Goal: Check status: Check status

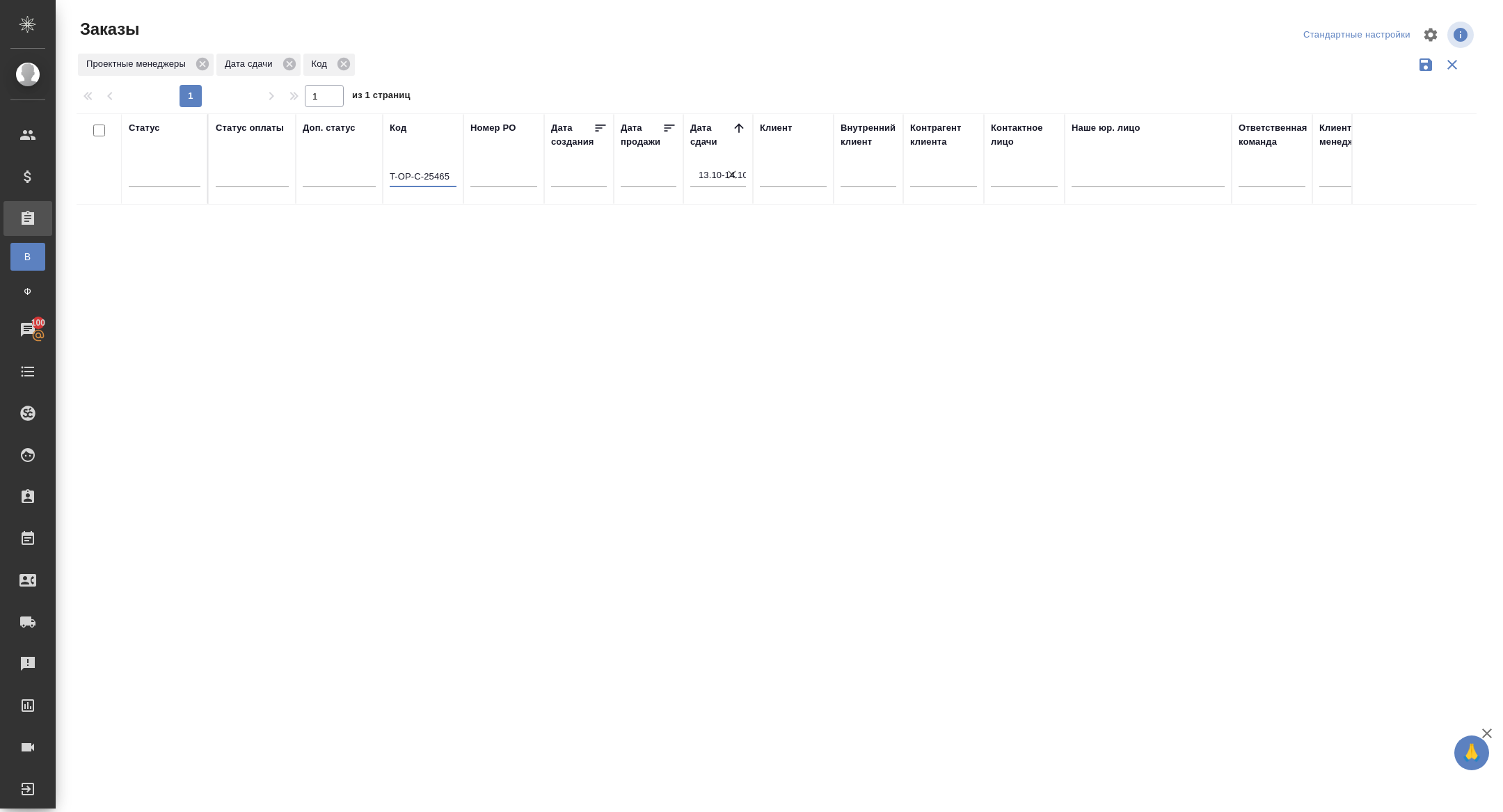
type input "T-OP-C-25465"
click at [730, 172] on icon "button" at bounding box center [732, 174] width 8 height 8
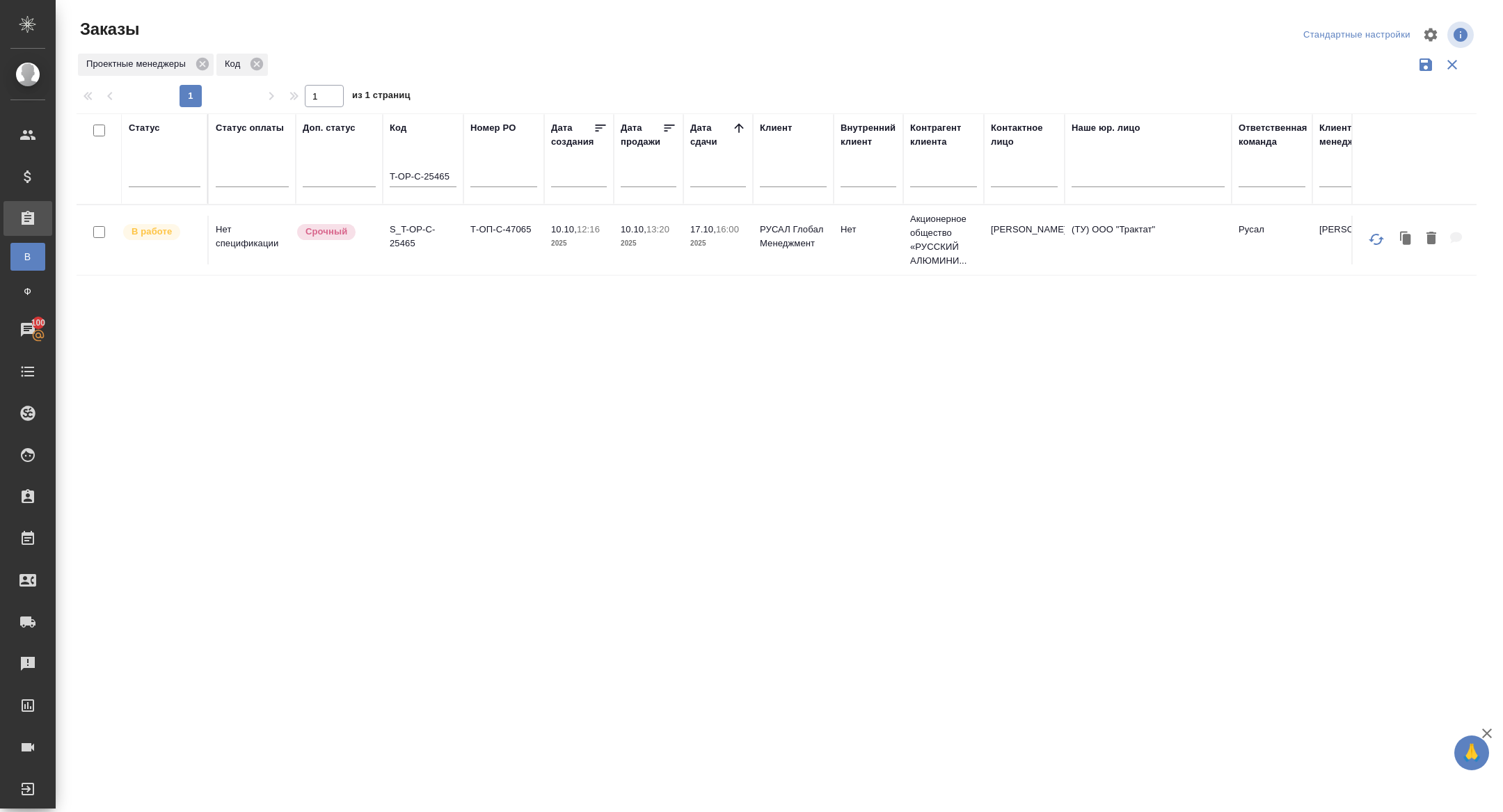
click at [411, 241] on p "S_T-OP-C-25465" at bounding box center [423, 236] width 67 height 28
click at [434, 178] on input "T-OP-C-25465" at bounding box center [423, 178] width 67 height 17
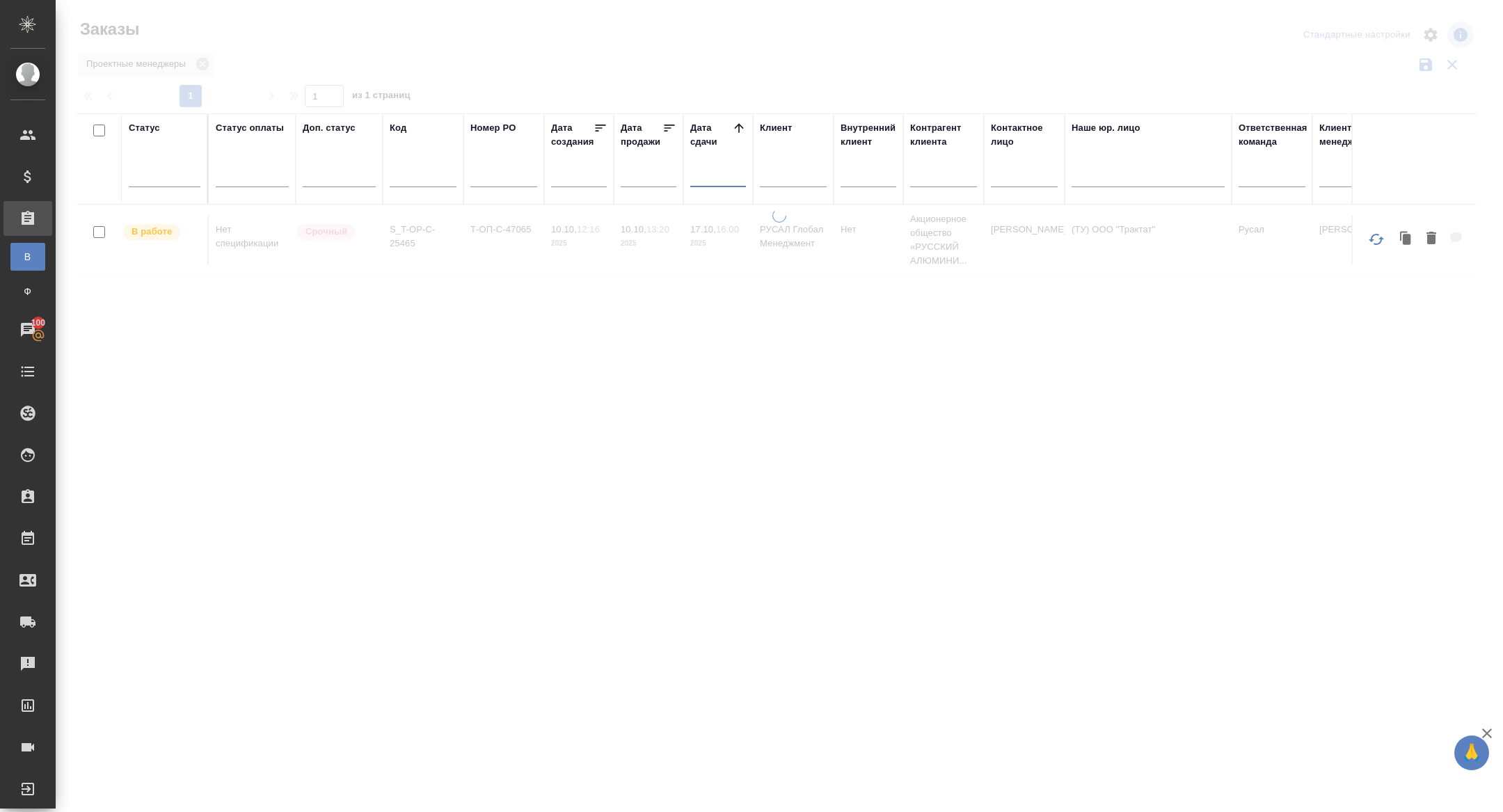
click at [724, 166] on input "text" at bounding box center [722, 175] width 47 height 20
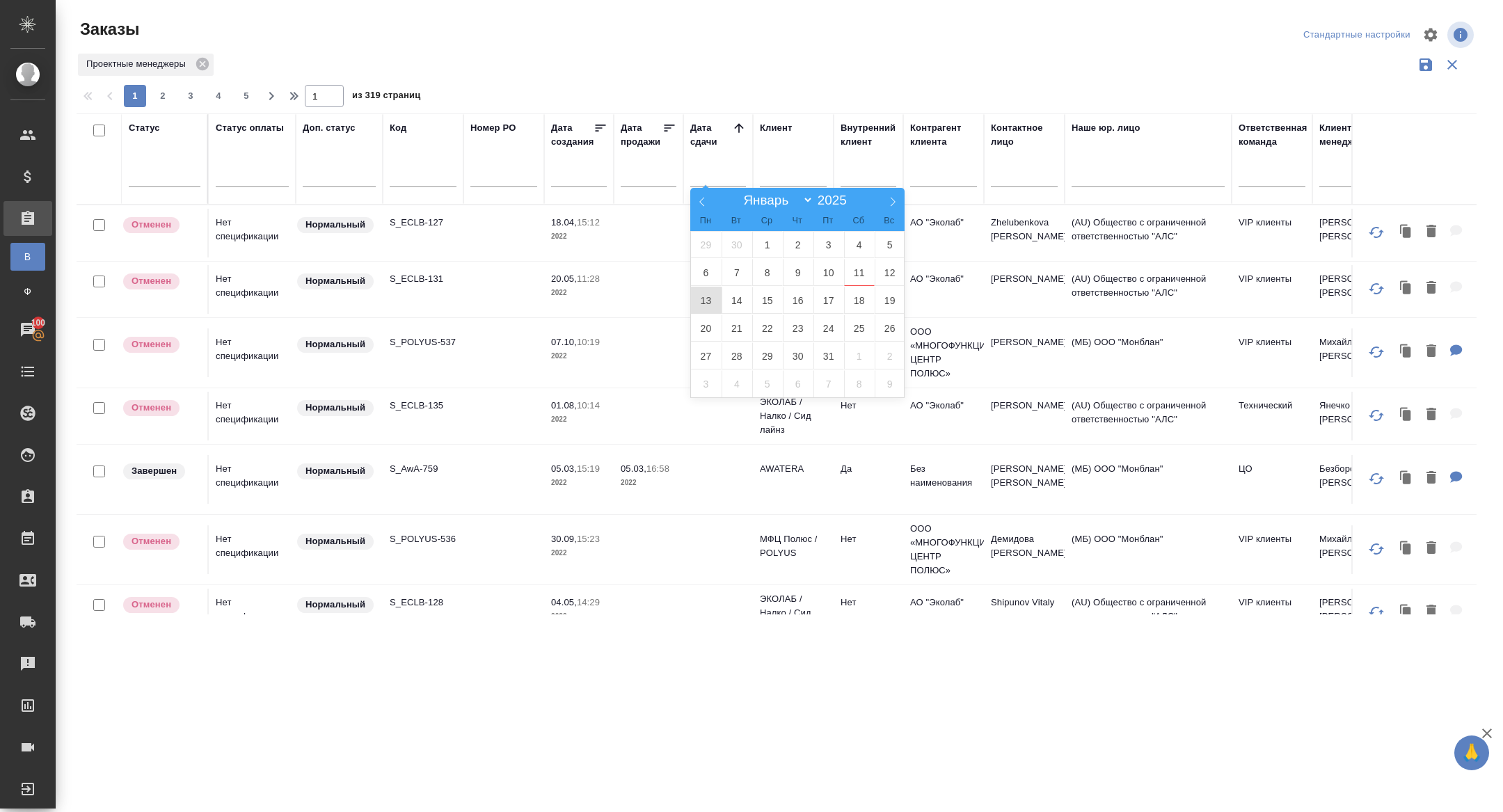
click at [705, 297] on span "13" at bounding box center [706, 300] width 31 height 27
type div "2025-10-12T21:00:00.000Z"
click at [729, 297] on span "14" at bounding box center [737, 300] width 31 height 27
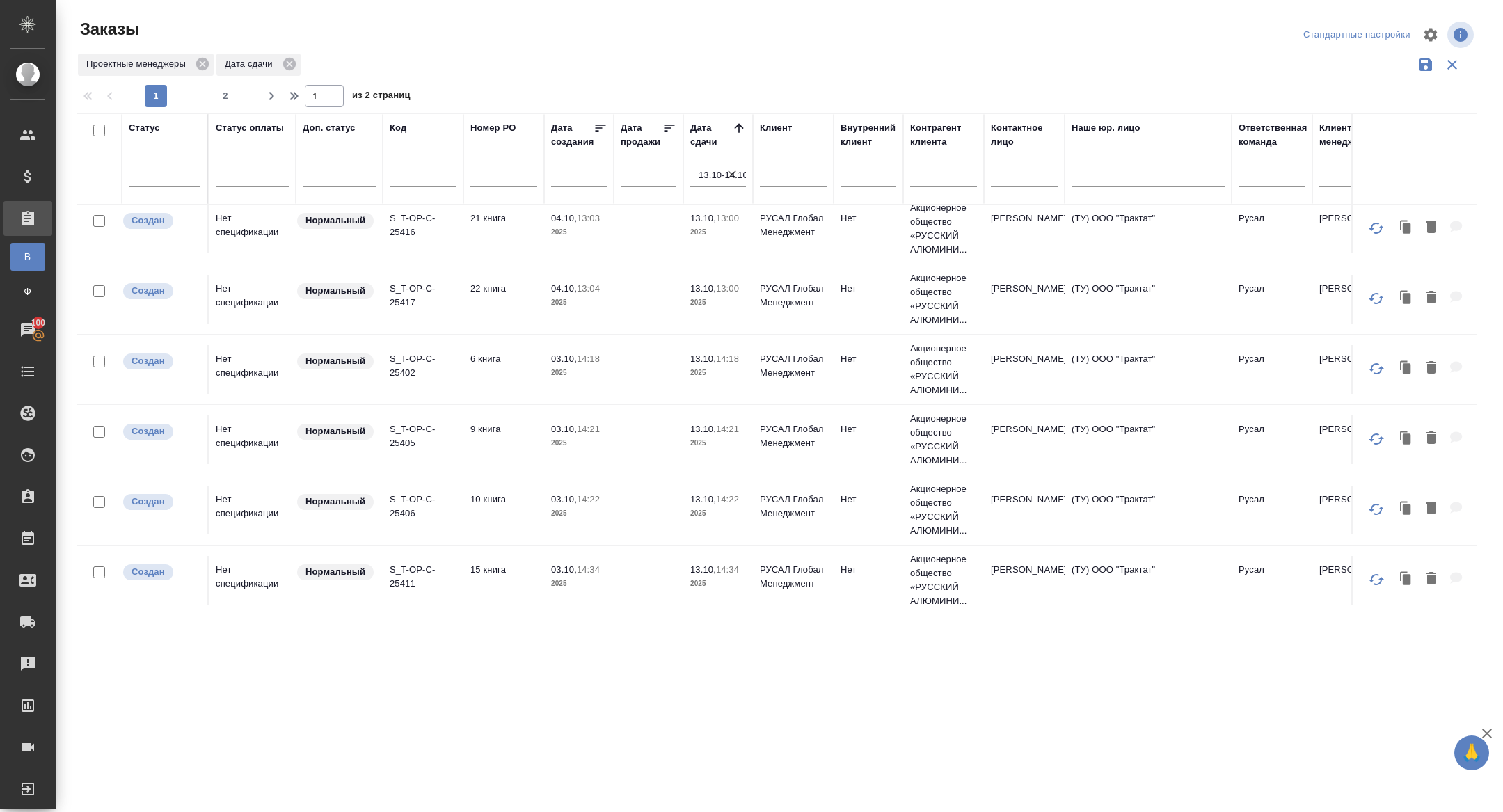
scroll to position [1361, 0]
click at [159, 156] on div "Статус" at bounding box center [164, 158] width 72 height 76
click at [159, 169] on div at bounding box center [164, 173] width 72 height 20
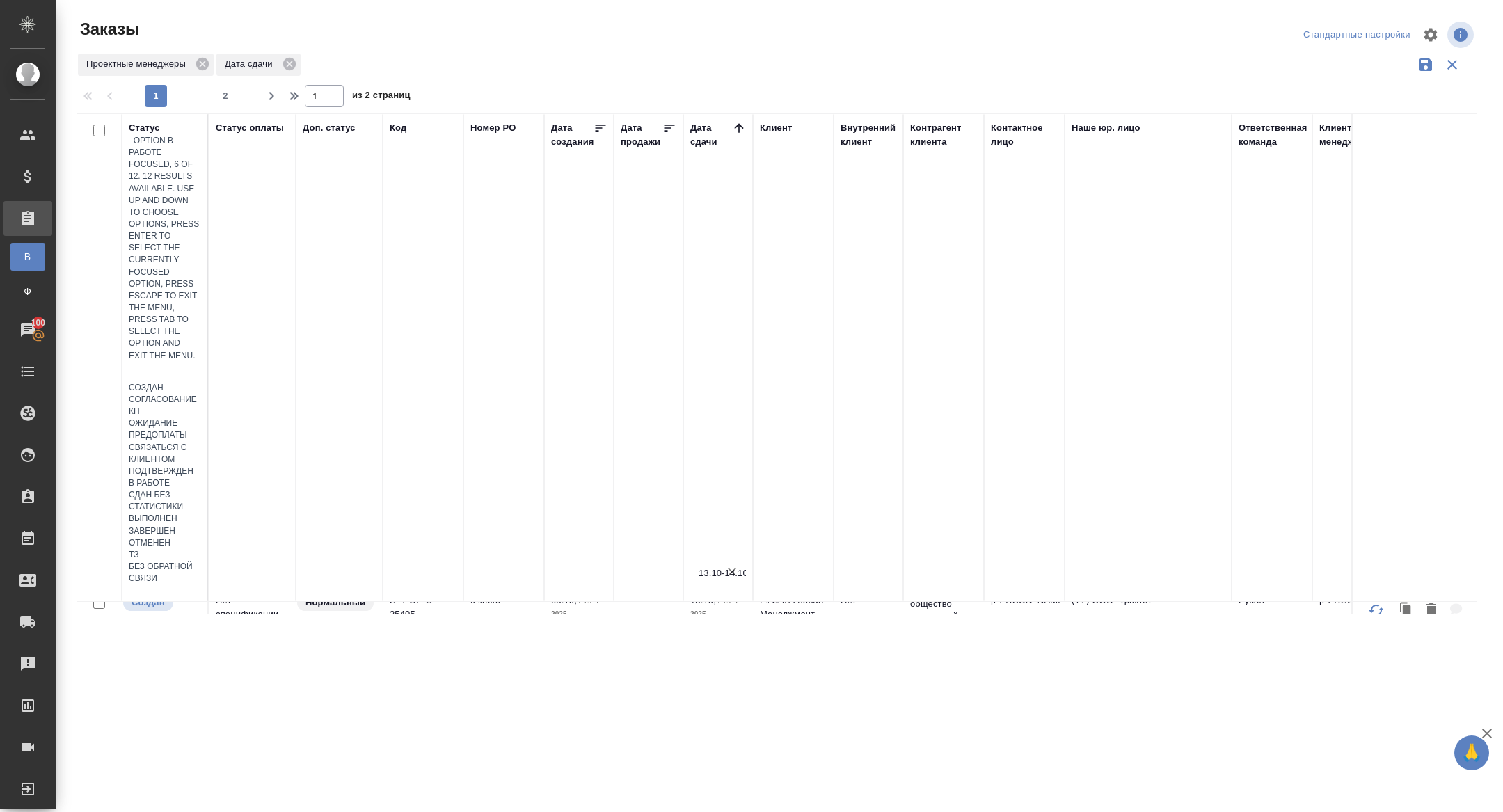
click at [201, 477] on div "В работе" at bounding box center [164, 483] width 72 height 12
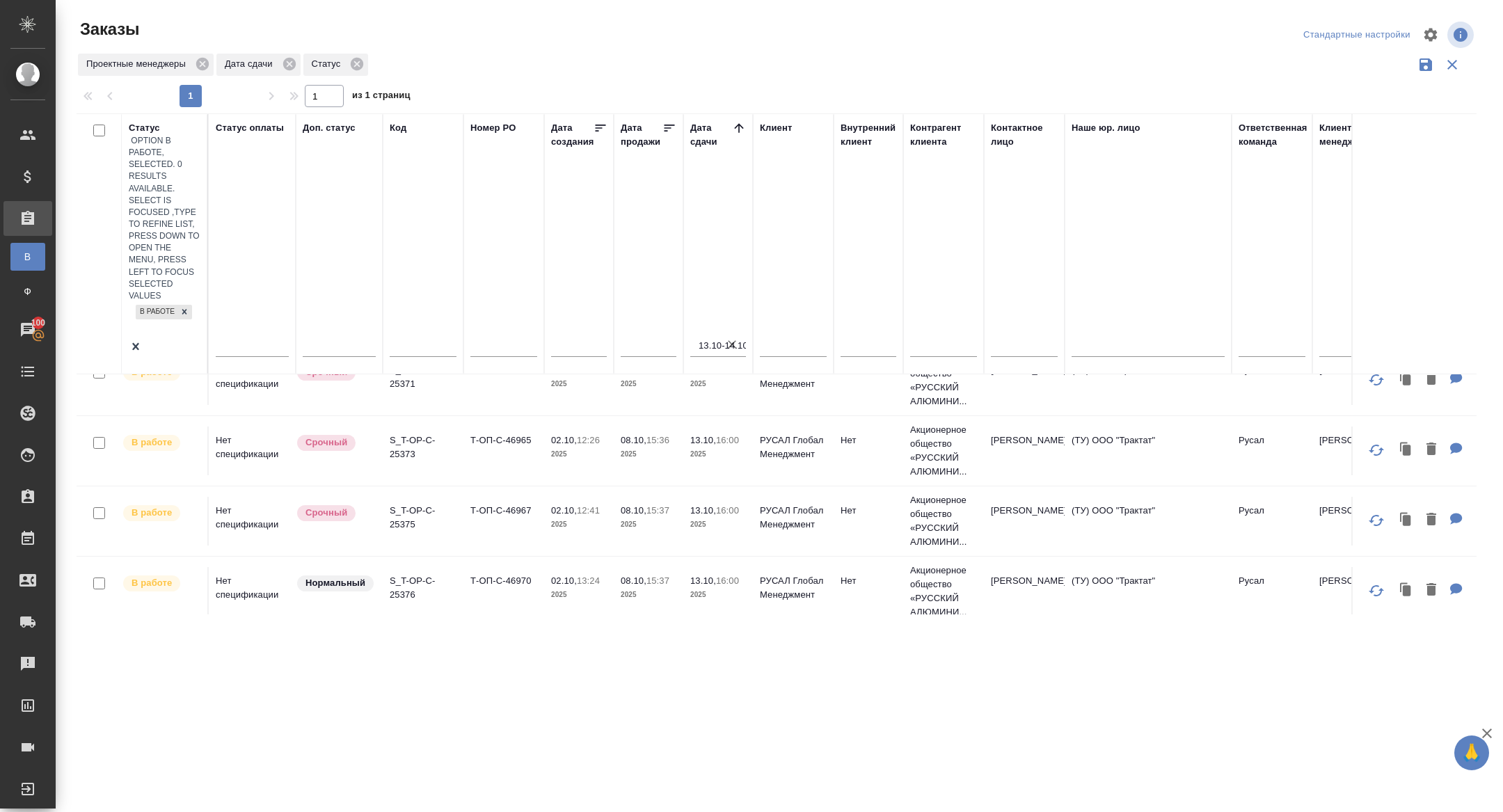
scroll to position [0, 0]
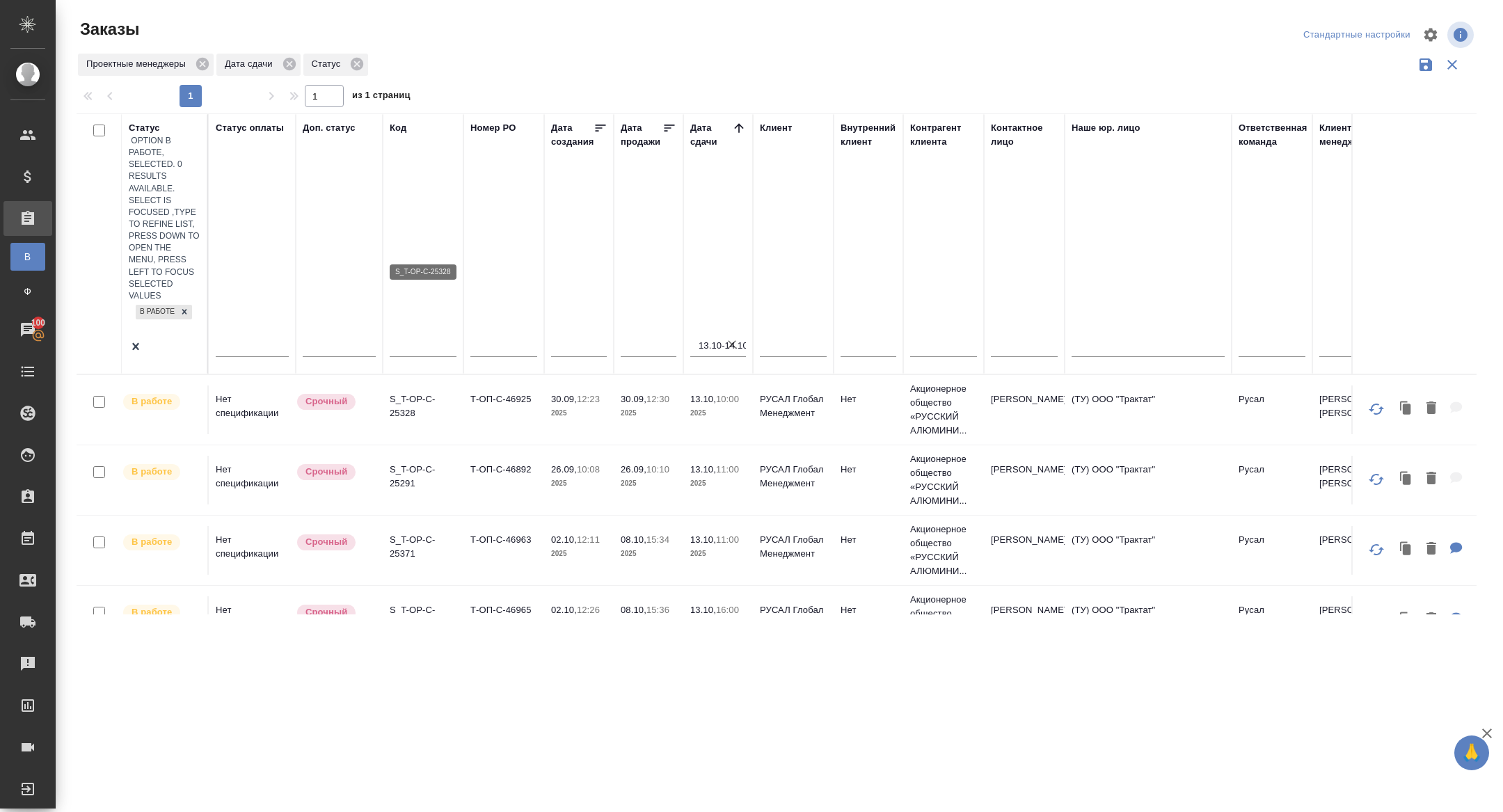
click at [407, 393] on p "S_T-OP-C-25328" at bounding box center [423, 406] width 67 height 28
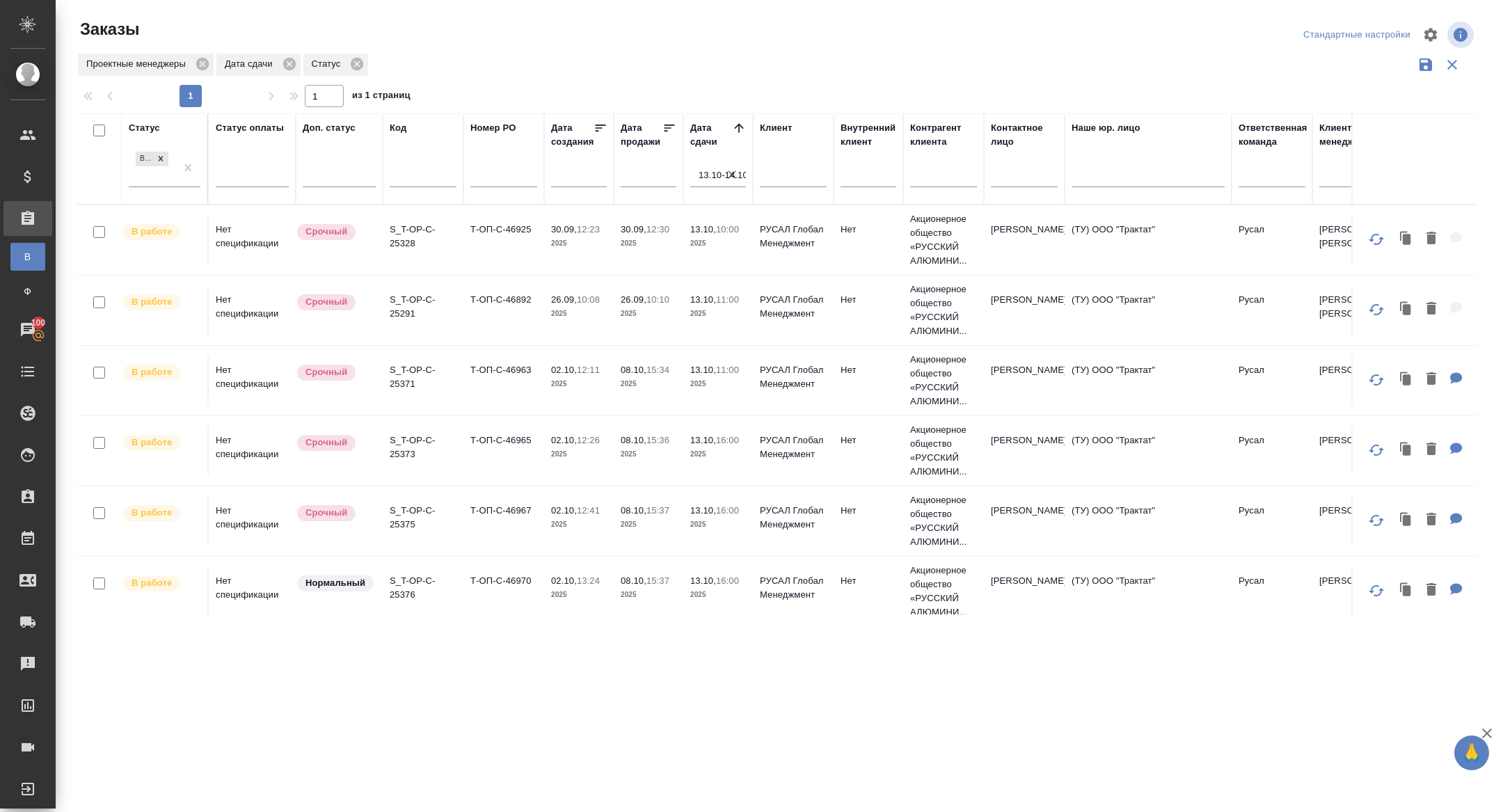
scroll to position [1, 0]
click at [399, 320] on p "S_T-OP-C-25291" at bounding box center [423, 306] width 67 height 28
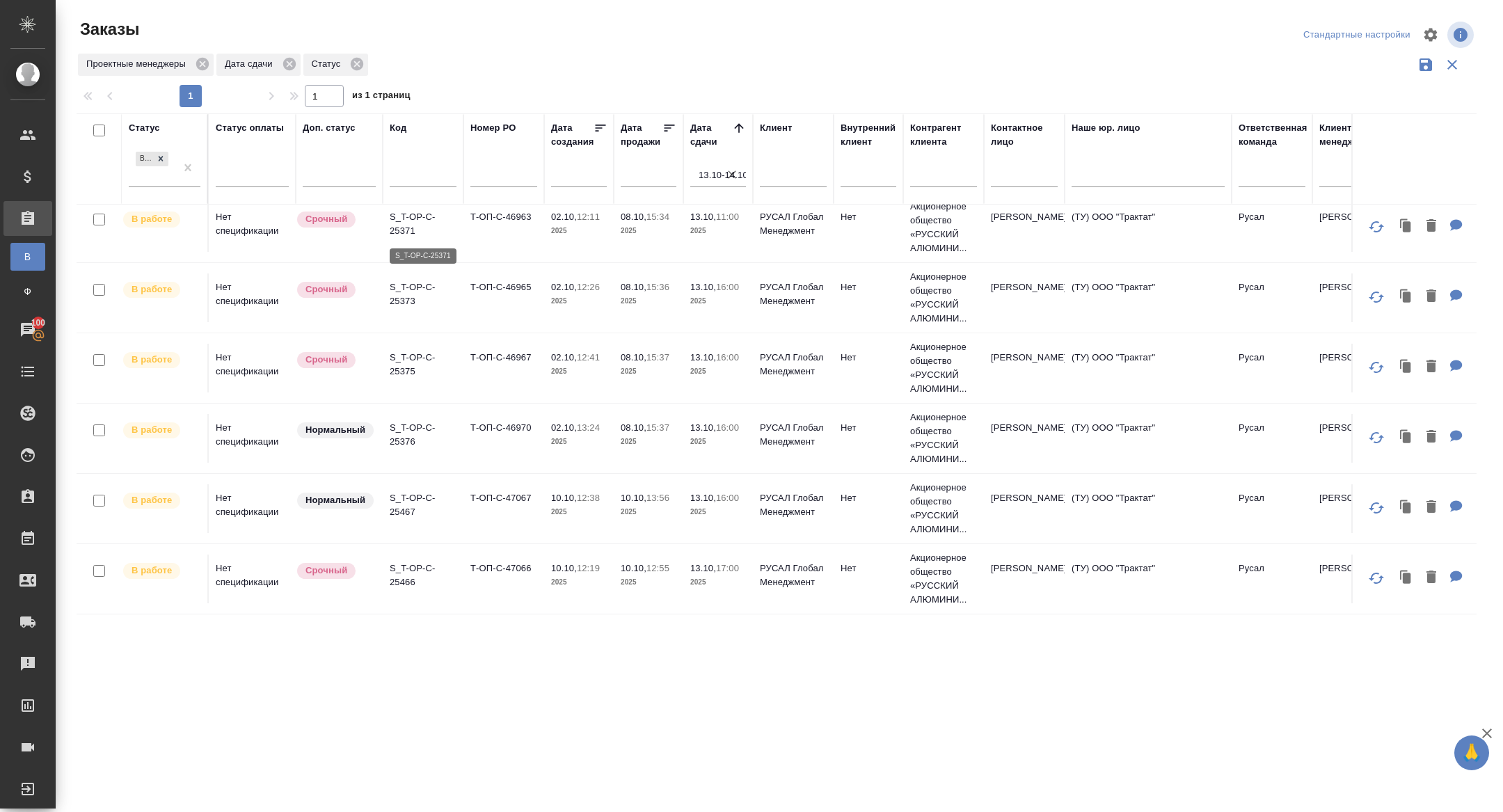
click at [411, 225] on p "S_T-OP-C-25371" at bounding box center [423, 224] width 67 height 28
click at [408, 292] on p "S_T-OP-C-25373" at bounding box center [423, 294] width 67 height 28
click at [409, 368] on p "S_T-OP-C-25375" at bounding box center [423, 364] width 67 height 28
click at [412, 435] on p "S_T-OP-C-25376" at bounding box center [423, 435] width 67 height 28
click at [404, 508] on p "S_T-OP-C-25467" at bounding box center [423, 505] width 67 height 28
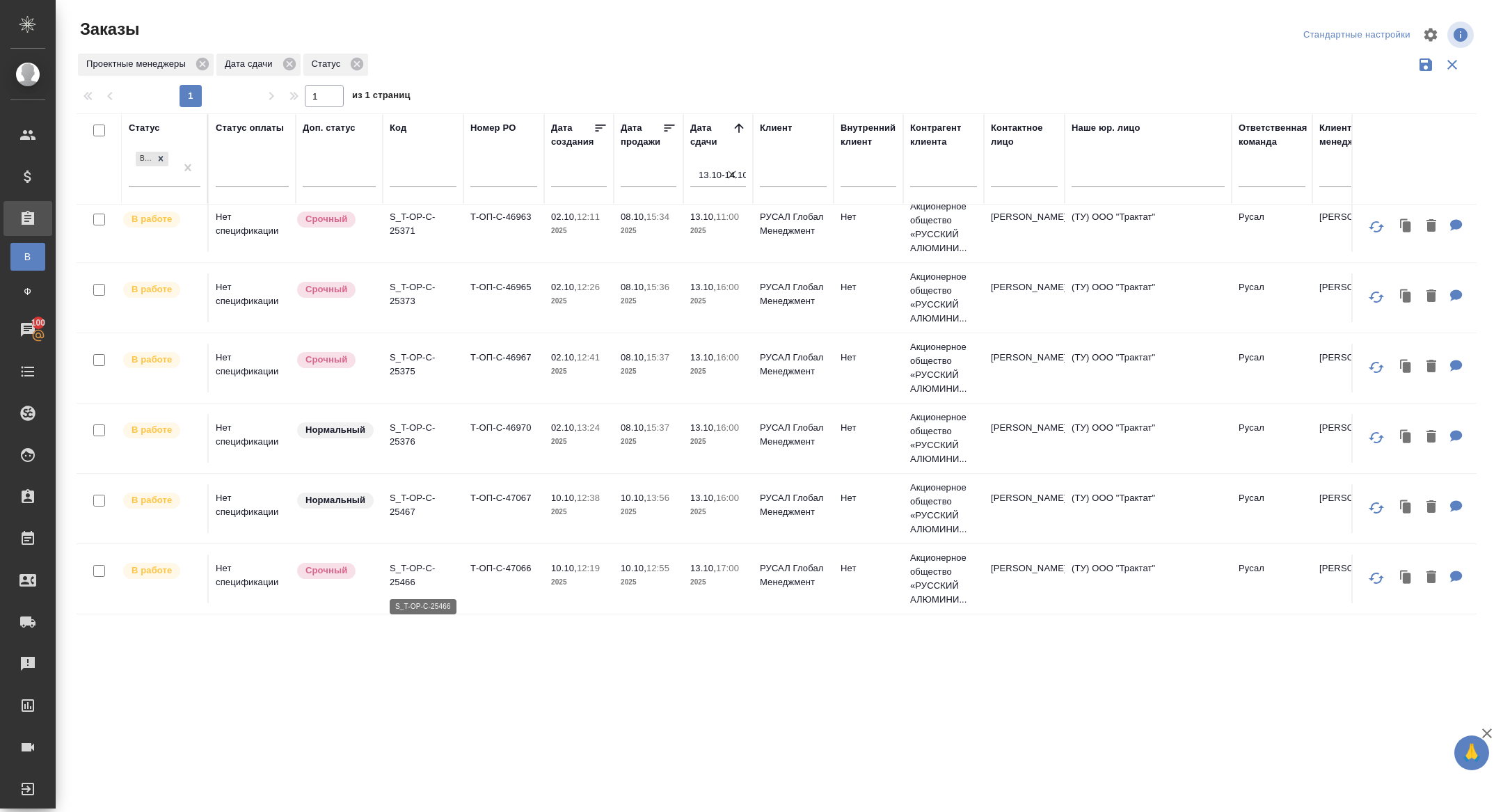
click at [398, 569] on p "S_T-OP-C-25466" at bounding box center [423, 575] width 67 height 28
click at [394, 499] on p "S_T-OP-C-25467" at bounding box center [423, 505] width 67 height 28
click at [386, 571] on td "S_T-OP-C-25466" at bounding box center [422, 579] width 81 height 49
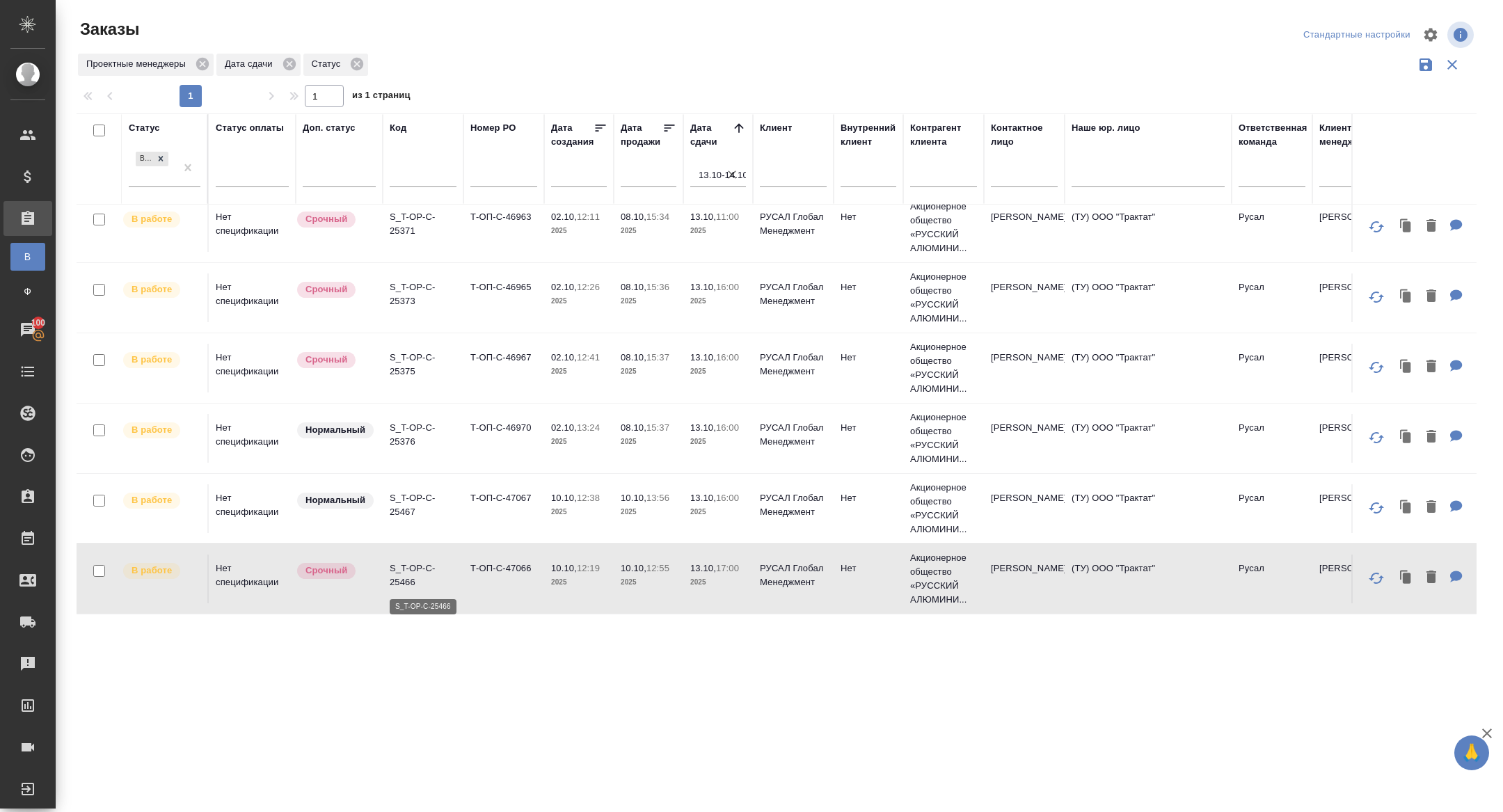
click at [410, 573] on p "S_T-OP-C-25466" at bounding box center [423, 575] width 67 height 28
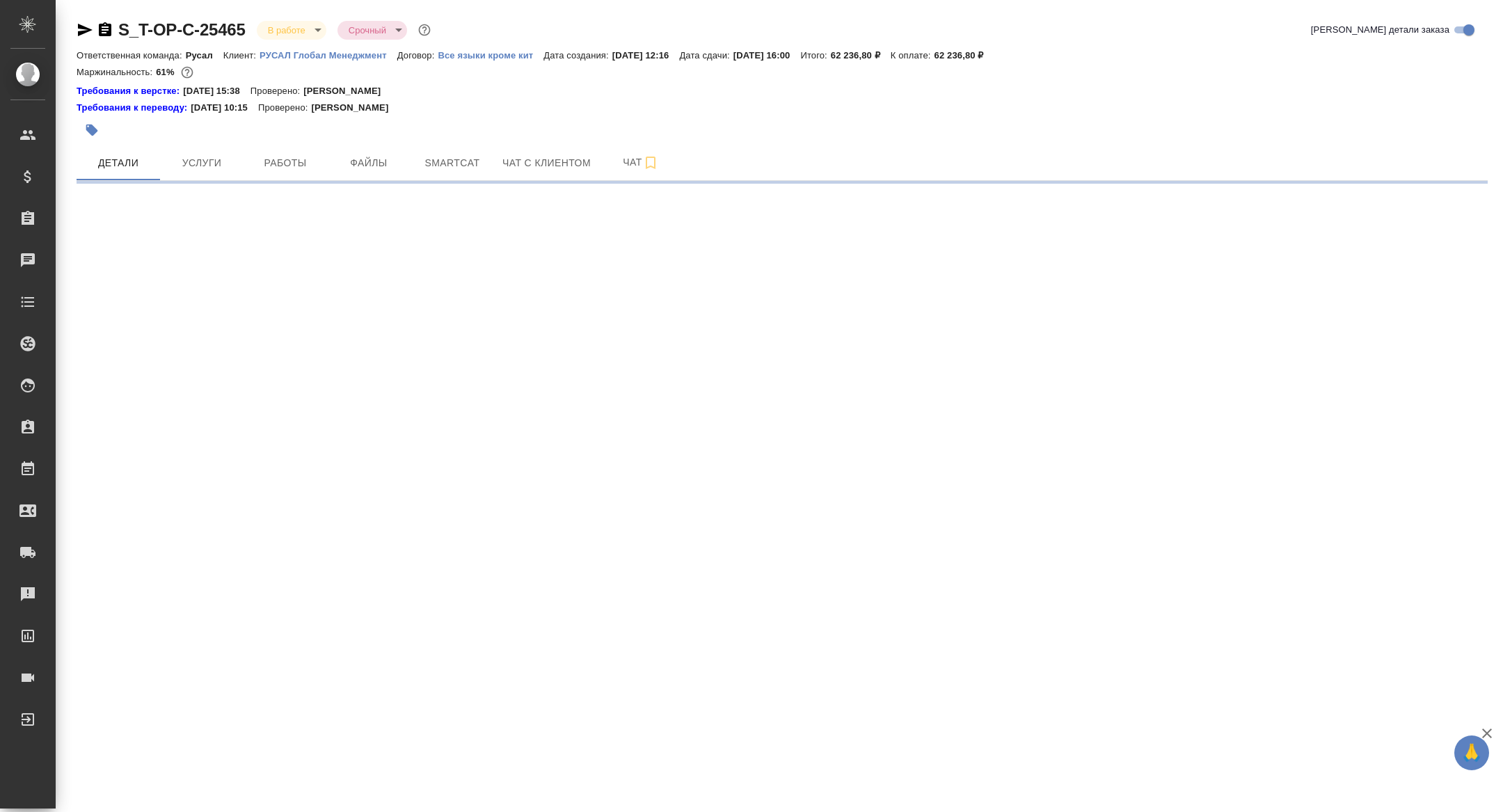
select select "RU"
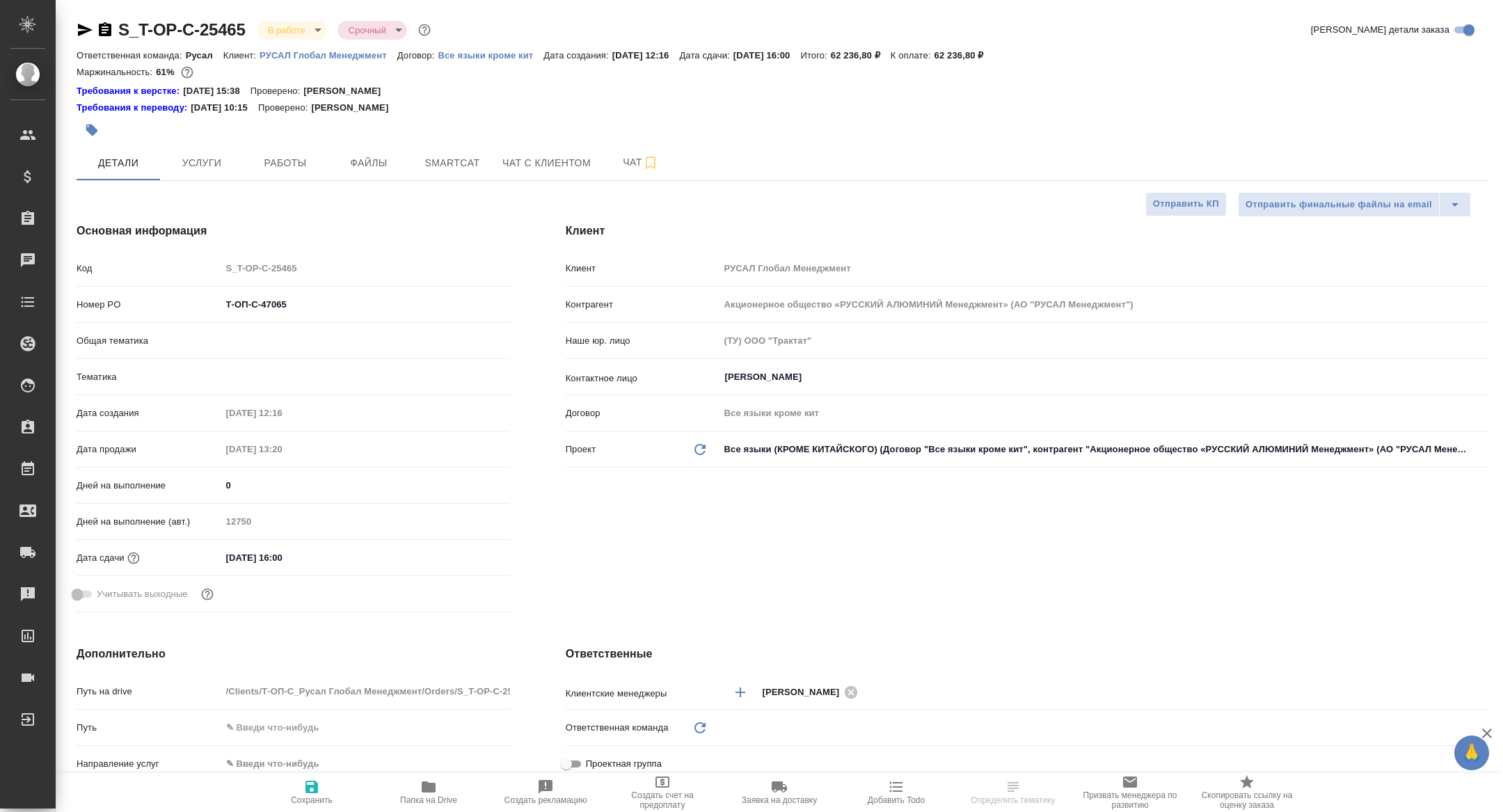
type textarea "x"
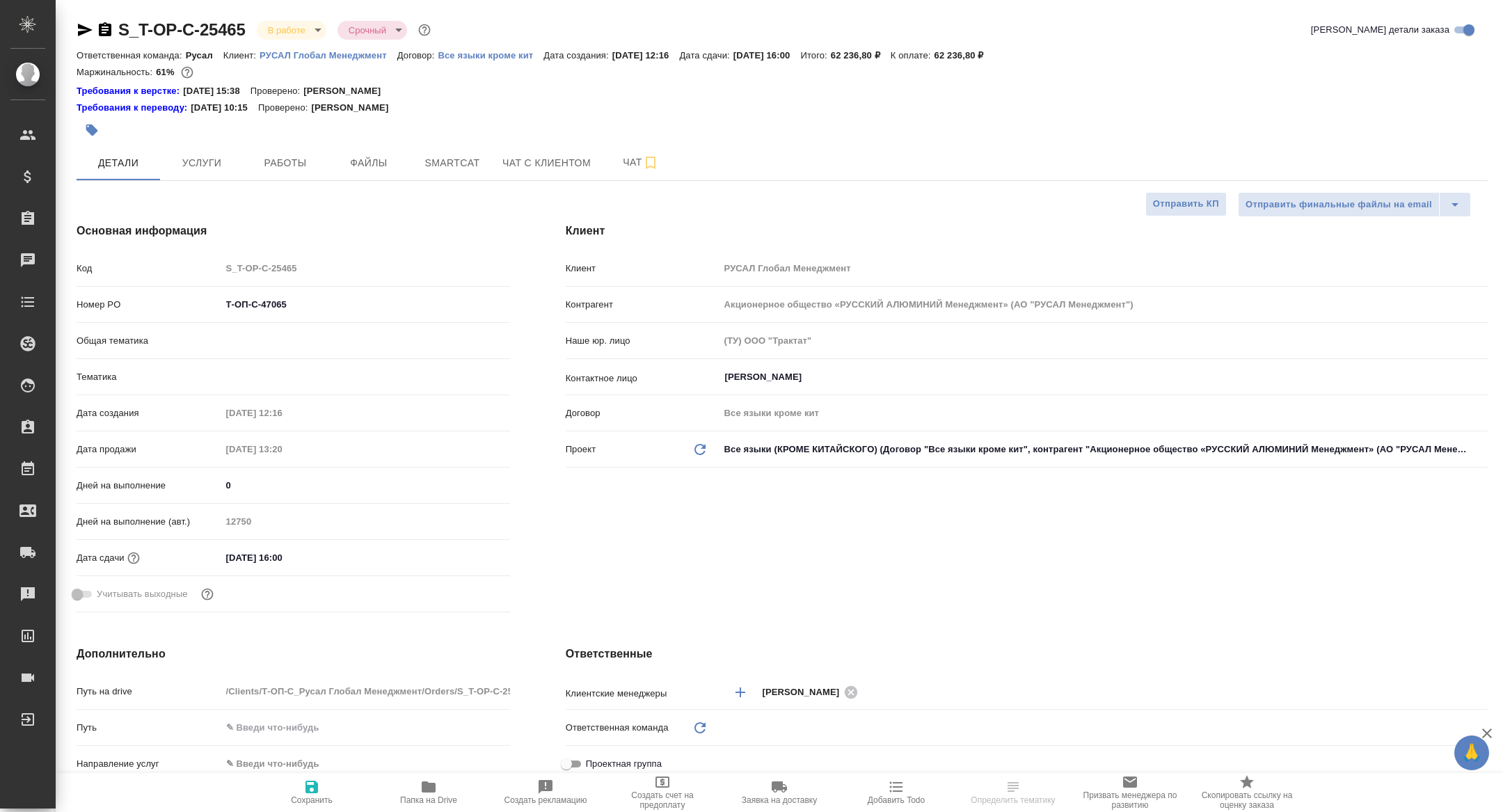
type textarea "x"
type input "Русал"
type input "[PERSON_NAME]"
type textarea "x"
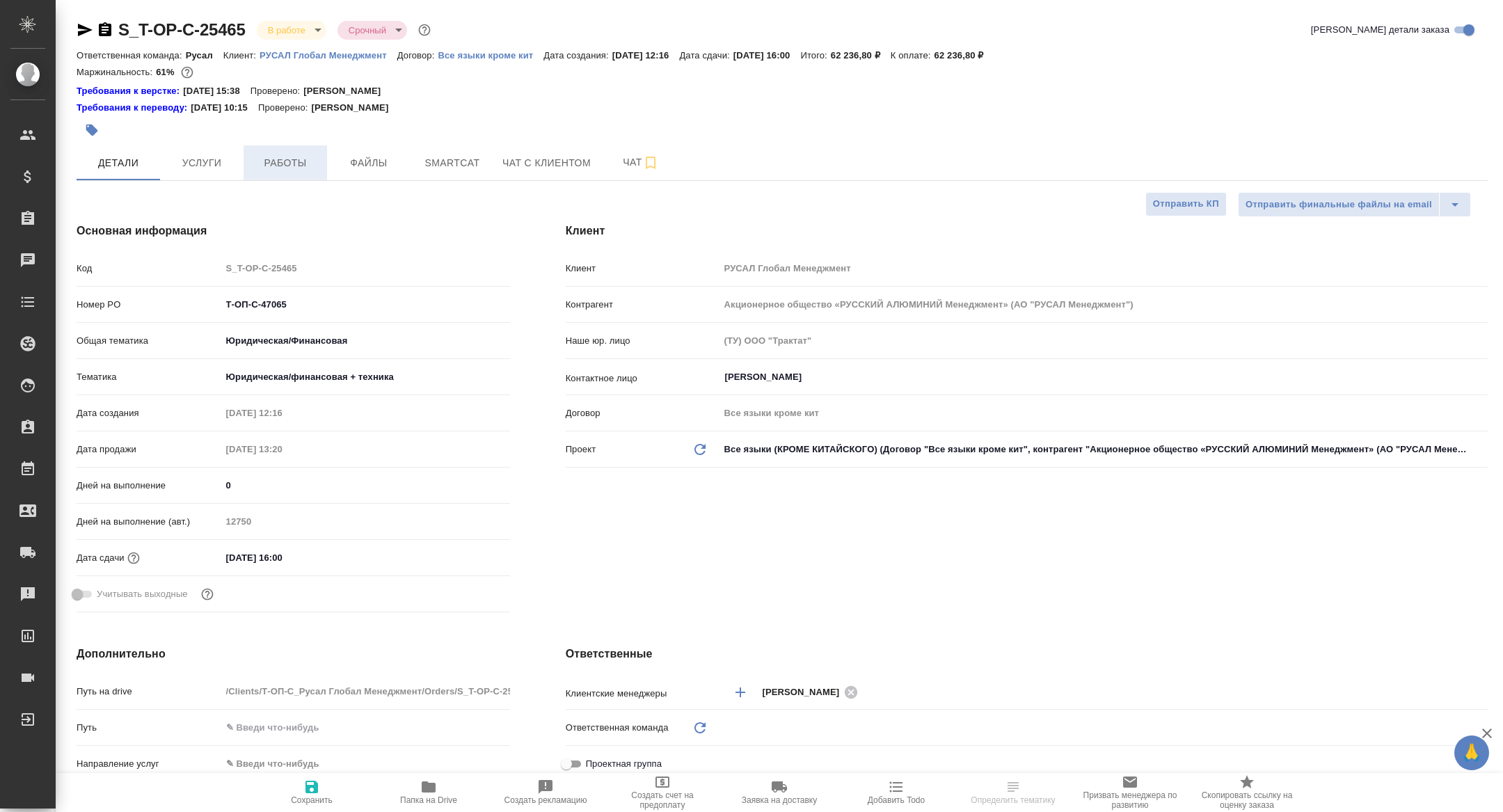
type textarea "x"
click at [300, 174] on button "Работы" at bounding box center [285, 163] width 84 height 35
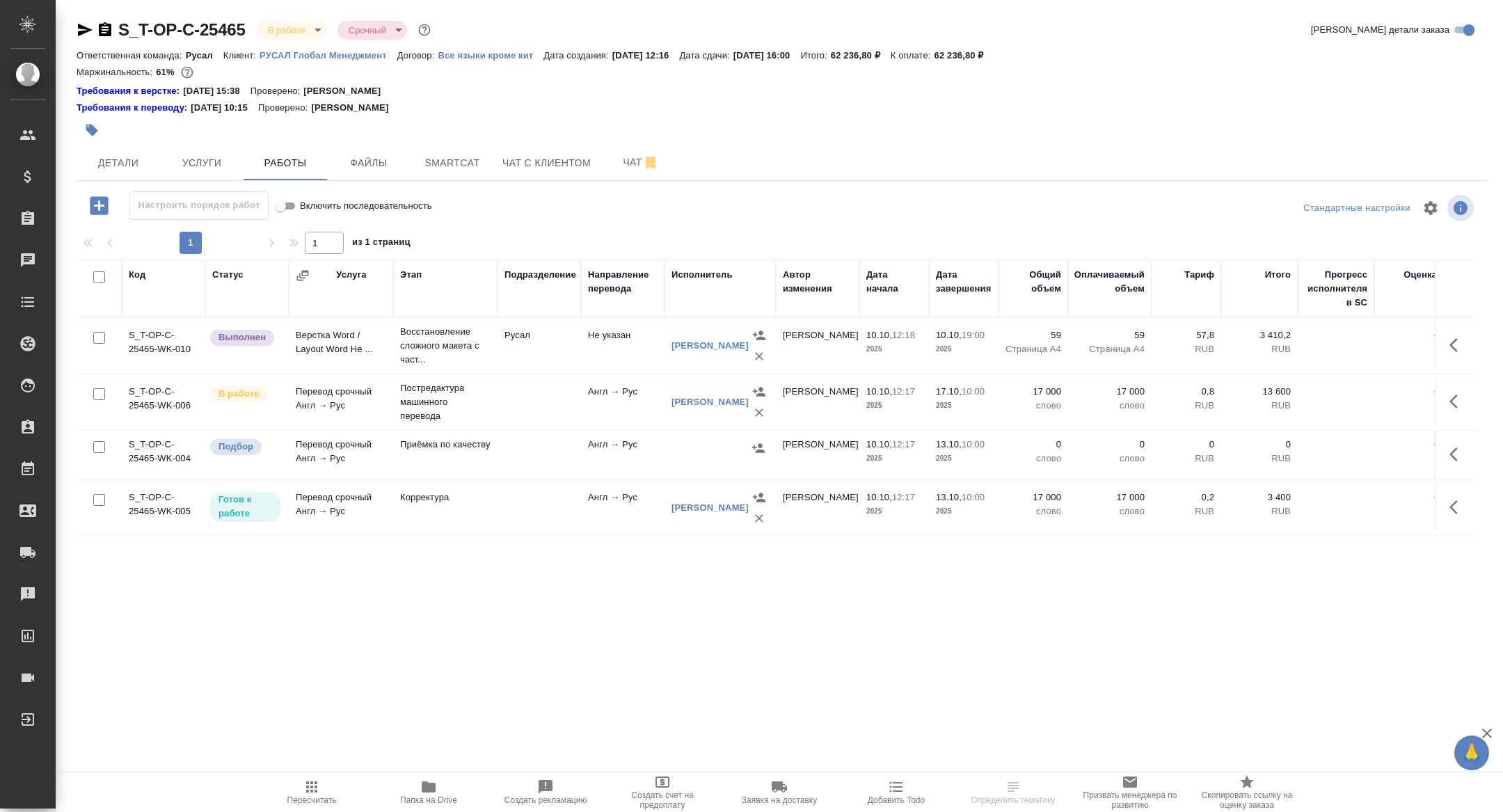
click at [338, 508] on td "Перевод срочный Англ → Рус" at bounding box center [341, 507] width 105 height 49
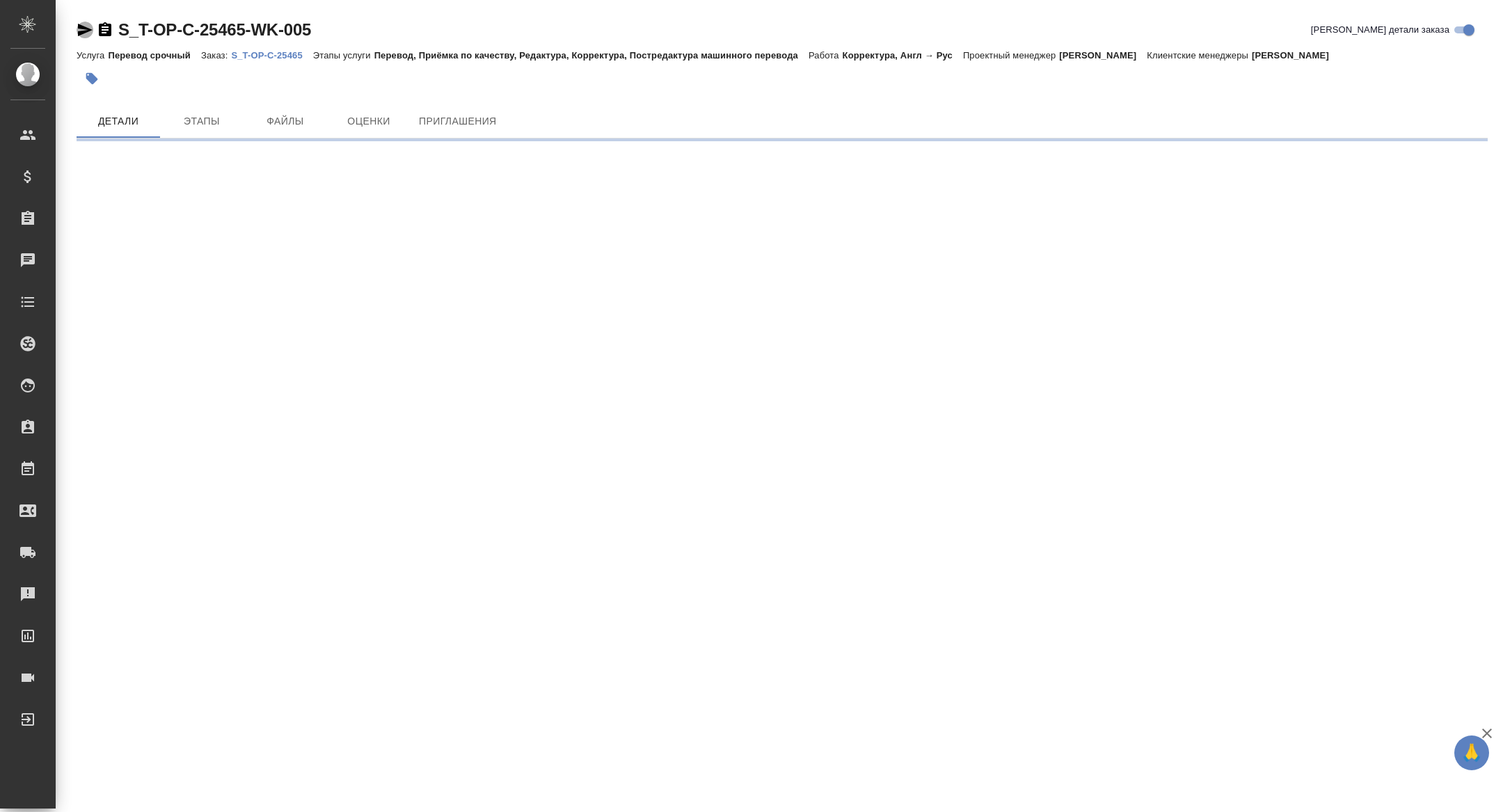
click at [84, 27] on icon "button" at bounding box center [85, 30] width 15 height 12
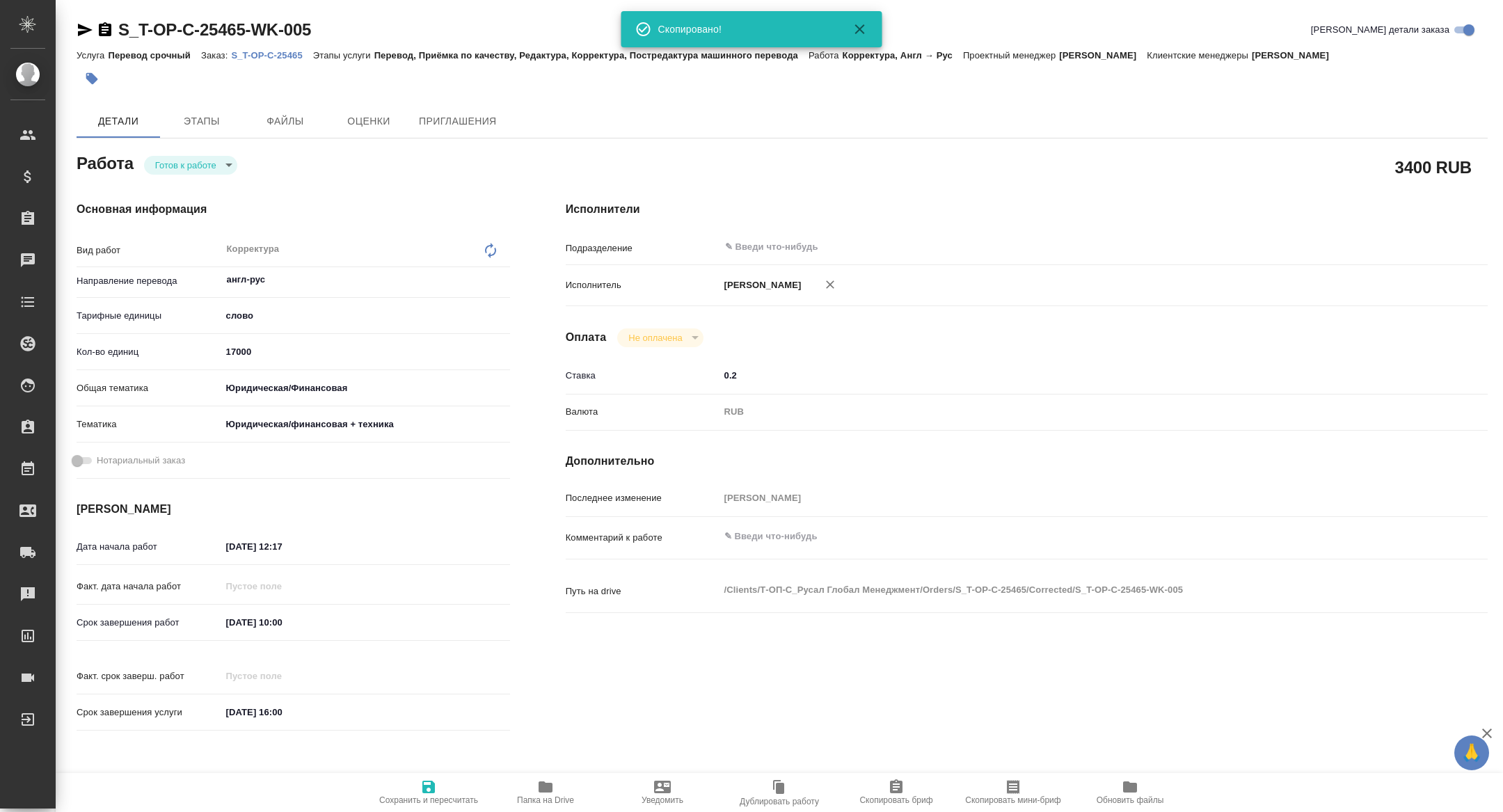
type textarea "x"
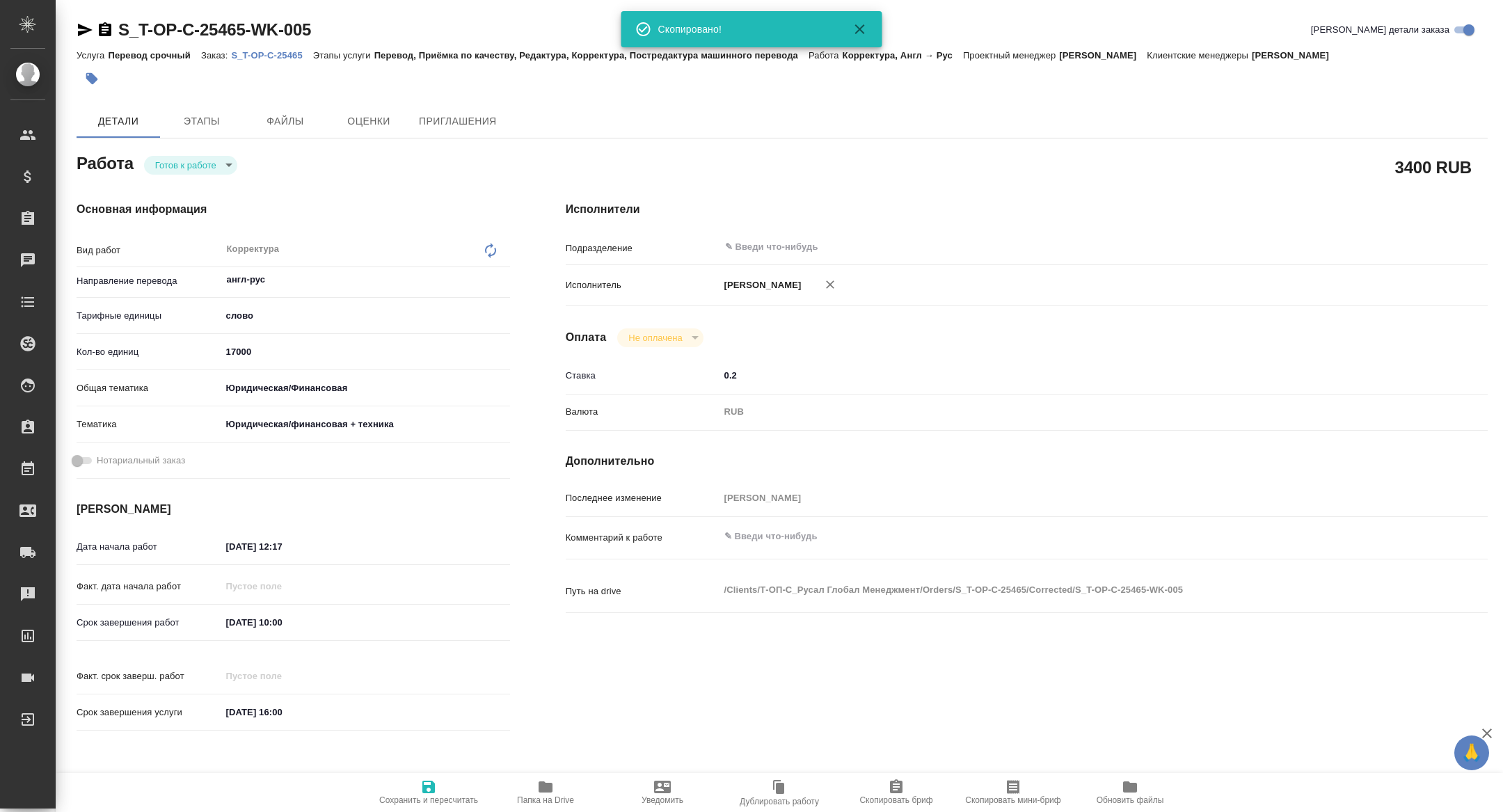
type textarea "x"
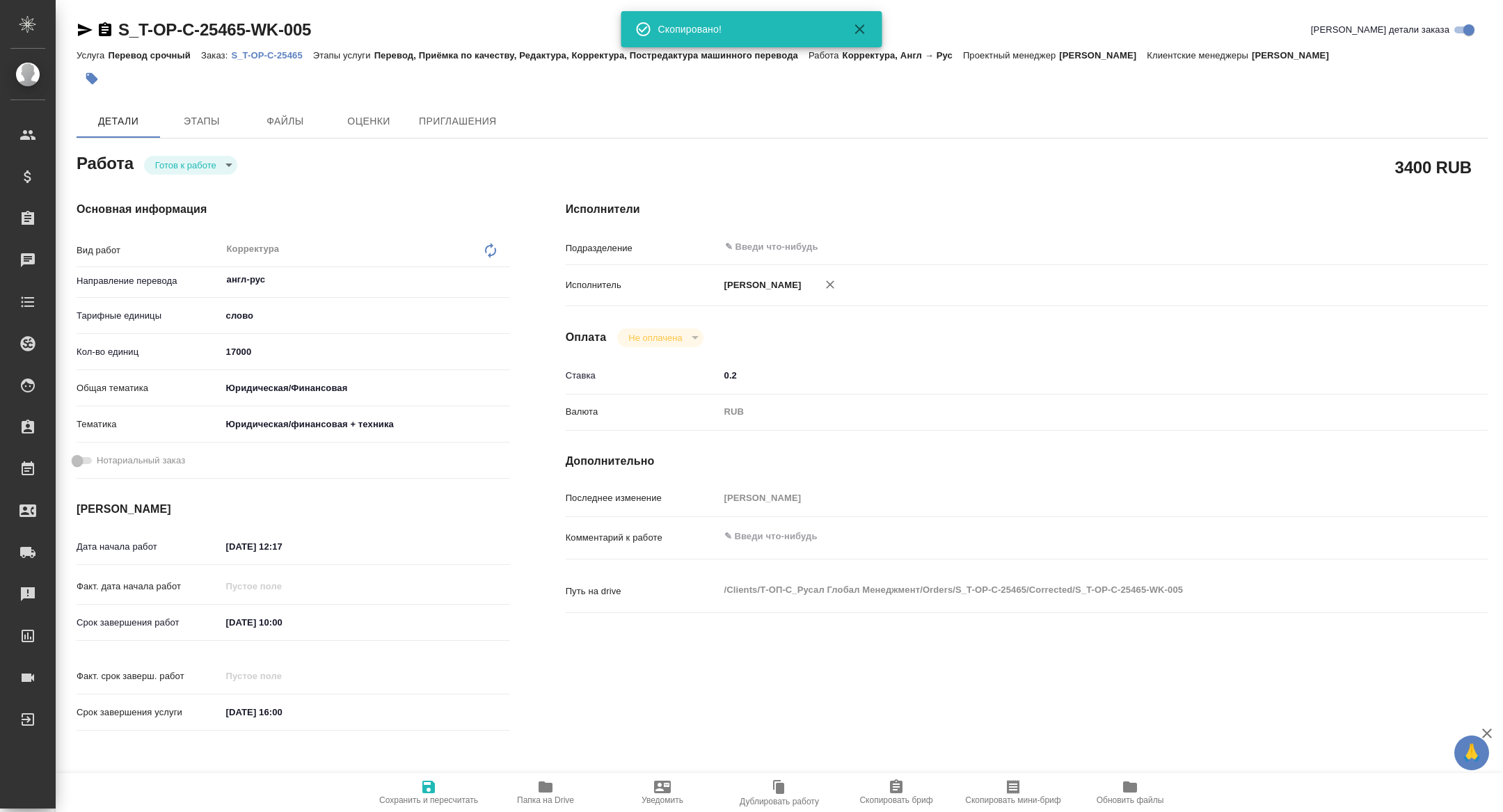
type textarea "x"
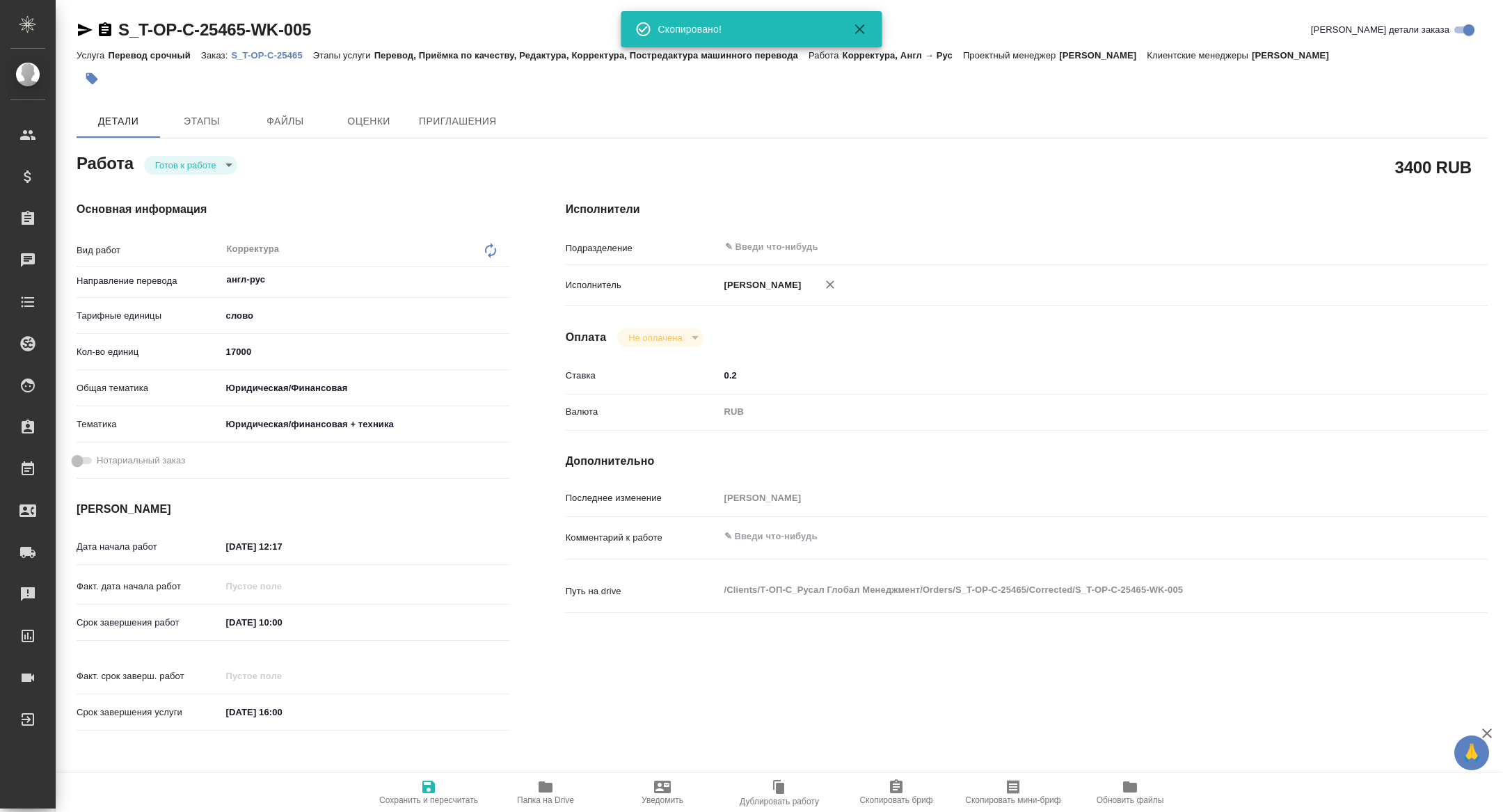
type textarea "x"
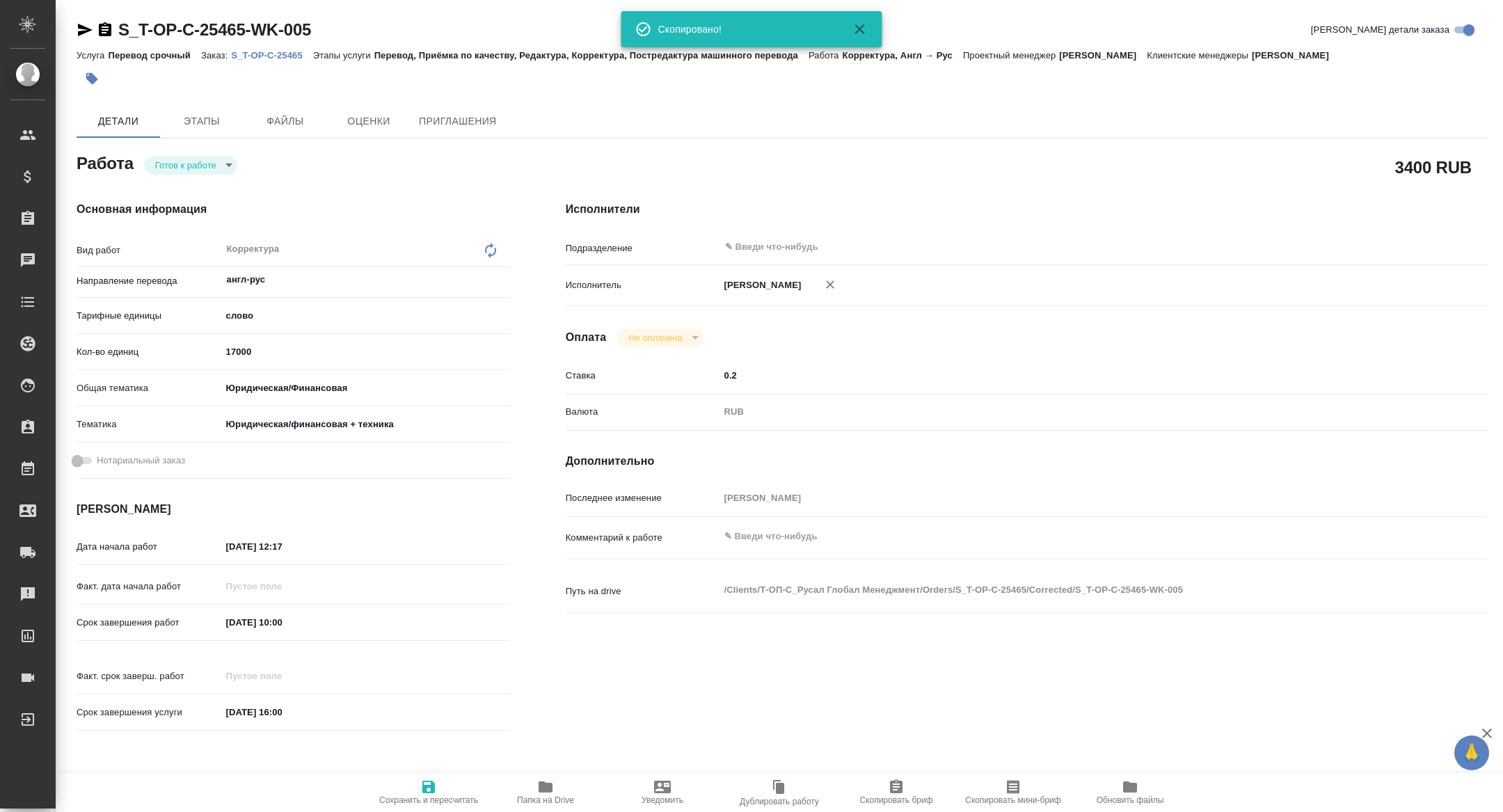
type textarea "x"
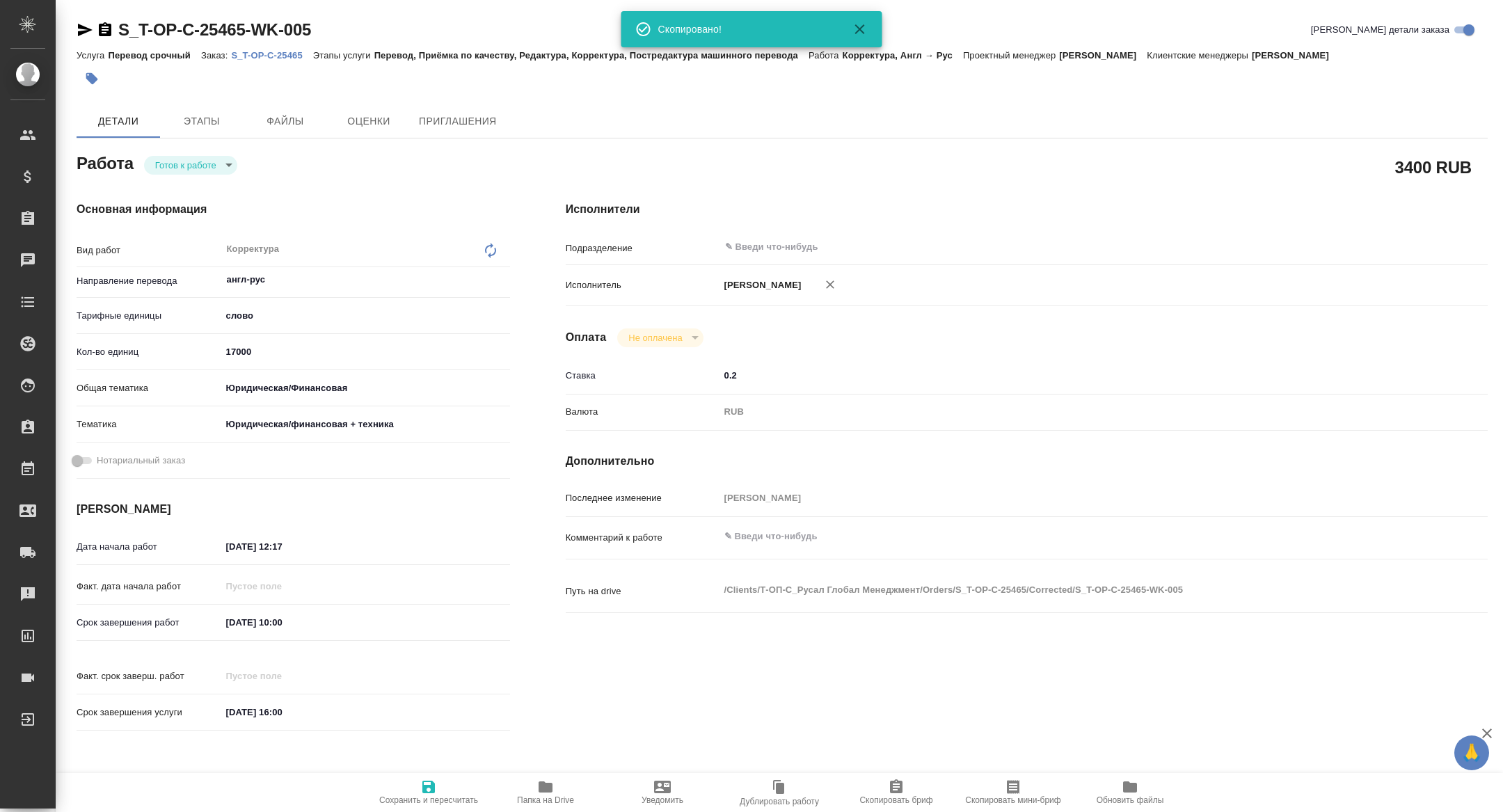
type textarea "x"
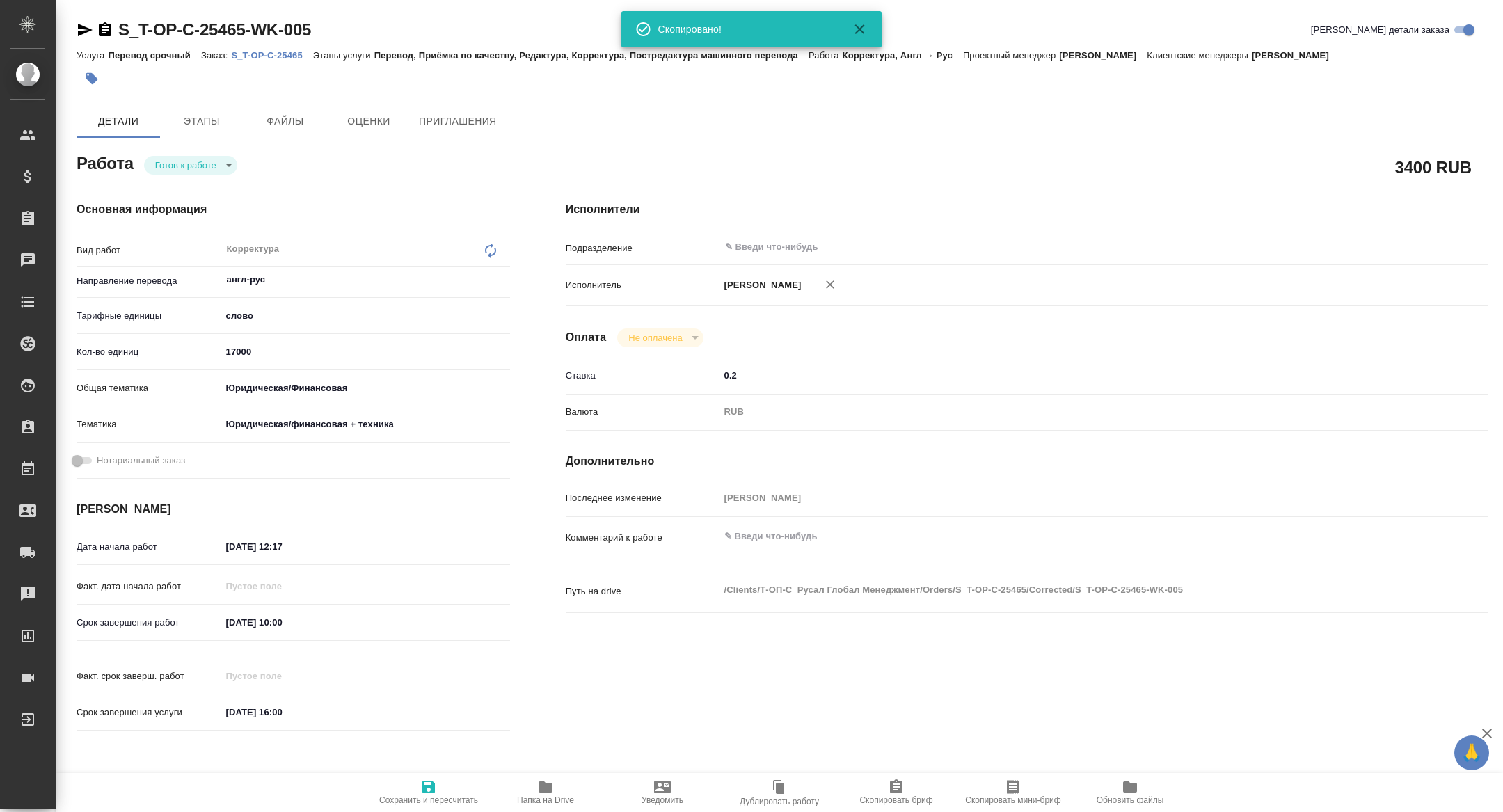
type textarea "x"
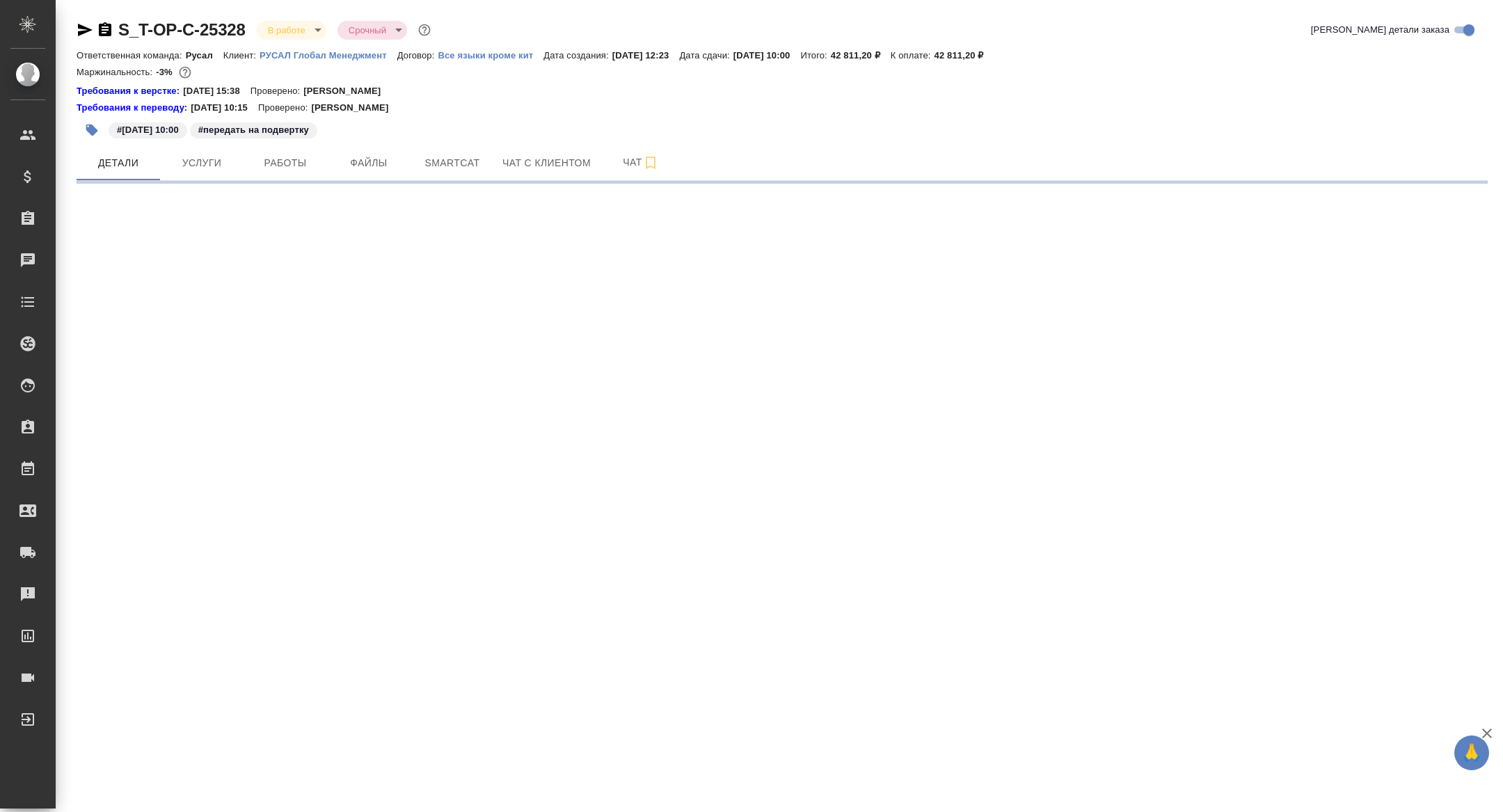
select select "RU"
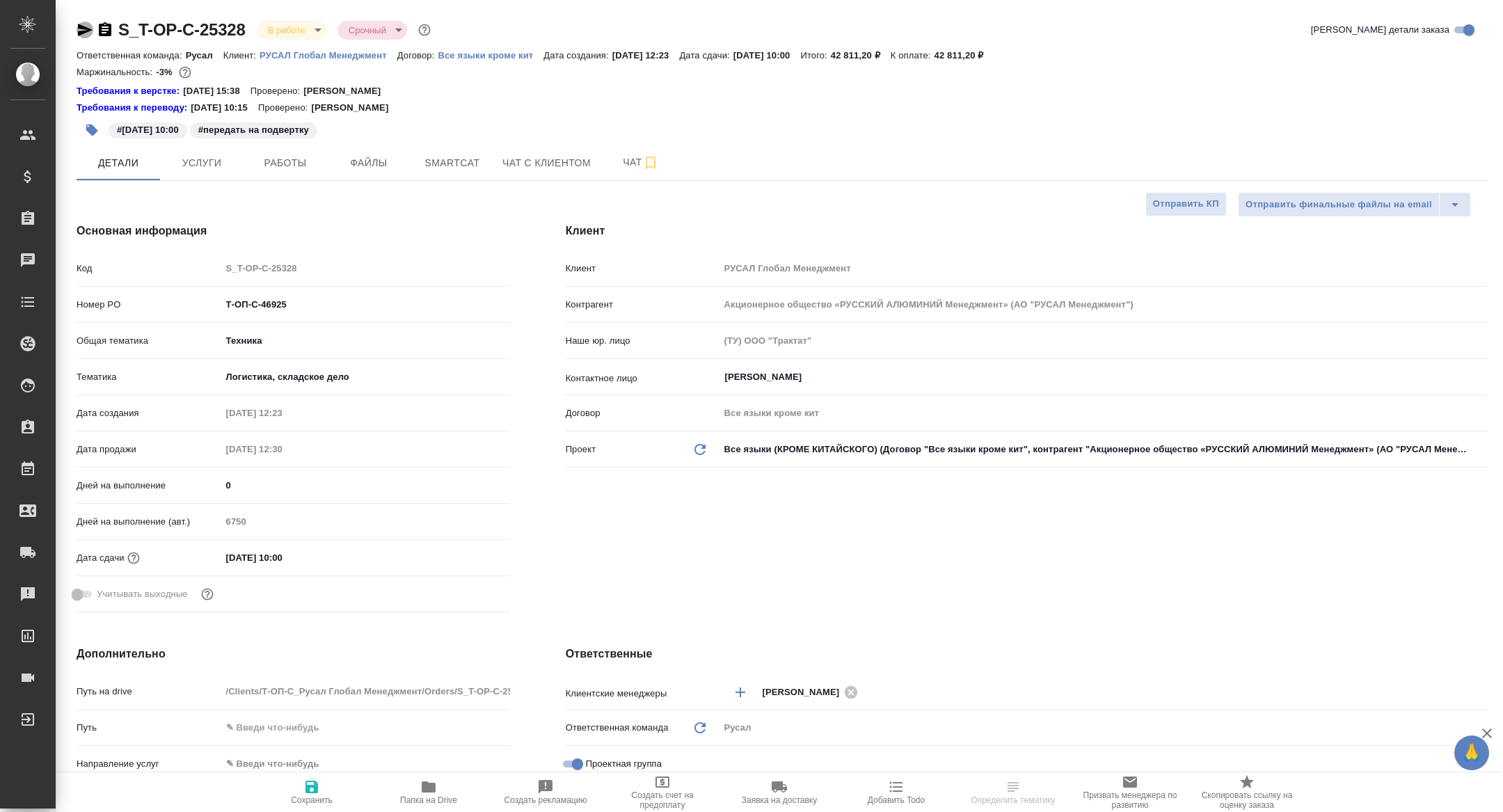
click at [86, 32] on icon "button" at bounding box center [85, 30] width 15 height 12
type textarea "x"
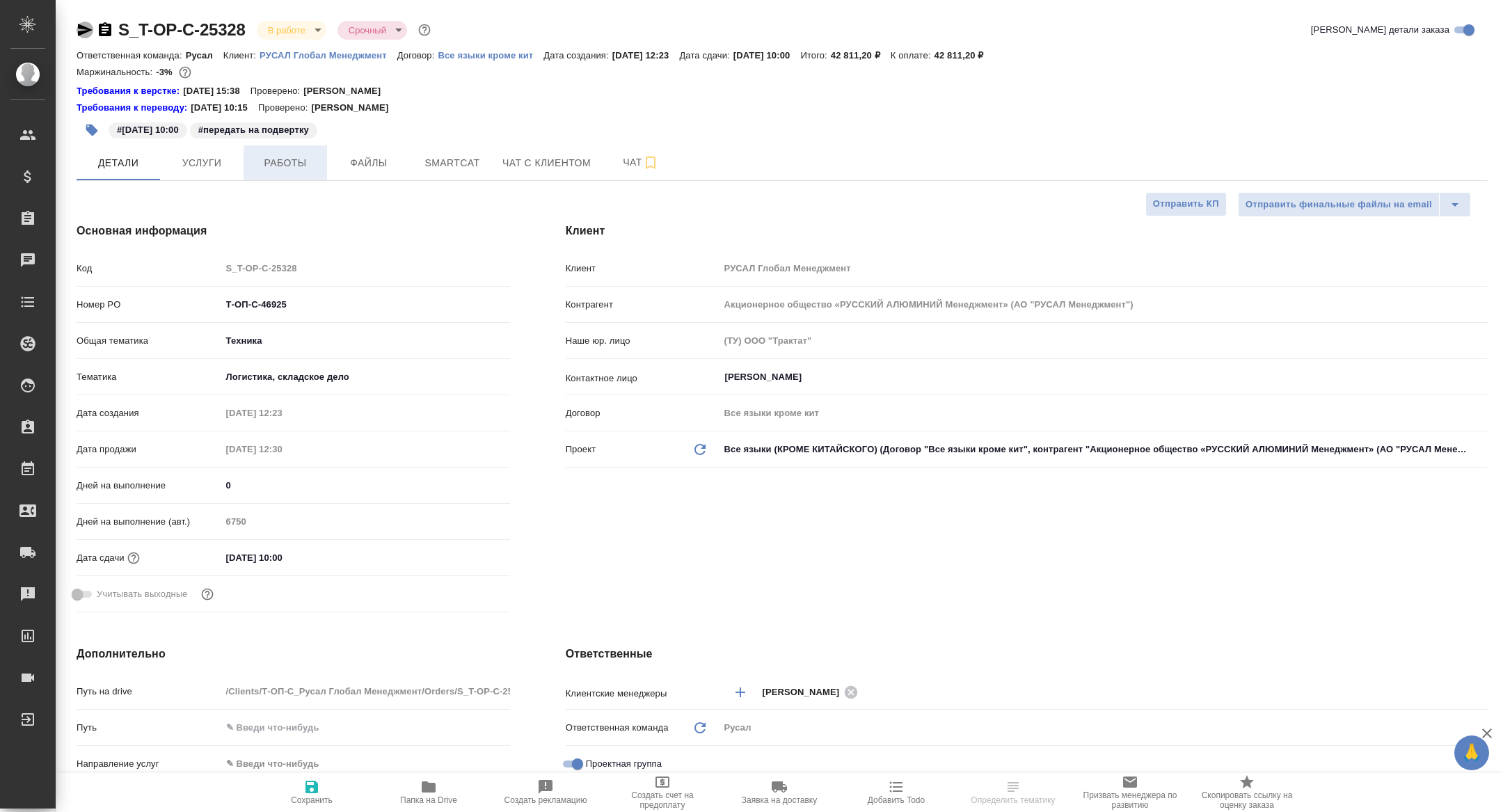
type textarea "x"
click at [273, 169] on span "Работы" at bounding box center [285, 163] width 67 height 17
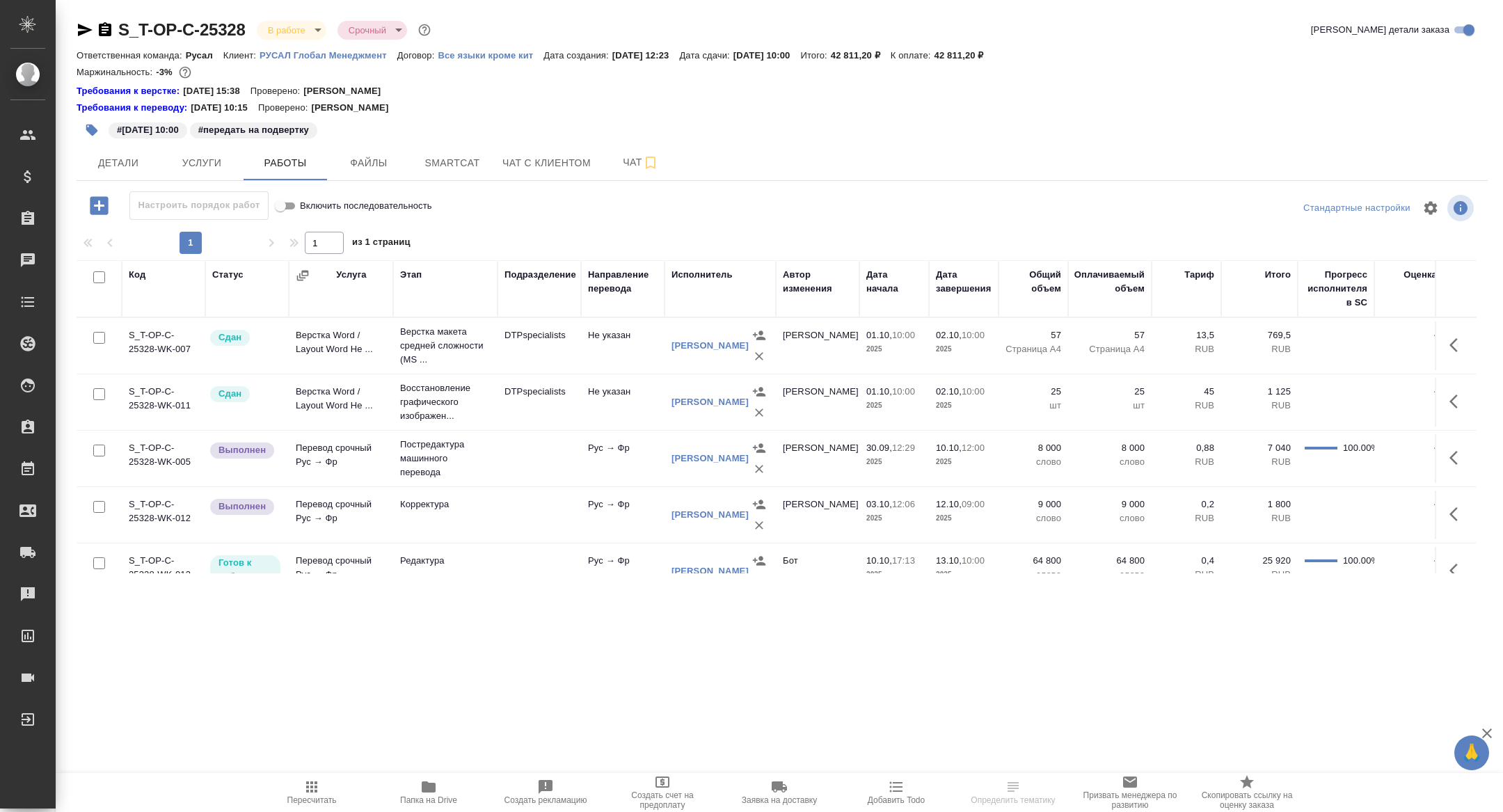
scroll to position [73, 0]
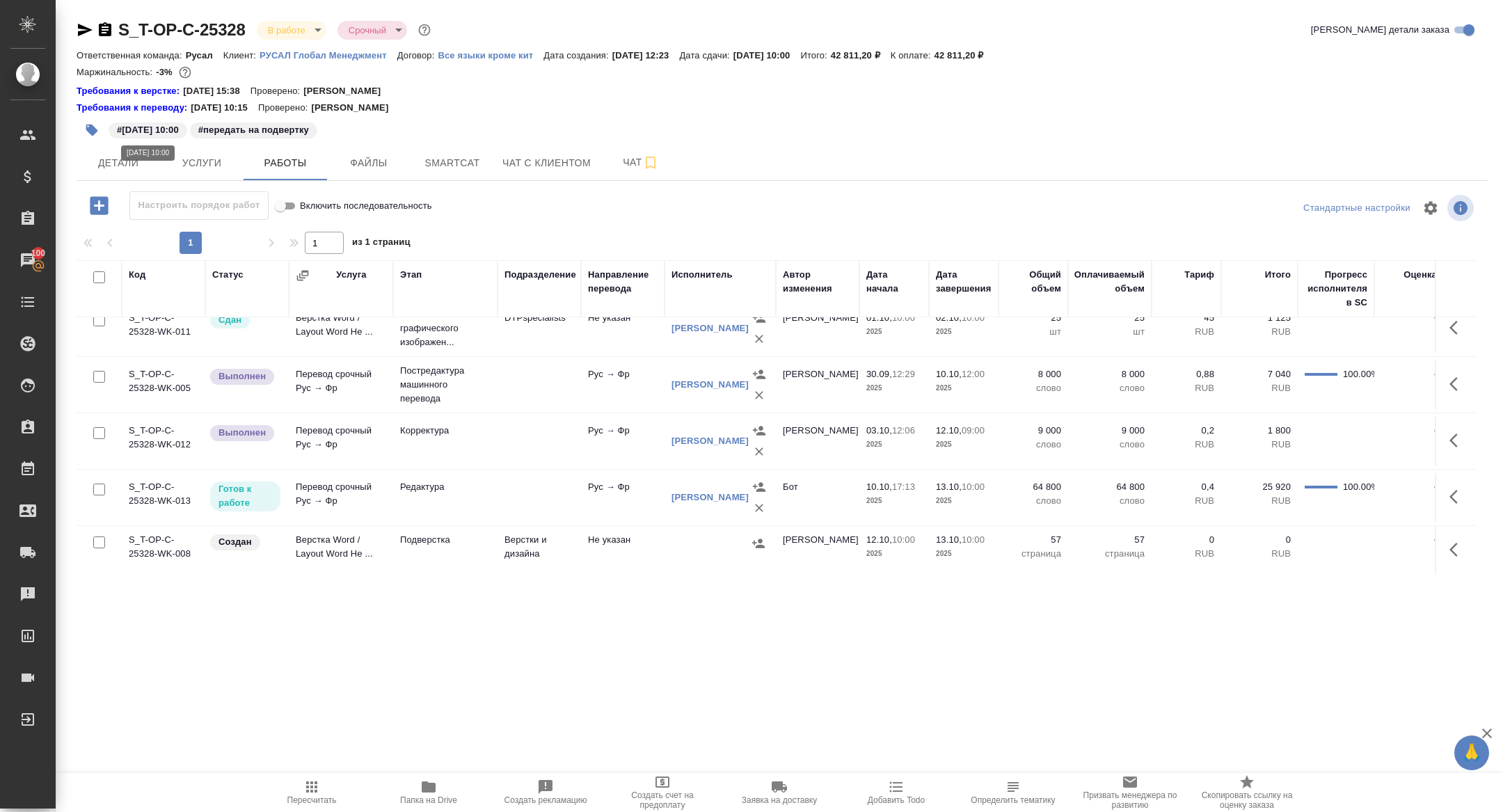
click at [147, 137] on div "#12.10.2025 10:00 #передать на подвертку" at bounding box center [547, 130] width 941 height 31
click at [142, 161] on span "Детали" at bounding box center [119, 163] width 67 height 17
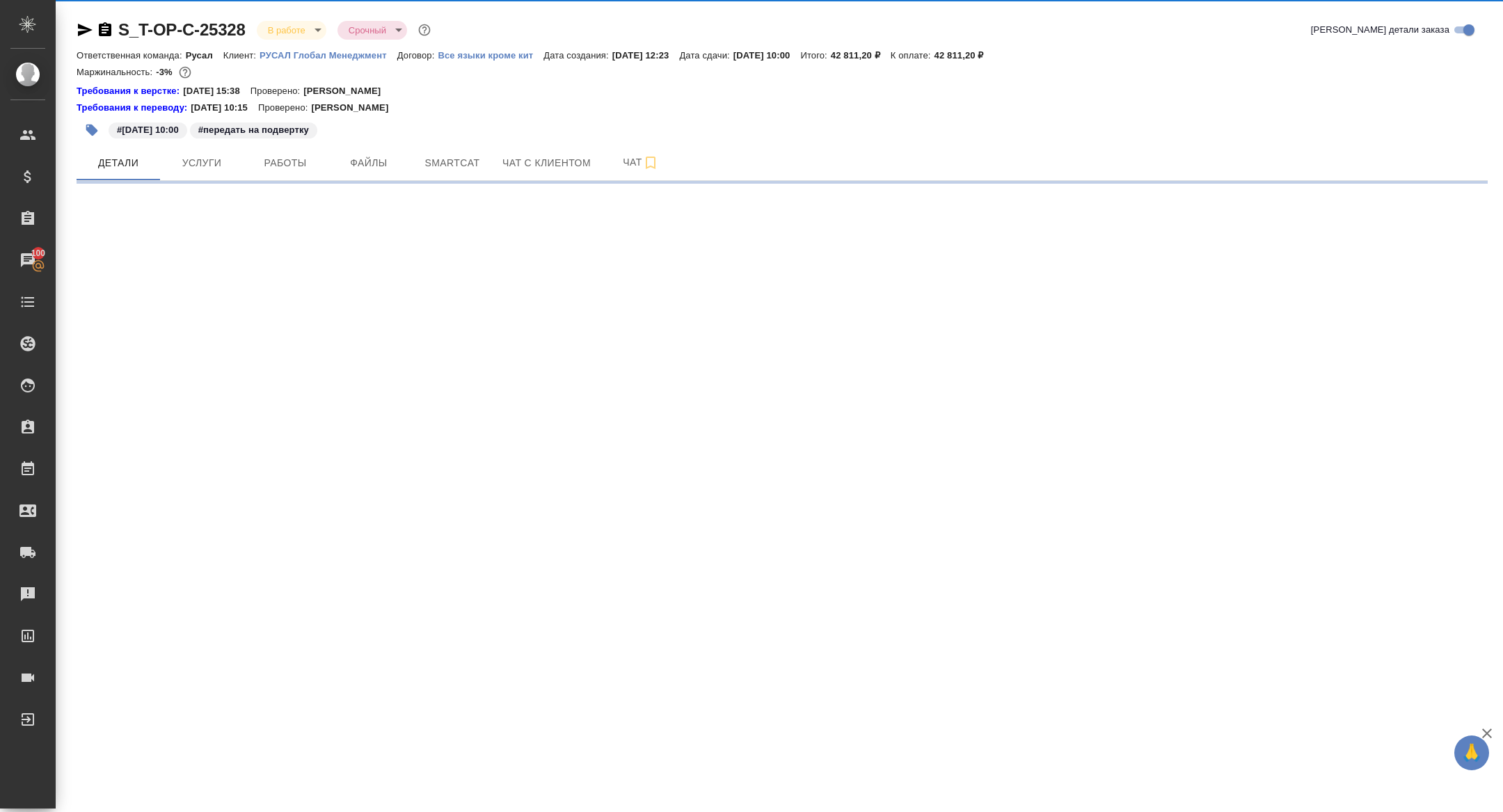
select select "RU"
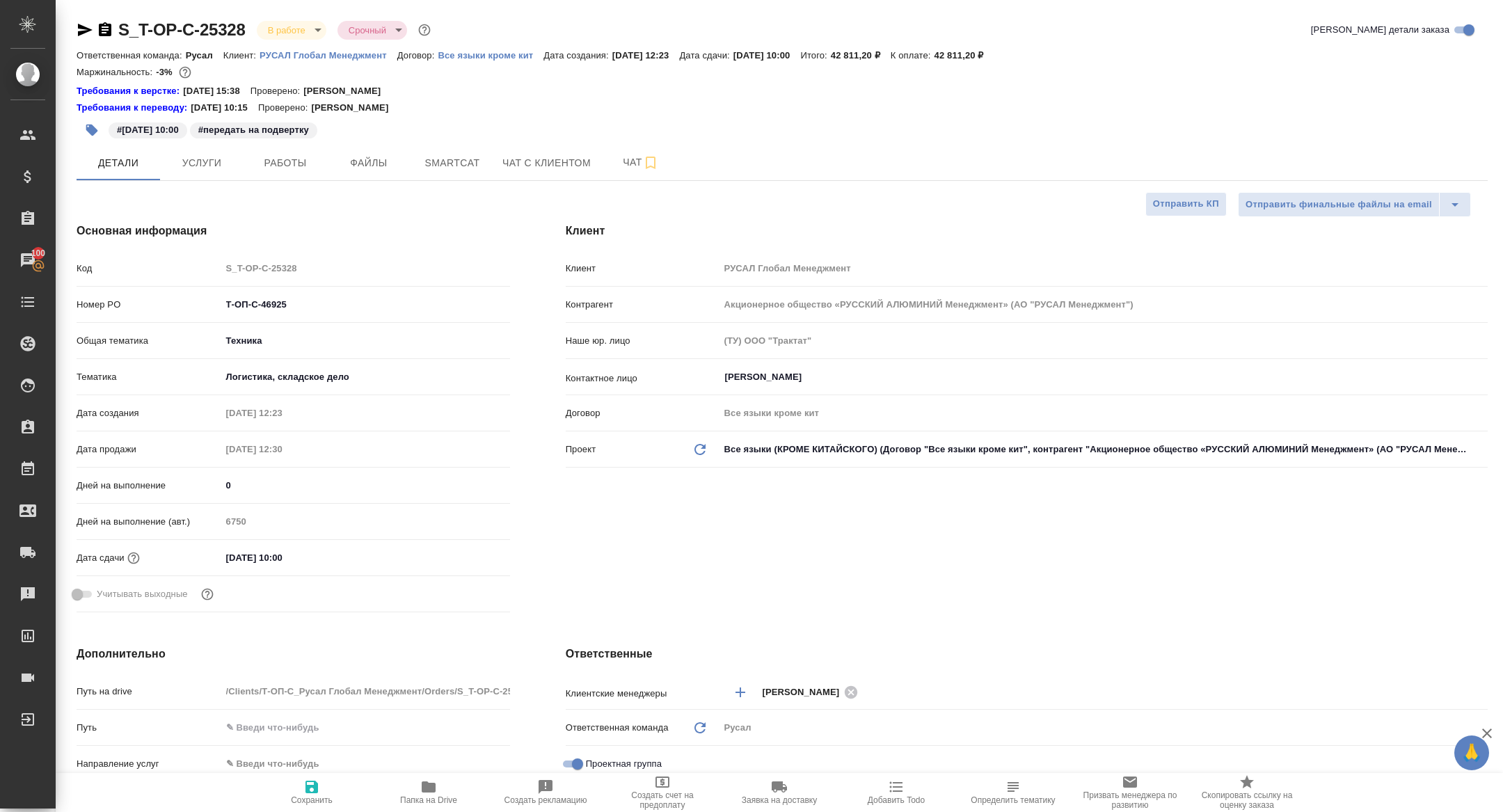
type textarea "x"
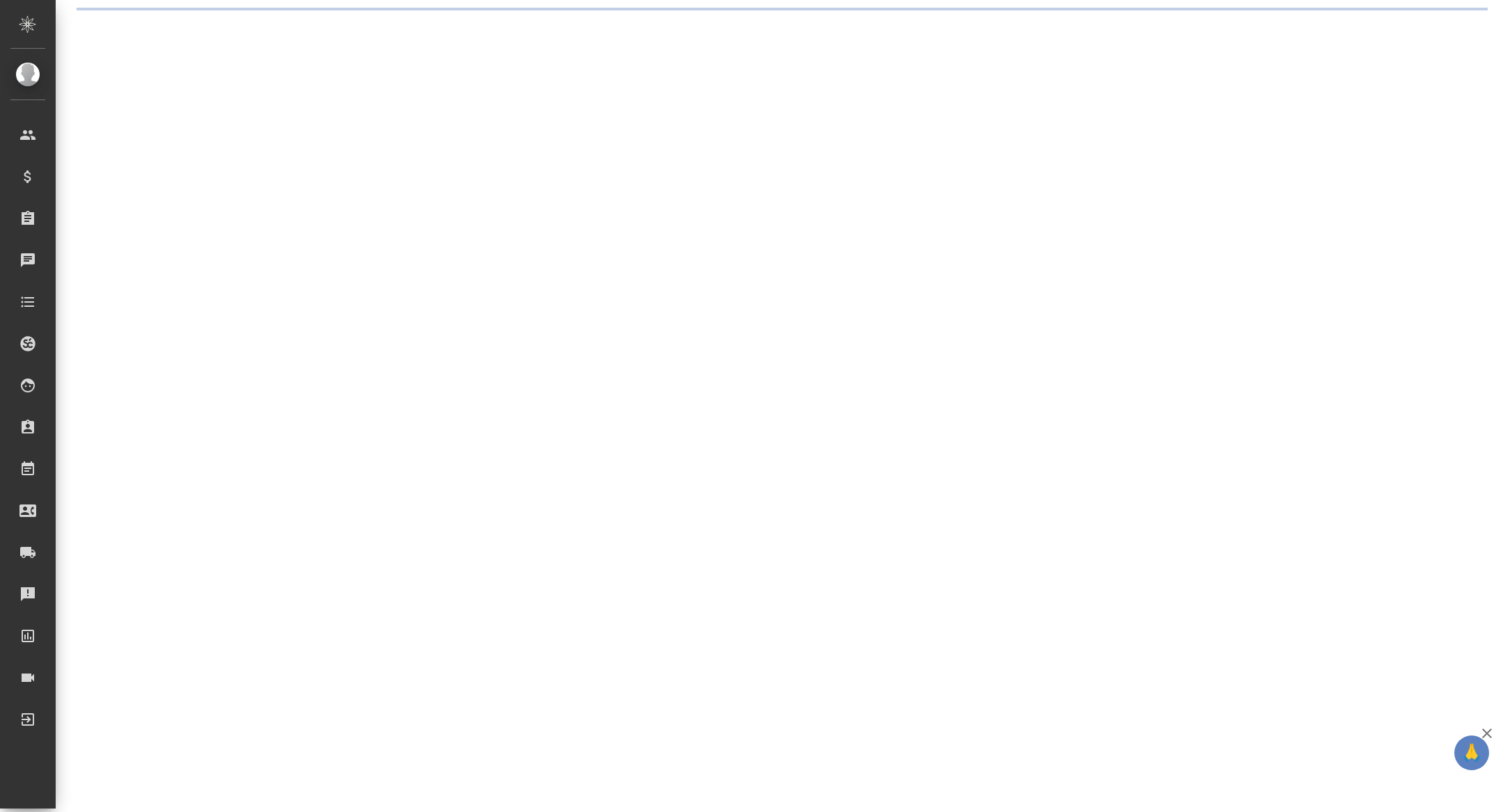
select select "RU"
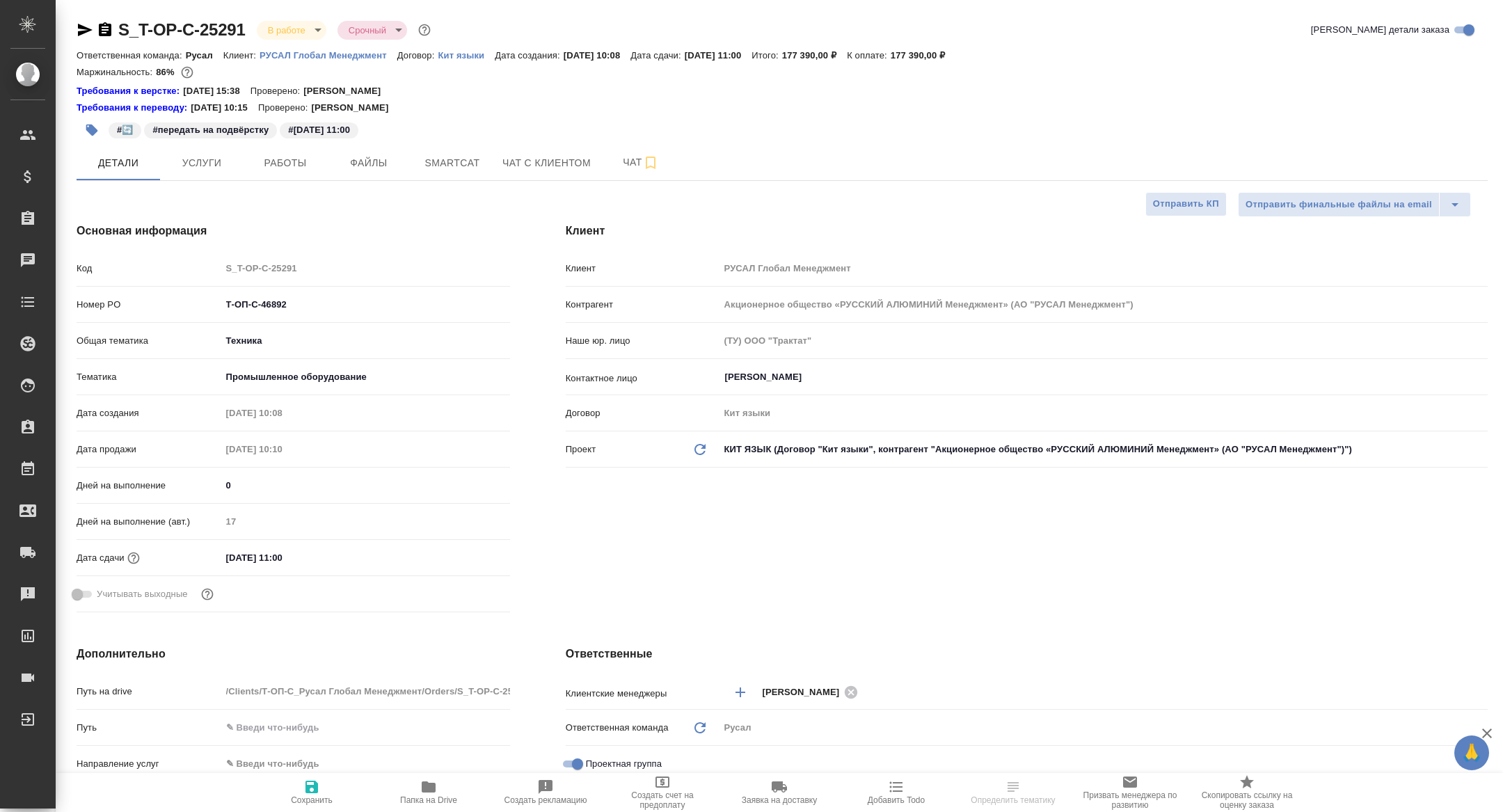
type textarea "x"
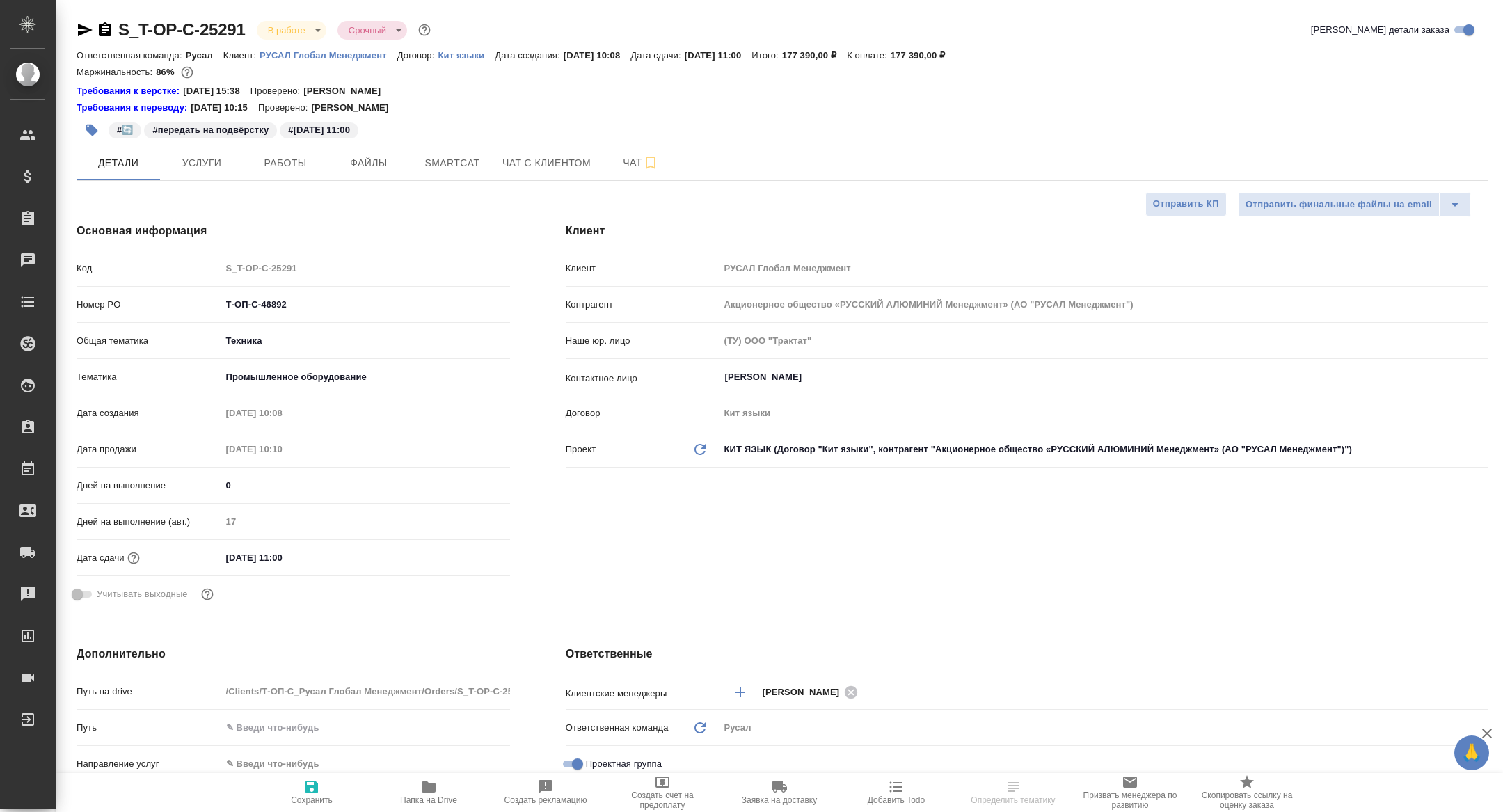
type textarea "x"
click at [301, 166] on span "Работы" at bounding box center [285, 163] width 67 height 17
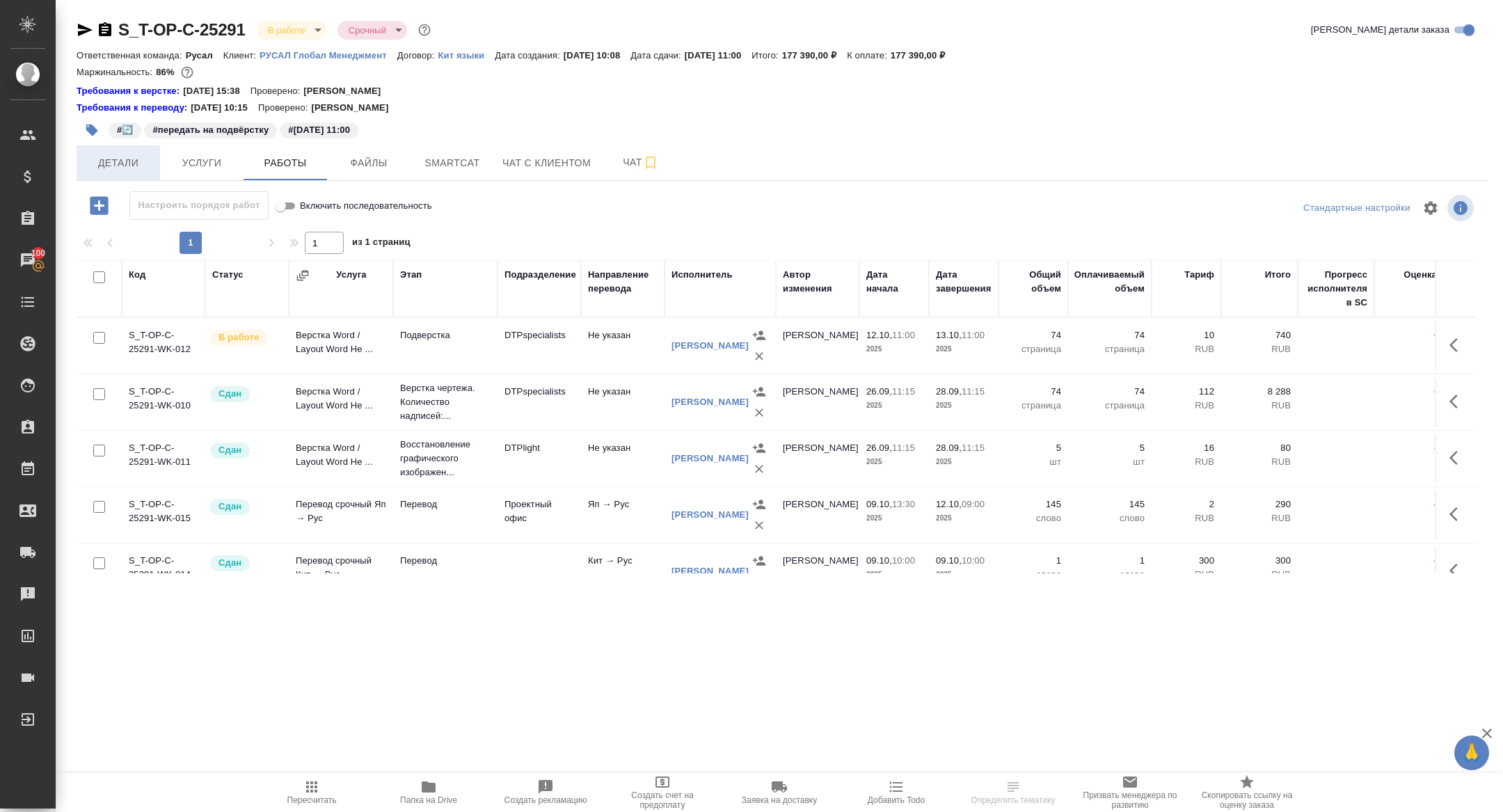
click at [113, 170] on span "Детали" at bounding box center [119, 163] width 67 height 17
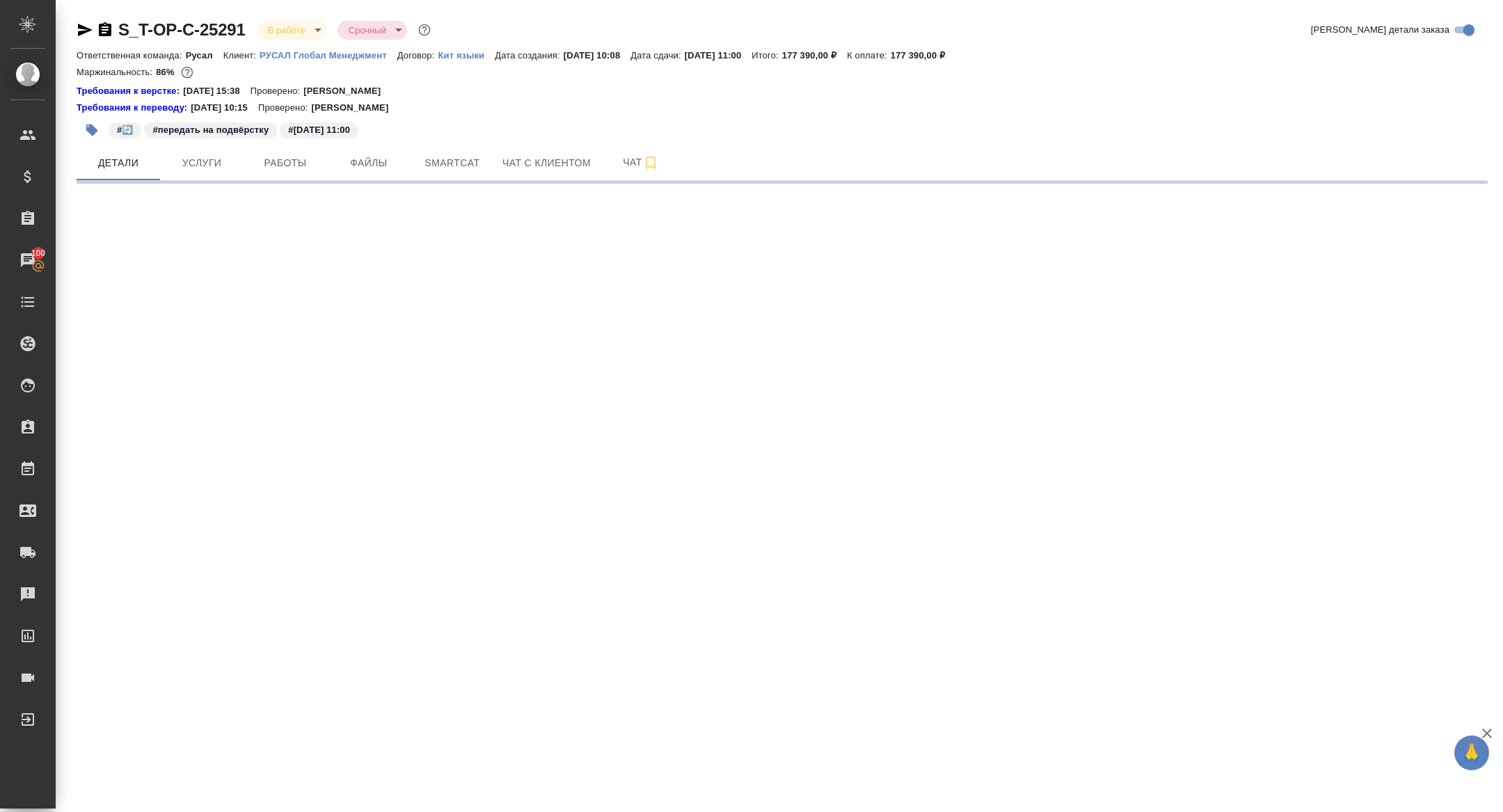
select select "RU"
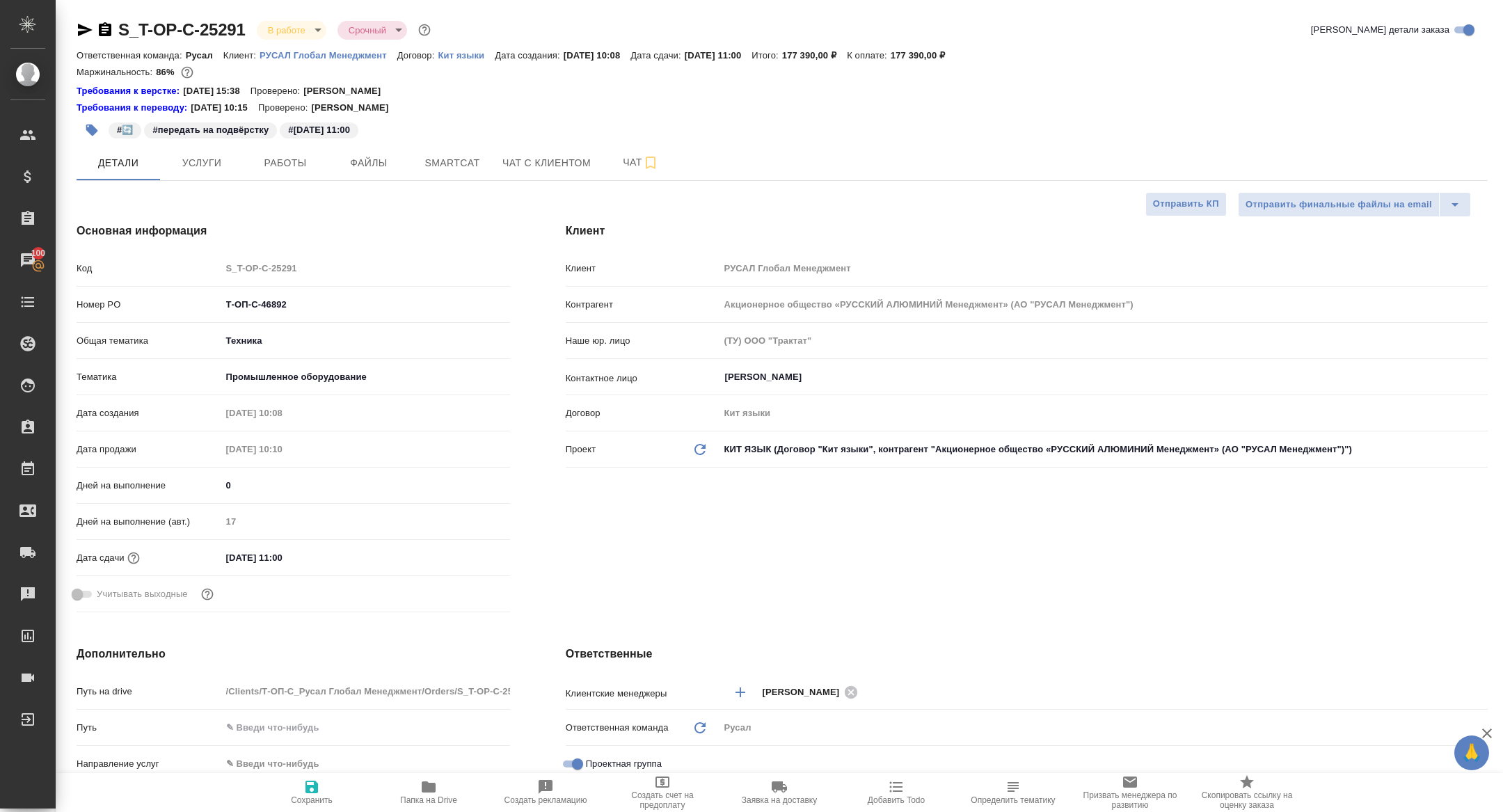
type textarea "x"
click at [88, 25] on icon "button" at bounding box center [84, 30] width 17 height 17
type textarea "x"
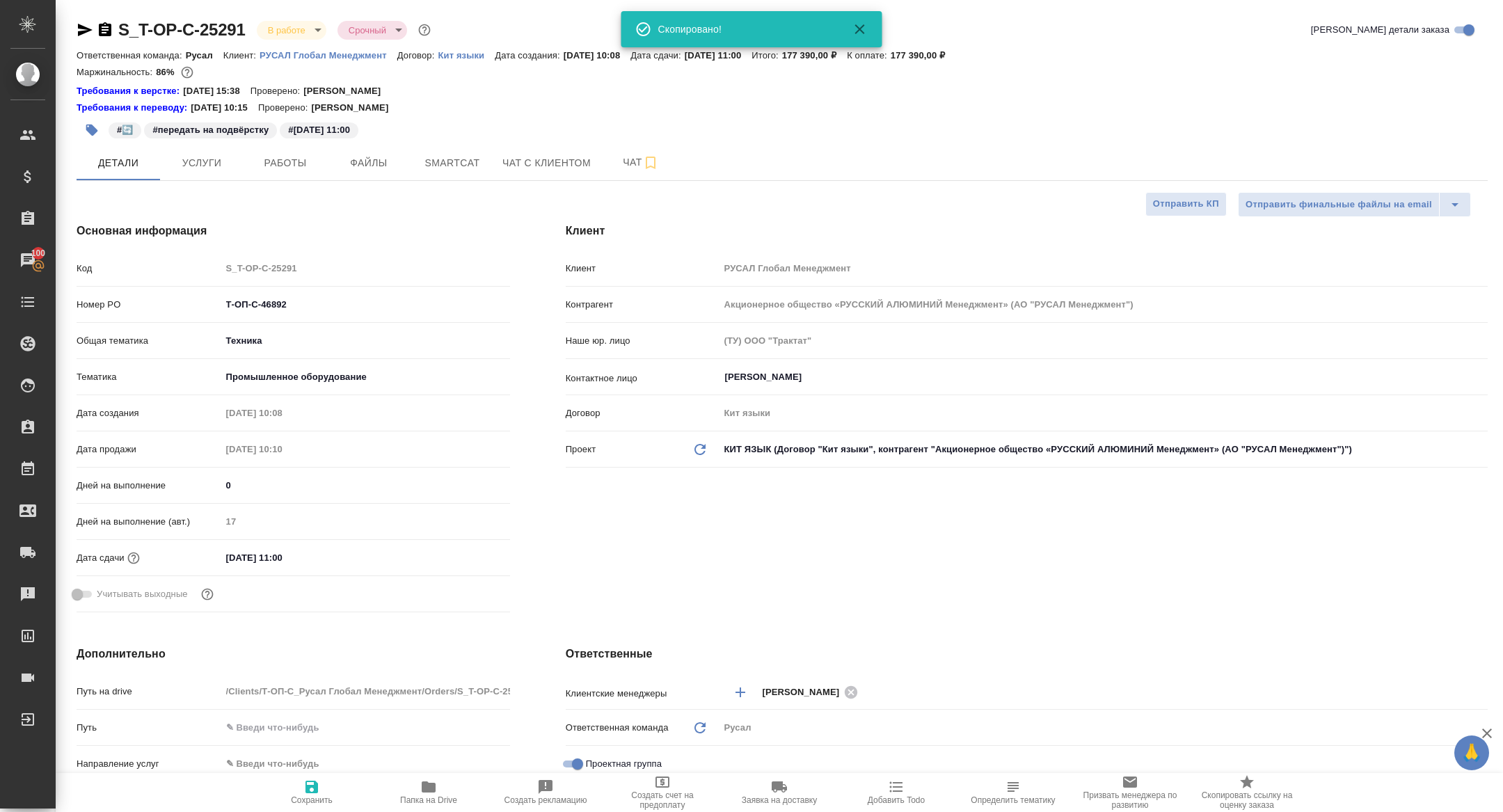
type textarea "x"
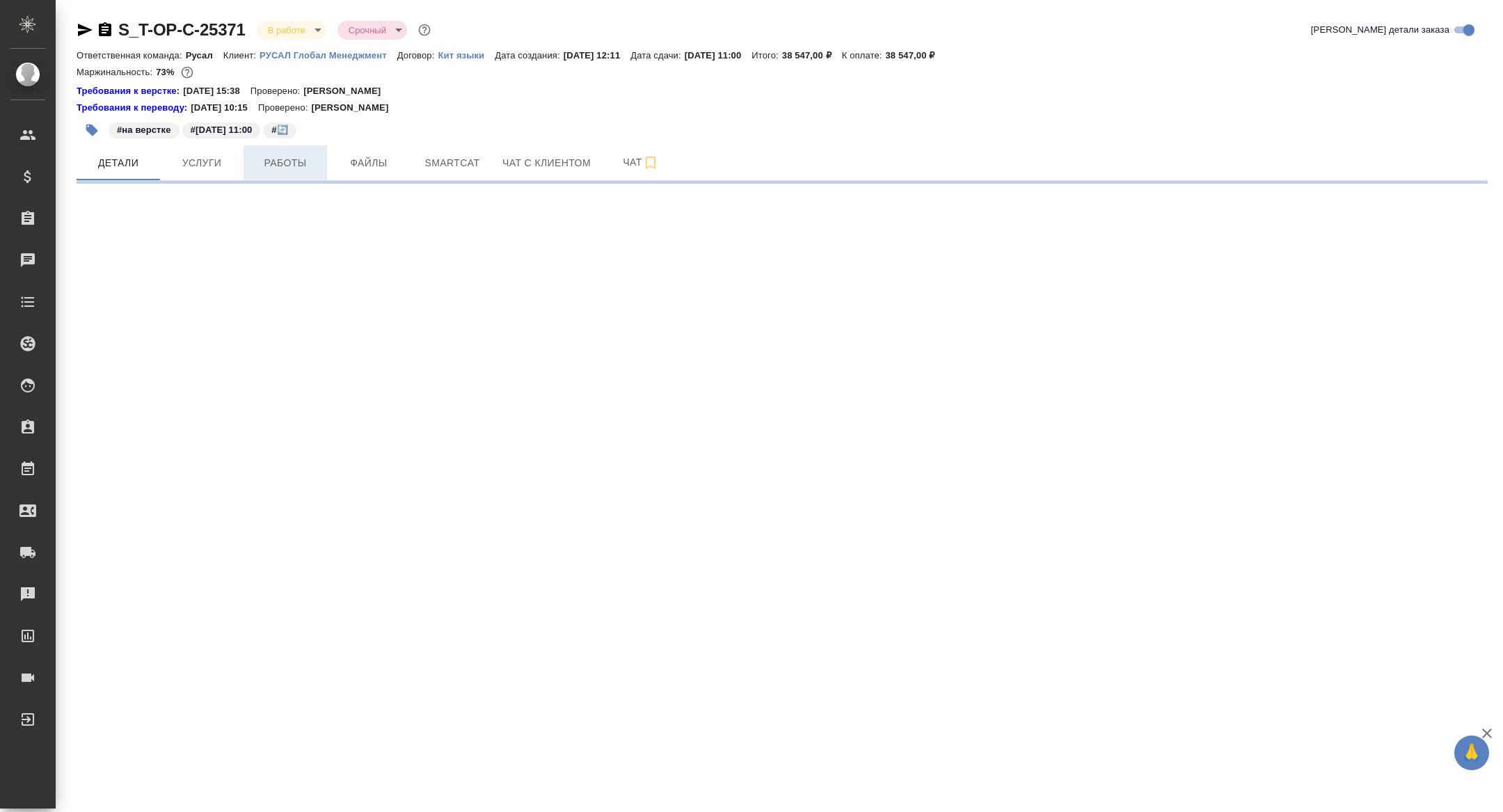
click at [305, 159] on span "Работы" at bounding box center [285, 163] width 67 height 17
click at [81, 27] on icon "button" at bounding box center [85, 30] width 15 height 12
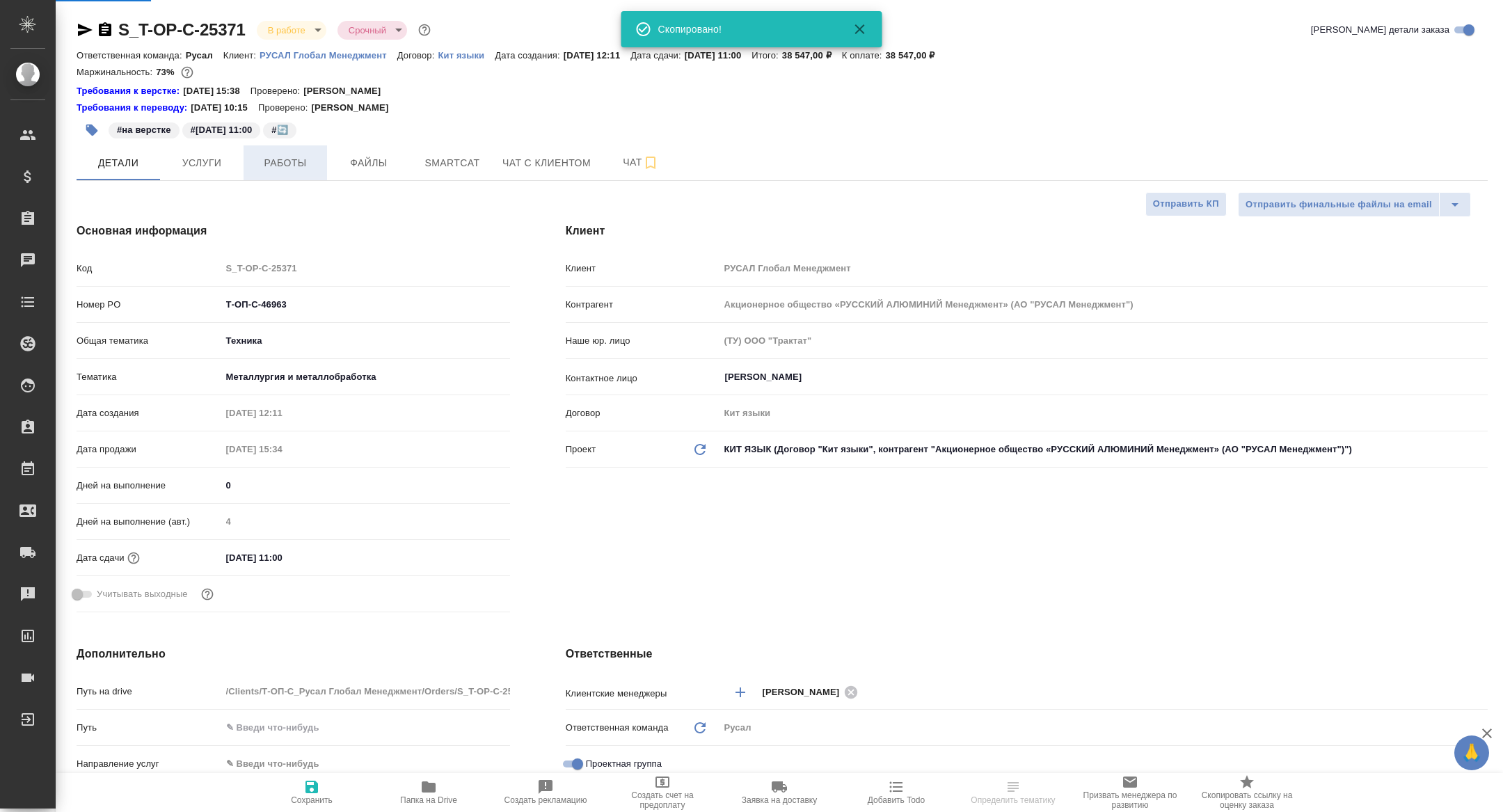
click at [278, 164] on div "S_T-OP-C-25371 В работе inProgress Срочный urgent Кратко детали заказа Ответств…" at bounding box center [782, 763] width 1426 height 1526
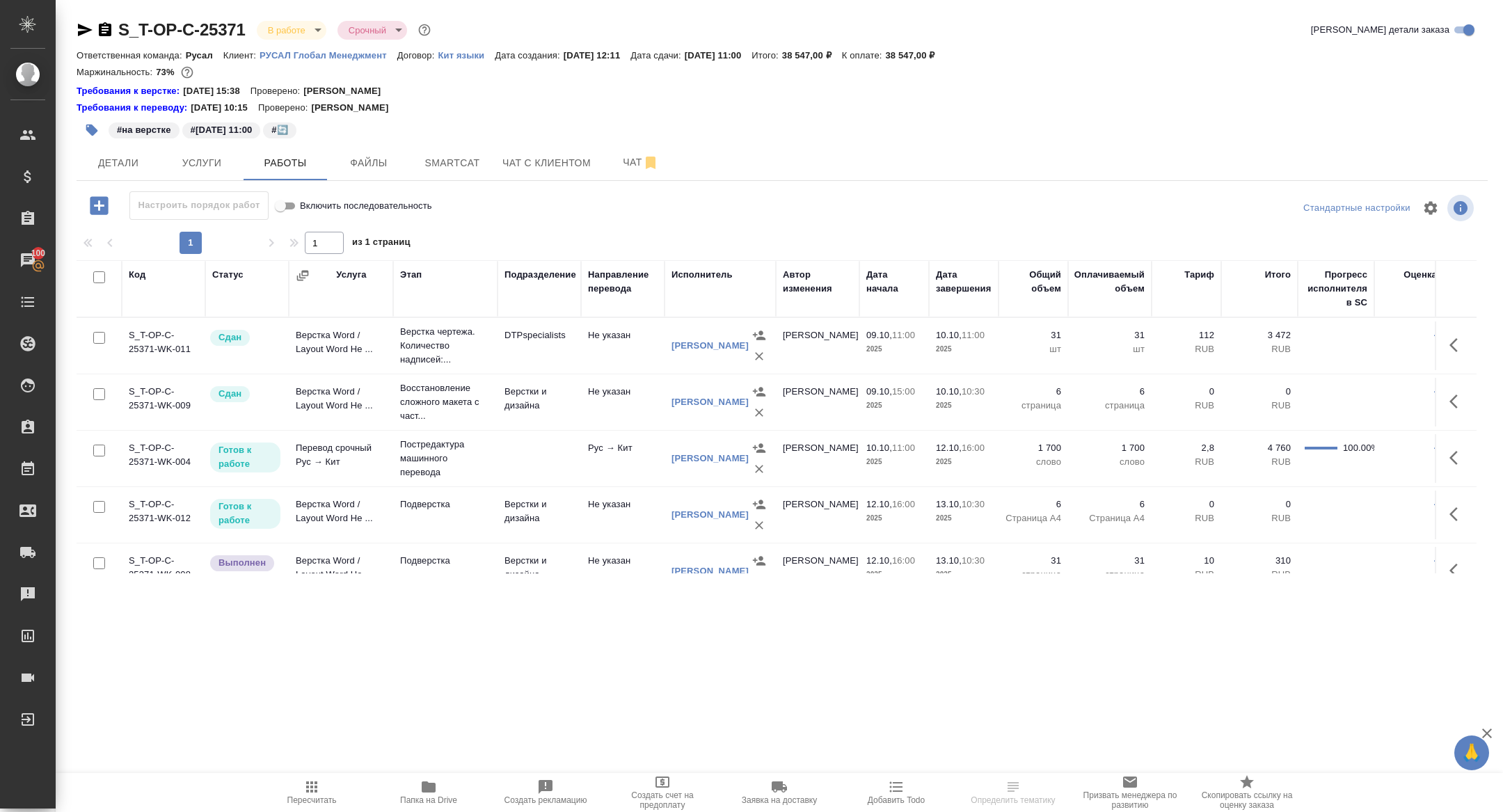
scroll to position [25, 0]
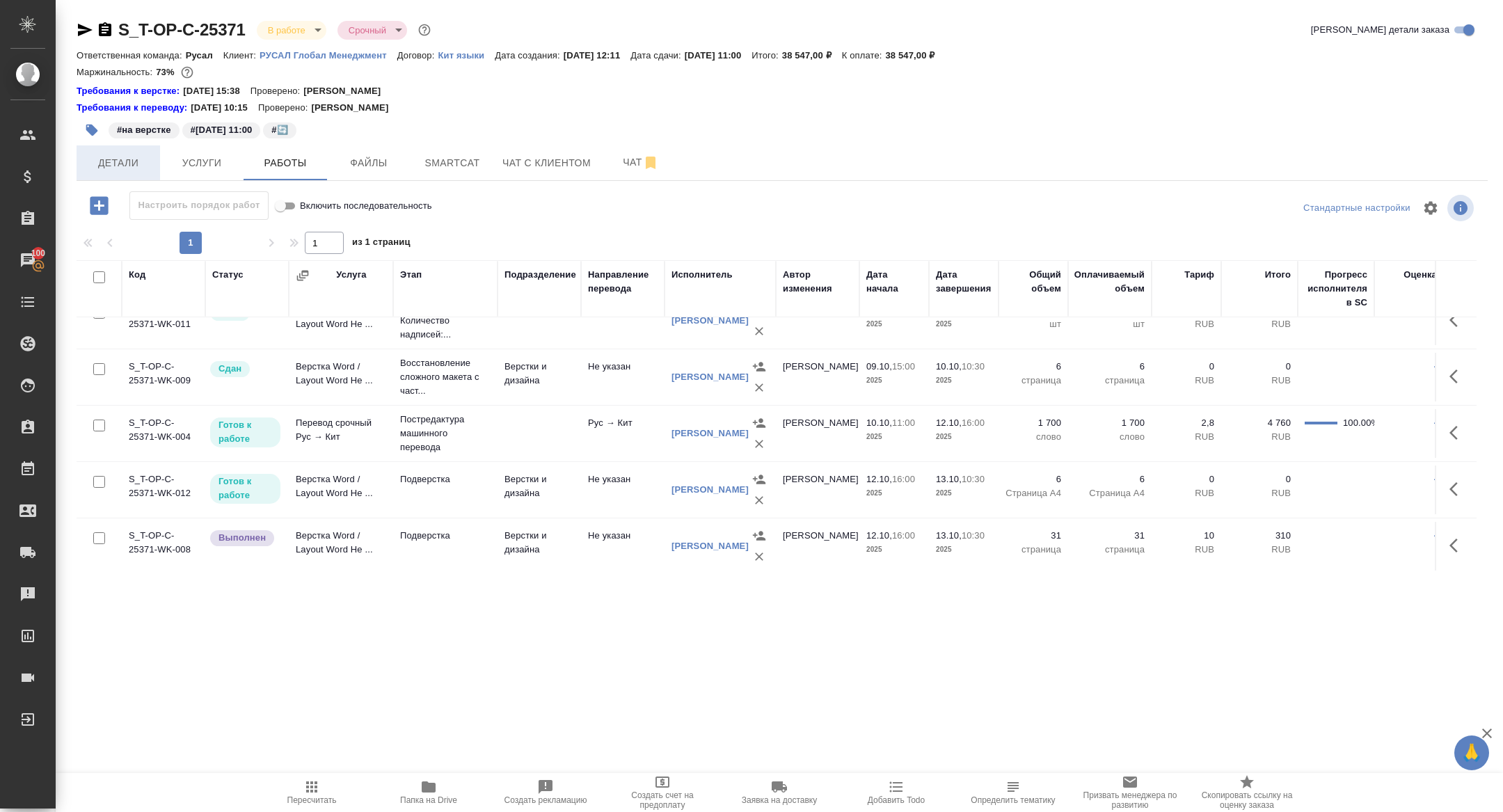
click at [133, 158] on span "Детали" at bounding box center [119, 163] width 67 height 17
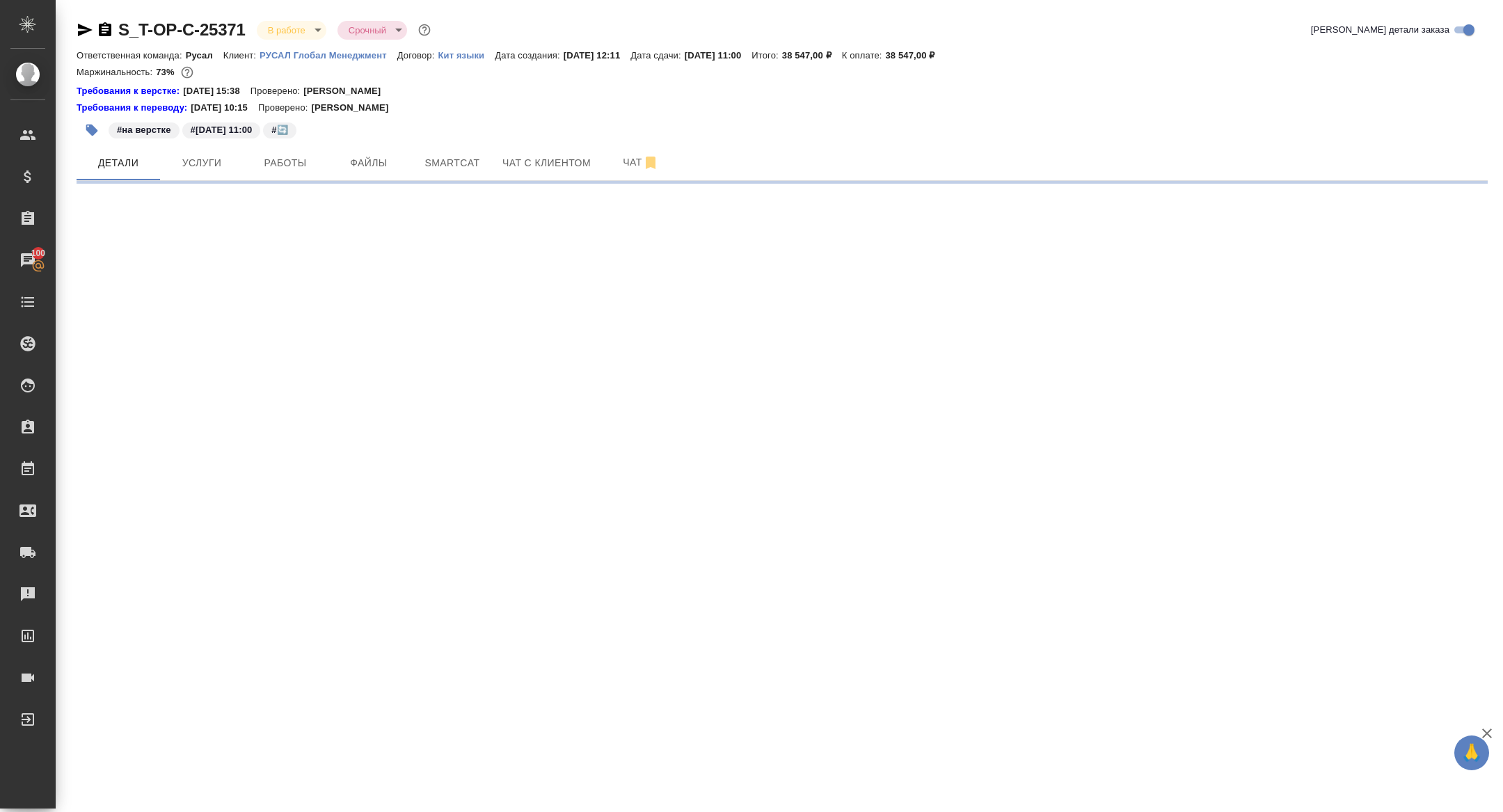
select select "RU"
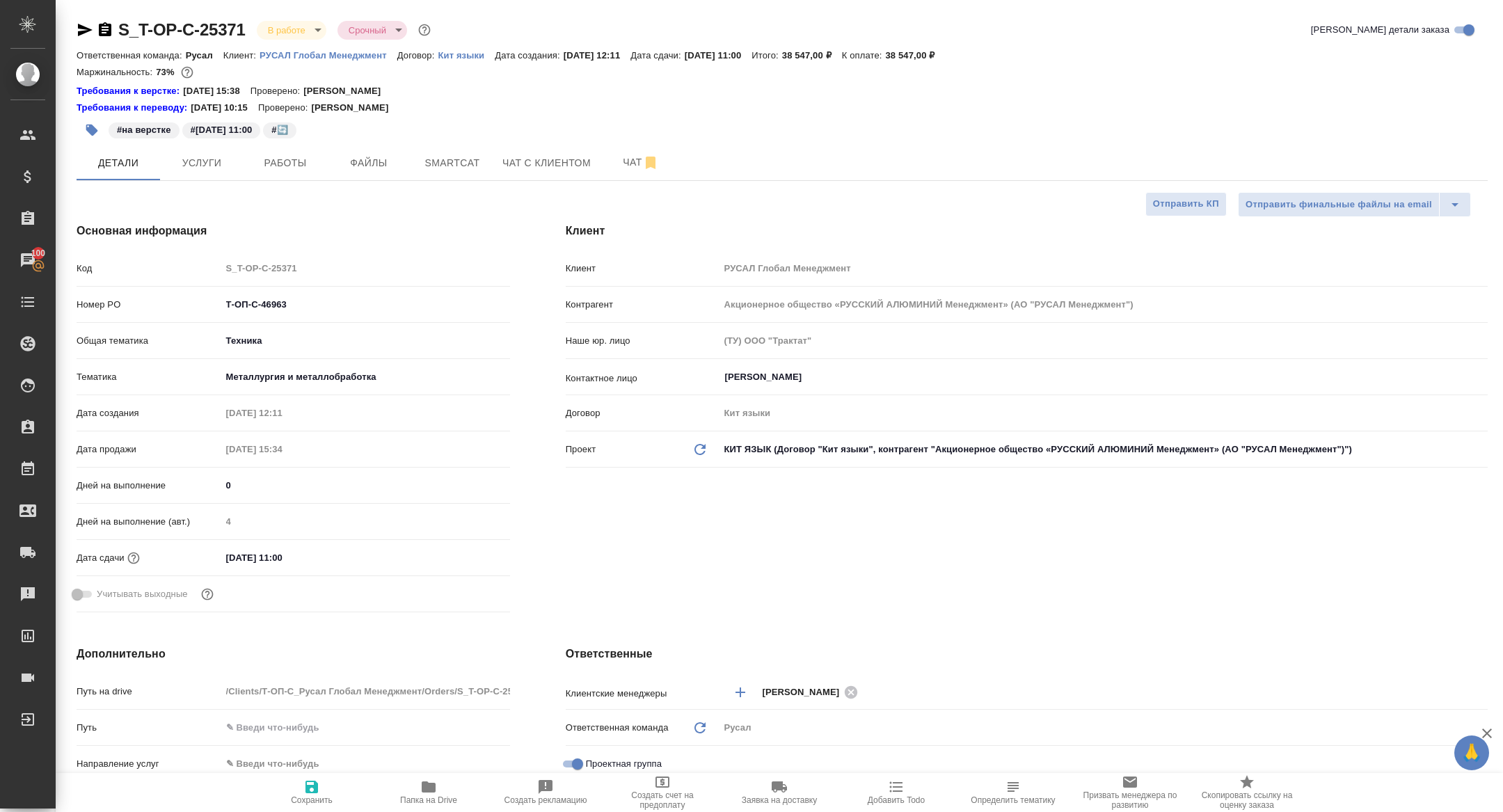
type textarea "x"
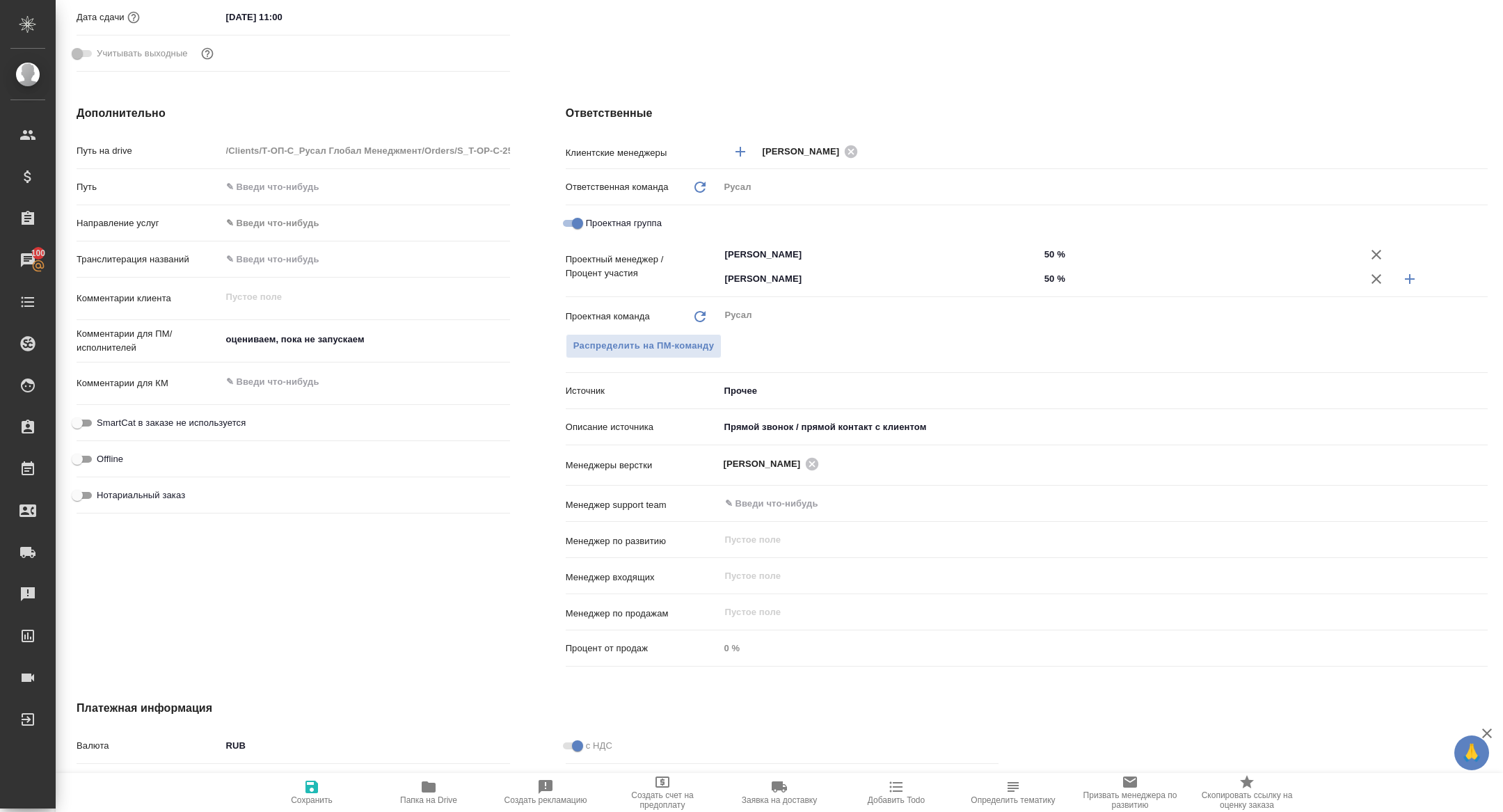
scroll to position [545, 0]
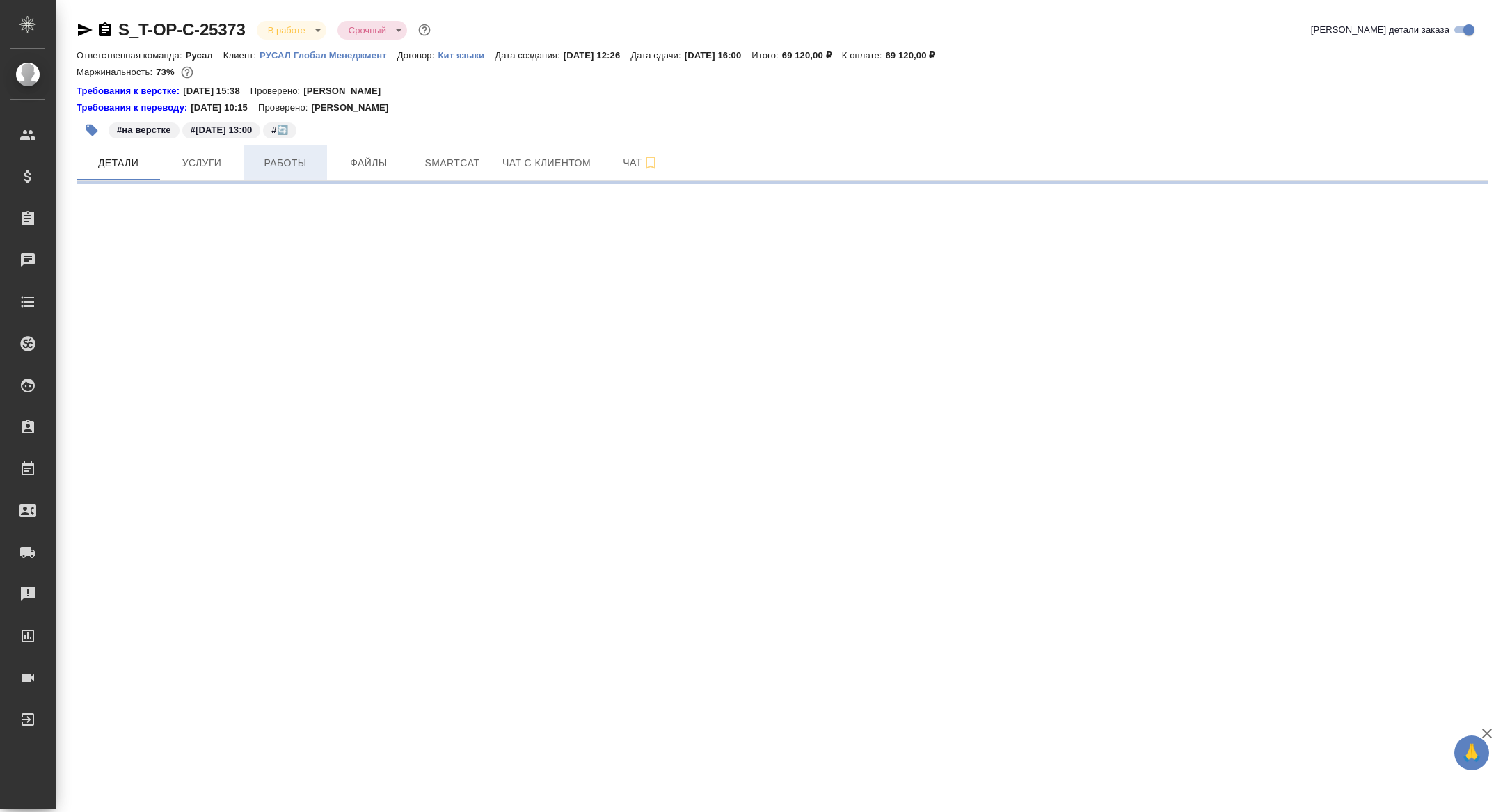
select select "RU"
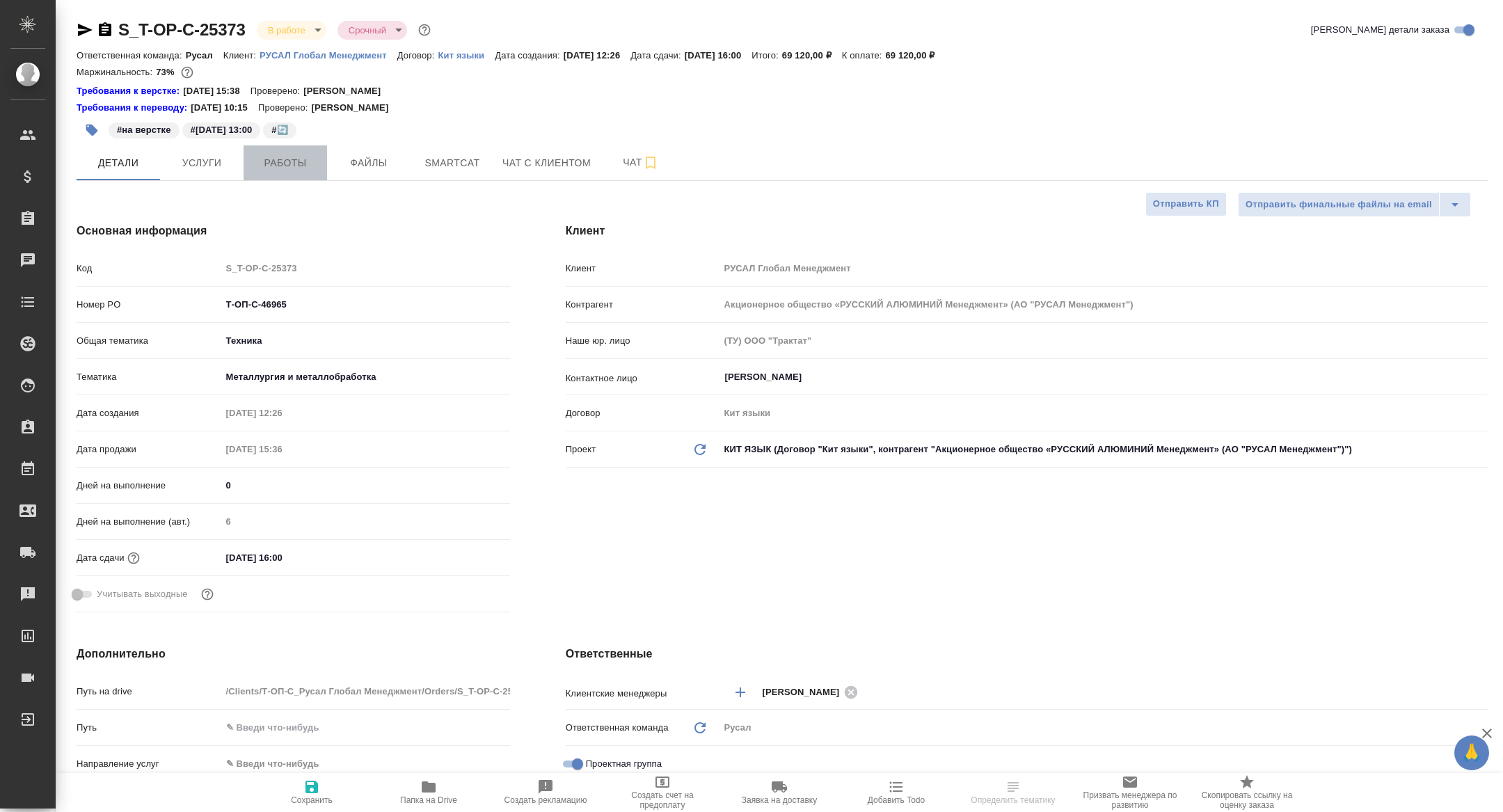
click at [281, 176] on button "Работы" at bounding box center [285, 163] width 84 height 35
type textarea "x"
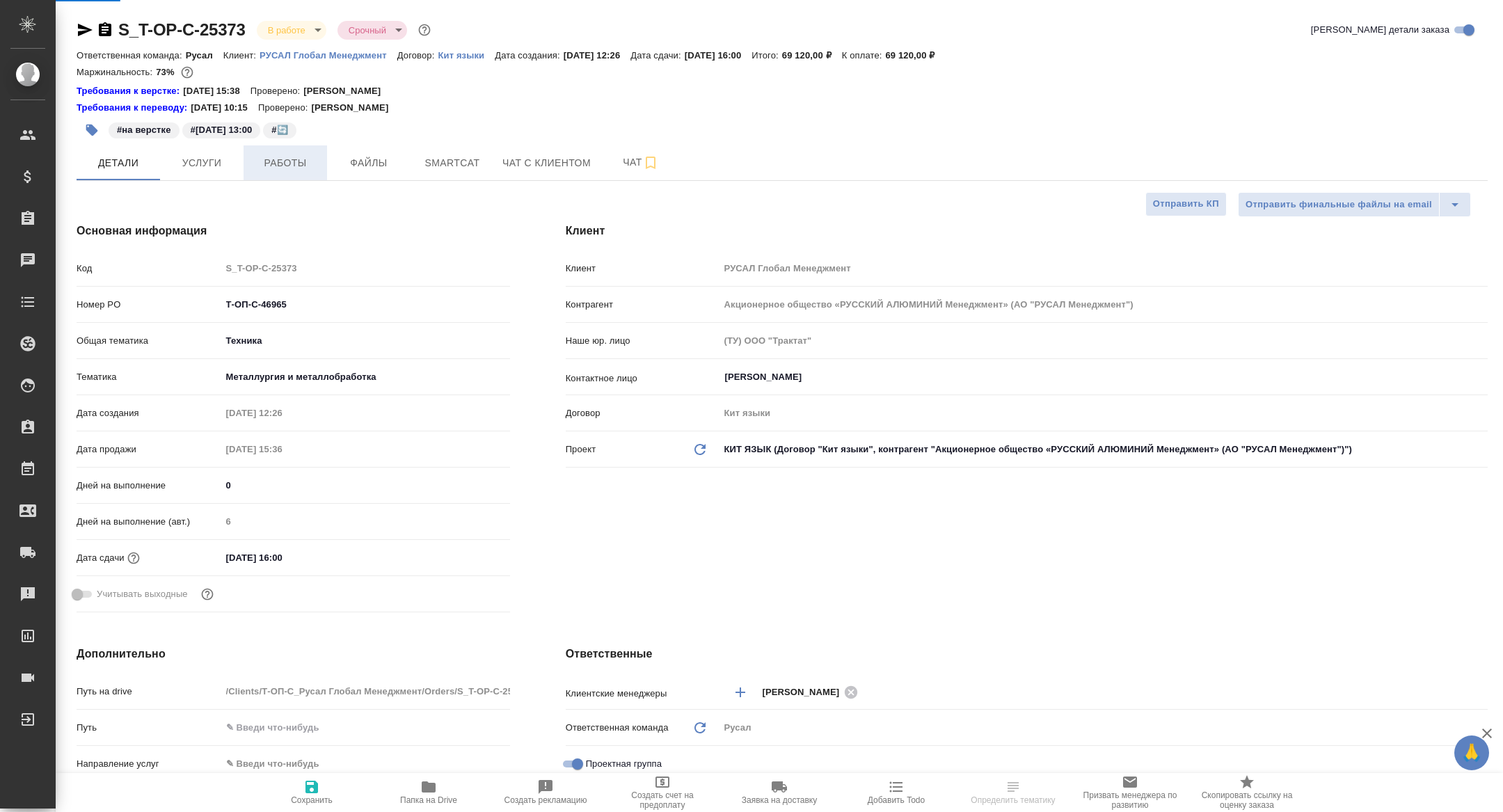
type textarea "x"
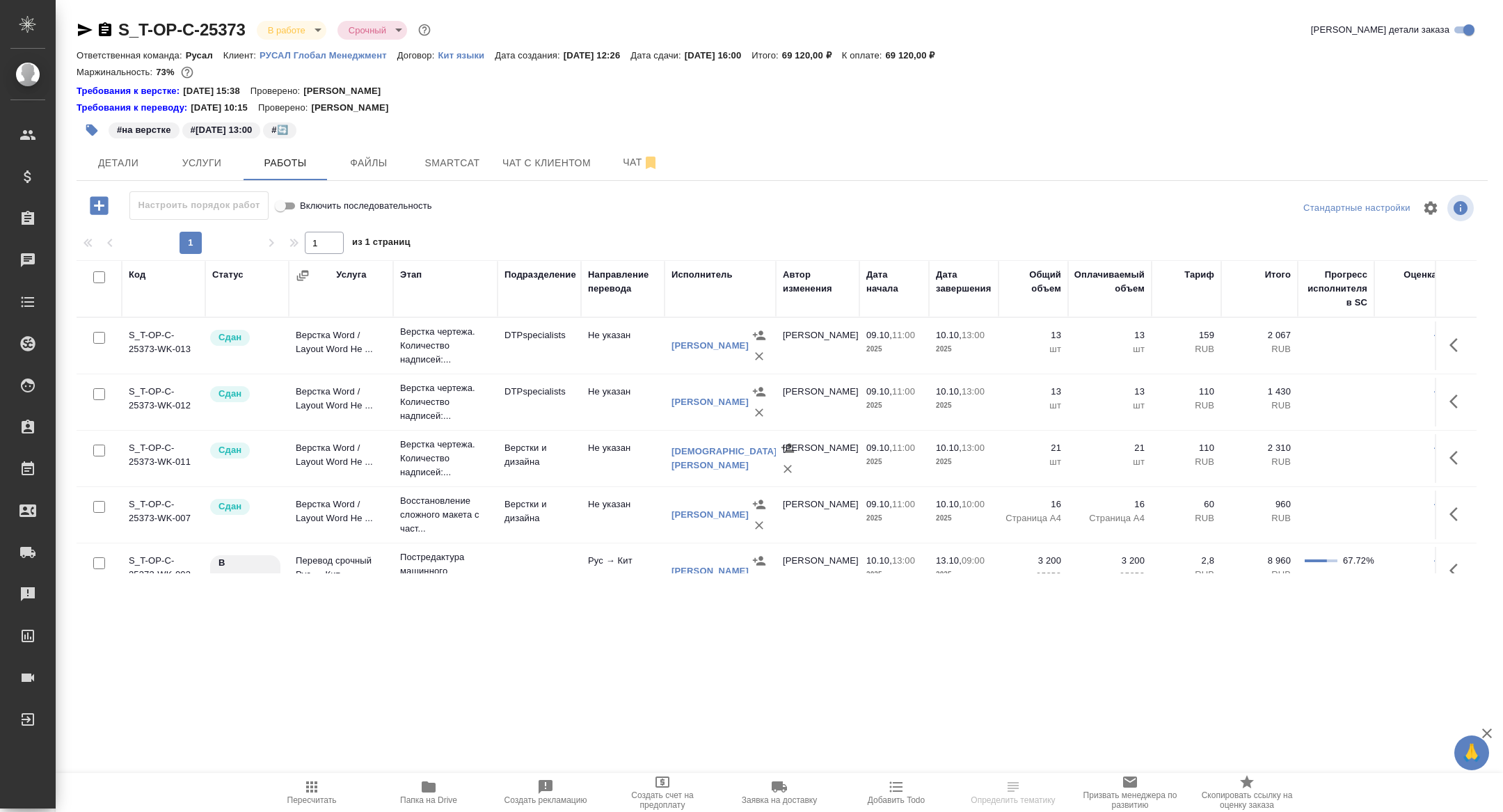
click at [85, 29] on icon "button" at bounding box center [84, 30] width 17 height 17
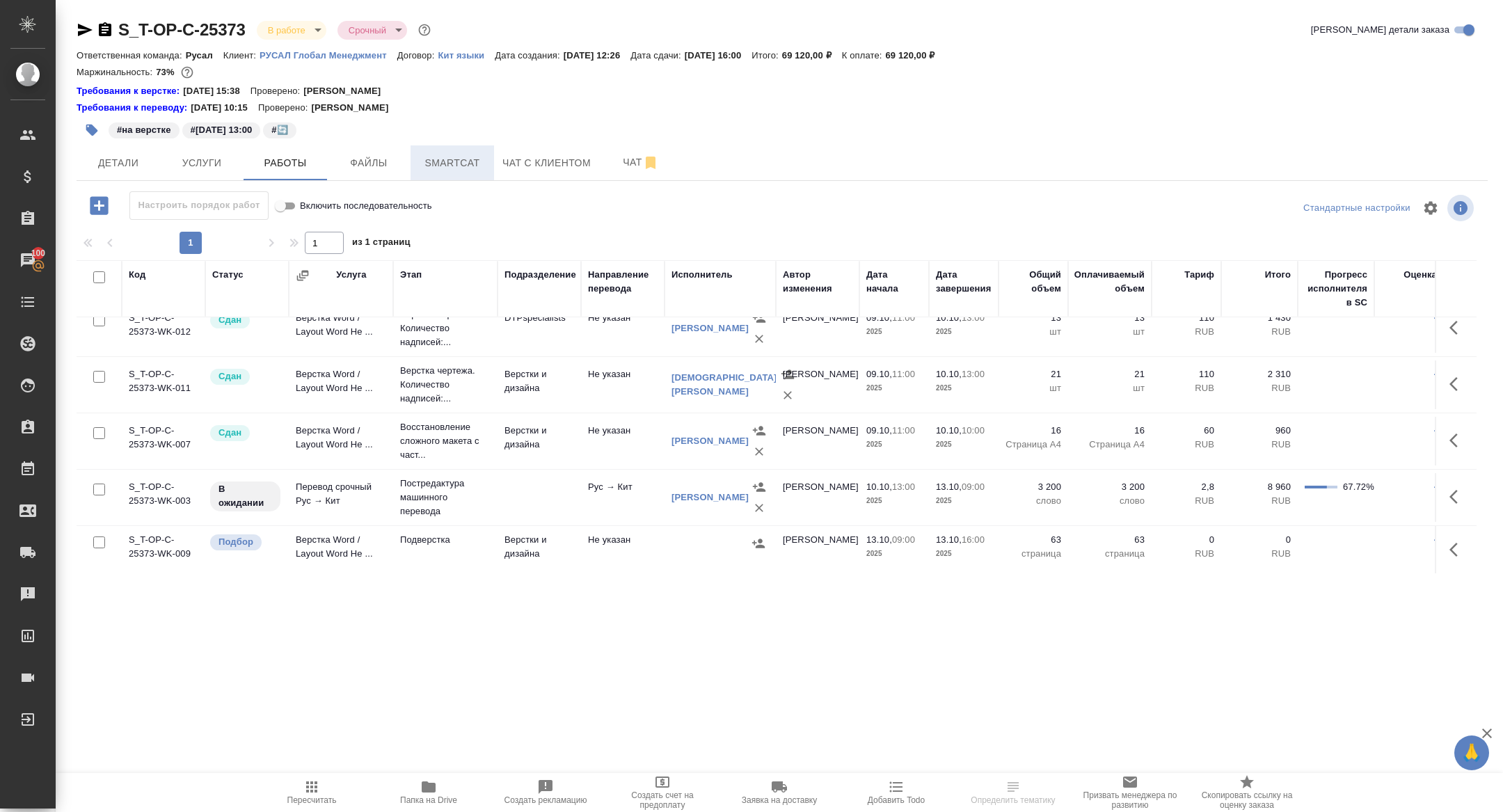
click at [468, 164] on span "Smartcat" at bounding box center [452, 163] width 67 height 17
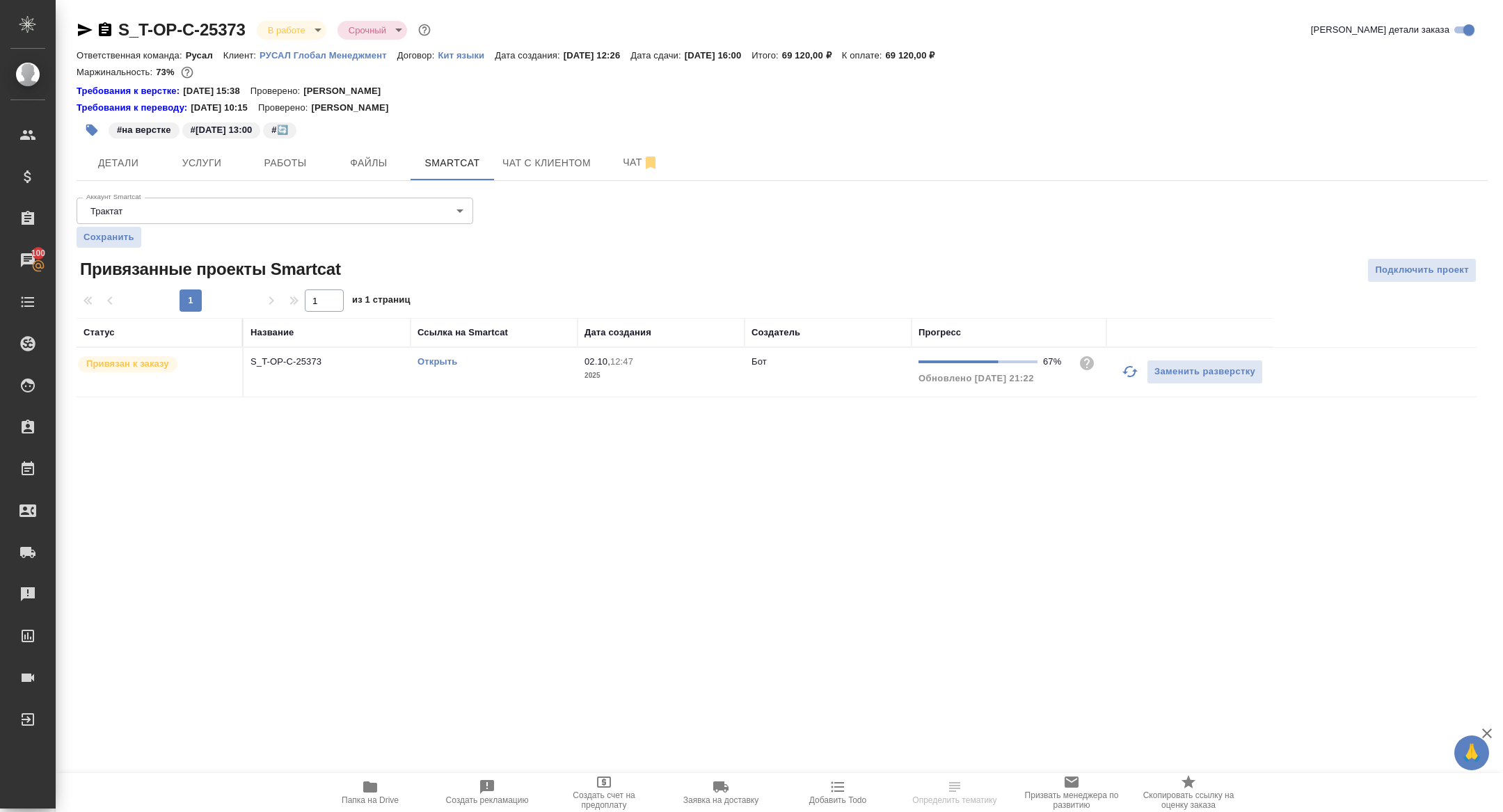
click at [441, 353] on td "Открыть" at bounding box center [494, 371] width 167 height 49
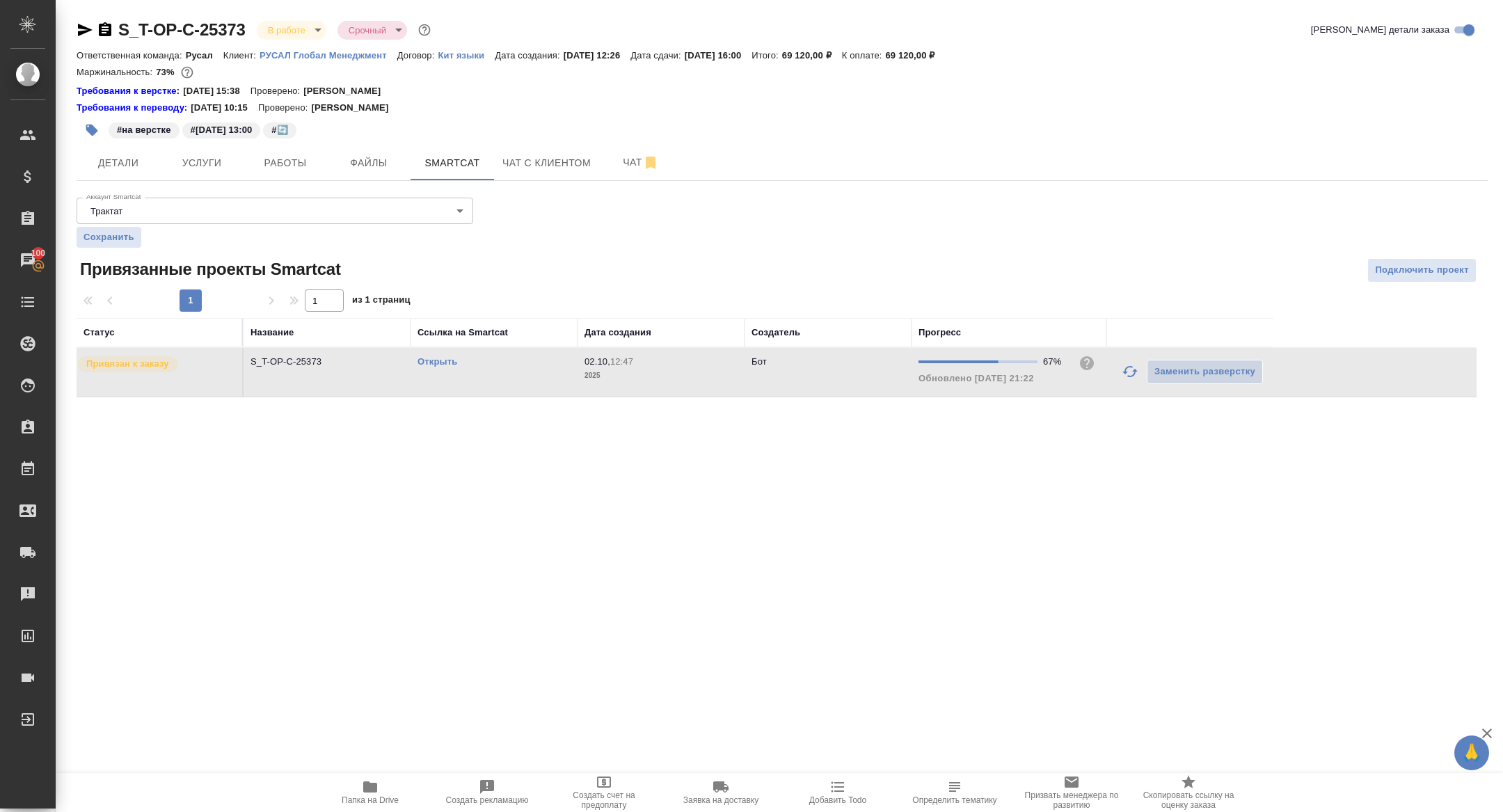
click at [435, 359] on link "Открыть" at bounding box center [437, 361] width 40 height 10
click at [267, 170] on span "Работы" at bounding box center [285, 163] width 67 height 17
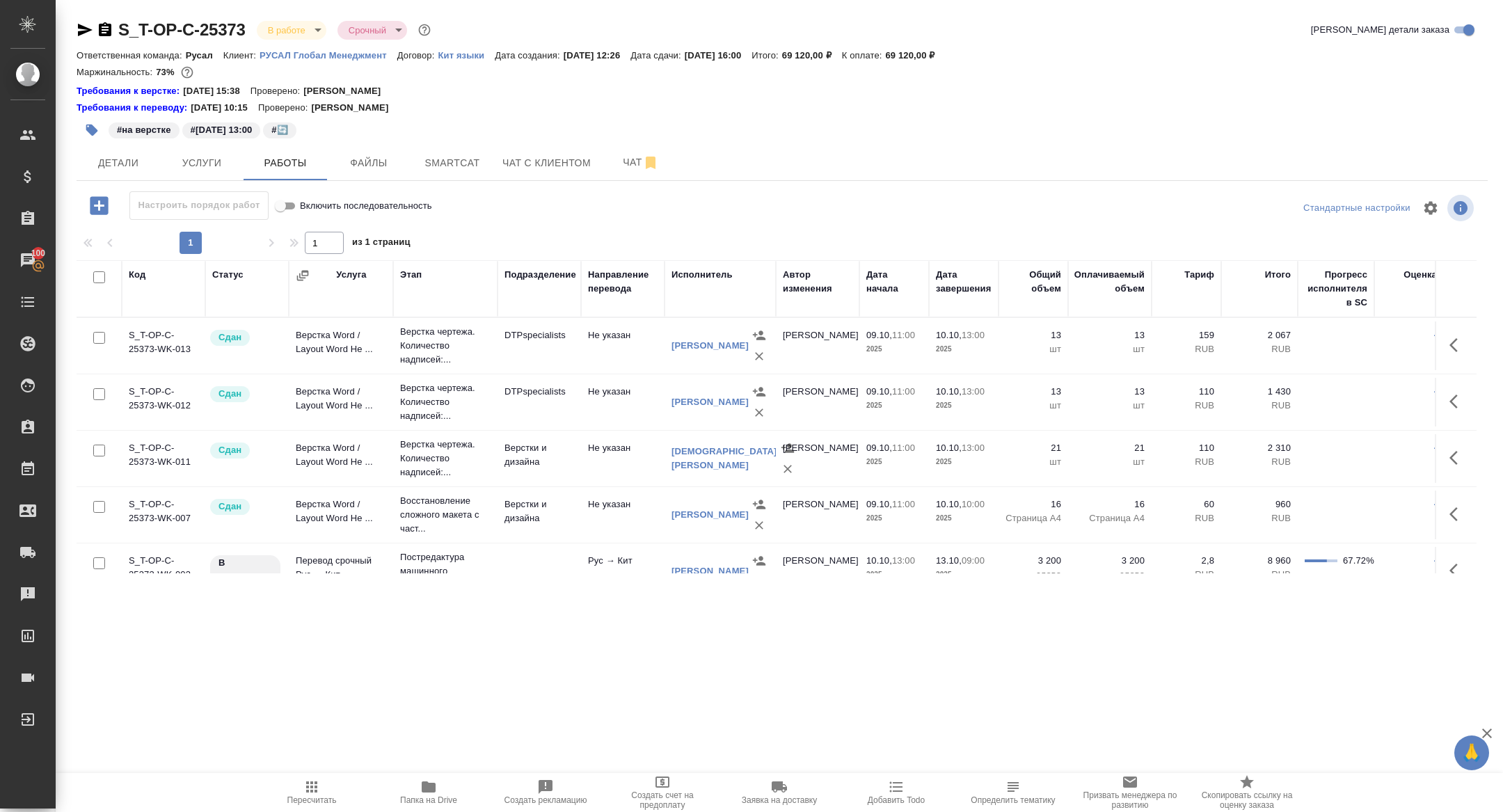
click at [82, 30] on icon "button" at bounding box center [84, 30] width 17 height 17
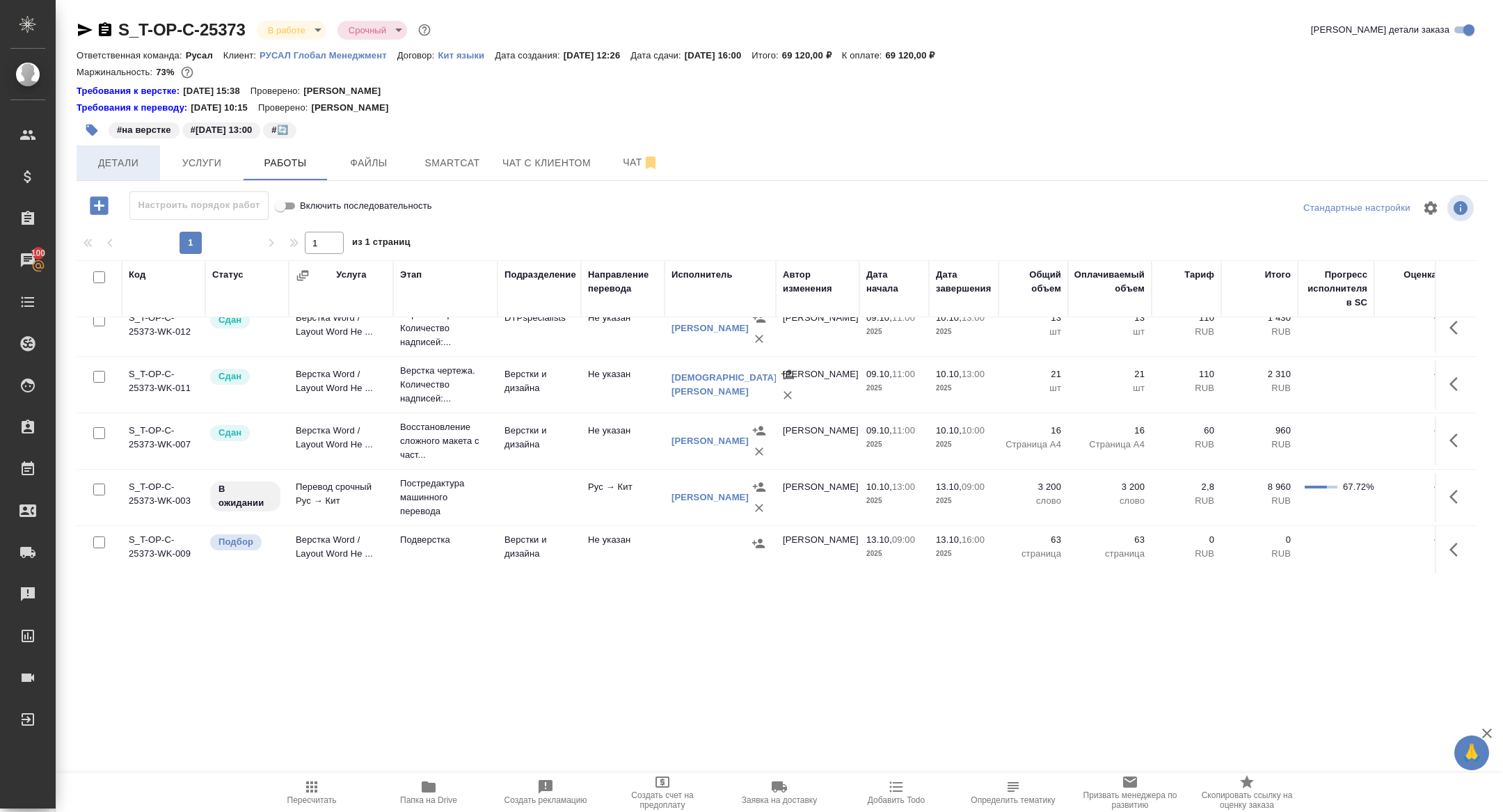
click at [122, 167] on span "Детали" at bounding box center [119, 163] width 67 height 17
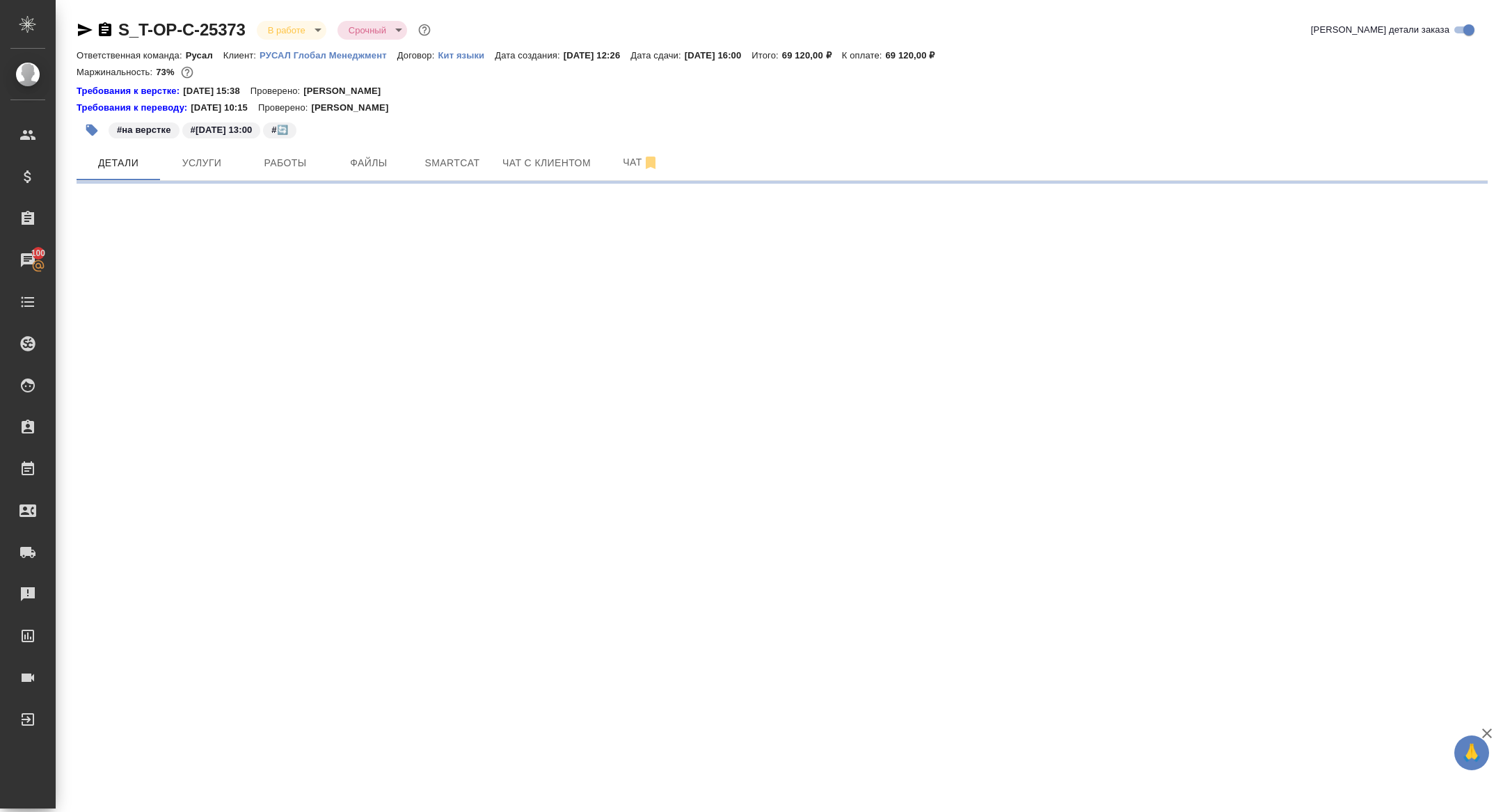
select select "RU"
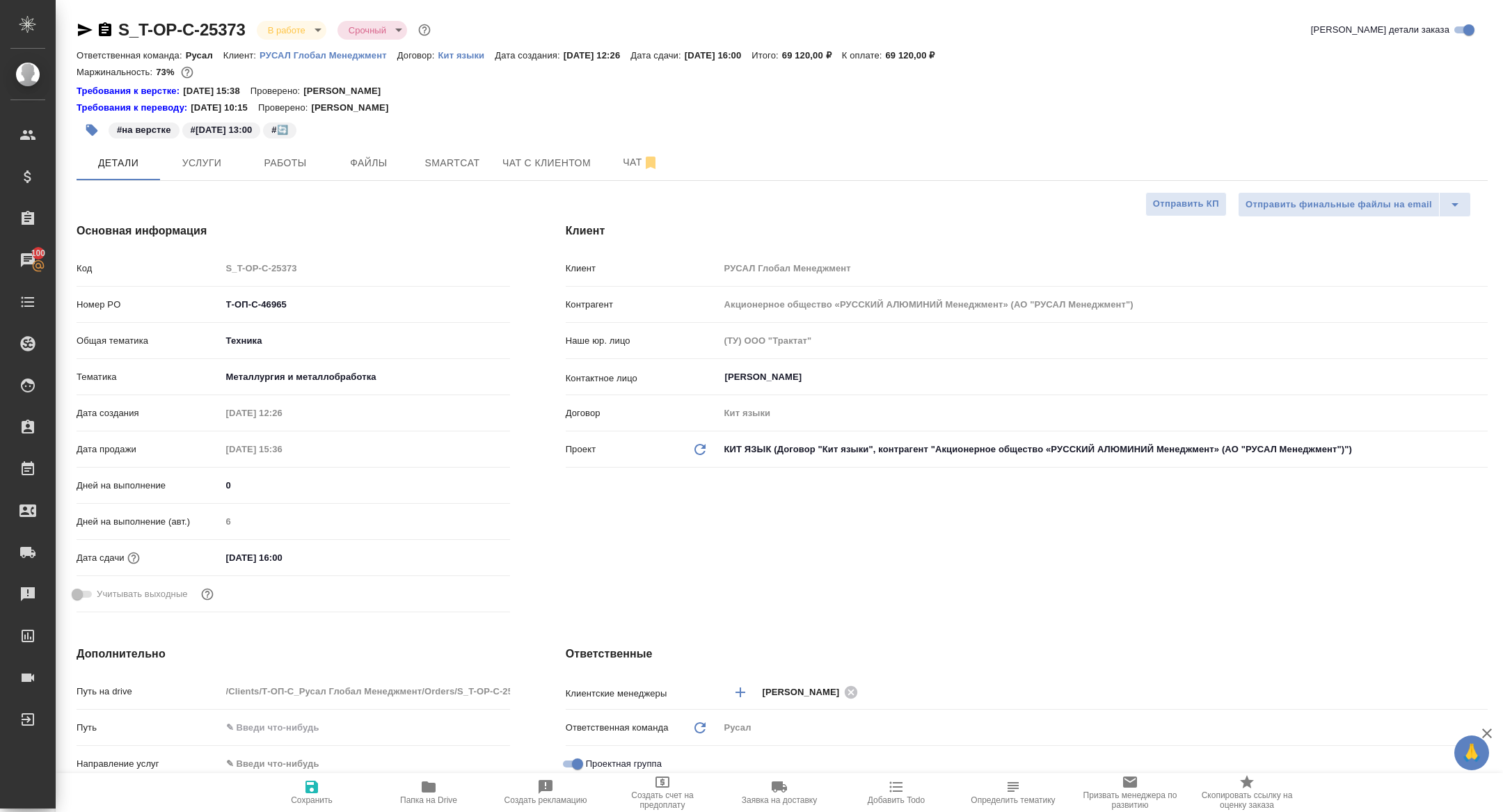
type textarea "x"
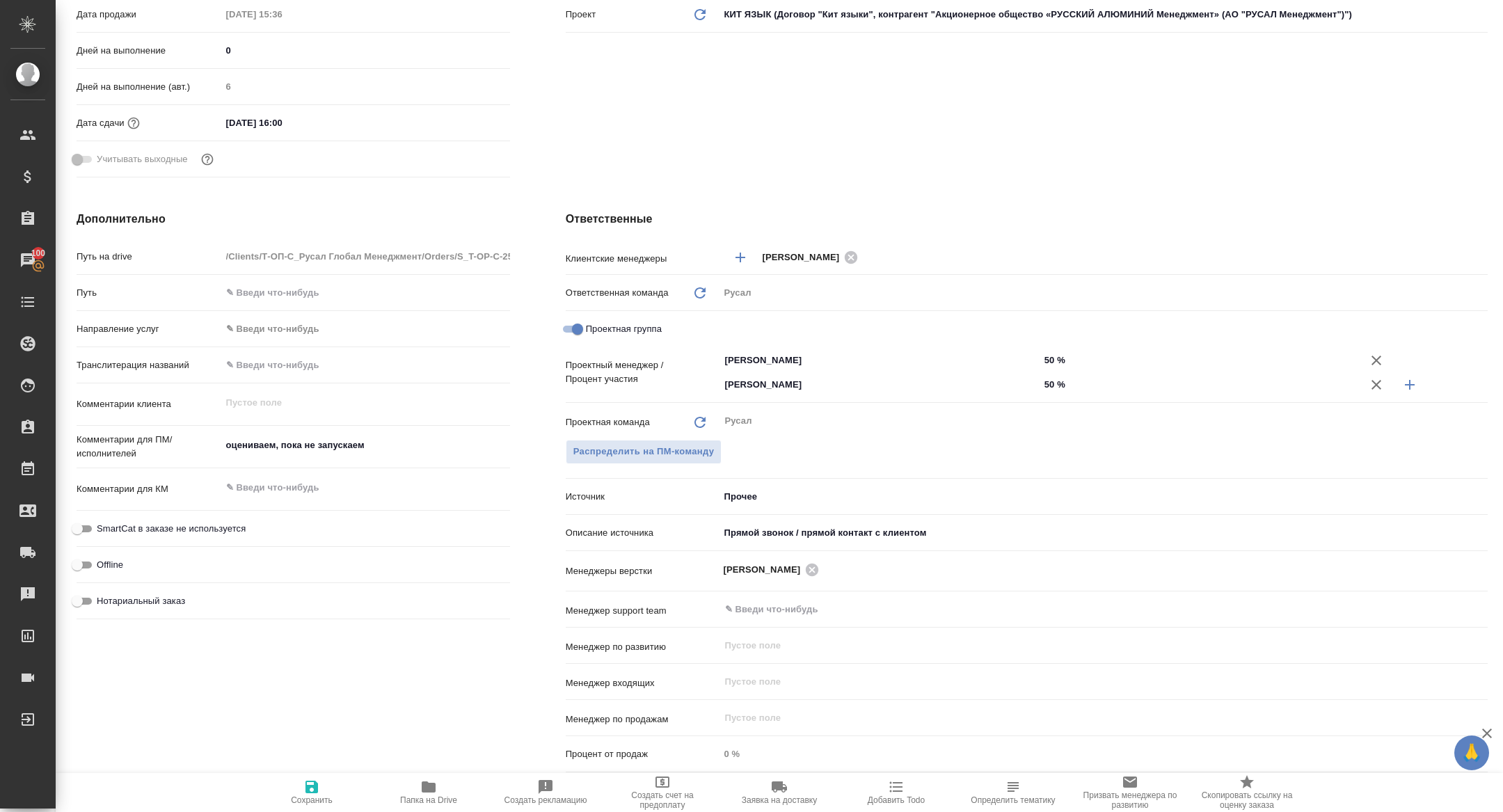
scroll to position [461, 0]
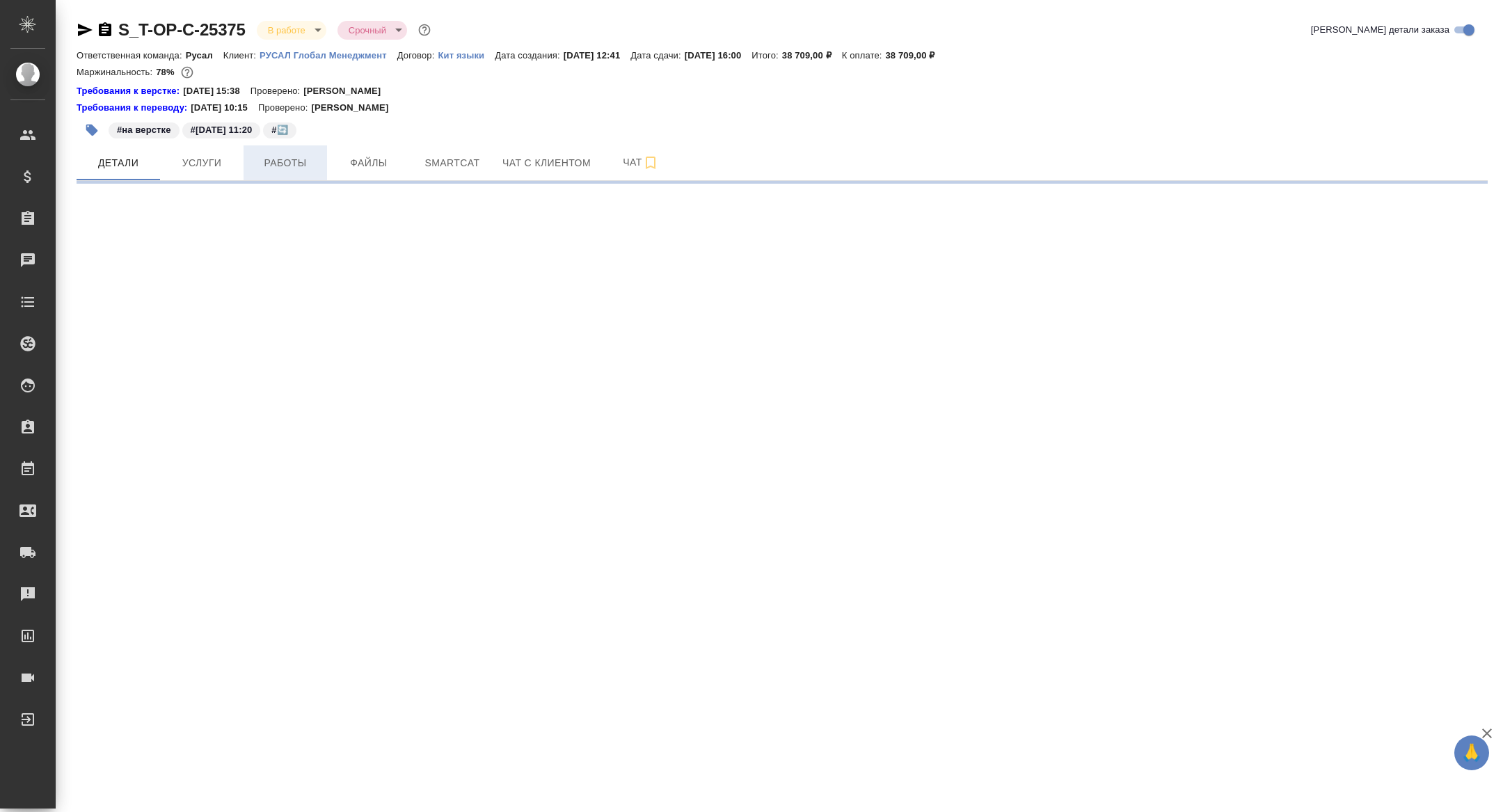
select select "RU"
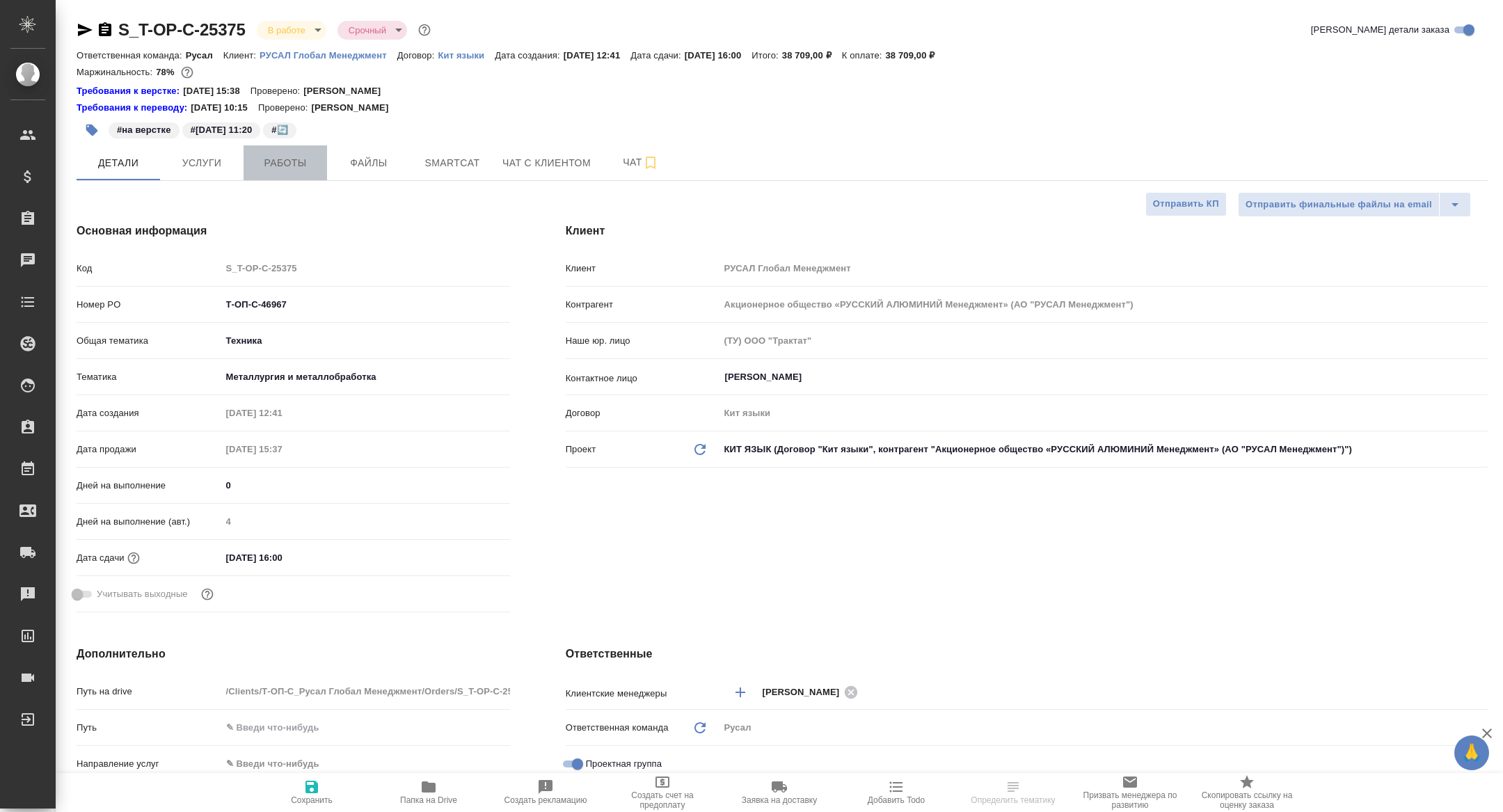
click at [287, 164] on span "Работы" at bounding box center [285, 163] width 67 height 17
type textarea "x"
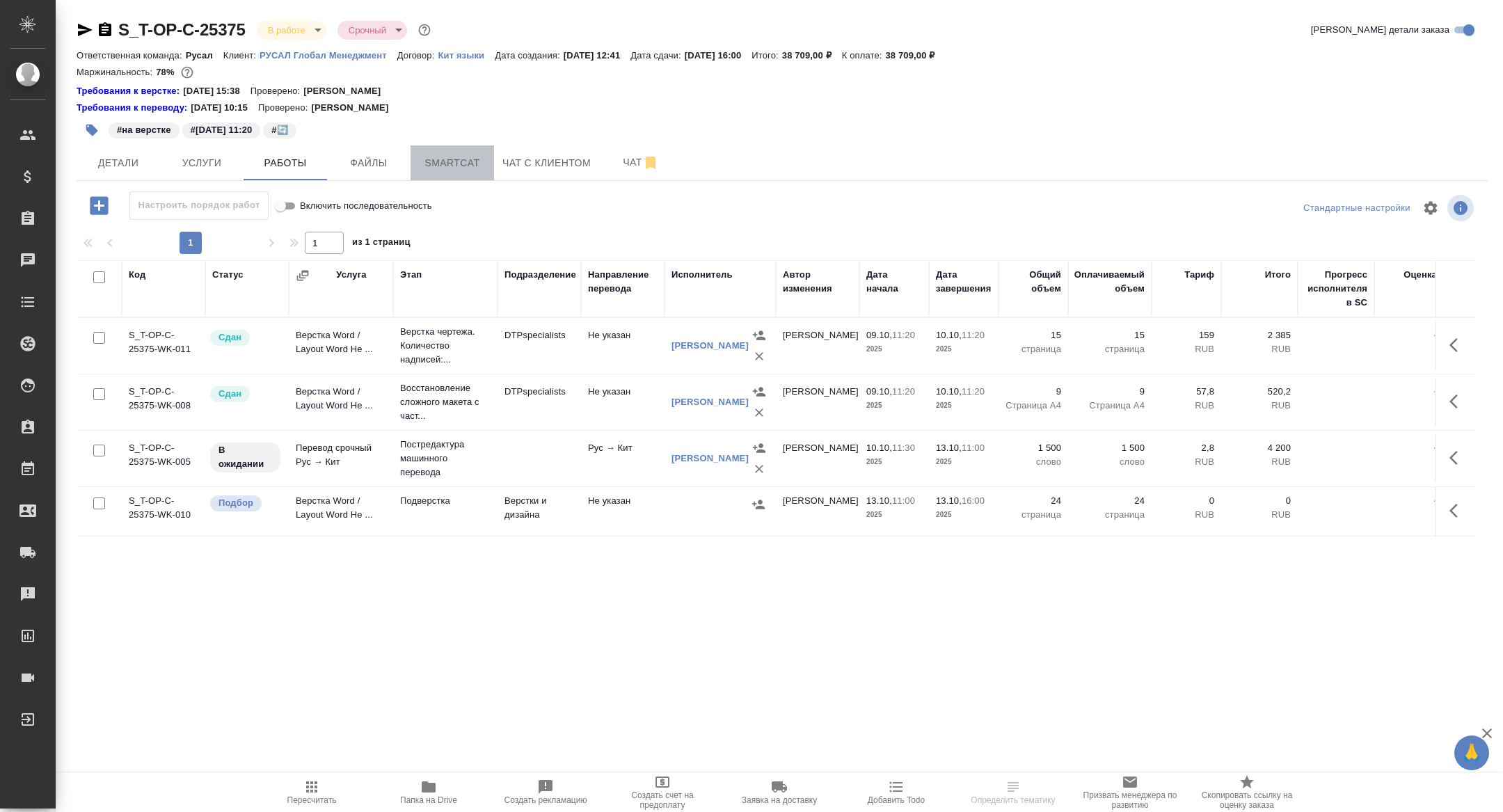
click at [457, 162] on span "Smartcat" at bounding box center [452, 163] width 67 height 17
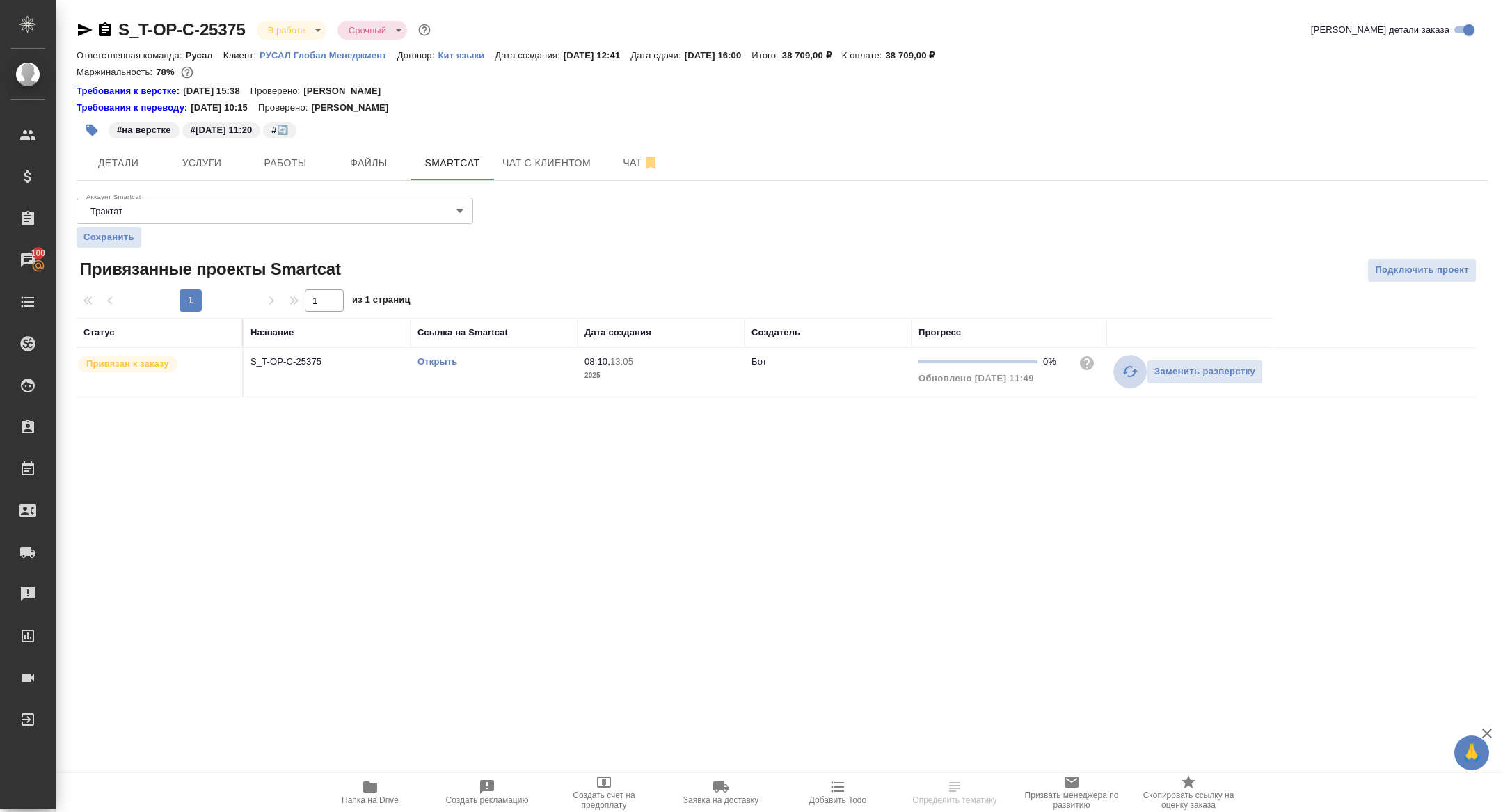
click at [1131, 369] on icon "button" at bounding box center [1129, 371] width 17 height 17
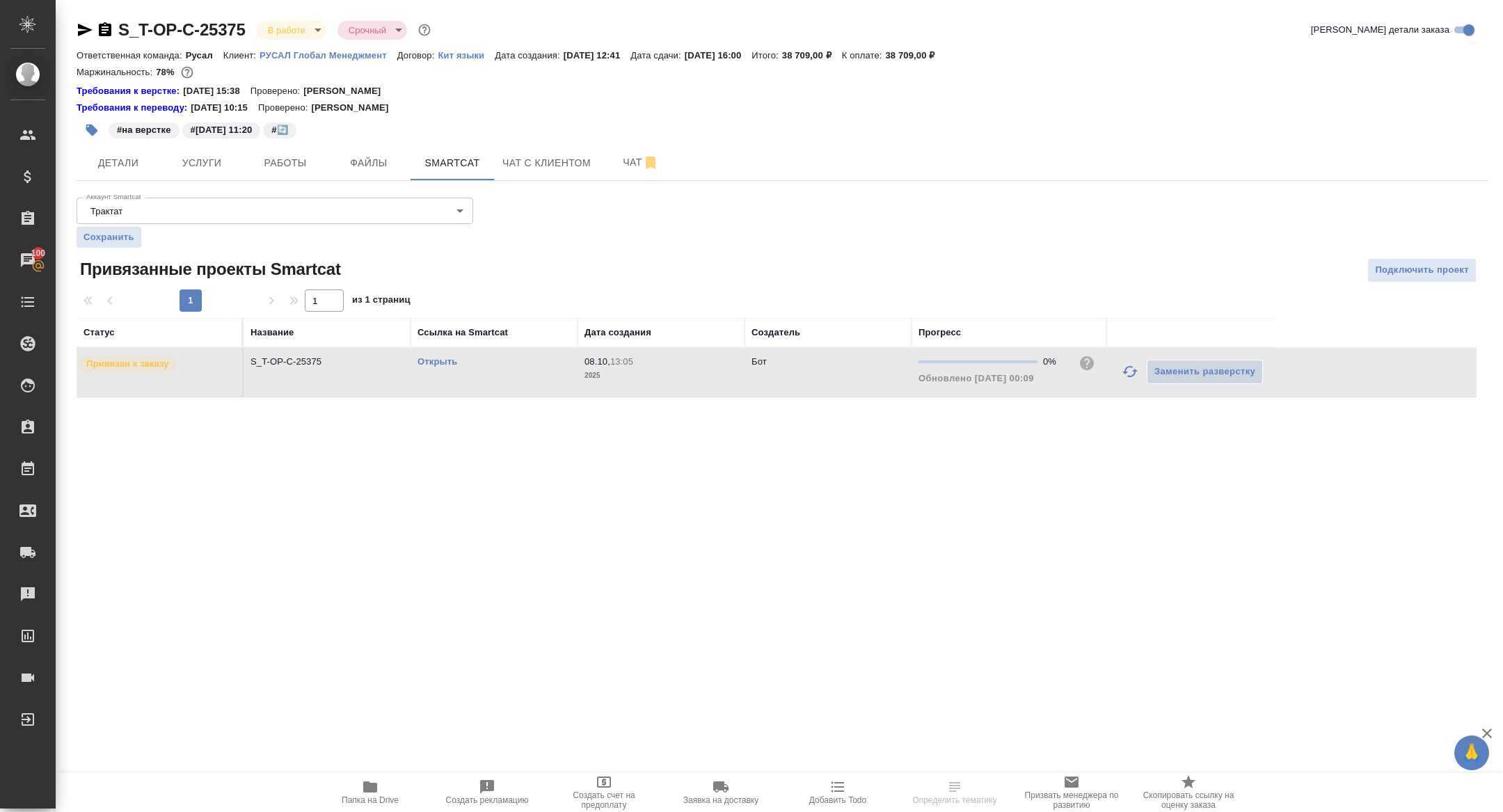
click at [439, 363] on link "Открыть" at bounding box center [437, 361] width 40 height 10
click at [300, 157] on span "Работы" at bounding box center [285, 163] width 67 height 17
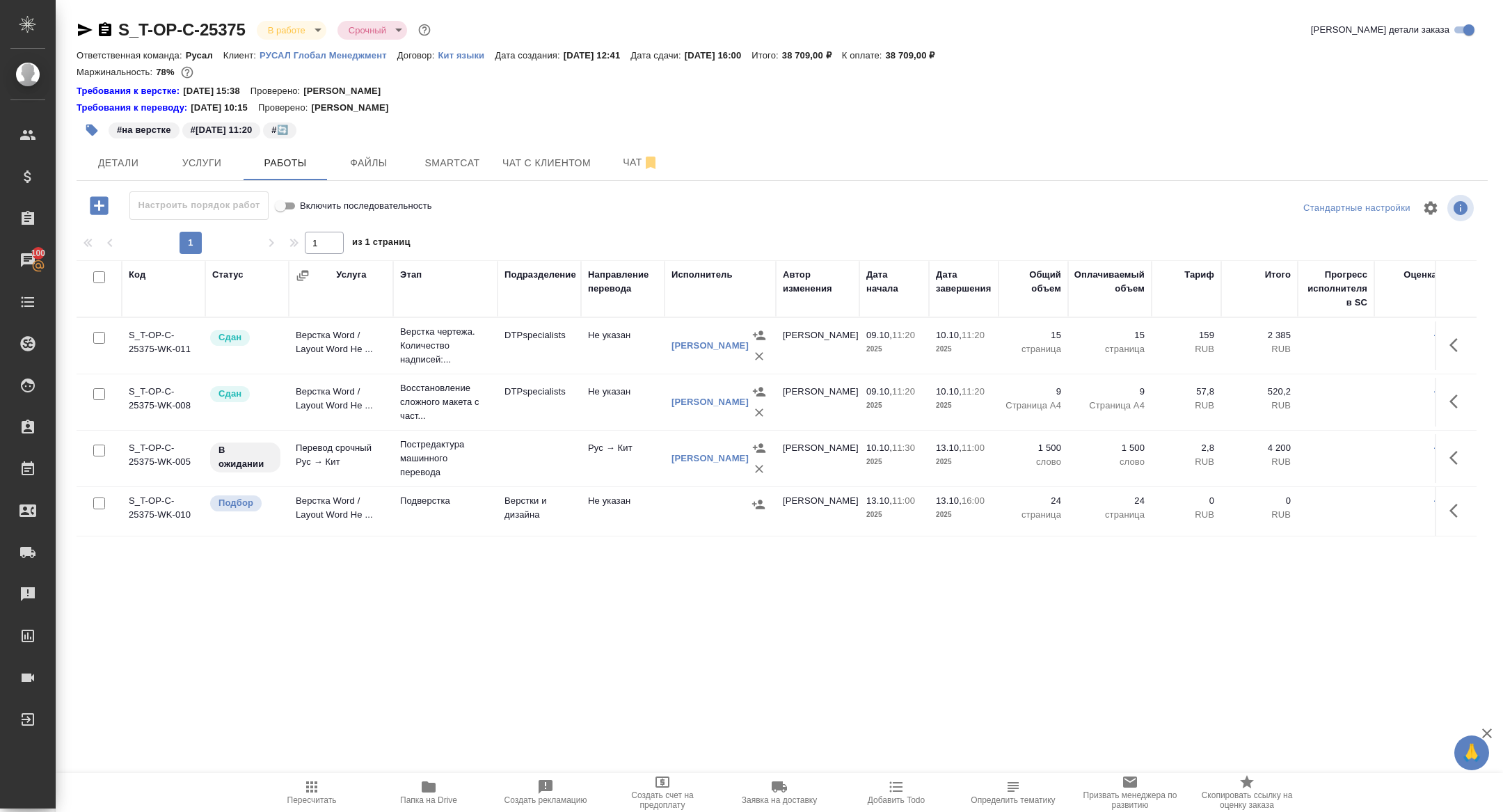
click at [74, 28] on div "S_T-OP-C-25375 В работе inProgress Срочный urgent Кратко детали заказа Ответств…" at bounding box center [782, 304] width 1426 height 608
click at [87, 28] on icon "button" at bounding box center [85, 30] width 15 height 12
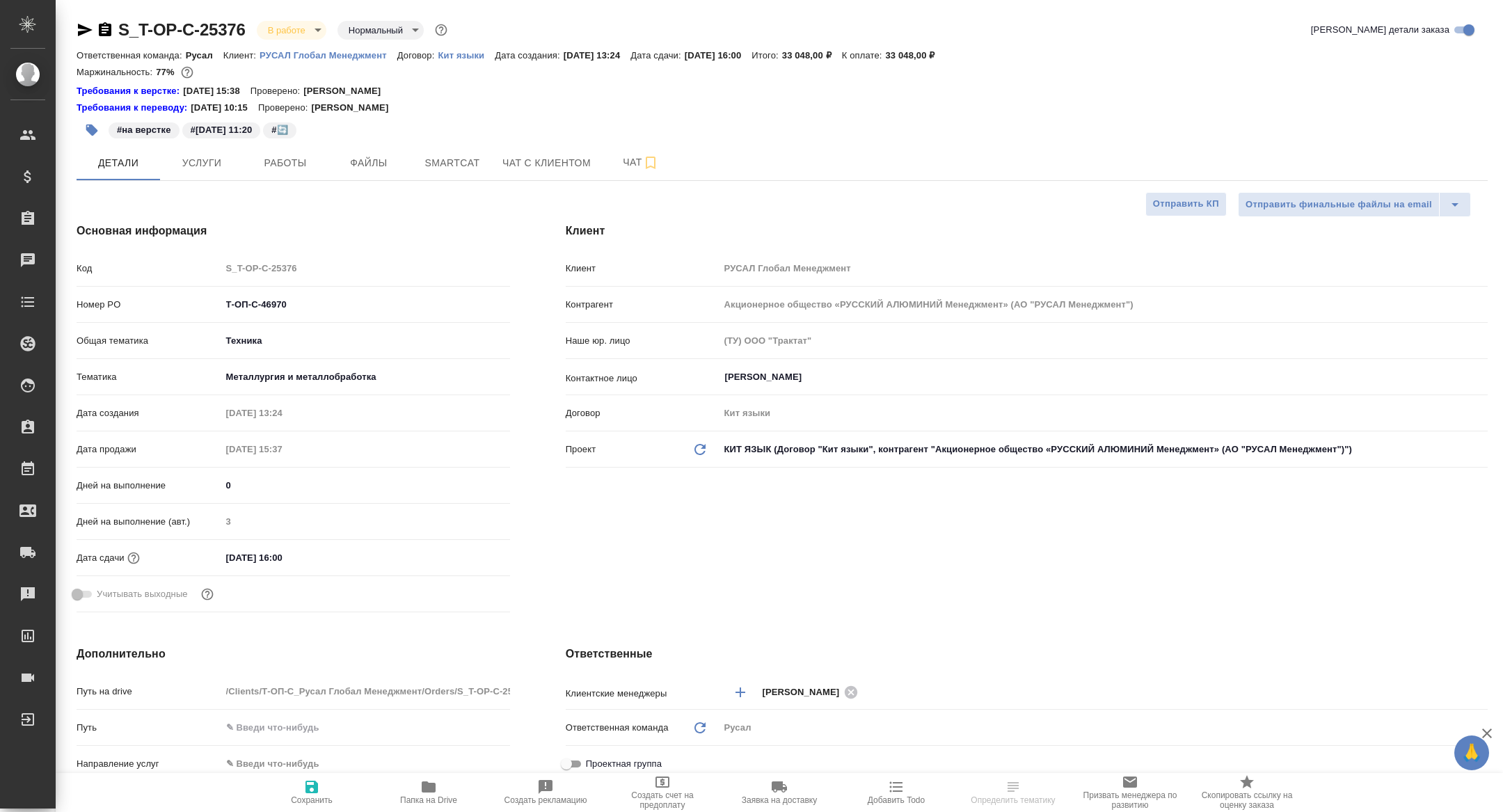
select select "RU"
click at [265, 178] on button "Работы" at bounding box center [285, 163] width 84 height 35
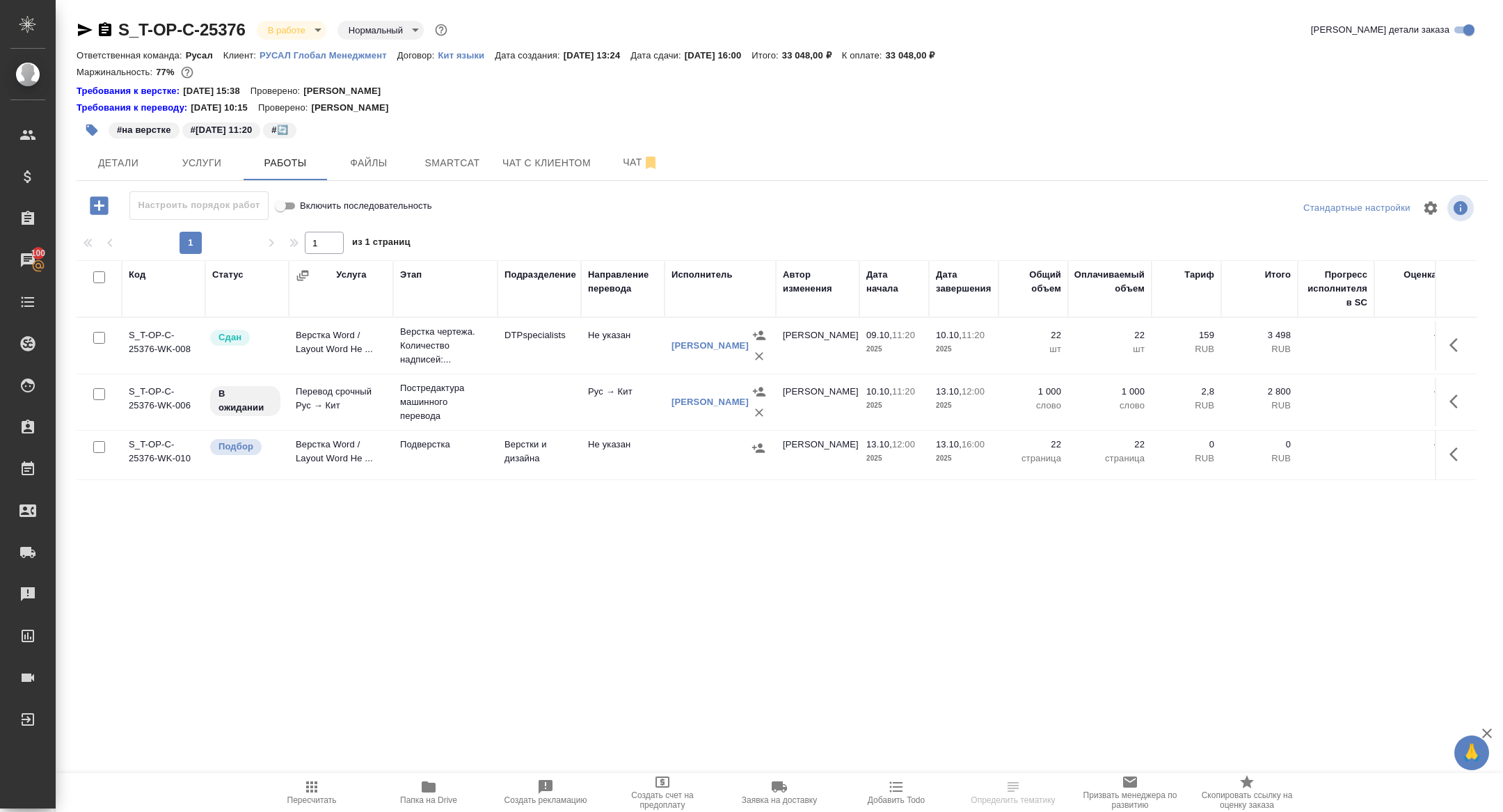
click at [87, 28] on icon "button" at bounding box center [85, 30] width 15 height 12
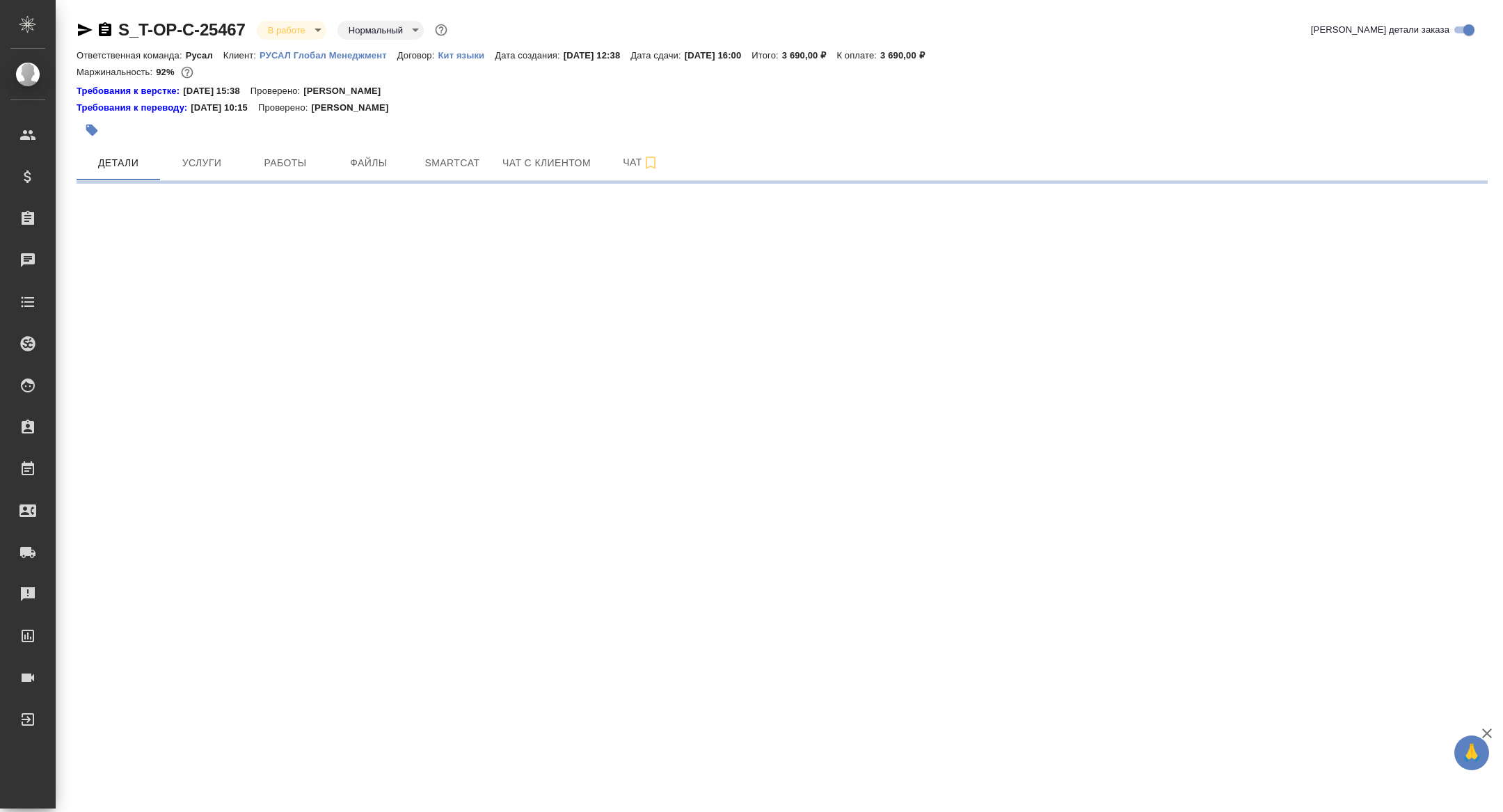
select select "RU"
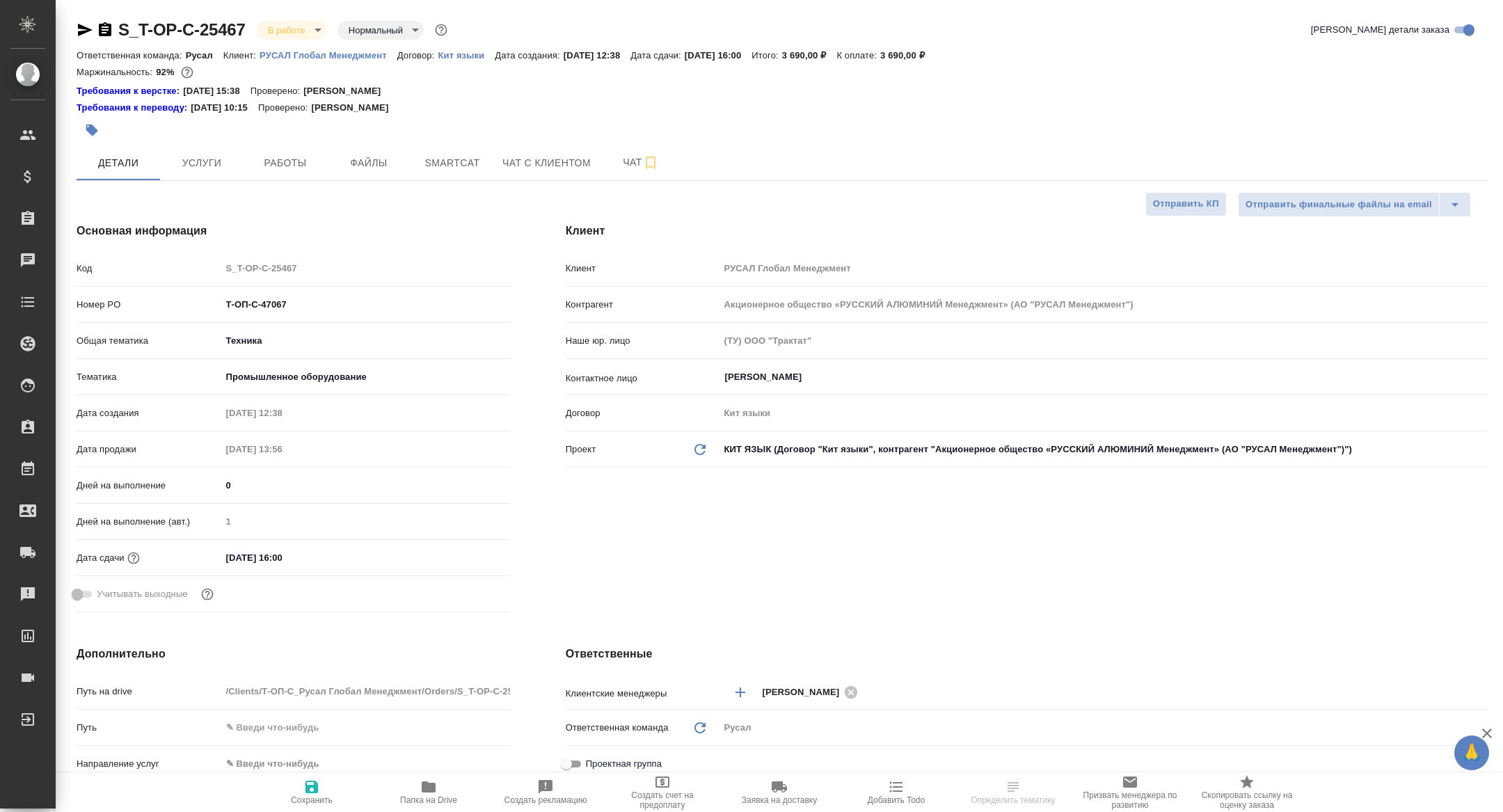
type textarea "x"
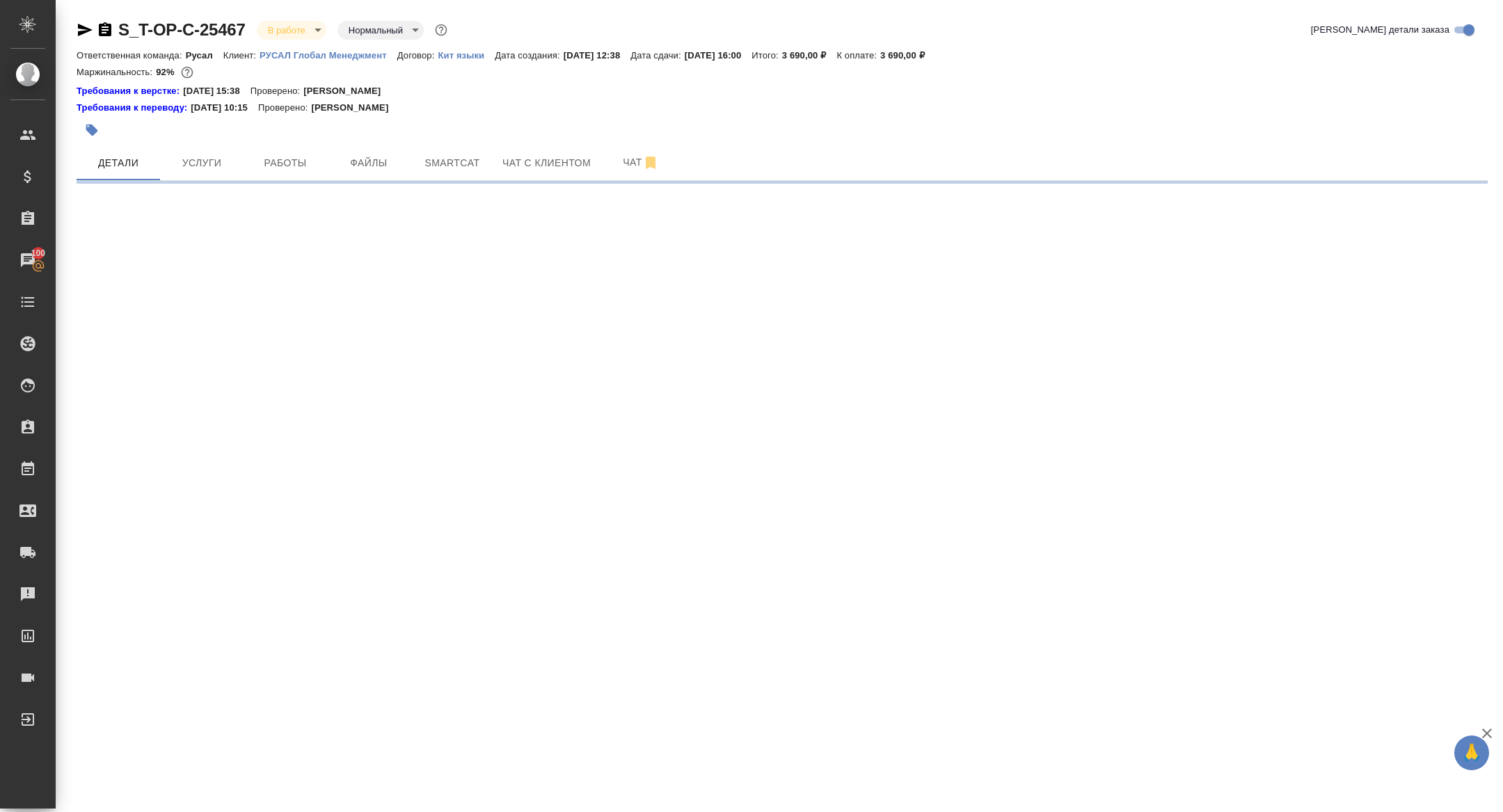
select select "RU"
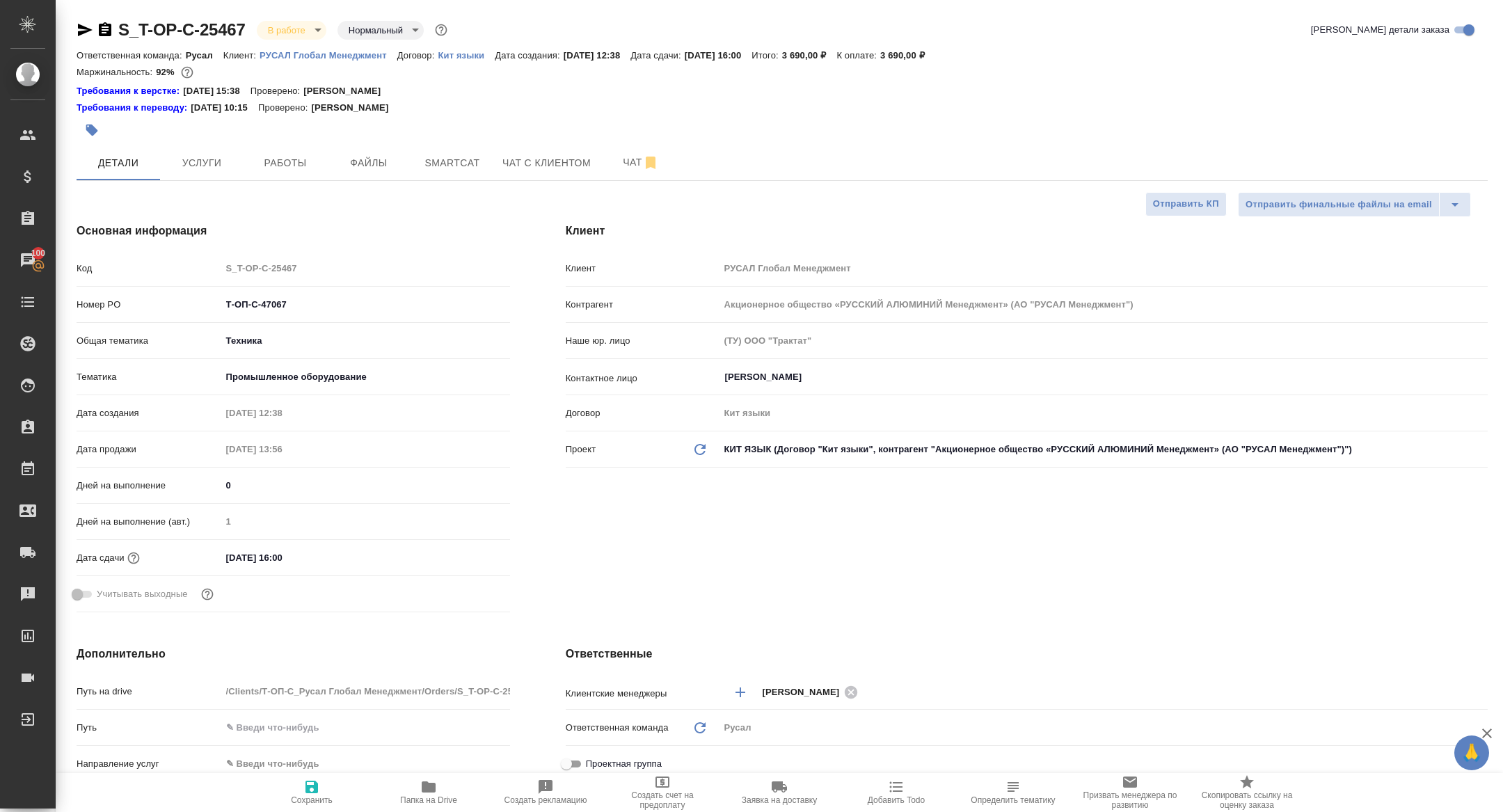
type textarea "x"
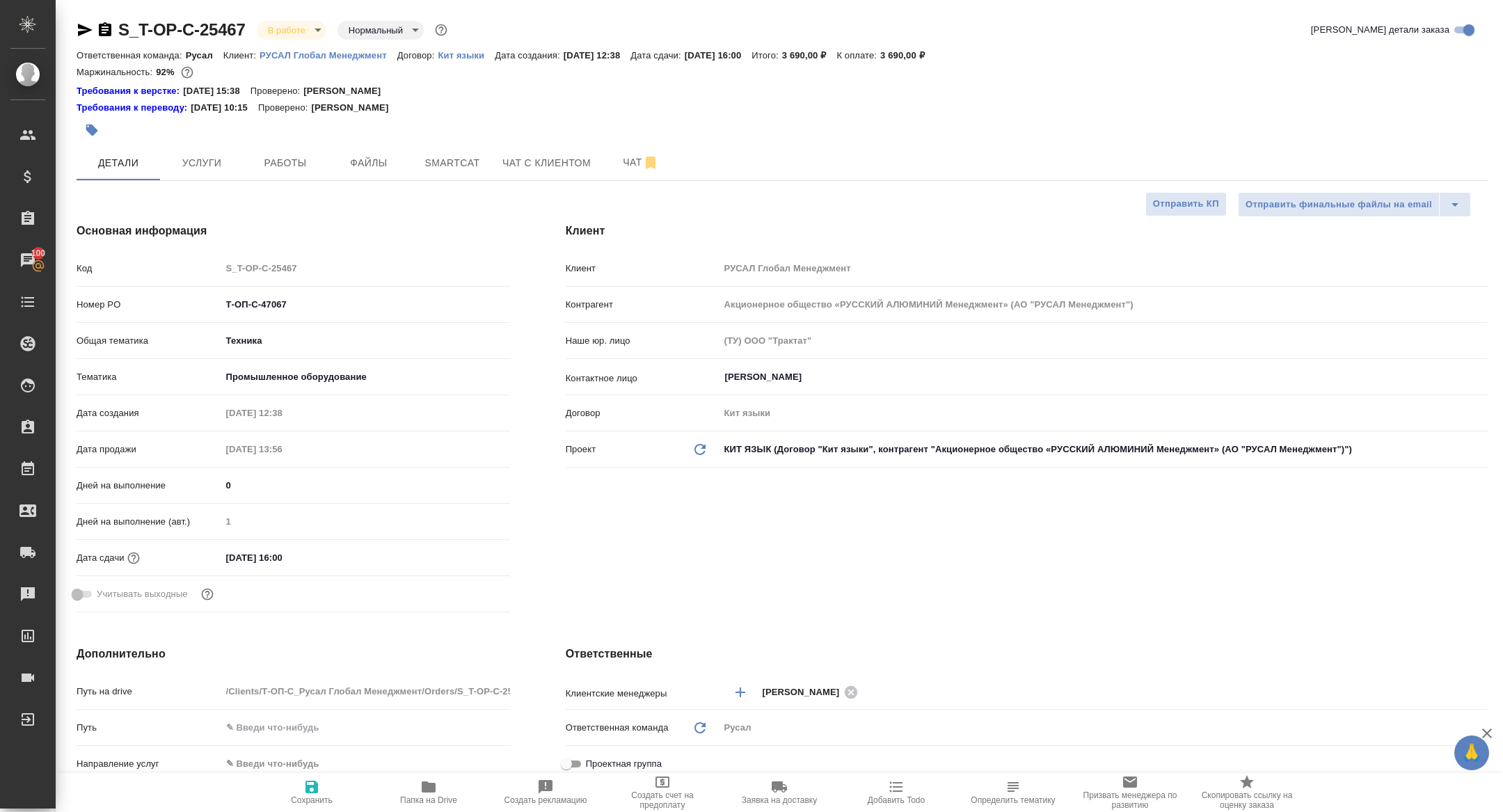
type textarea "x"
click at [297, 162] on span "Работы" at bounding box center [285, 163] width 67 height 17
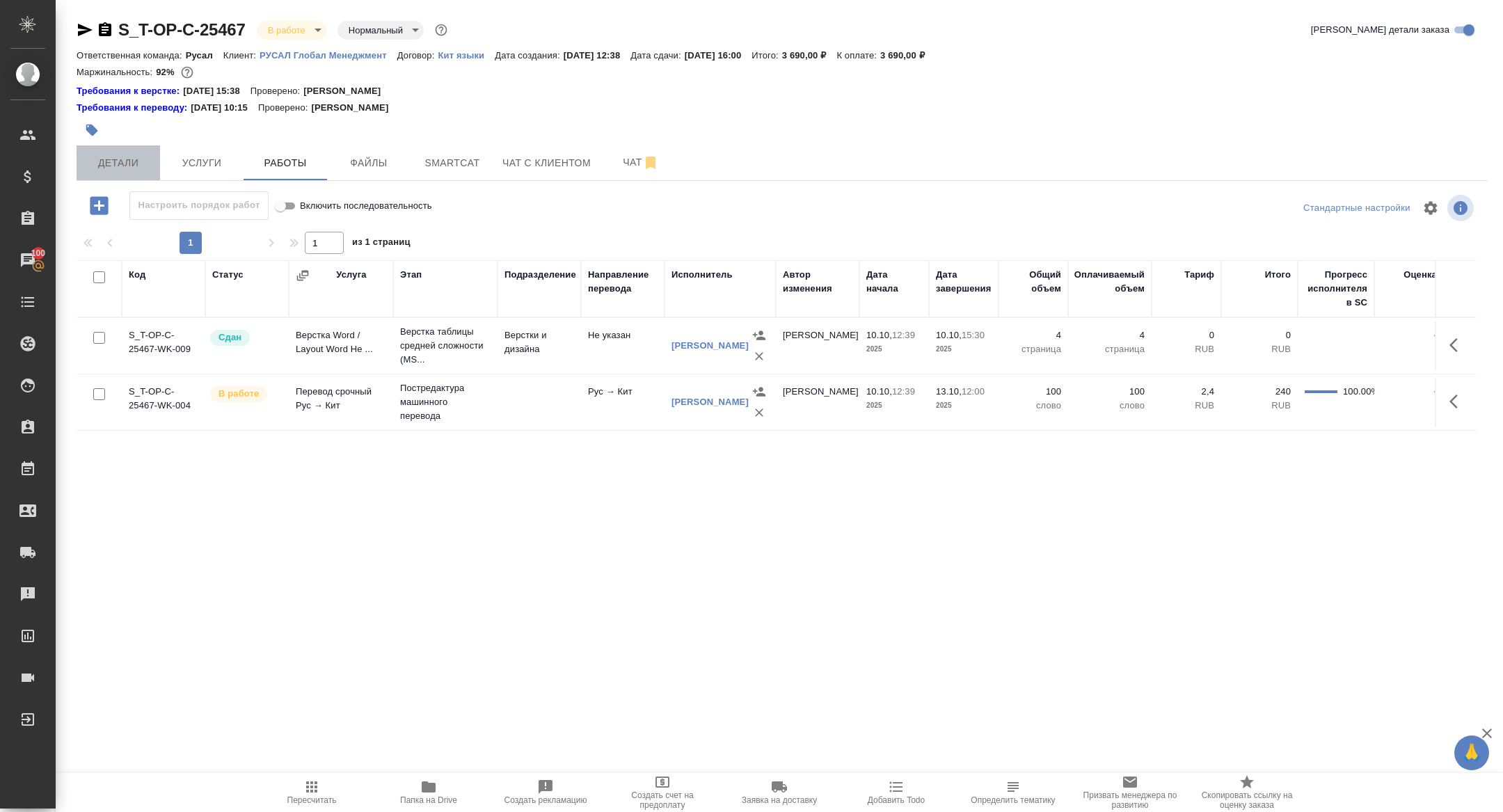
click at [129, 169] on span "Детали" at bounding box center [119, 163] width 67 height 17
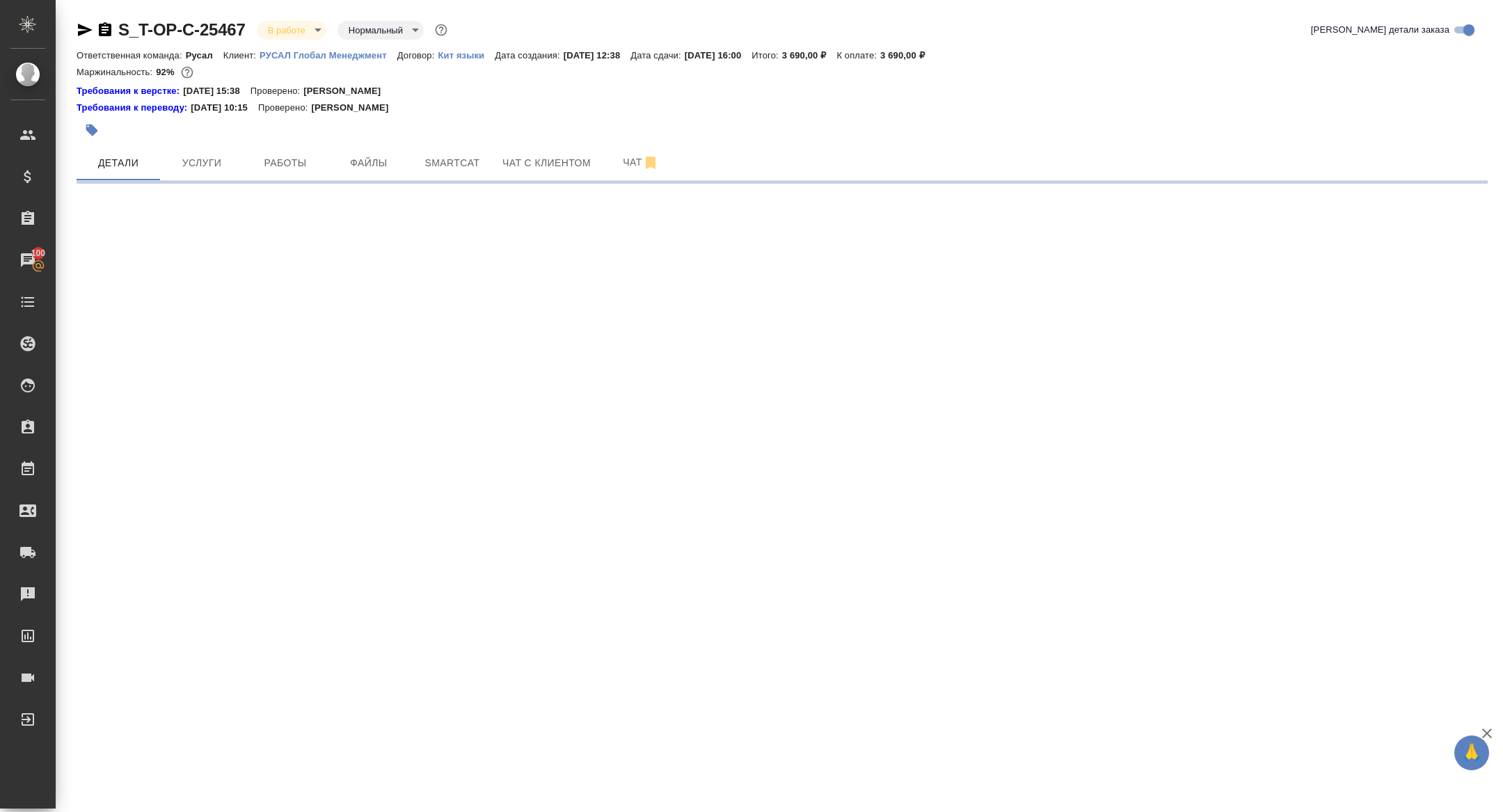
select select "RU"
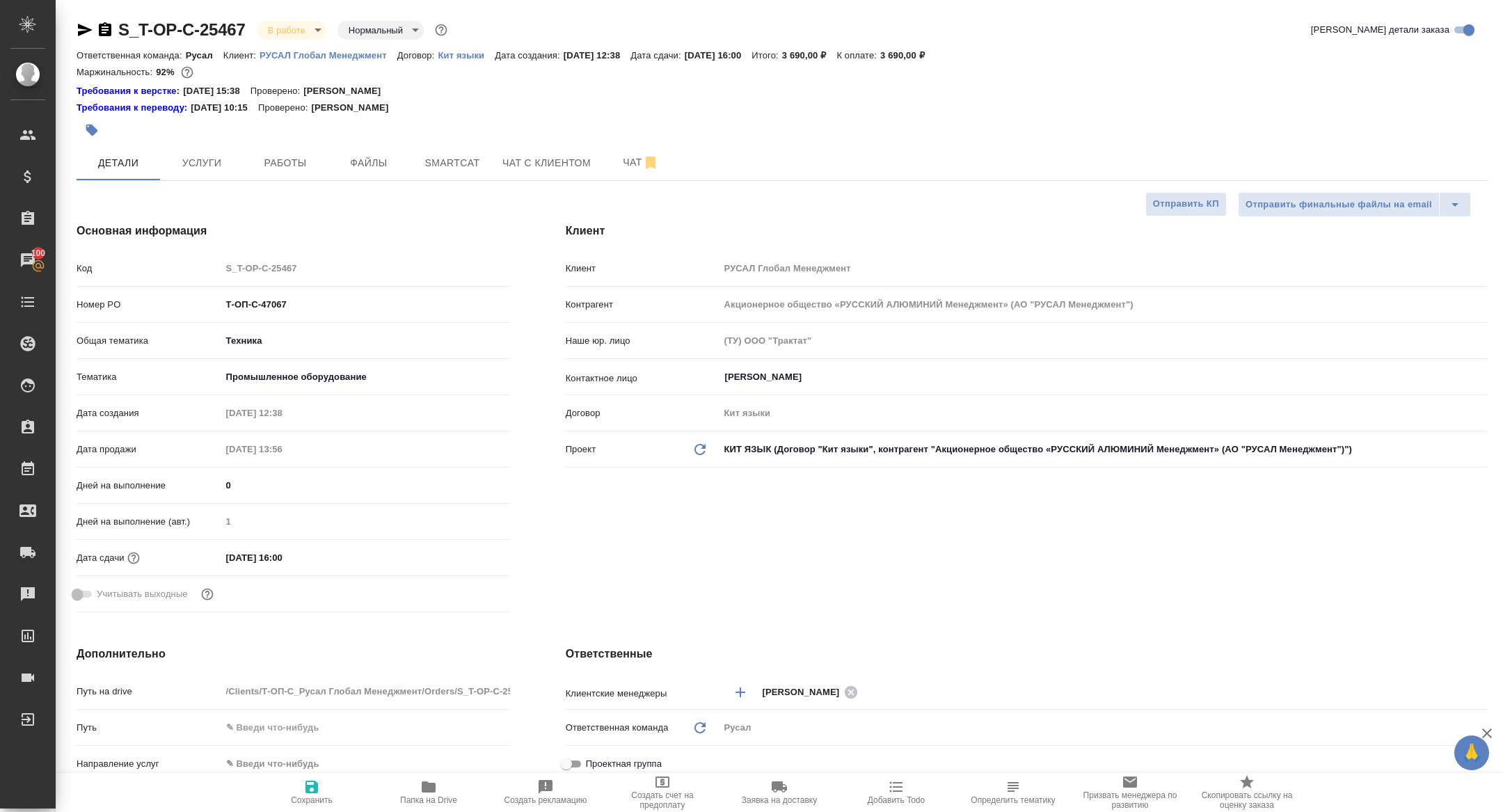
type textarea "x"
click at [444, 169] on span "Smartcat" at bounding box center [452, 163] width 67 height 17
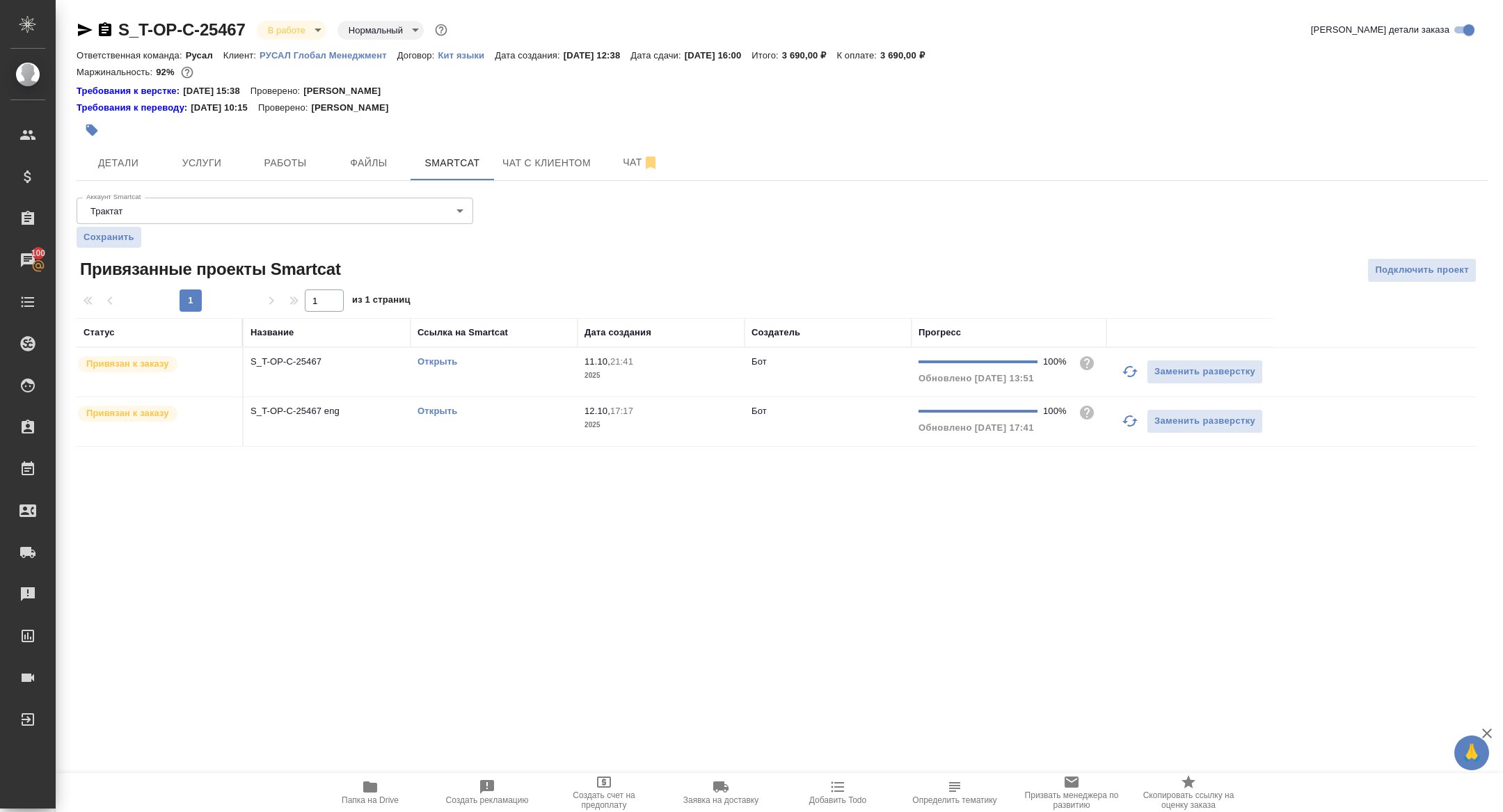
click at [441, 406] on link "Открыть" at bounding box center [437, 411] width 40 height 10
click at [297, 159] on span "Работы" at bounding box center [285, 163] width 67 height 17
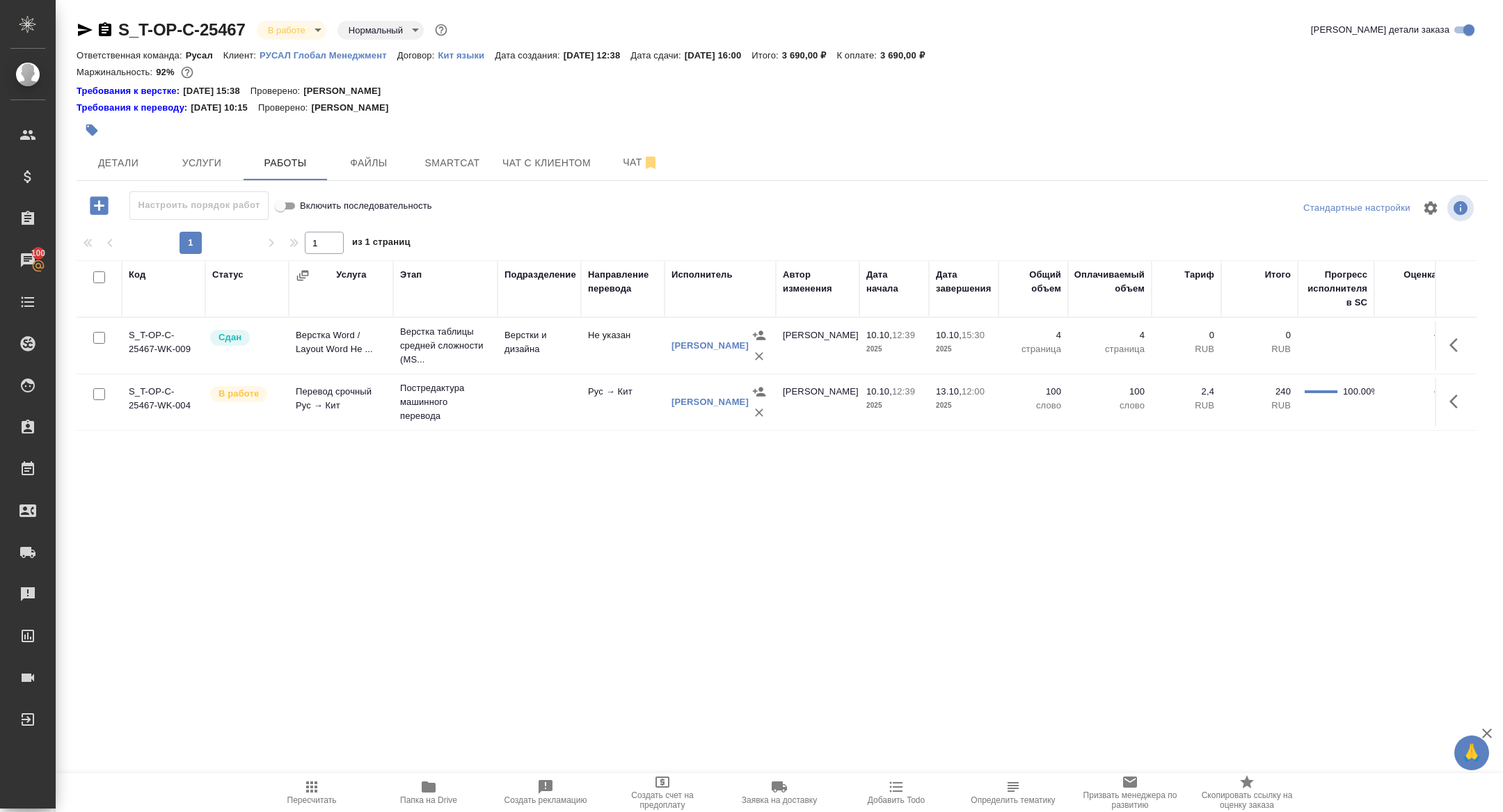
click at [98, 201] on icon "button" at bounding box center [99, 205] width 24 height 24
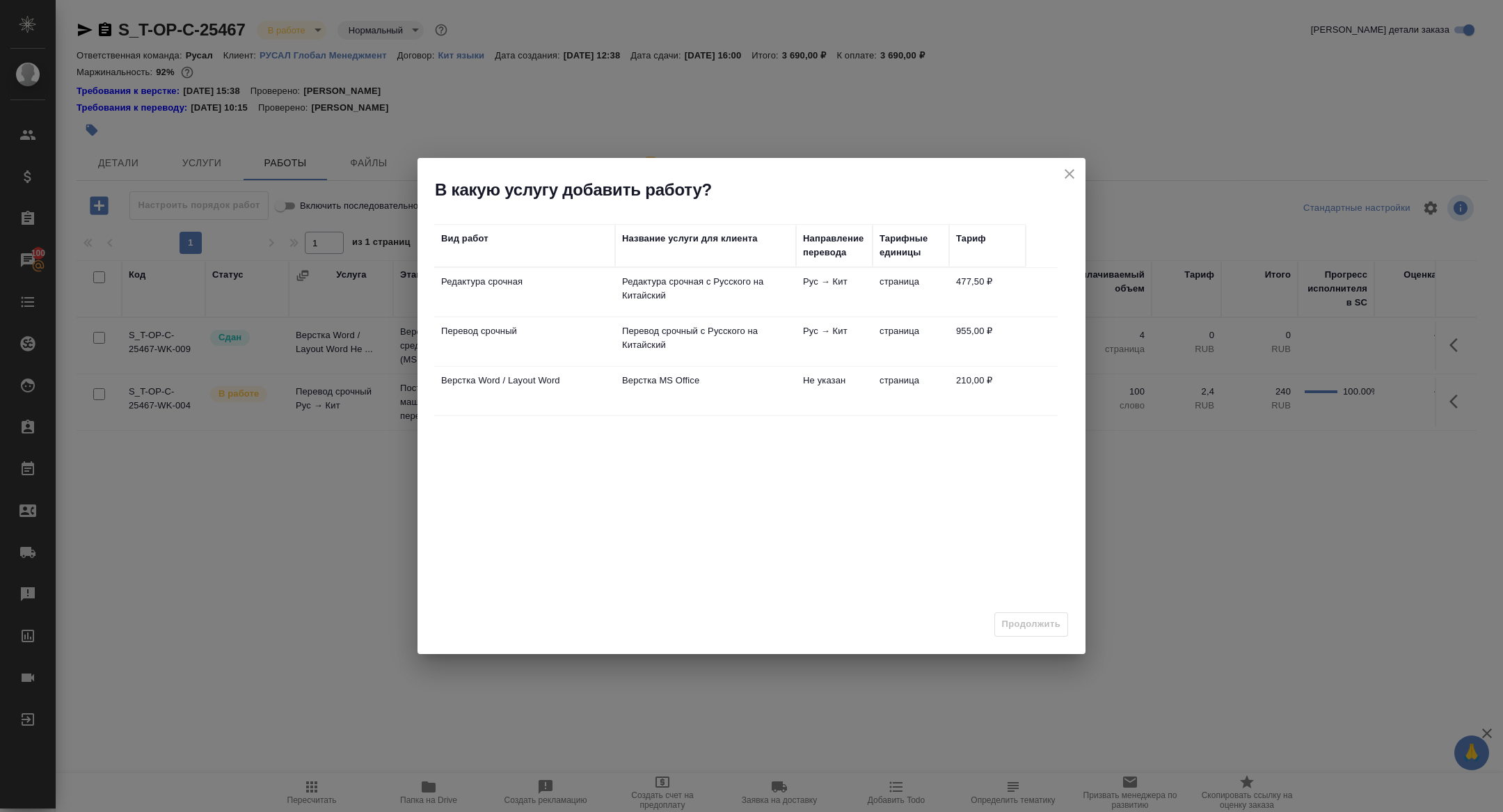
click at [491, 390] on td "Верстка Word / Layout Word" at bounding box center [524, 390] width 181 height 49
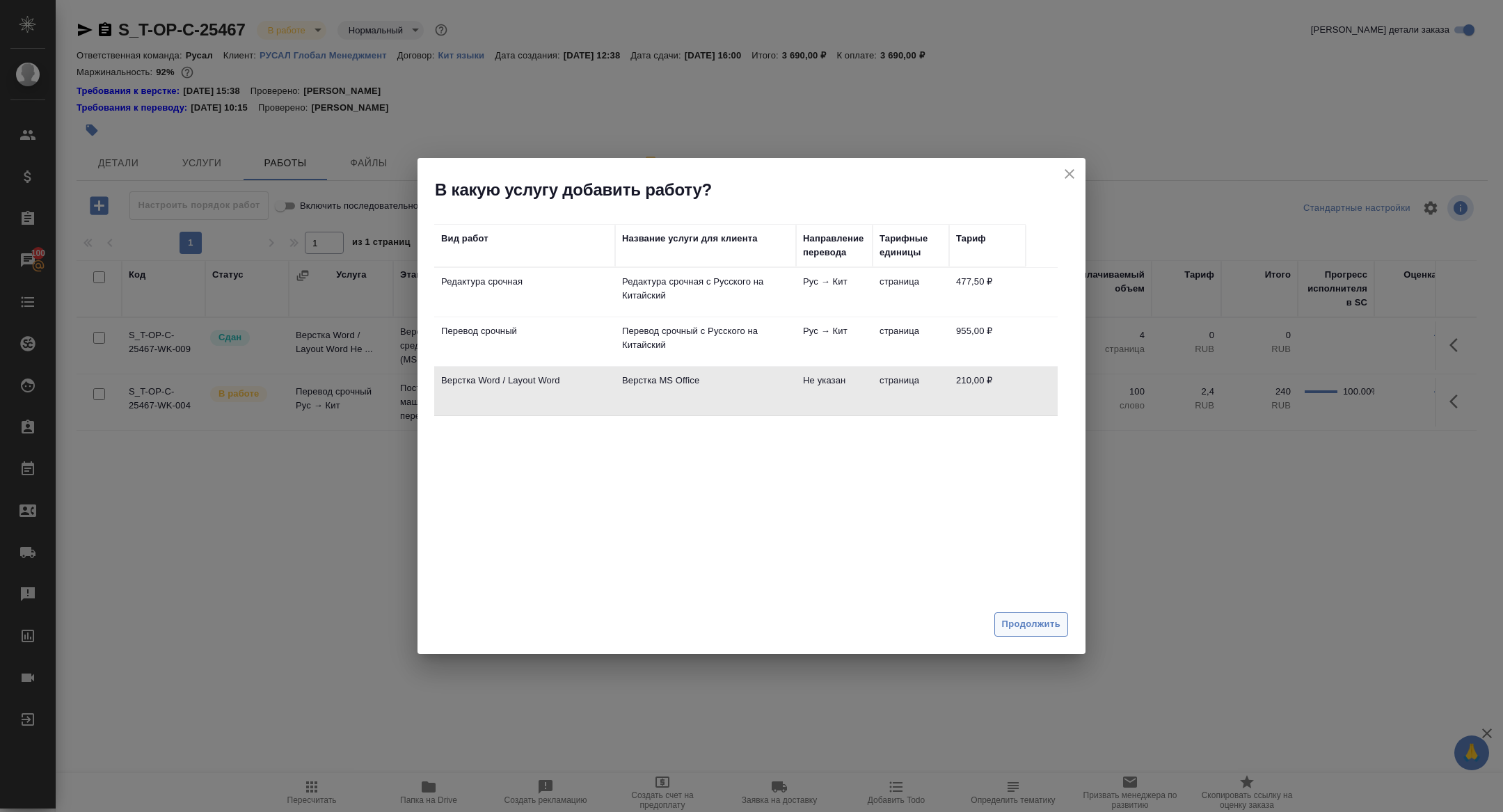
click at [1039, 626] on span "Продолжить" at bounding box center [1031, 624] width 58 height 16
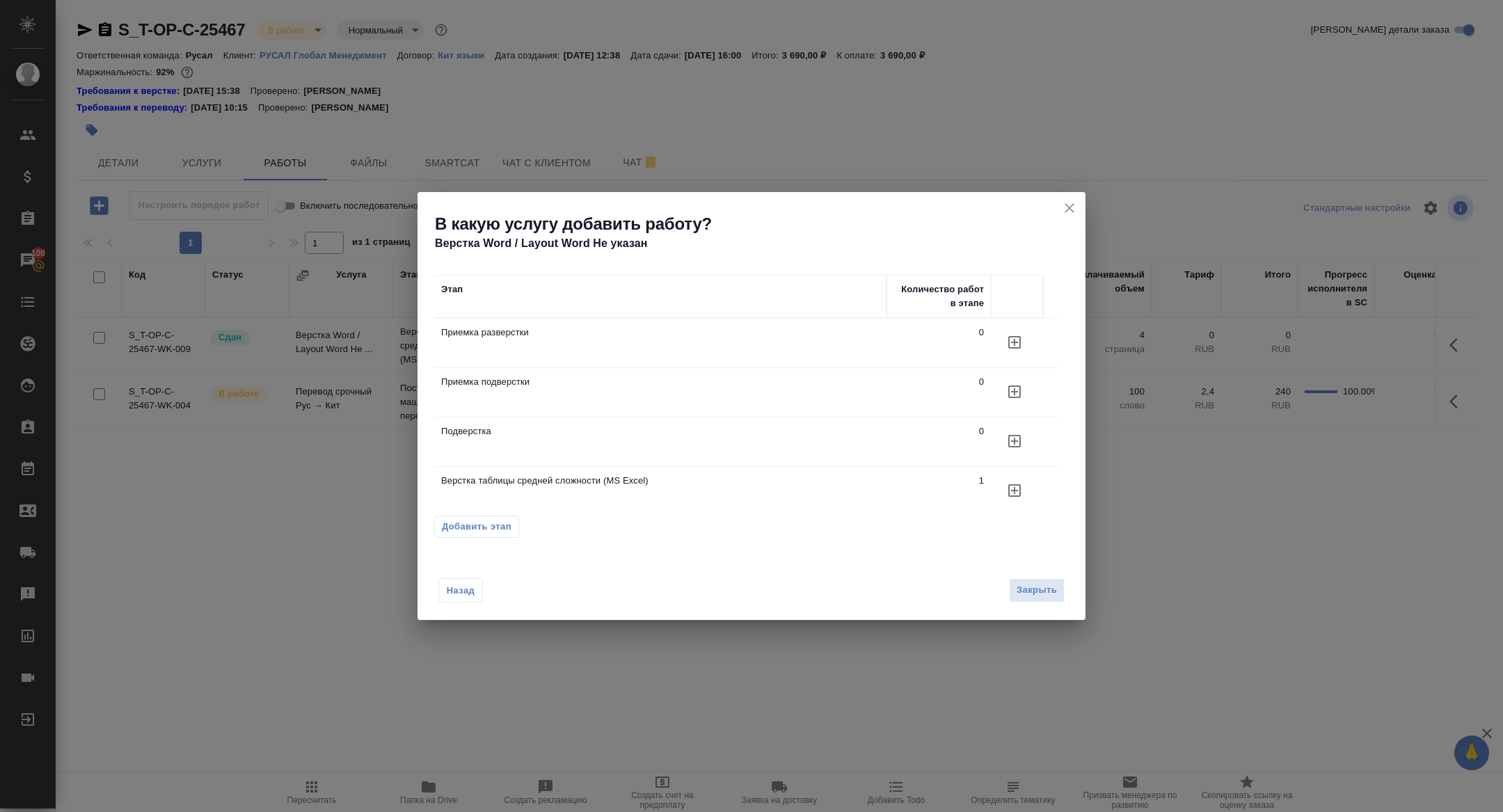
click at [1012, 436] on icon "button" at bounding box center [1014, 441] width 17 height 17
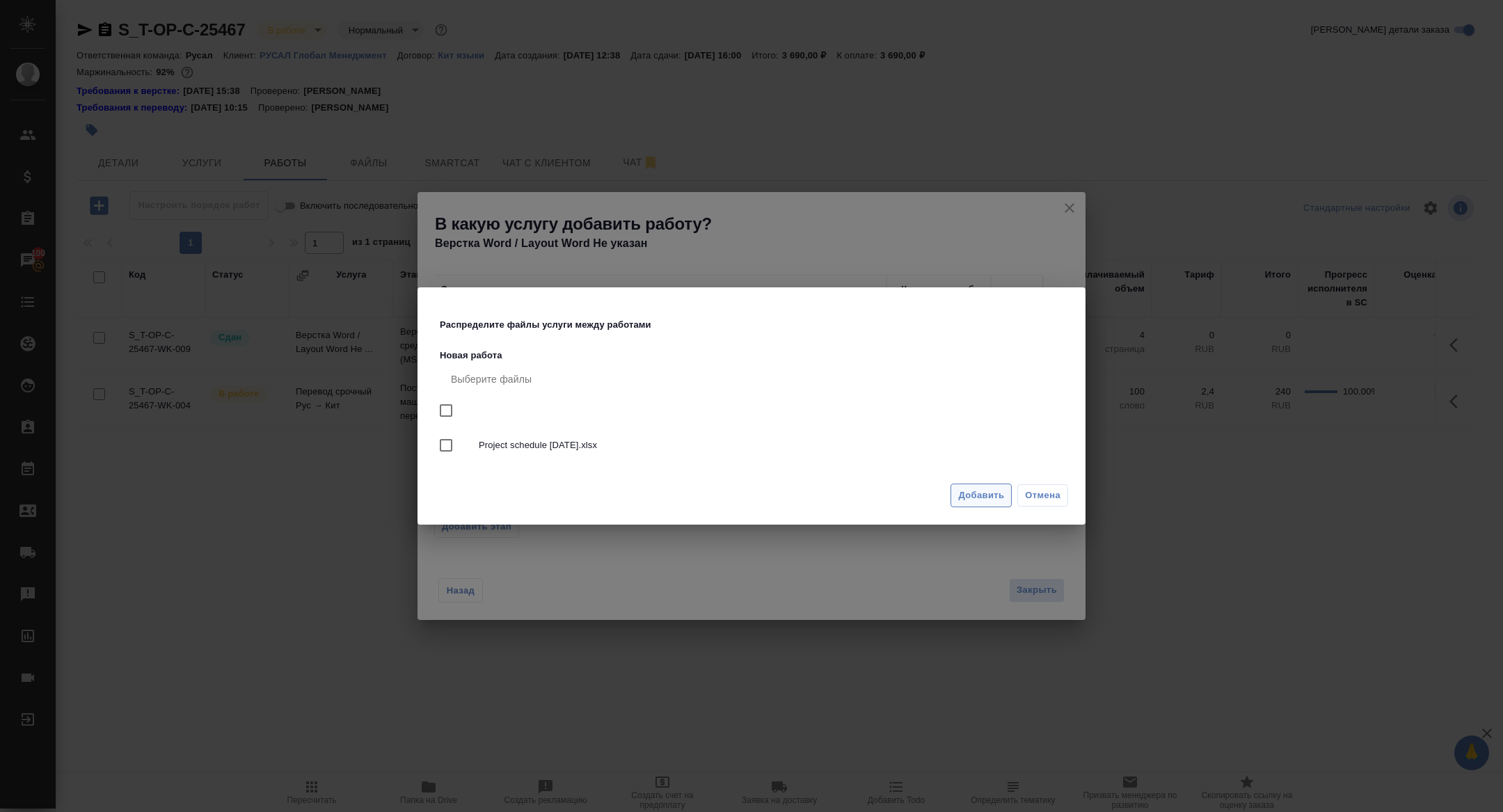
click at [969, 505] on button "Добавить" at bounding box center [981, 495] width 61 height 24
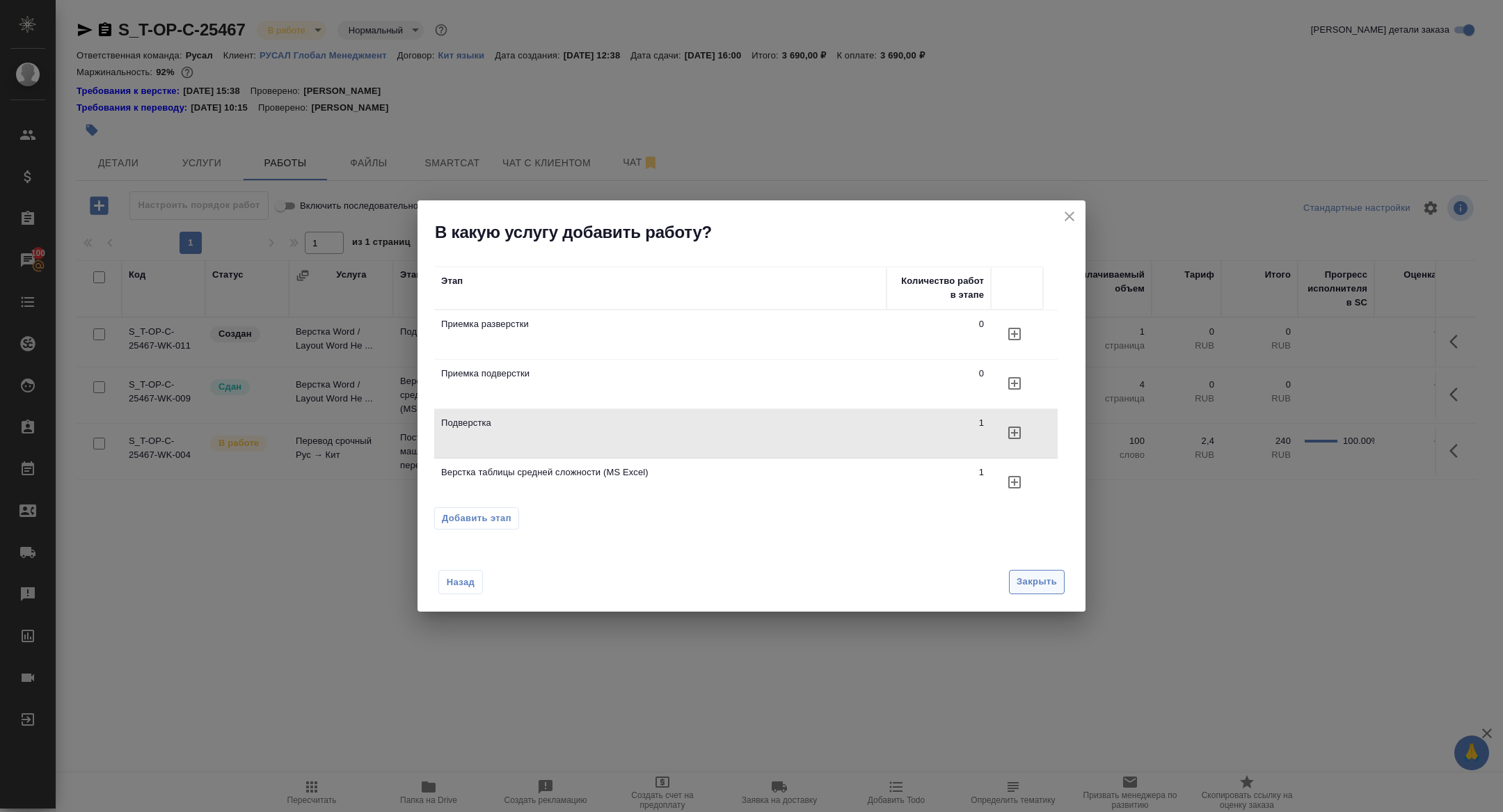
click at [1041, 582] on span "Закрыть" at bounding box center [1036, 582] width 40 height 16
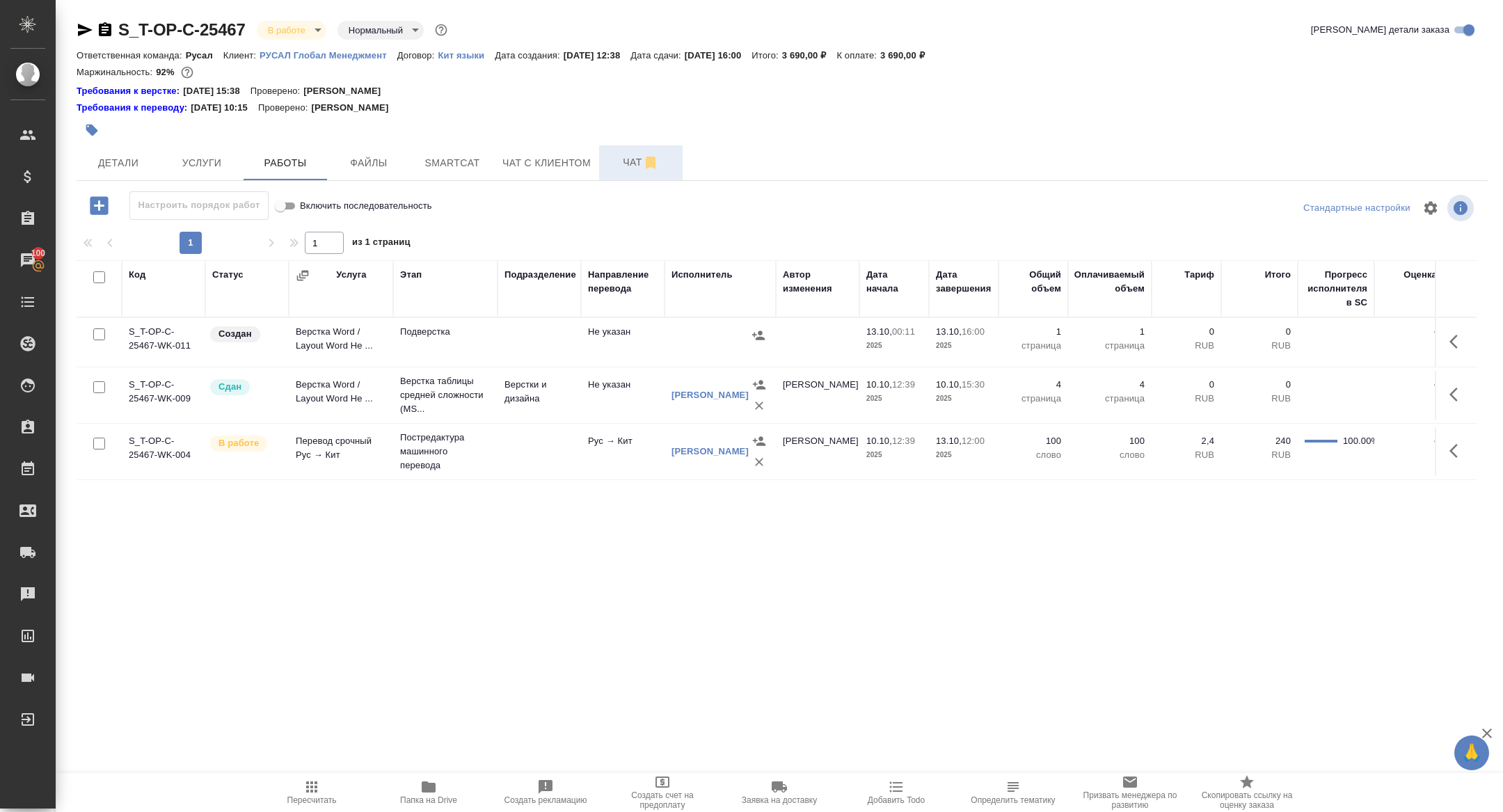
click at [634, 174] on button "Чат" at bounding box center [641, 163] width 84 height 35
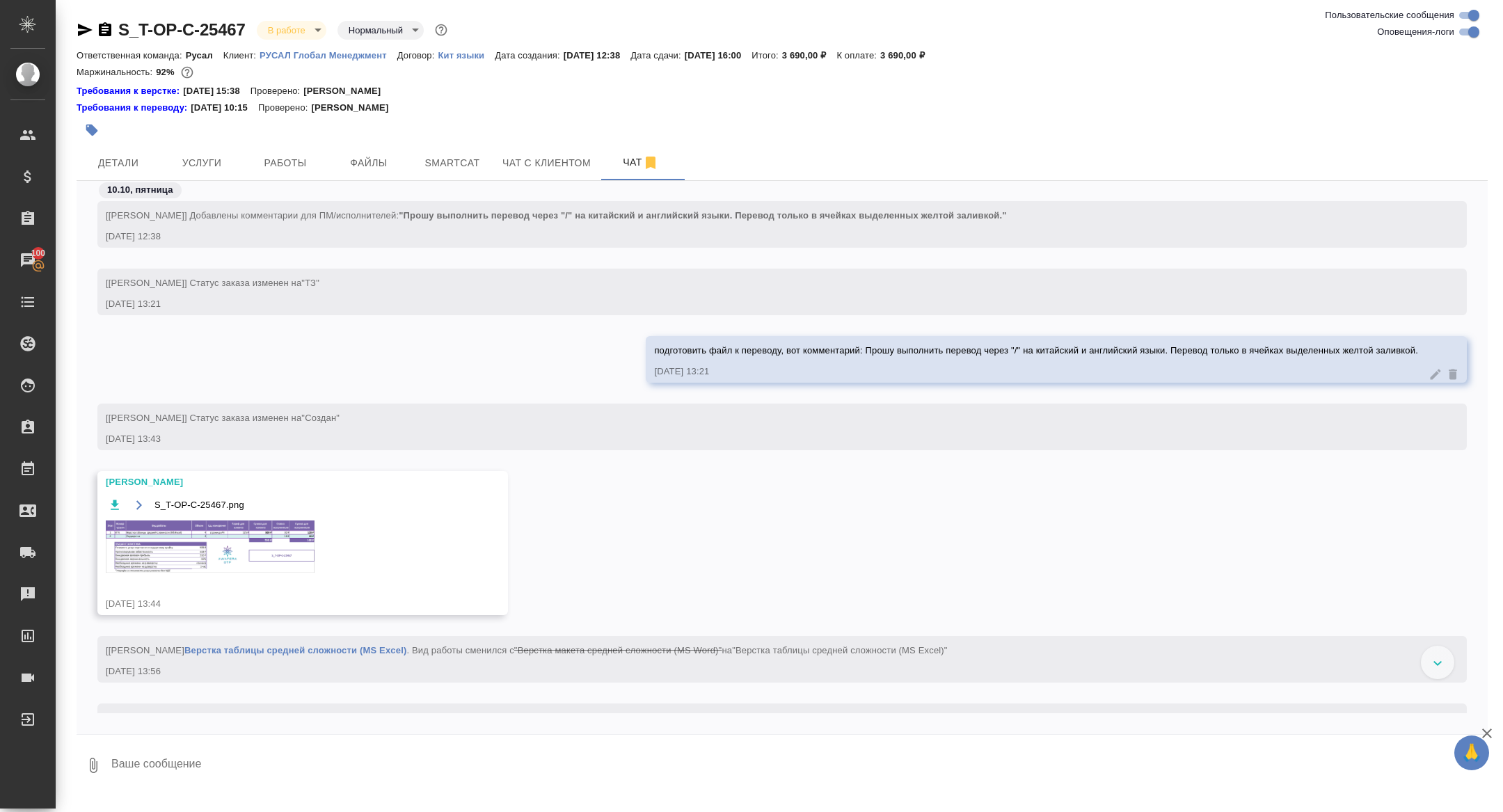
scroll to position [457, 0]
click at [220, 542] on img at bounding box center [209, 548] width 209 height 52
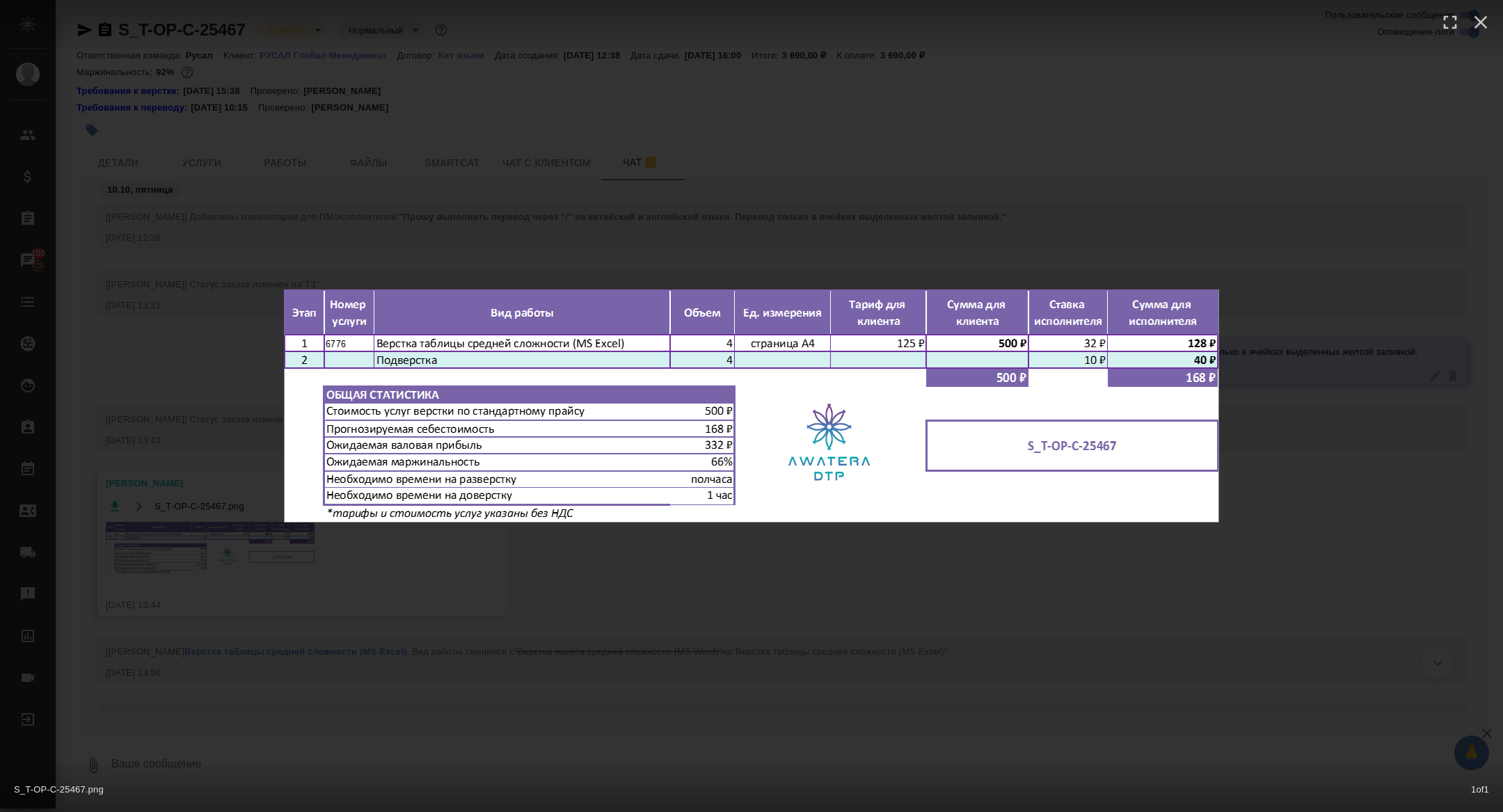
click at [220, 542] on div "S_T-OP-C-25467.png 1 of 1" at bounding box center [751, 406] width 1503 height 812
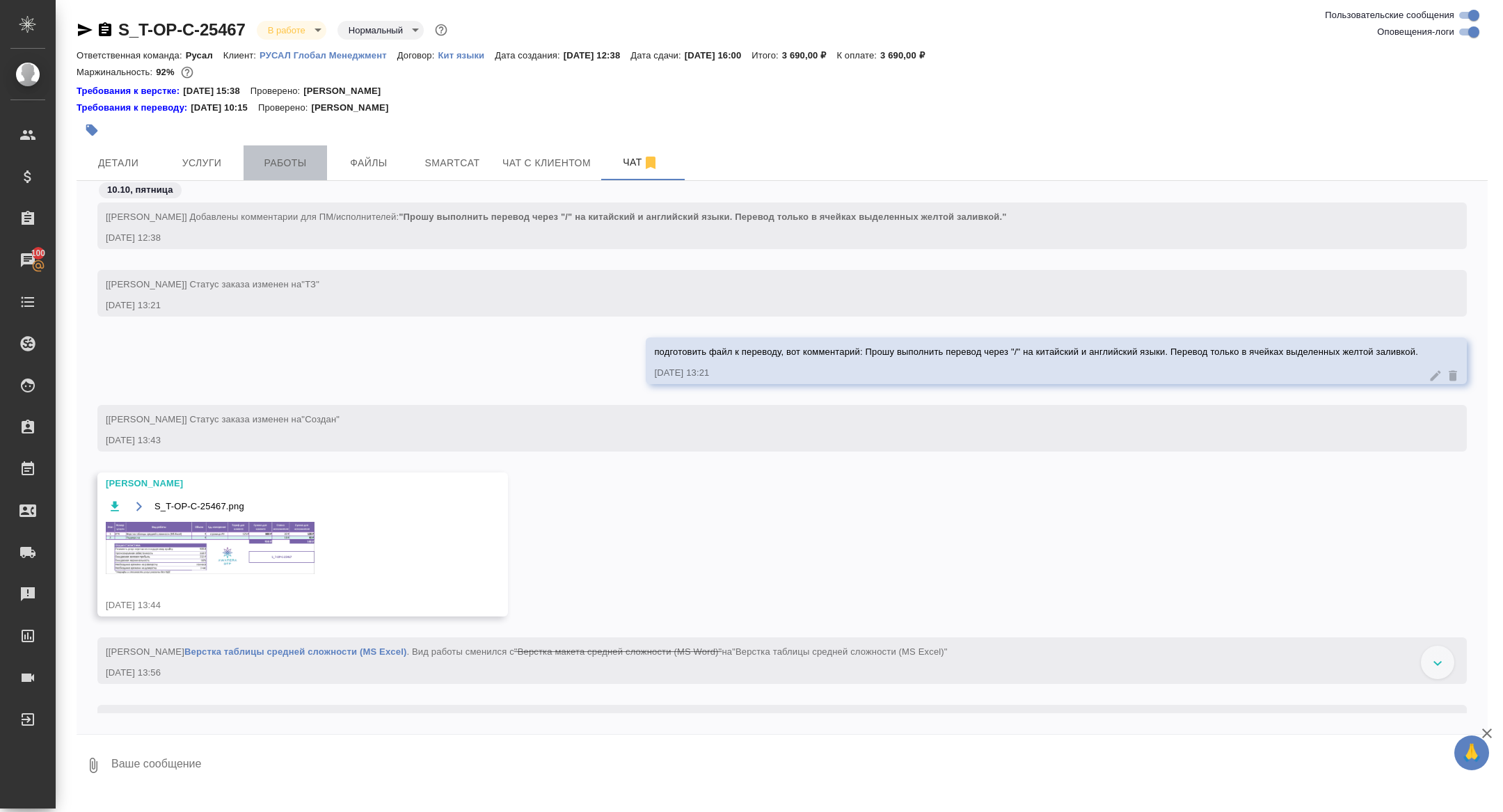
click at [273, 163] on span "Работы" at bounding box center [285, 163] width 67 height 17
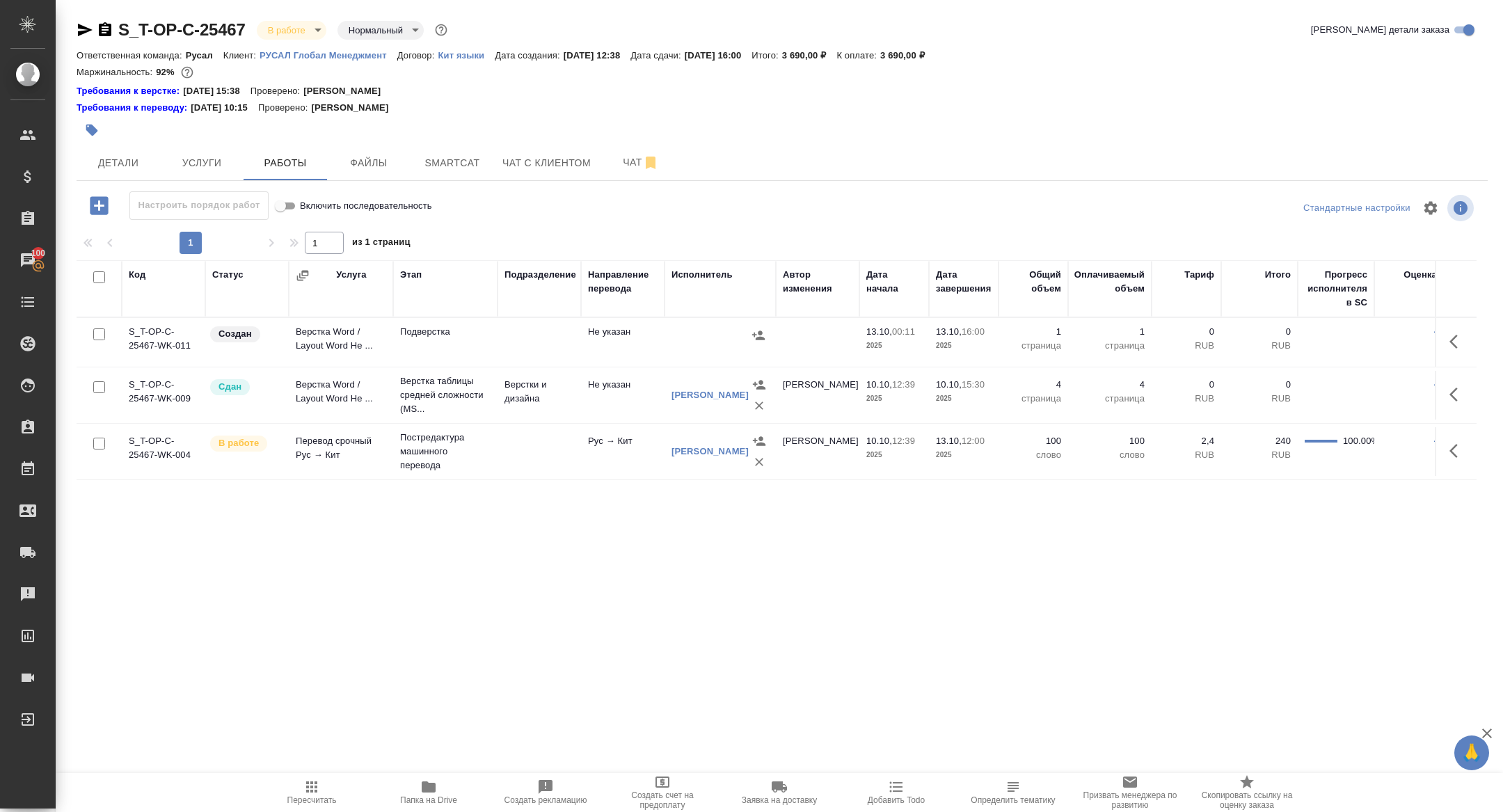
click at [1450, 449] on icon "button" at bounding box center [1457, 451] width 17 height 17
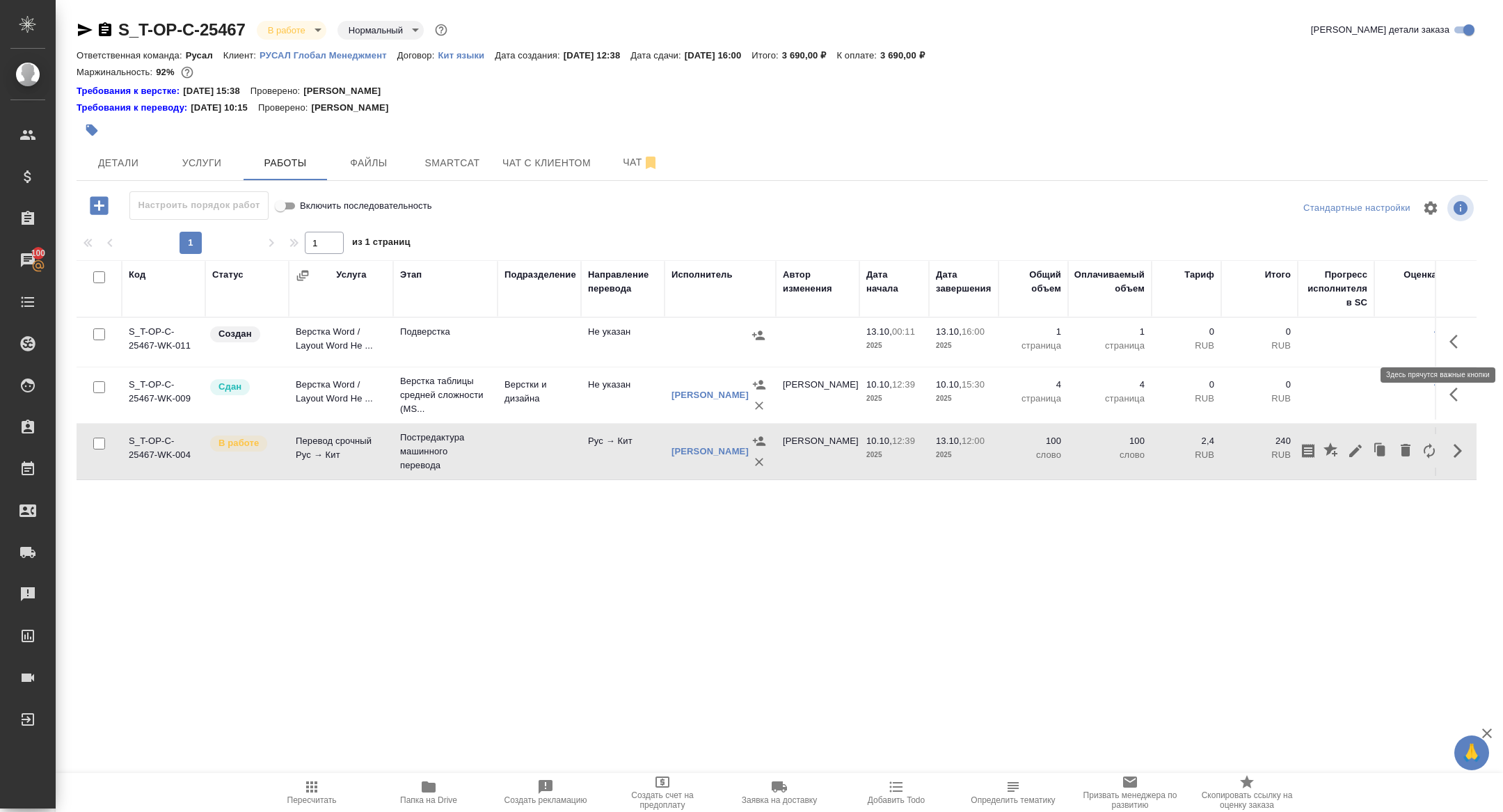
click at [1451, 345] on icon "button" at bounding box center [1457, 341] width 17 height 17
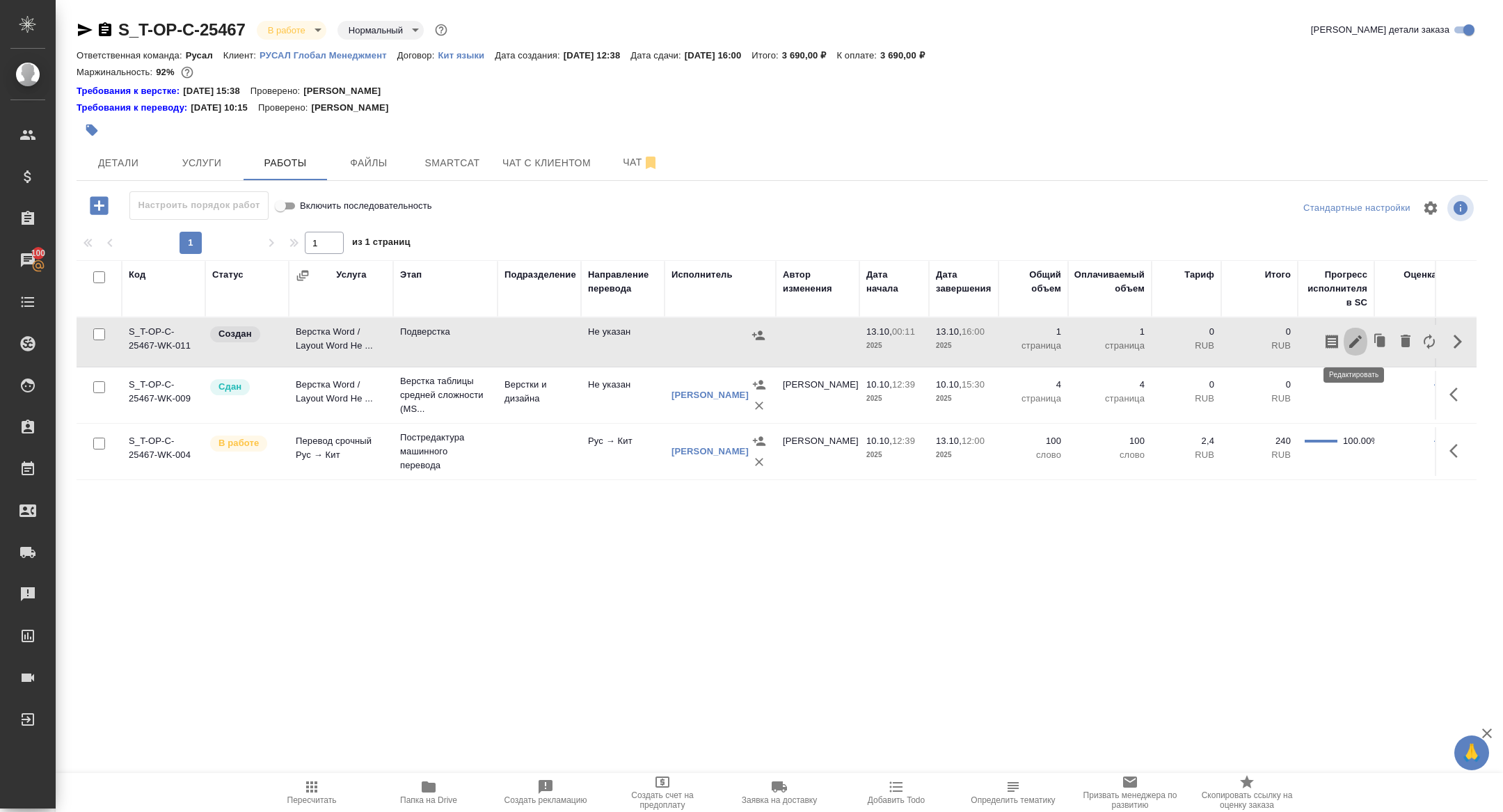
click at [1344, 343] on button "button" at bounding box center [1355, 342] width 24 height 33
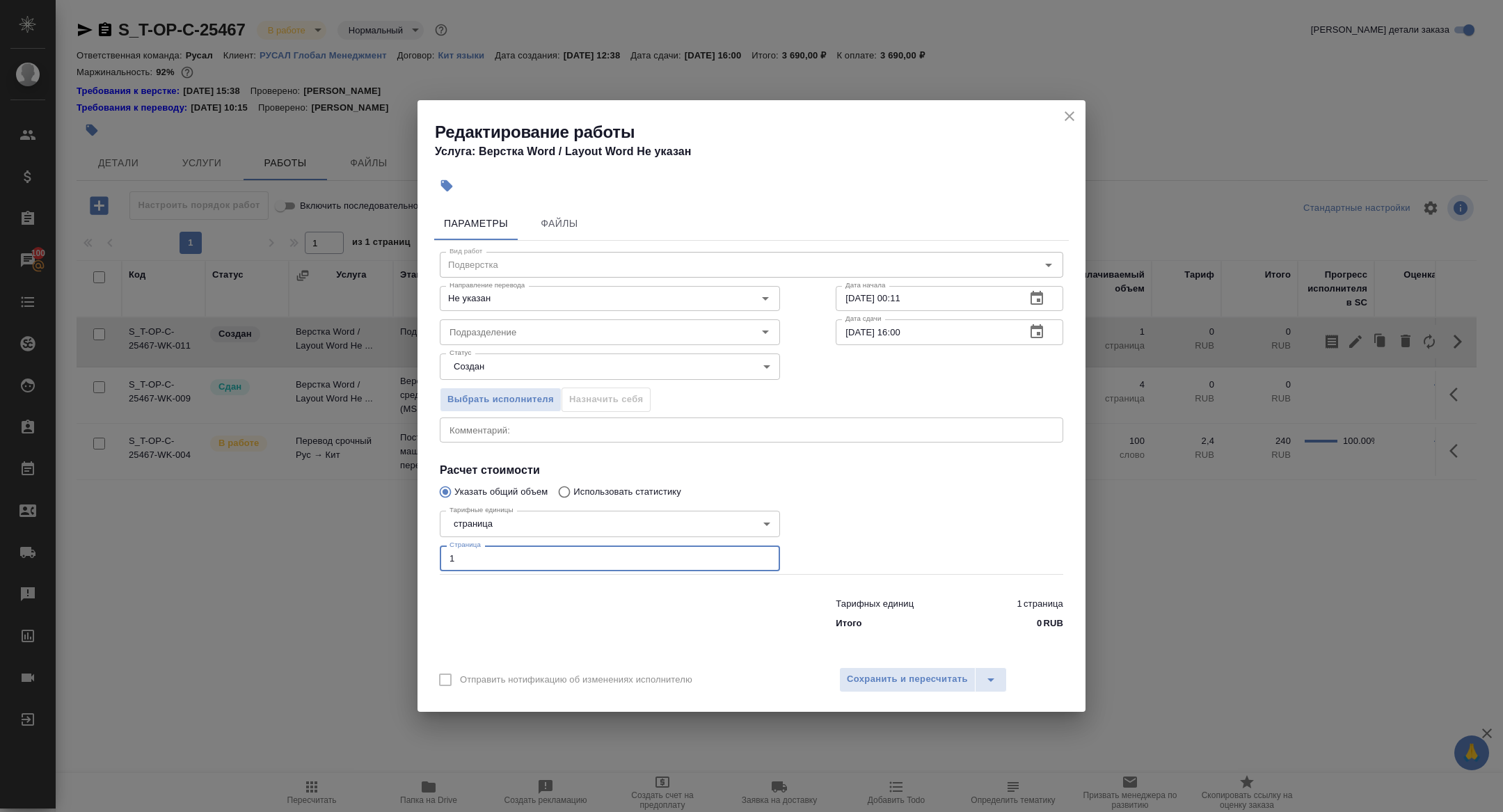
drag, startPoint x: 479, startPoint y: 553, endPoint x: 392, endPoint y: 552, distance: 87.0
click at [392, 552] on div "Редактирование работы Услуга: Верстка Word / Layout Word Не указан Параметры Фа…" at bounding box center [751, 406] width 1503 height 812
type input "4"
click at [884, 659] on div "Отправить нотификацию об изменениях исполнителю Сохранить и пересчитать" at bounding box center [751, 685] width 668 height 54
click at [884, 670] on button "Сохранить и пересчитать" at bounding box center [907, 680] width 137 height 25
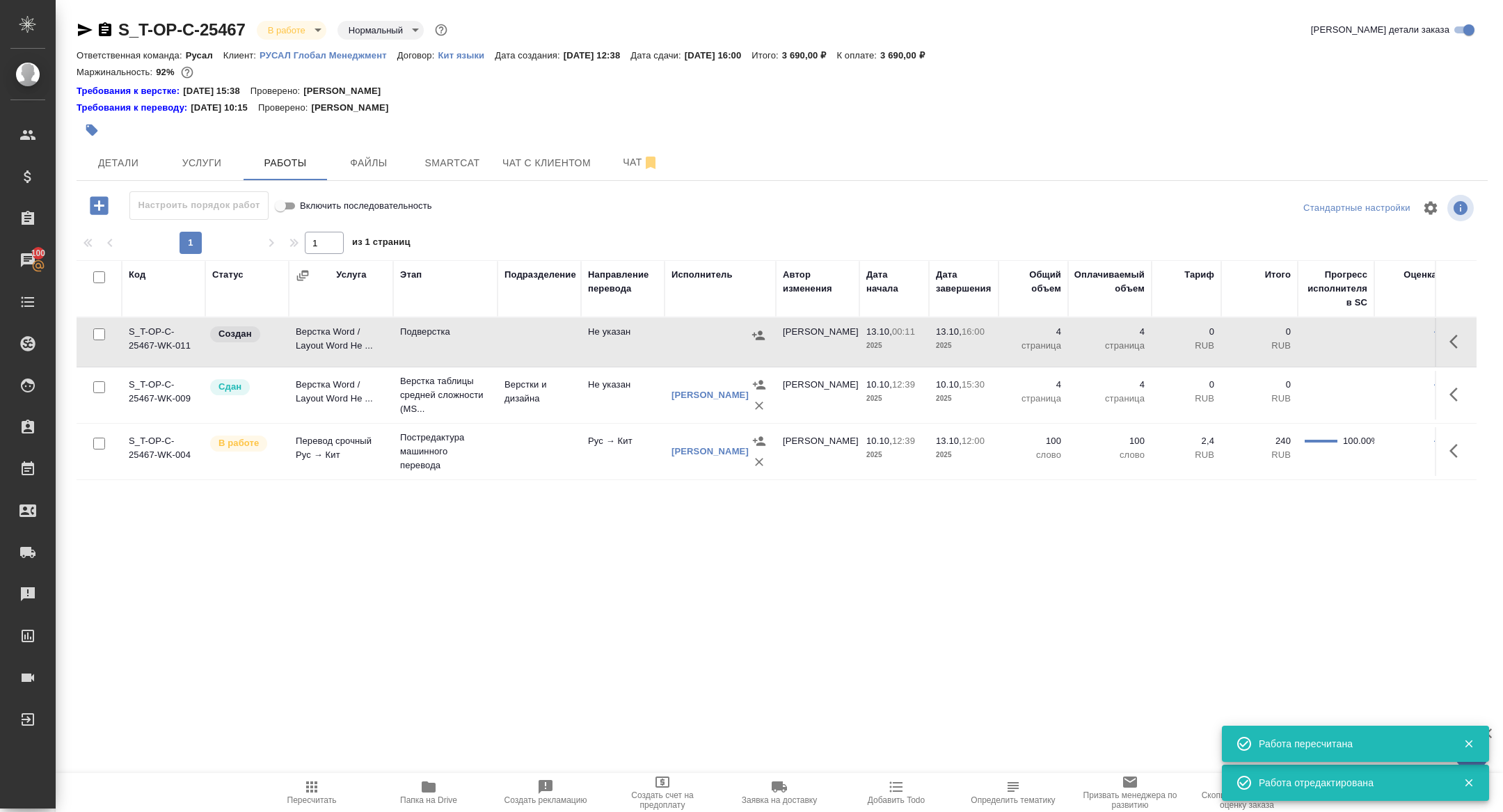
click at [84, 24] on icon "button" at bounding box center [84, 30] width 17 height 17
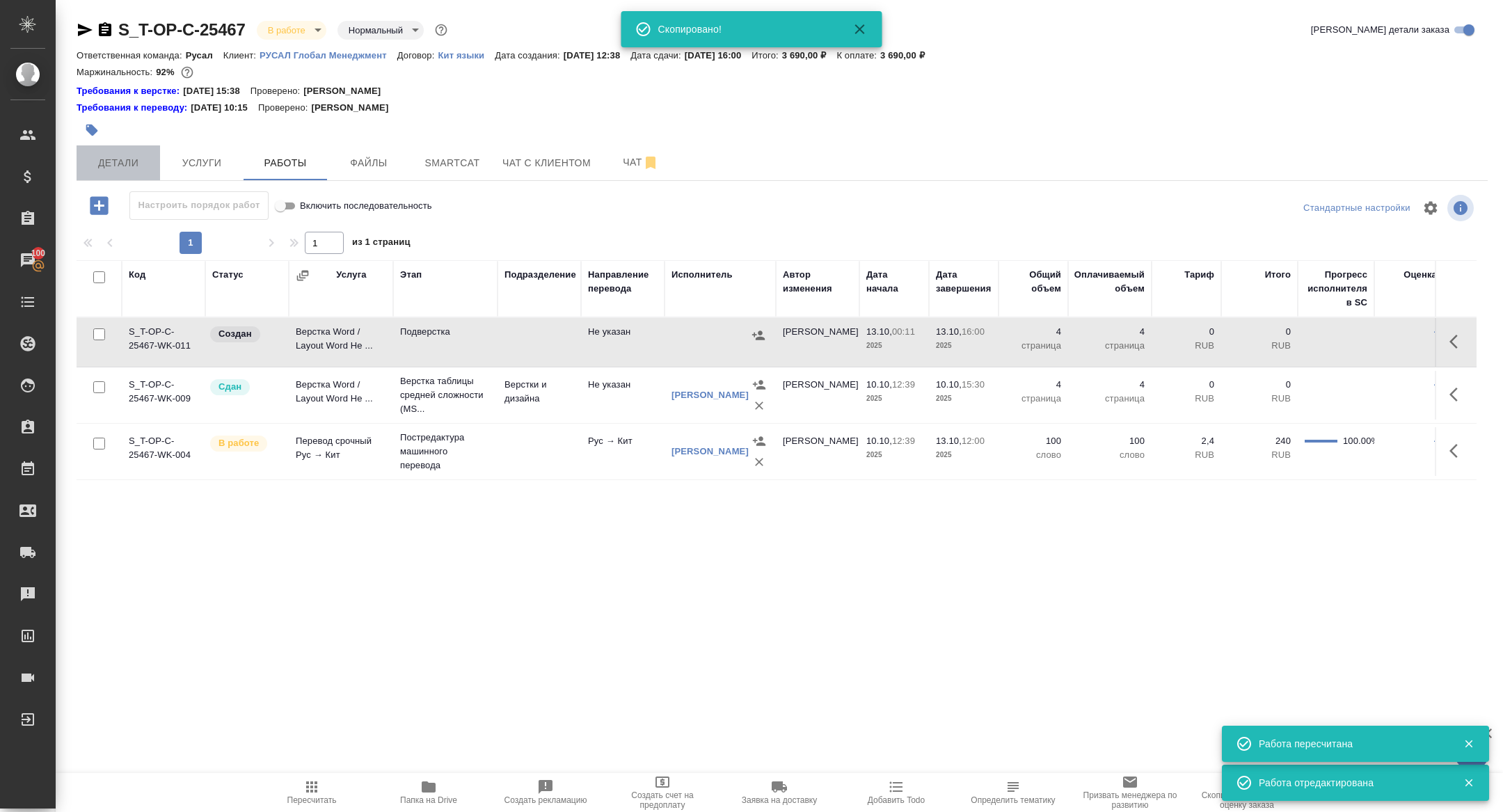
click at [132, 146] on button "Детали" at bounding box center [118, 163] width 84 height 35
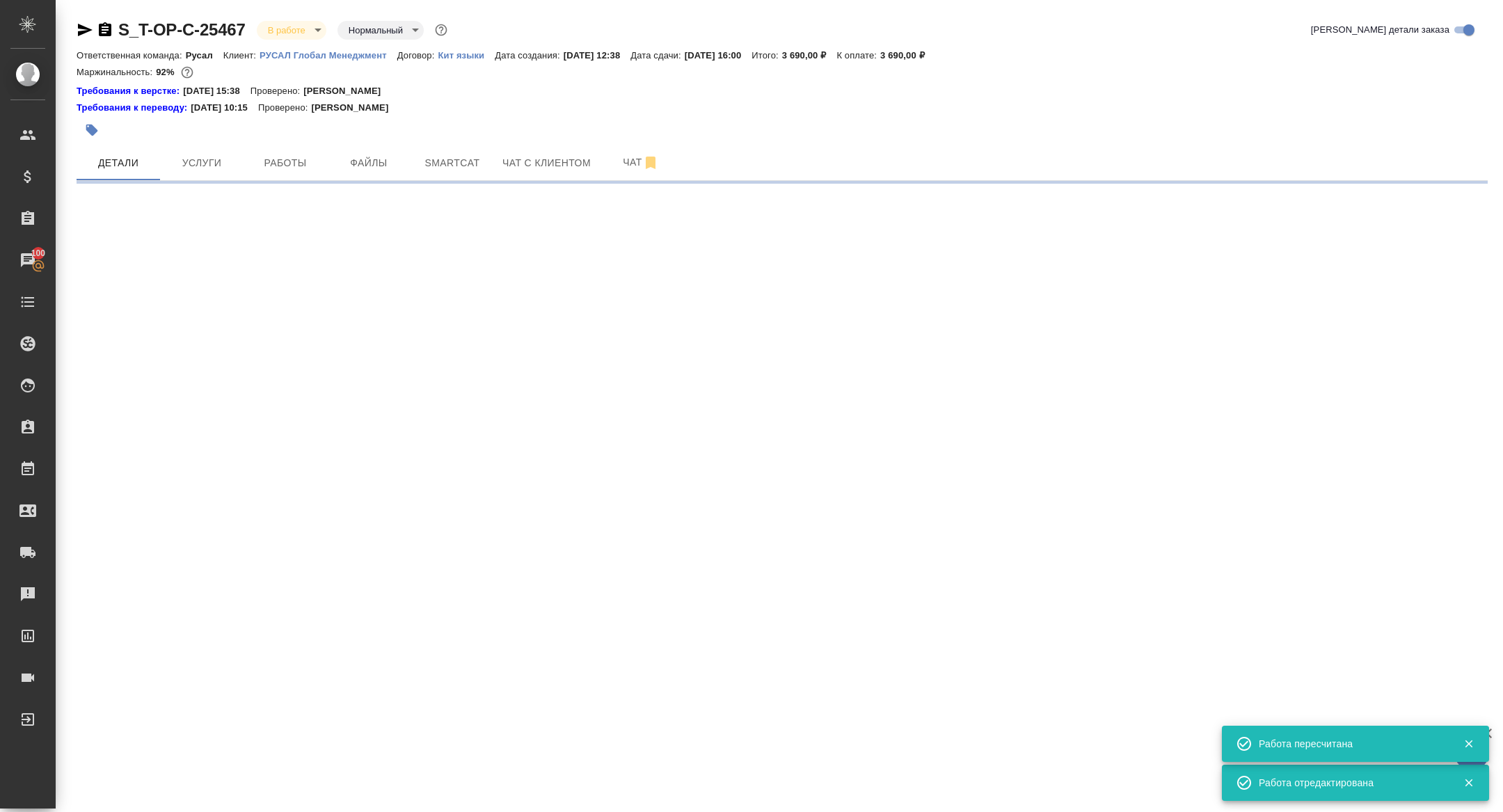
select select "RU"
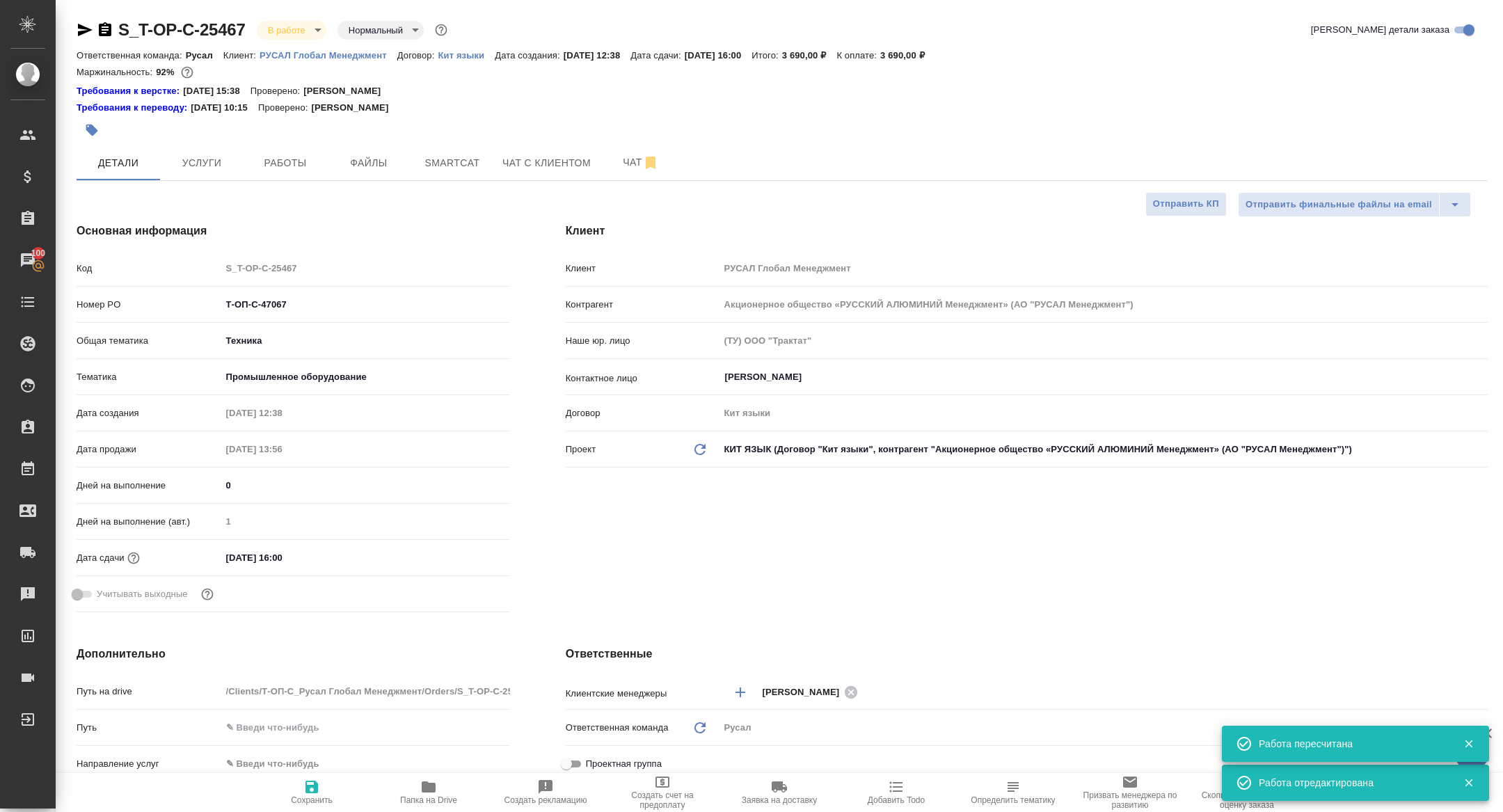
type textarea "x"
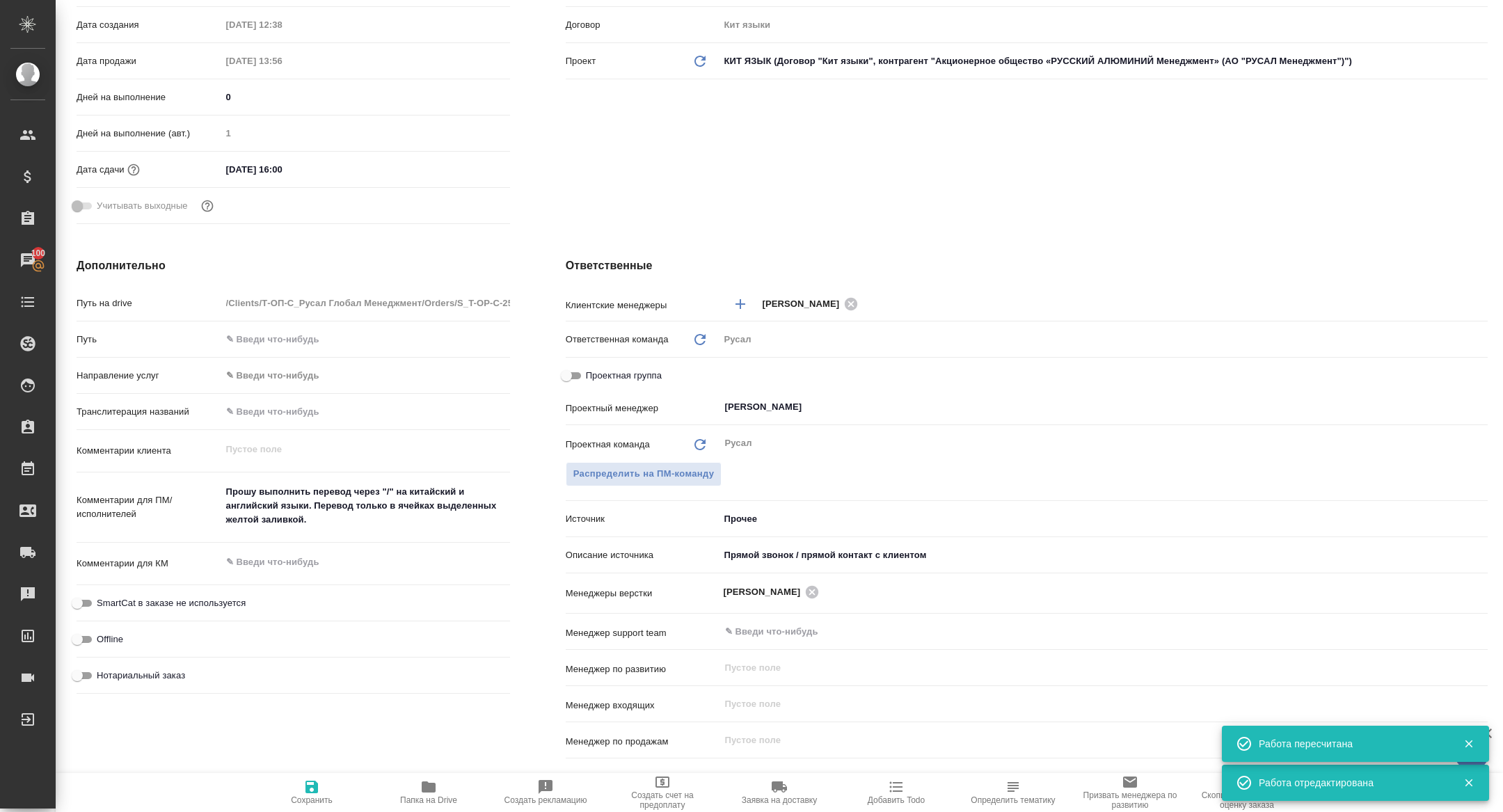
scroll to position [539, 0]
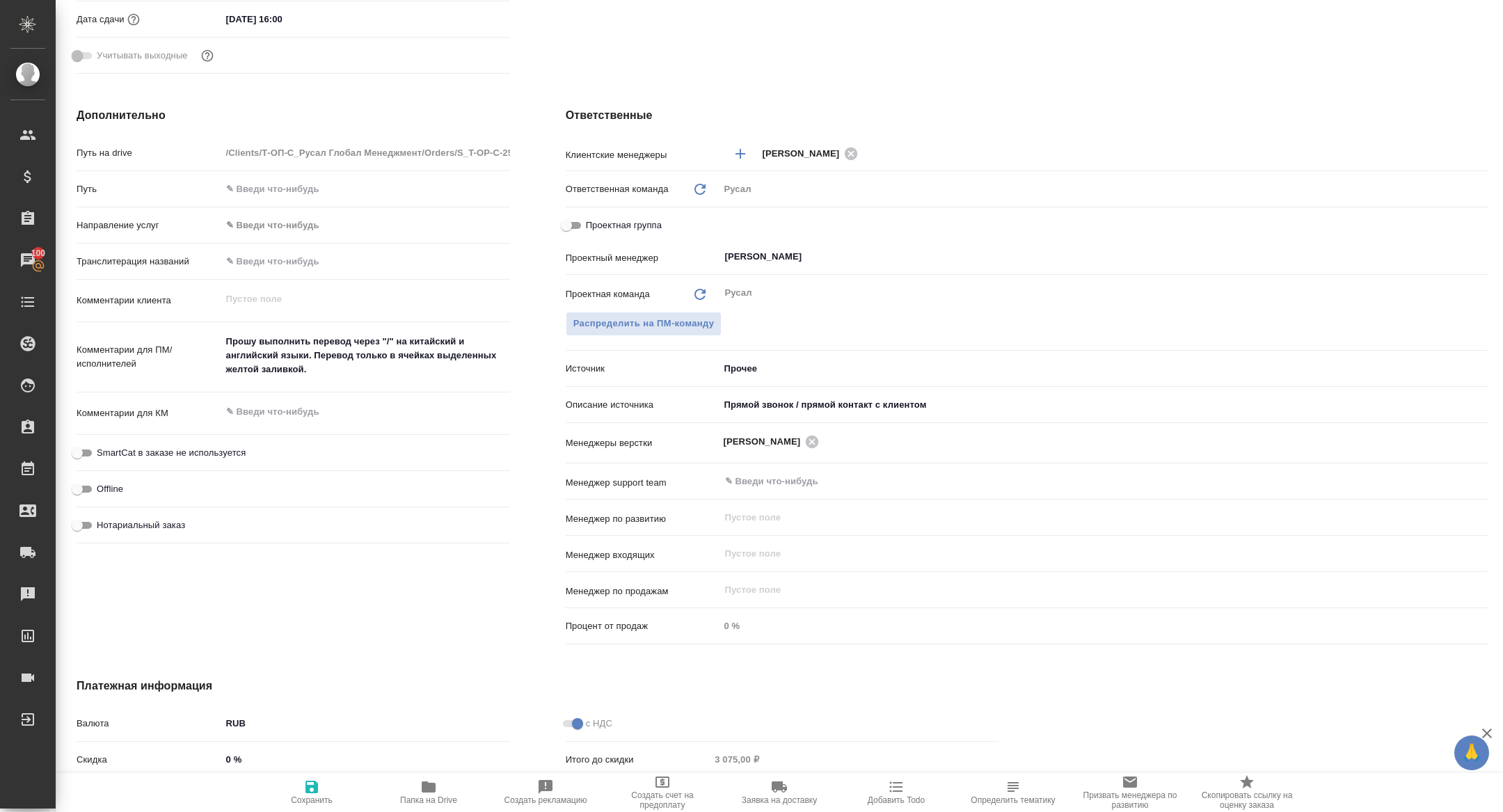
click at [569, 228] on input "Проектная группа" at bounding box center [566, 225] width 50 height 17
checkbox input "true"
type textarea "x"
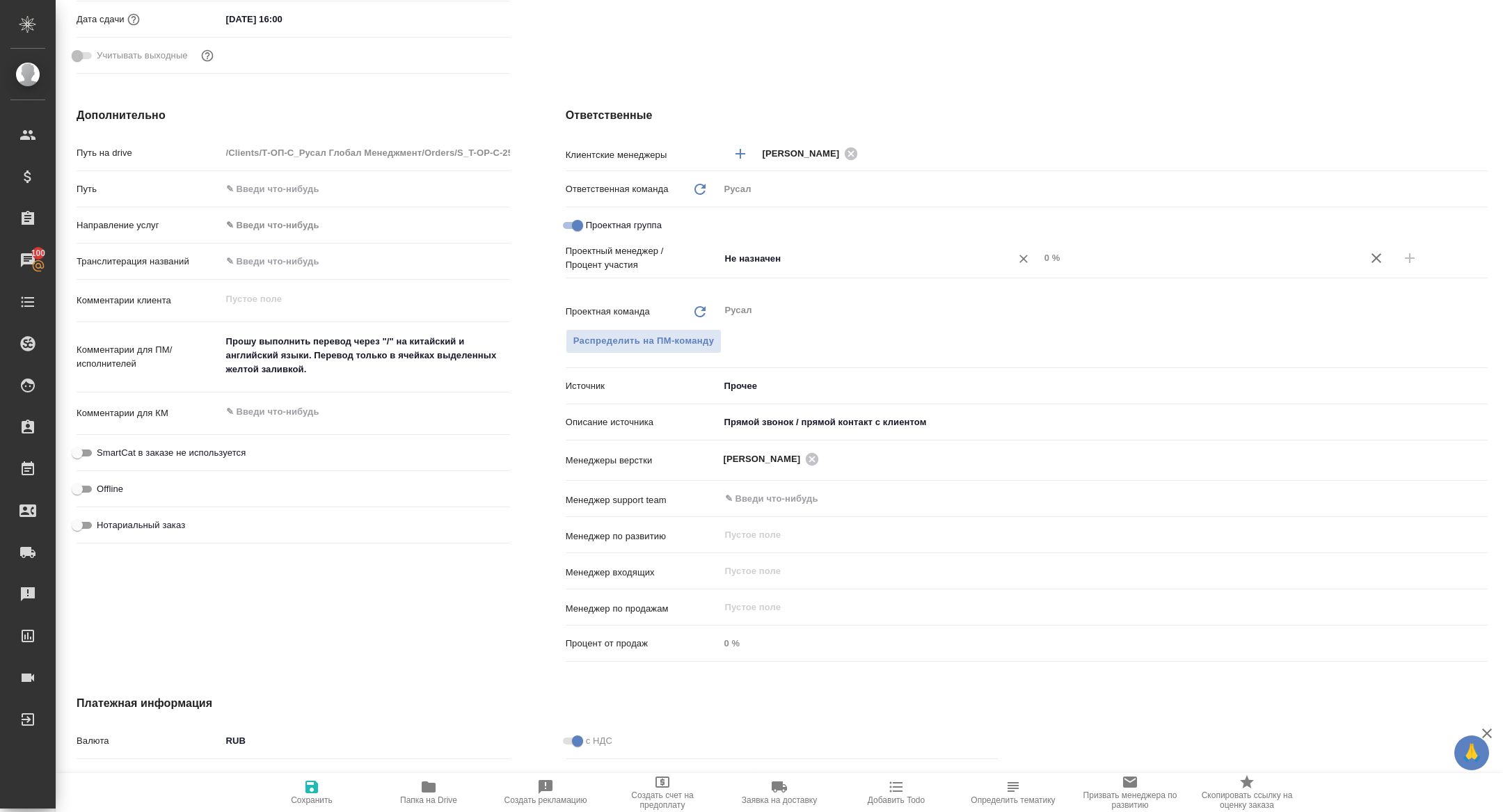
click at [841, 273] on div "Не назначен ​" at bounding box center [879, 260] width 320 height 28
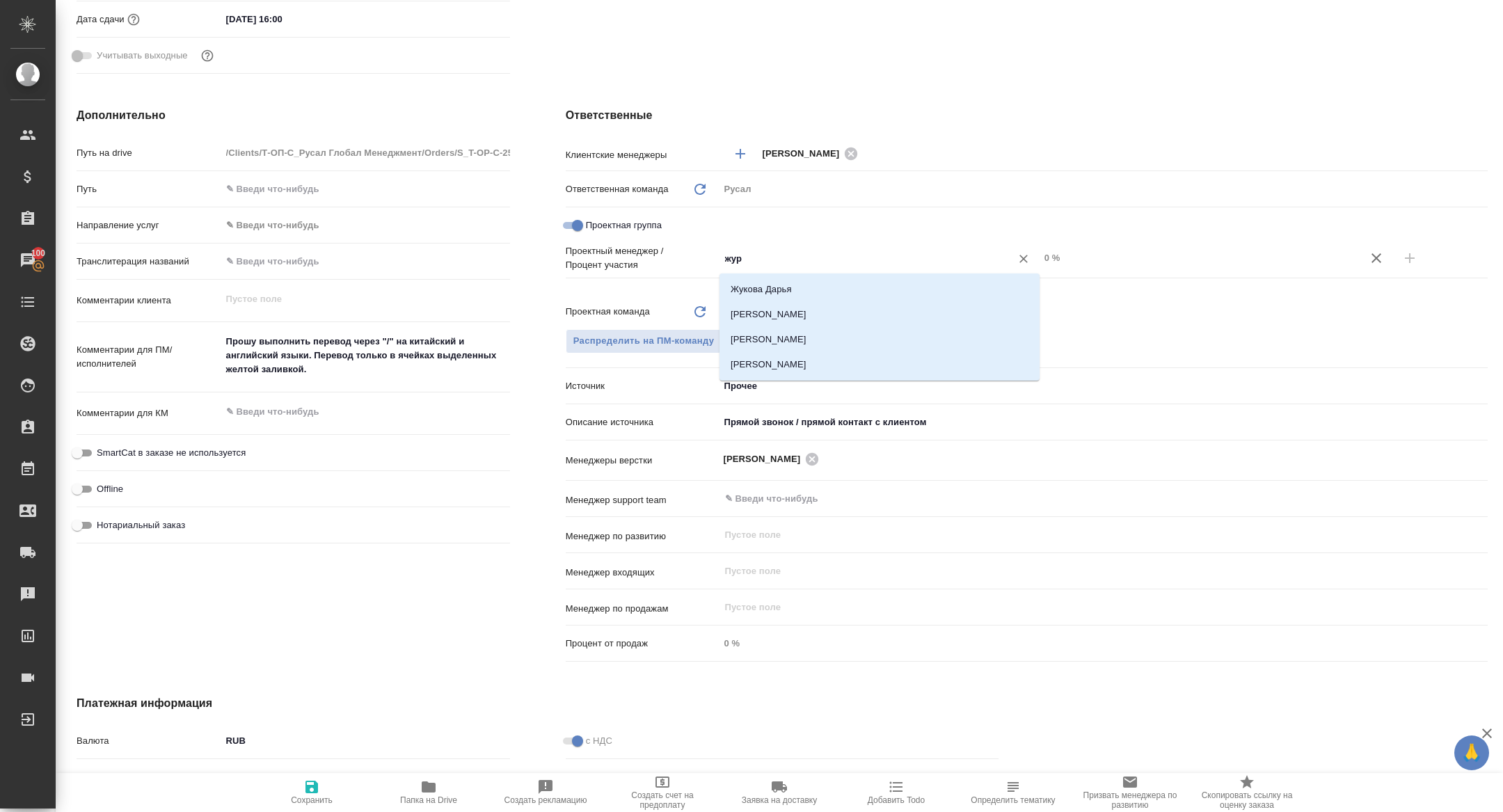
type input "жура"
click at [891, 315] on li "[PERSON_NAME]" at bounding box center [879, 314] width 320 height 25
type textarea "x"
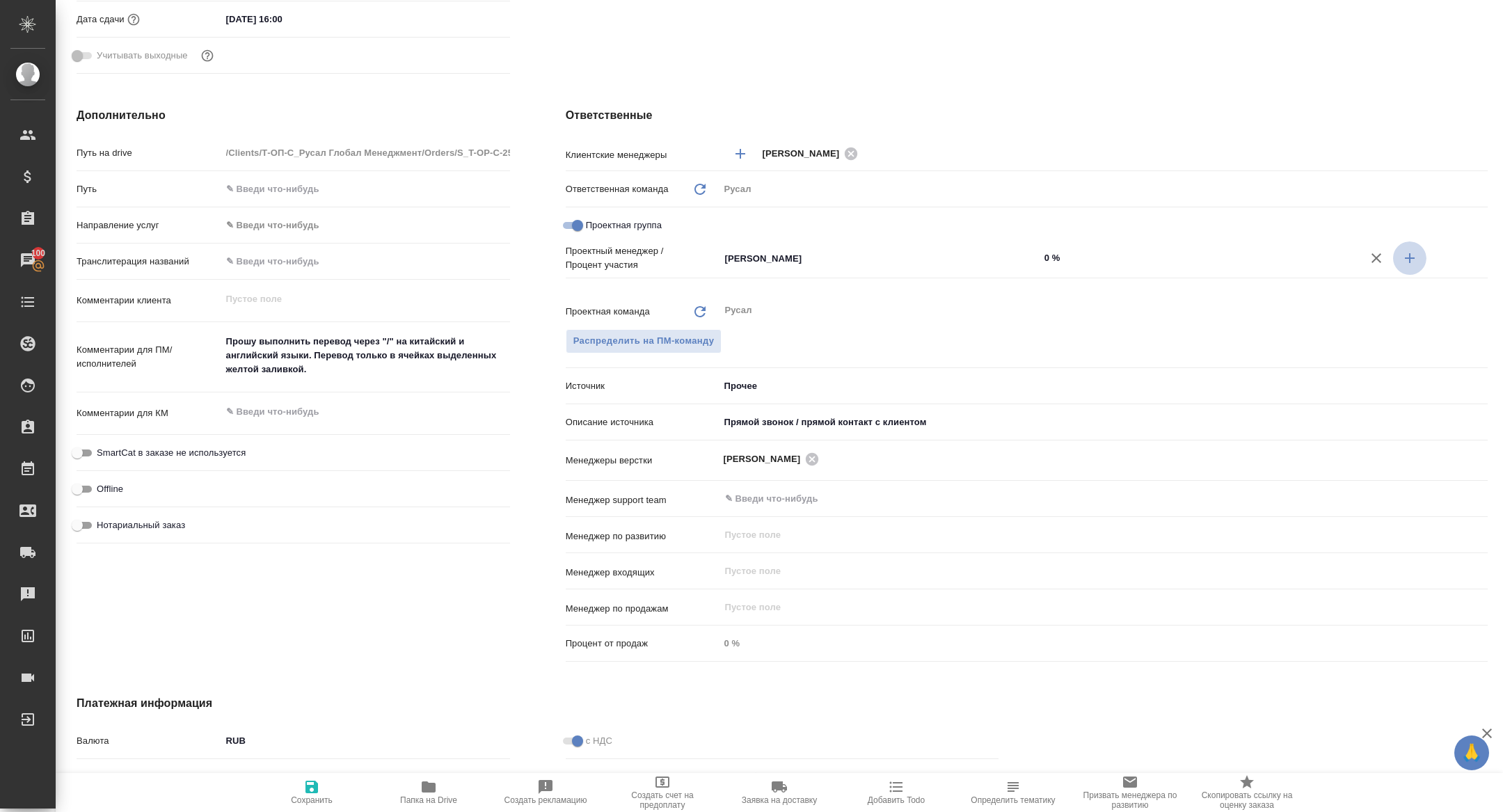
click at [1416, 260] on icon "button" at bounding box center [1409, 257] width 17 height 17
type textarea "x"
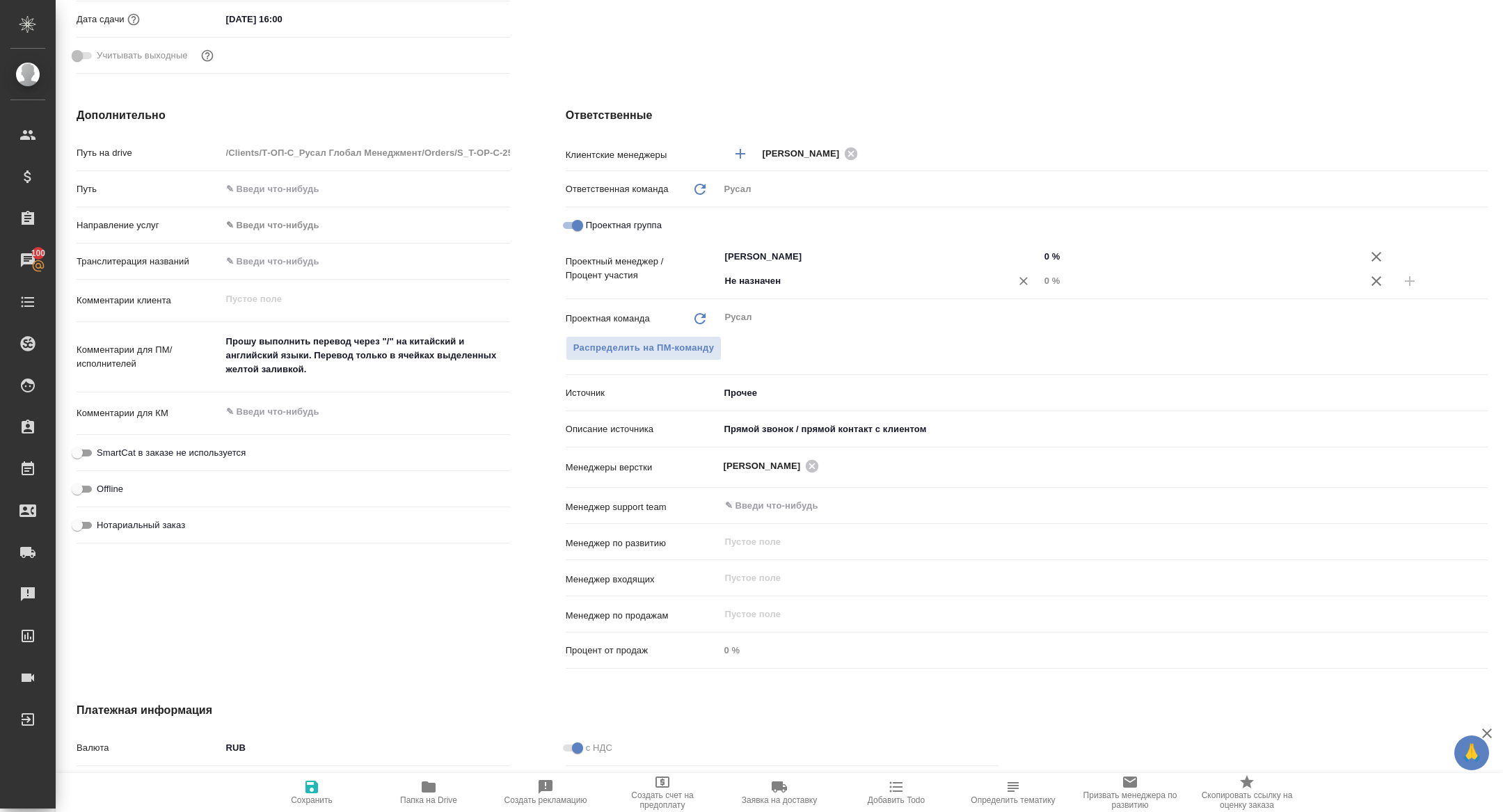
click at [816, 282] on input "Не назначен" at bounding box center [856, 281] width 265 height 17
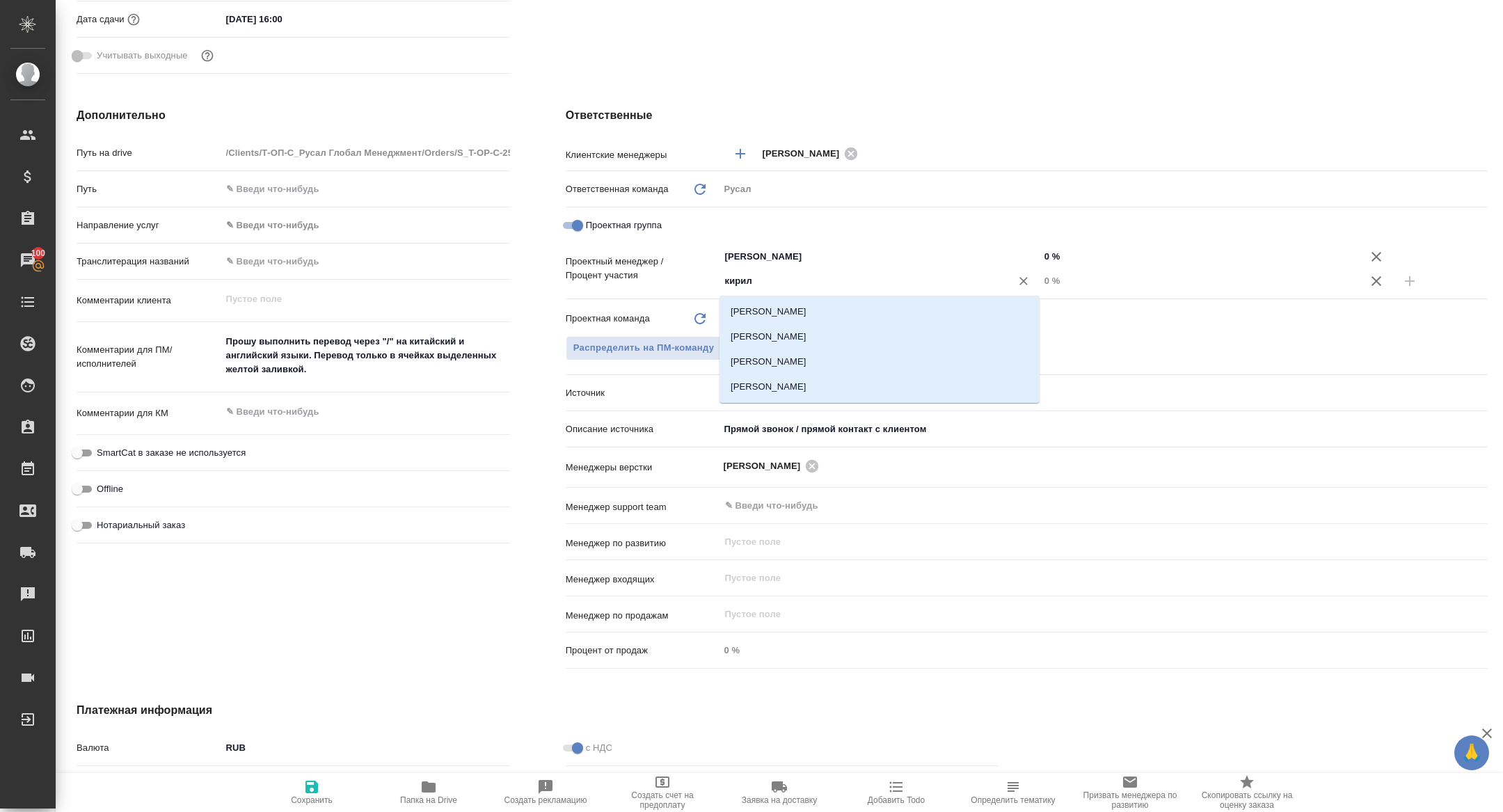
type input "кирилл"
click at [837, 308] on li "Авдеенко Кирилл" at bounding box center [879, 311] width 320 height 25
type textarea "x"
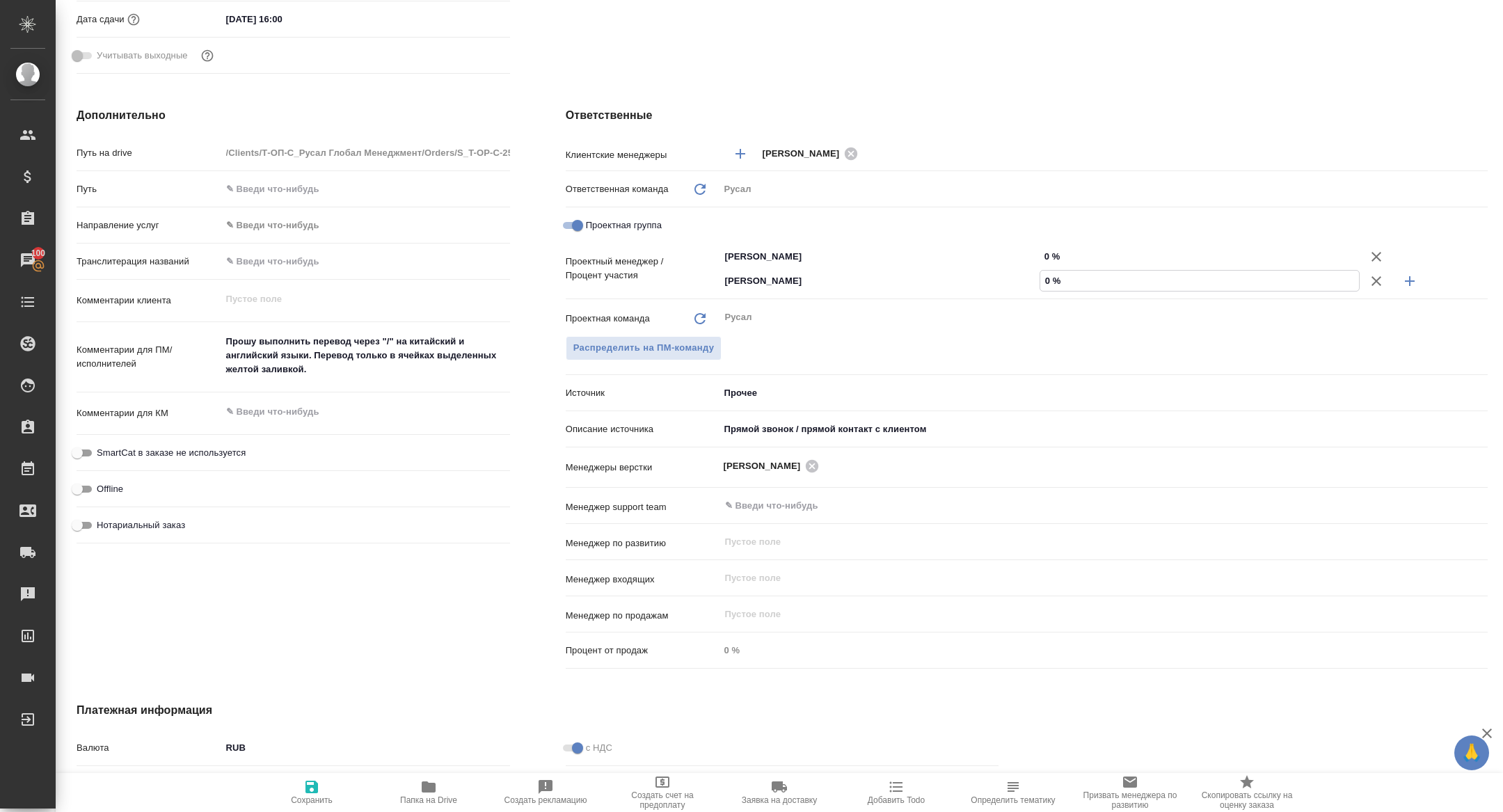
click at [1041, 279] on input "0 %" at bounding box center [1199, 281] width 318 height 20
type textarea "x"
type input "20 %"
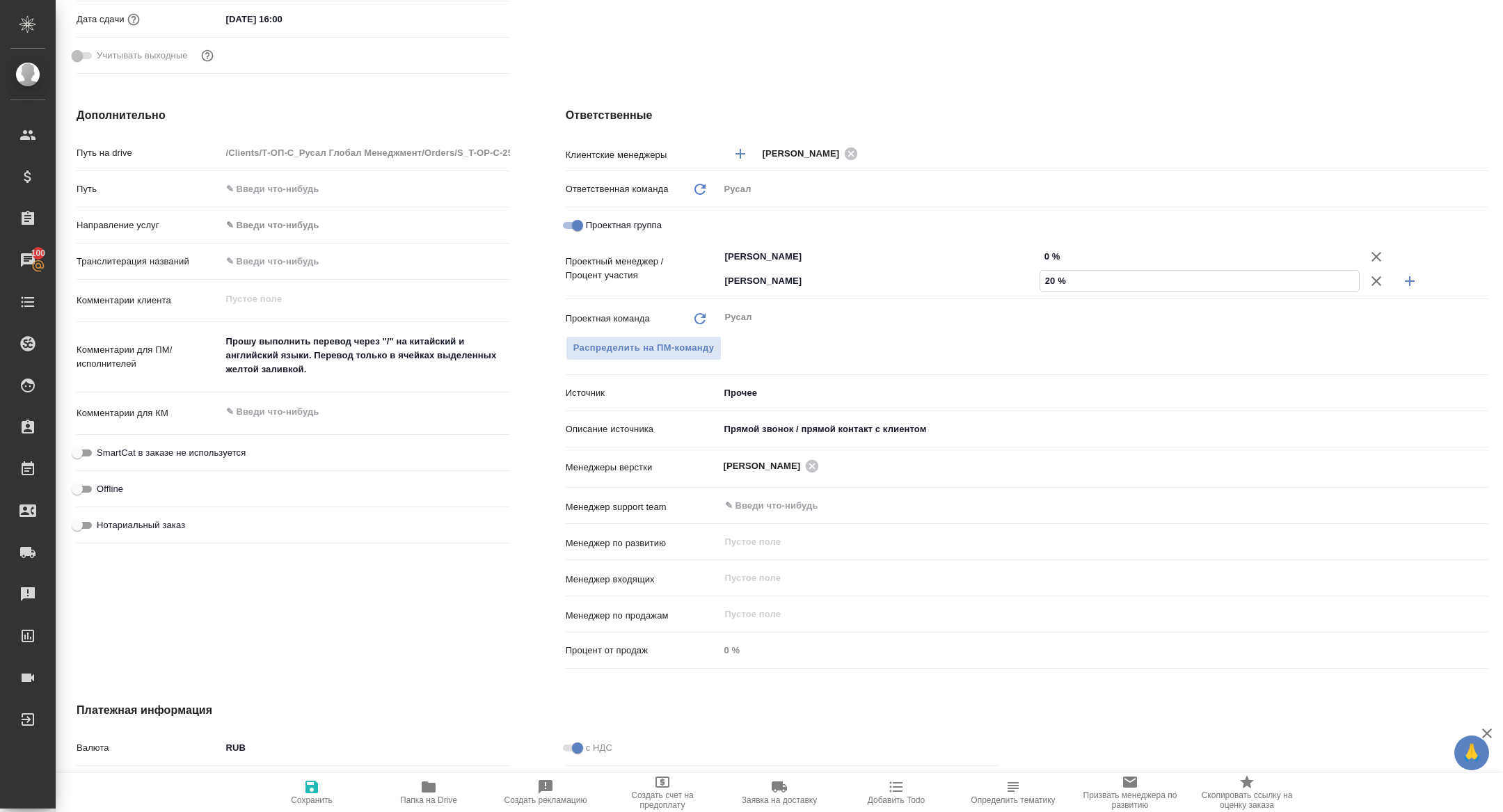
click at [1041, 248] on input "0 %" at bounding box center [1199, 257] width 320 height 20
type input "80 %"
type textarea "x"
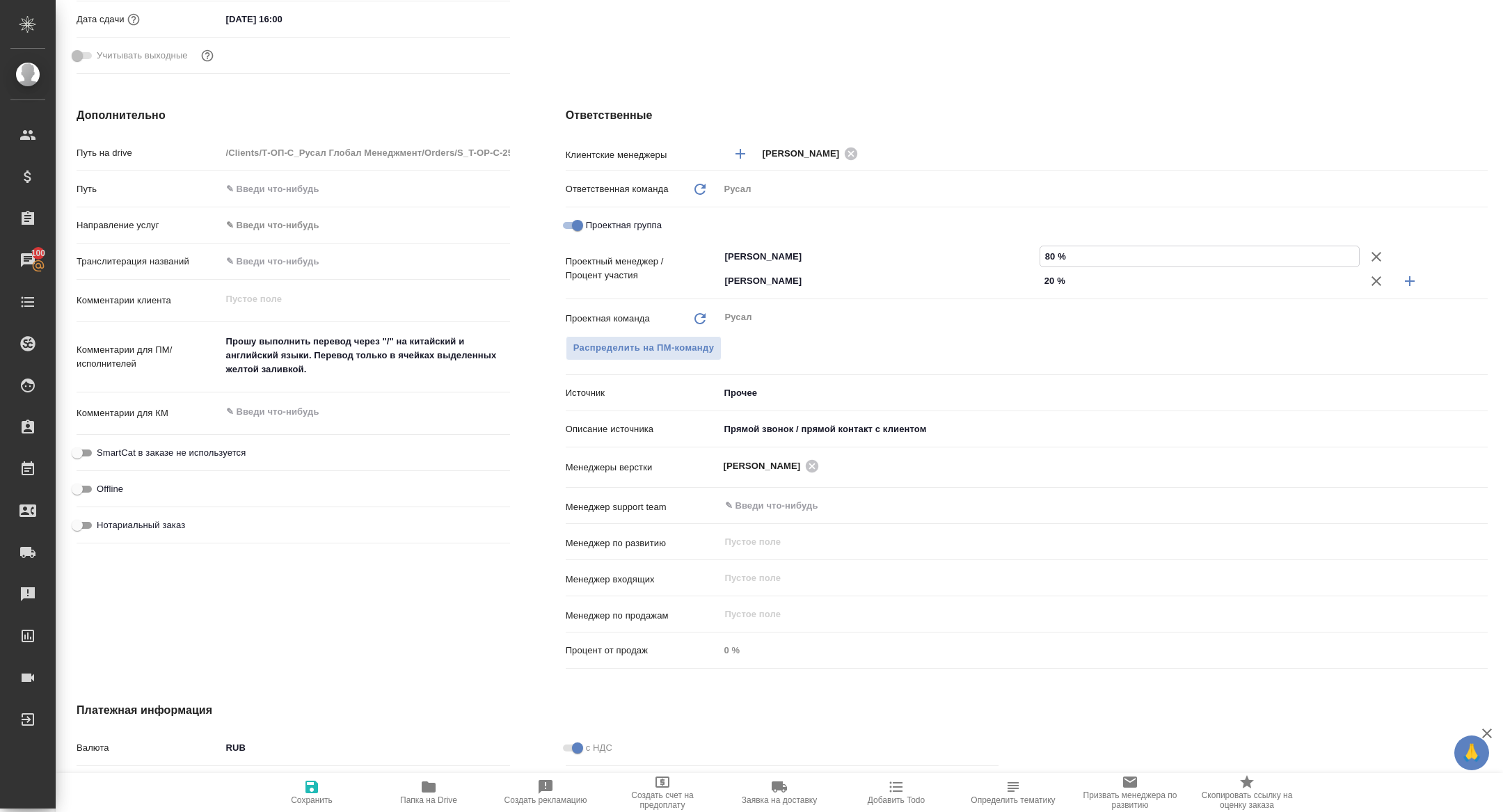
type input "80 %"
click at [315, 798] on span "Сохранить" at bounding box center [311, 800] width 41 height 9
type textarea "x"
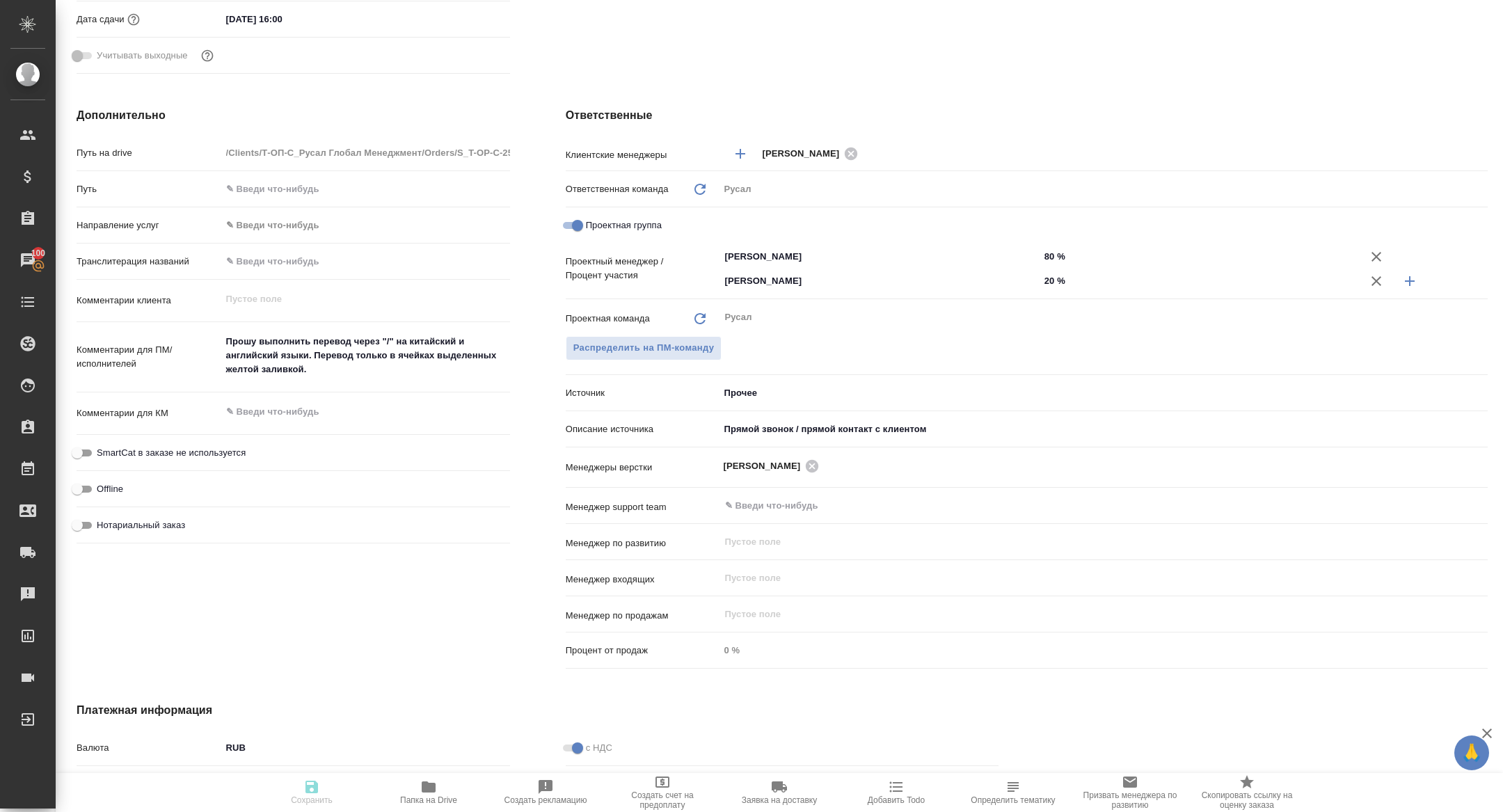
type textarea "x"
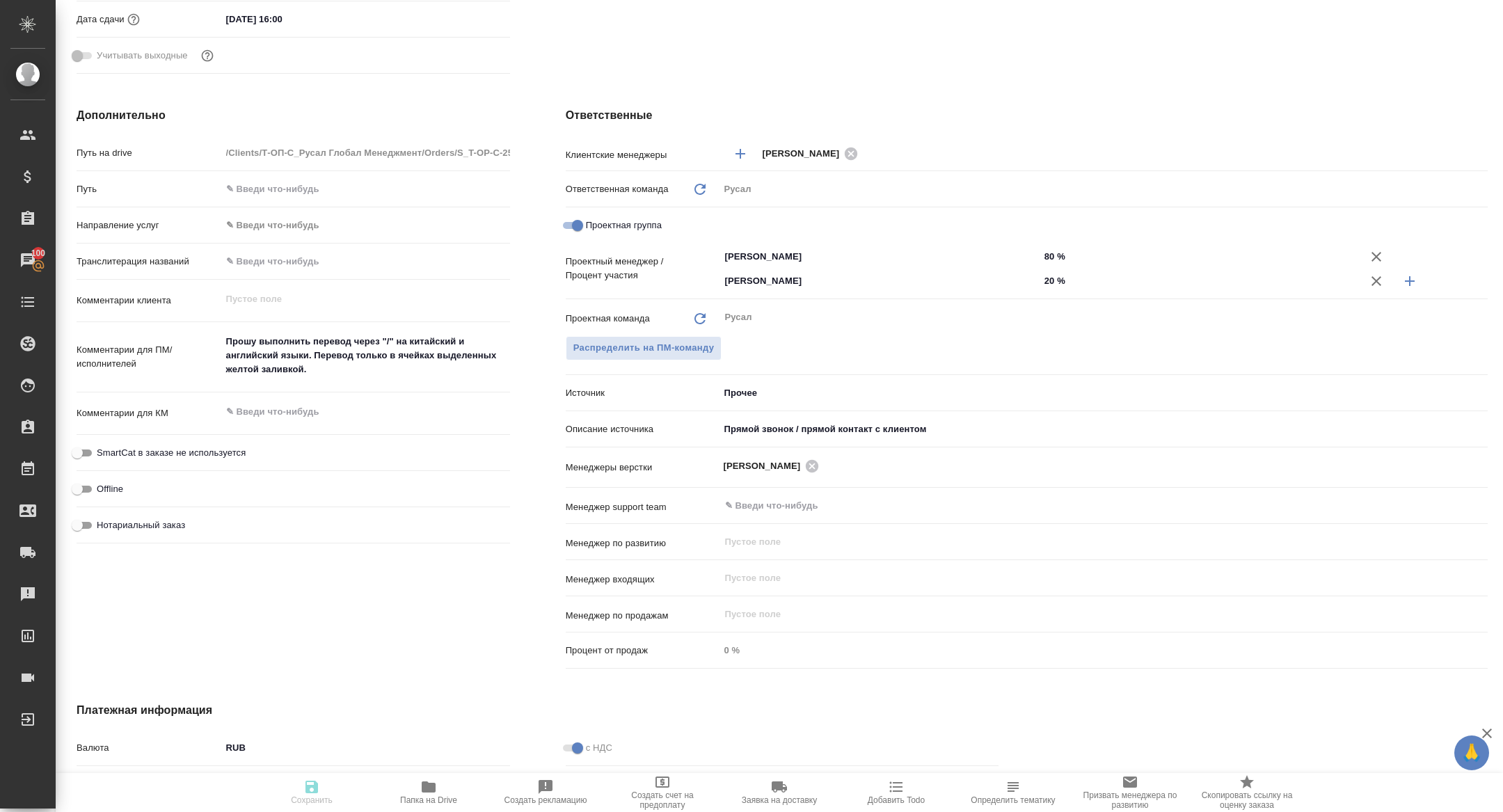
type textarea "x"
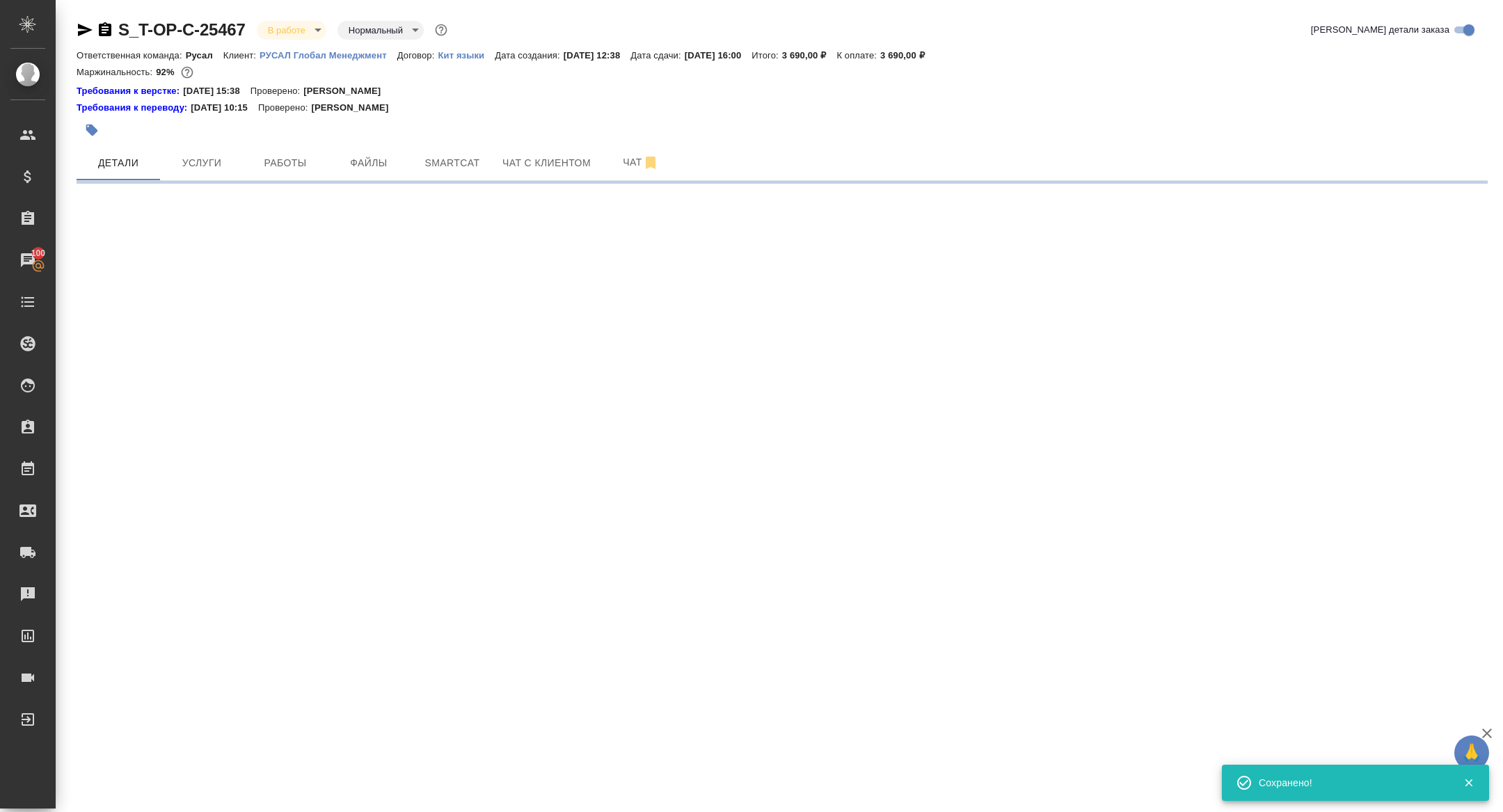
scroll to position [0, 0]
select select "RU"
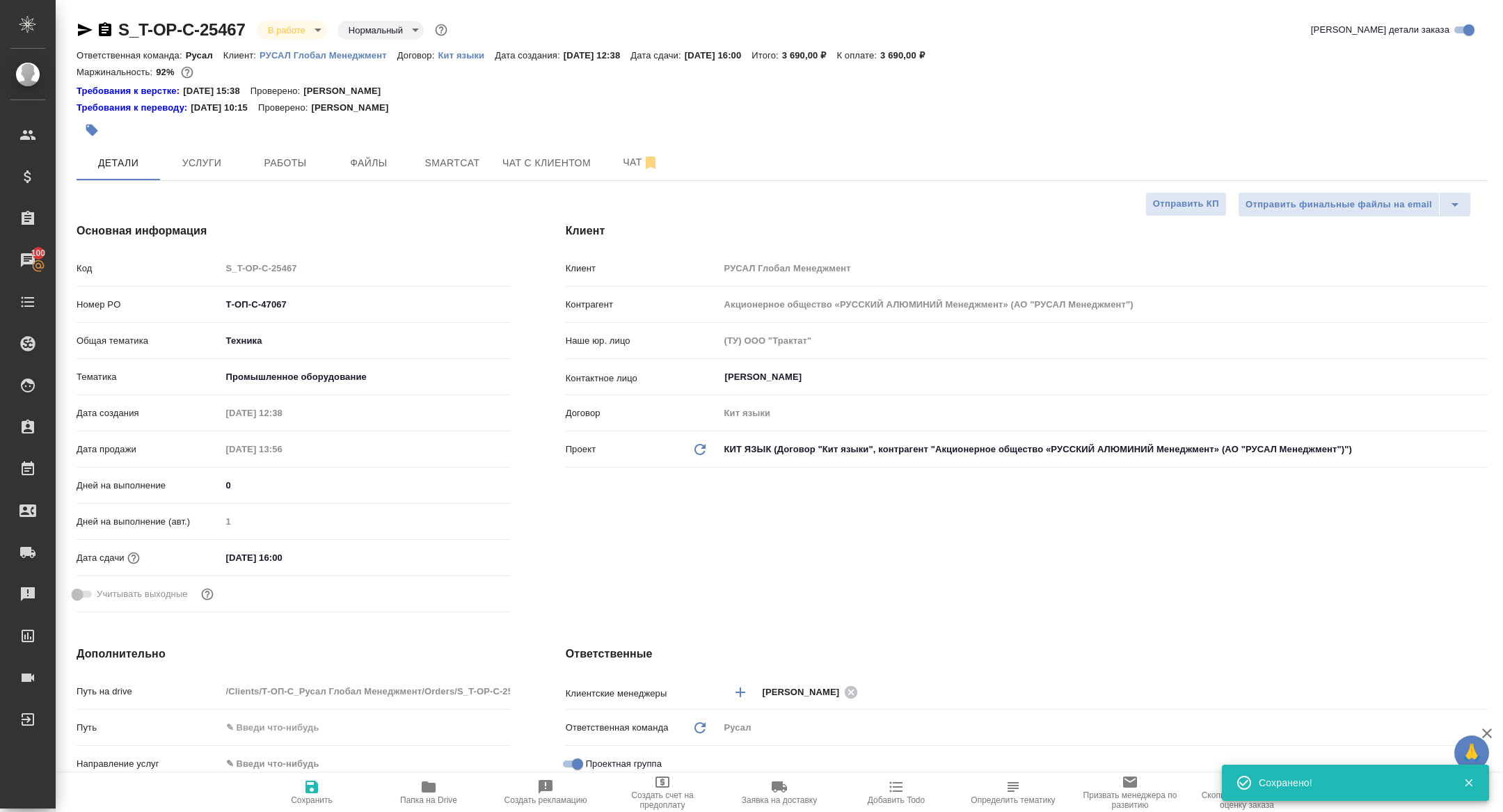
type textarea "x"
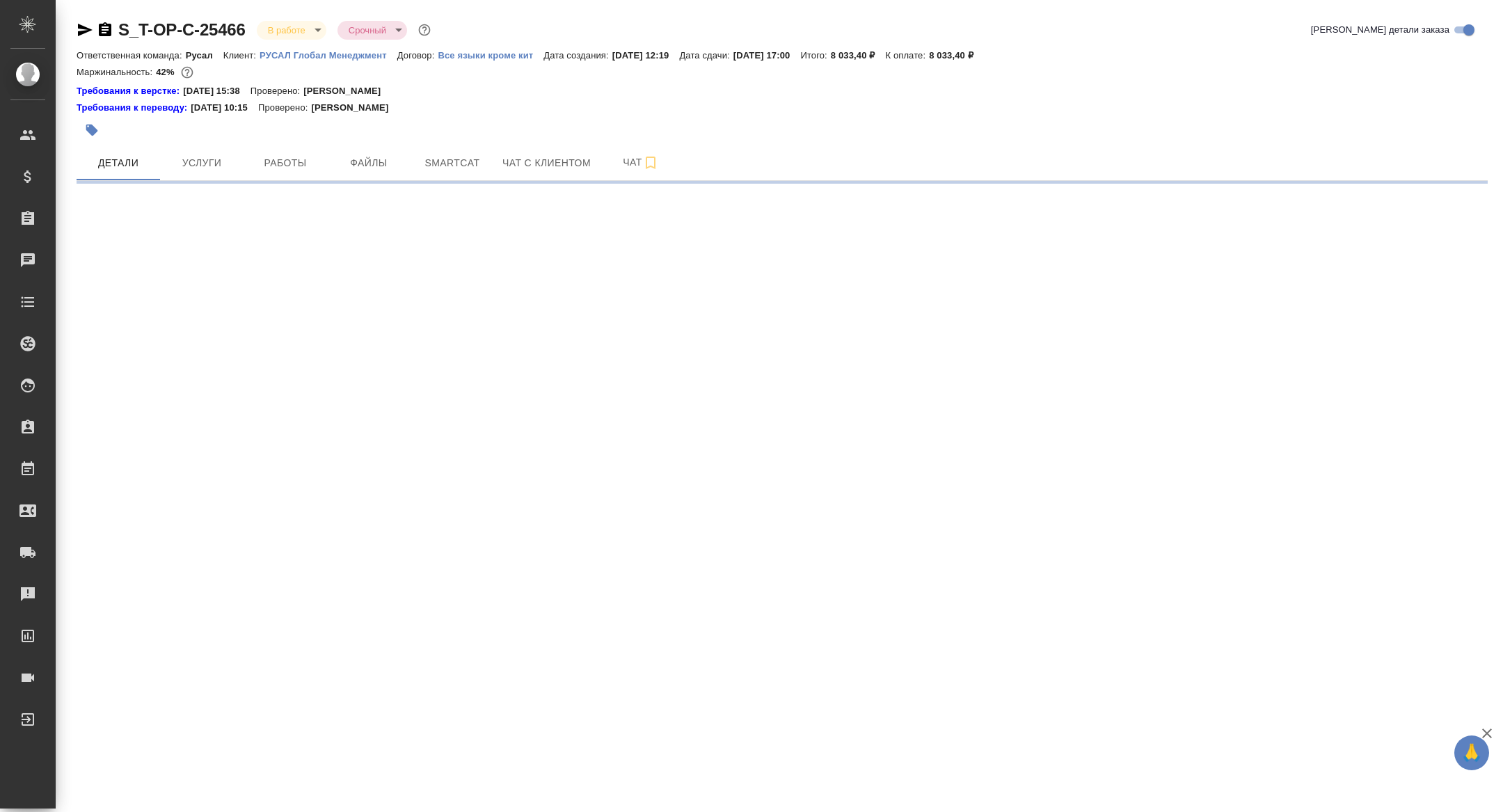
select select "RU"
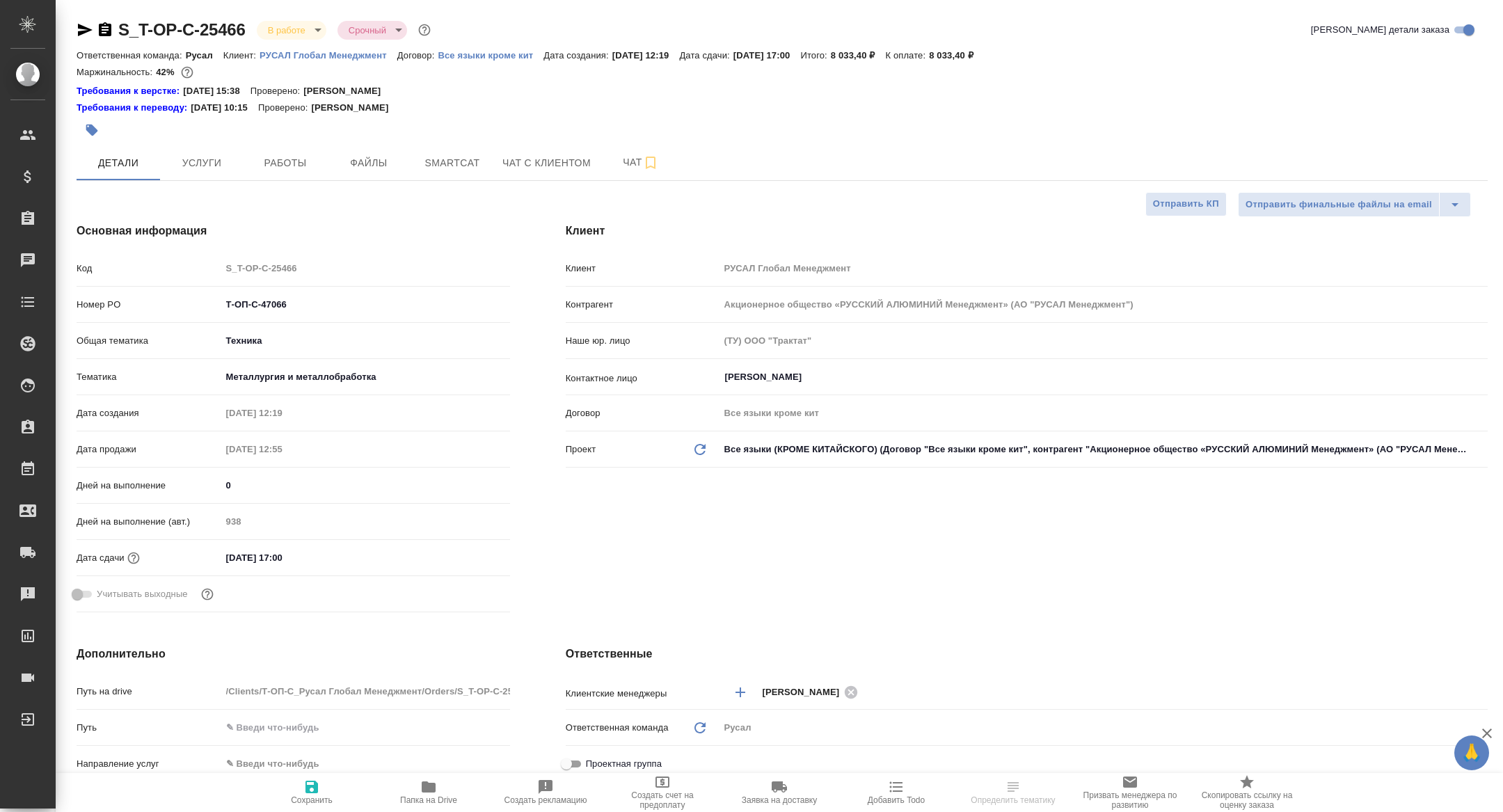
type textarea "x"
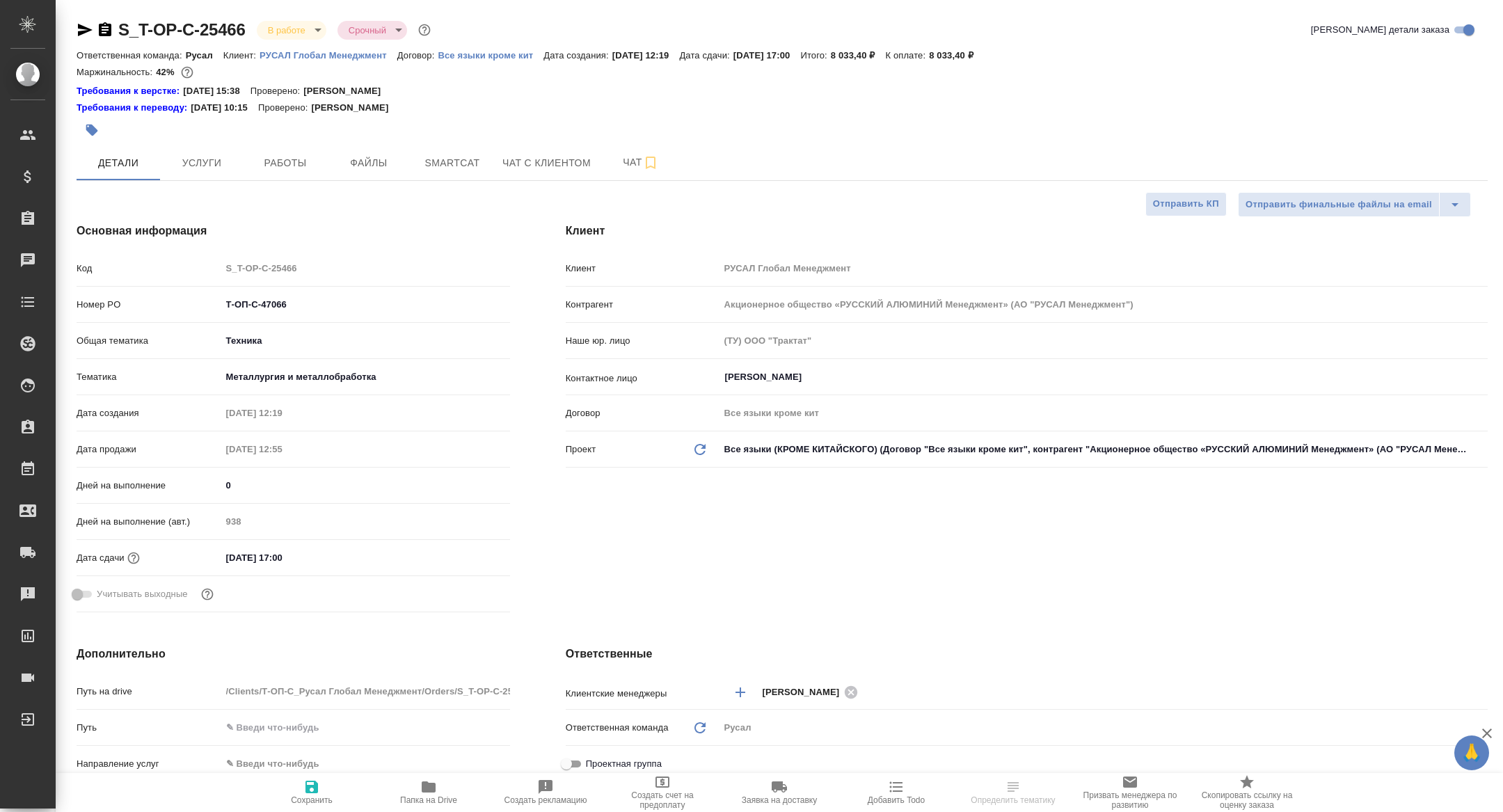
type textarea "x"
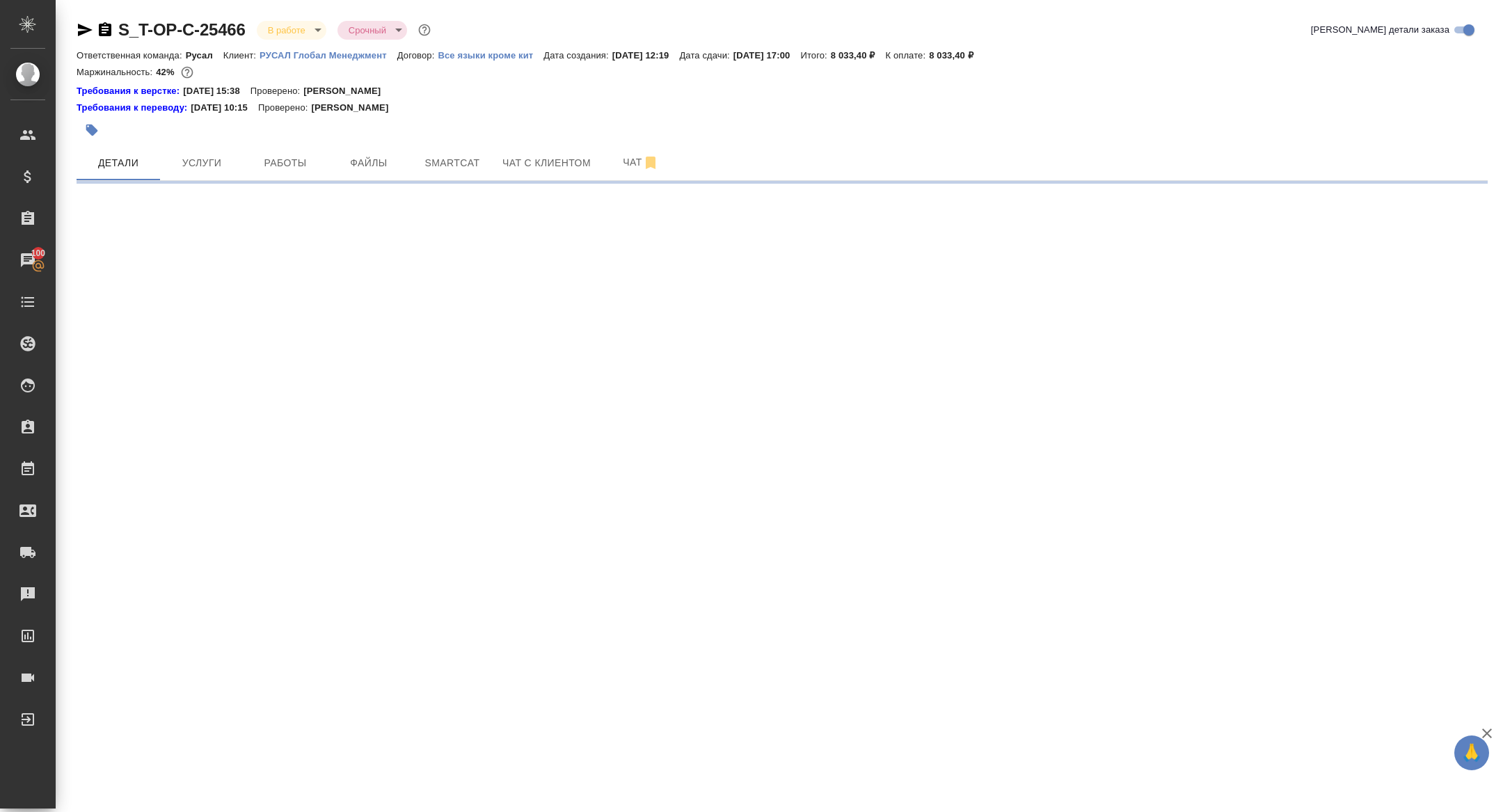
select select "RU"
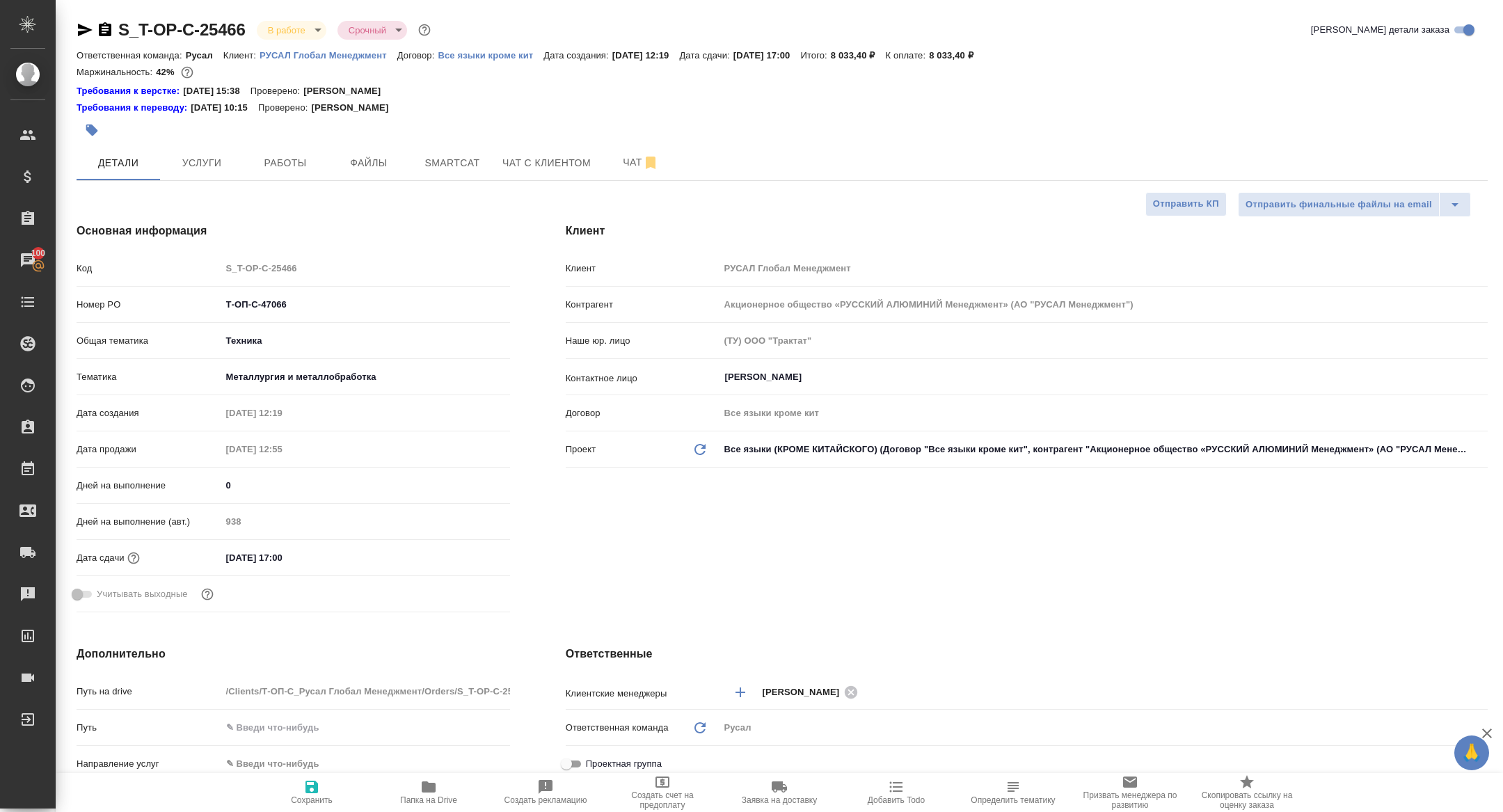
type textarea "x"
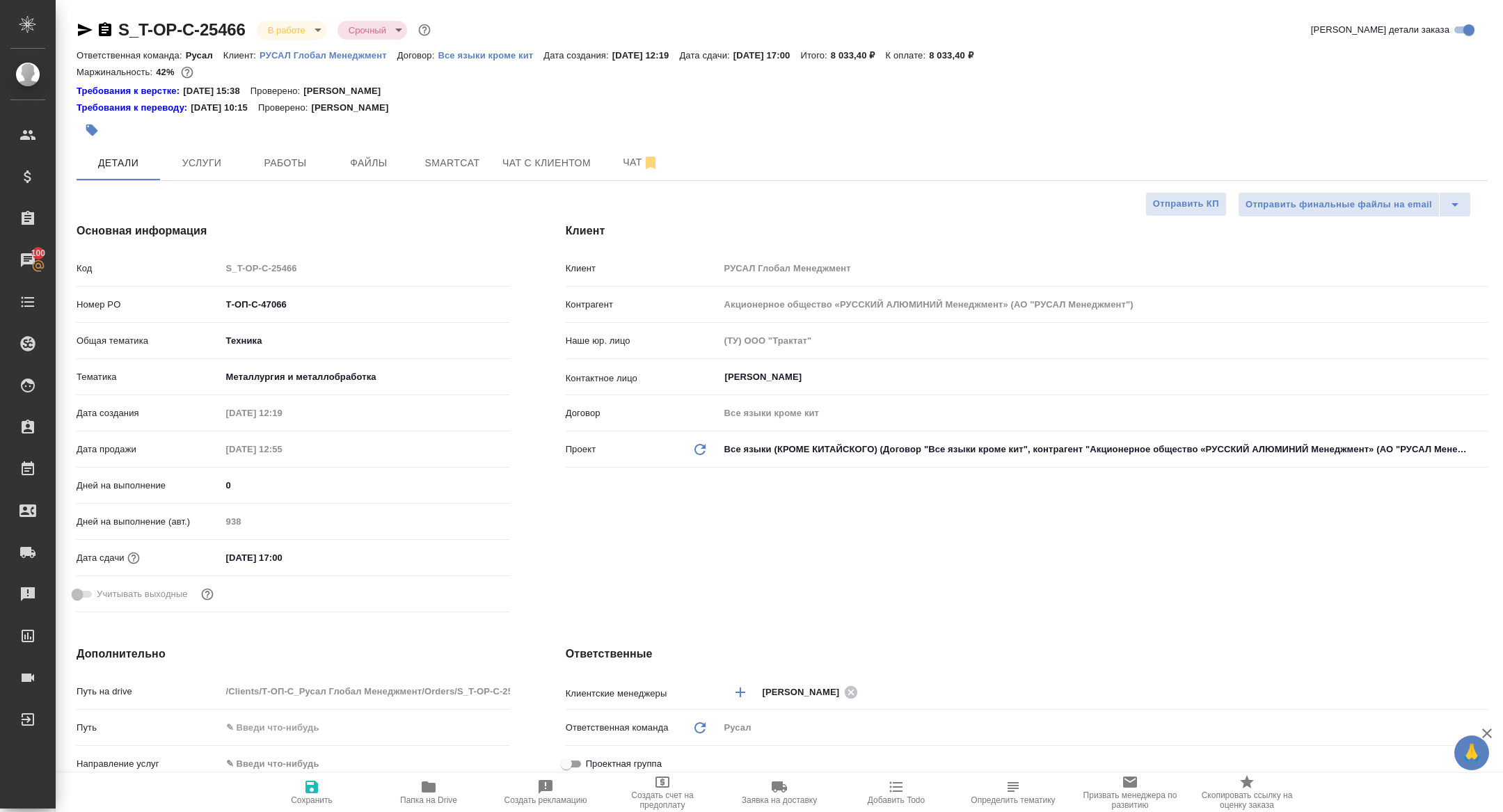
type textarea "x"
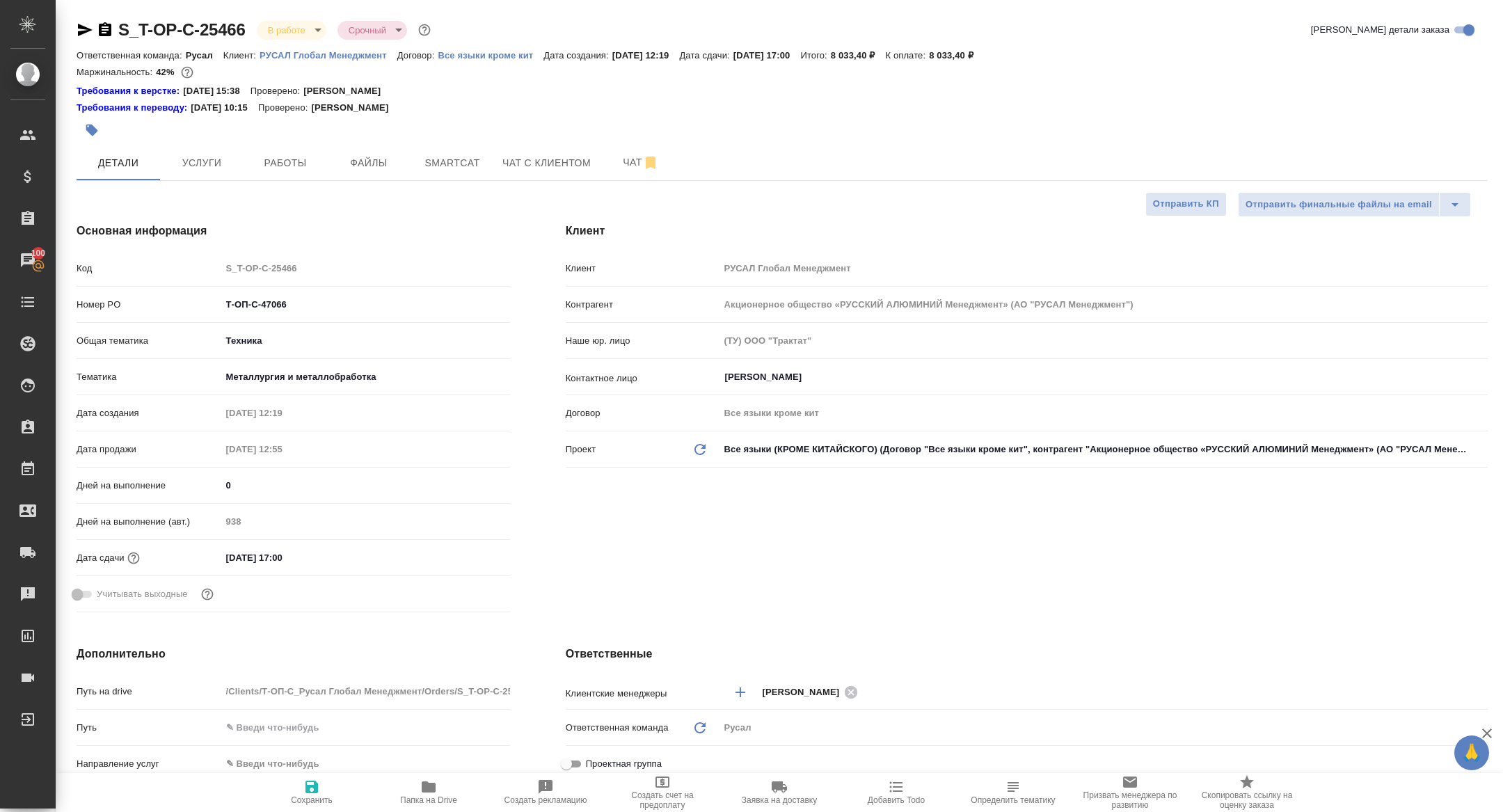
type textarea "x"
click at [277, 167] on span "Работы" at bounding box center [285, 163] width 67 height 17
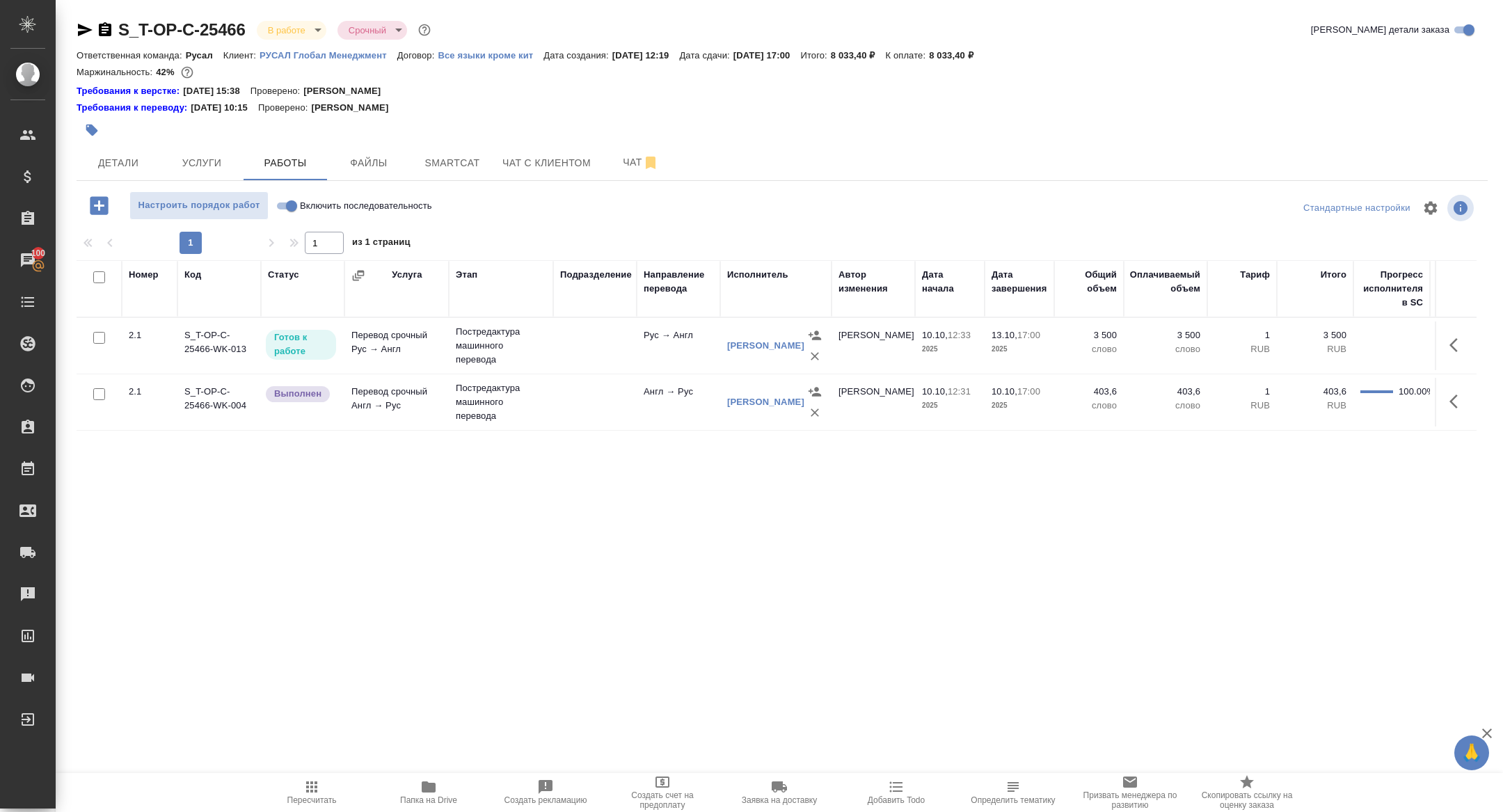
click at [79, 39] on div "S_T-OP-C-25466 В работе inProgress Срочный urgent" at bounding box center [254, 30] width 357 height 23
click at [116, 166] on span "Детали" at bounding box center [119, 163] width 67 height 17
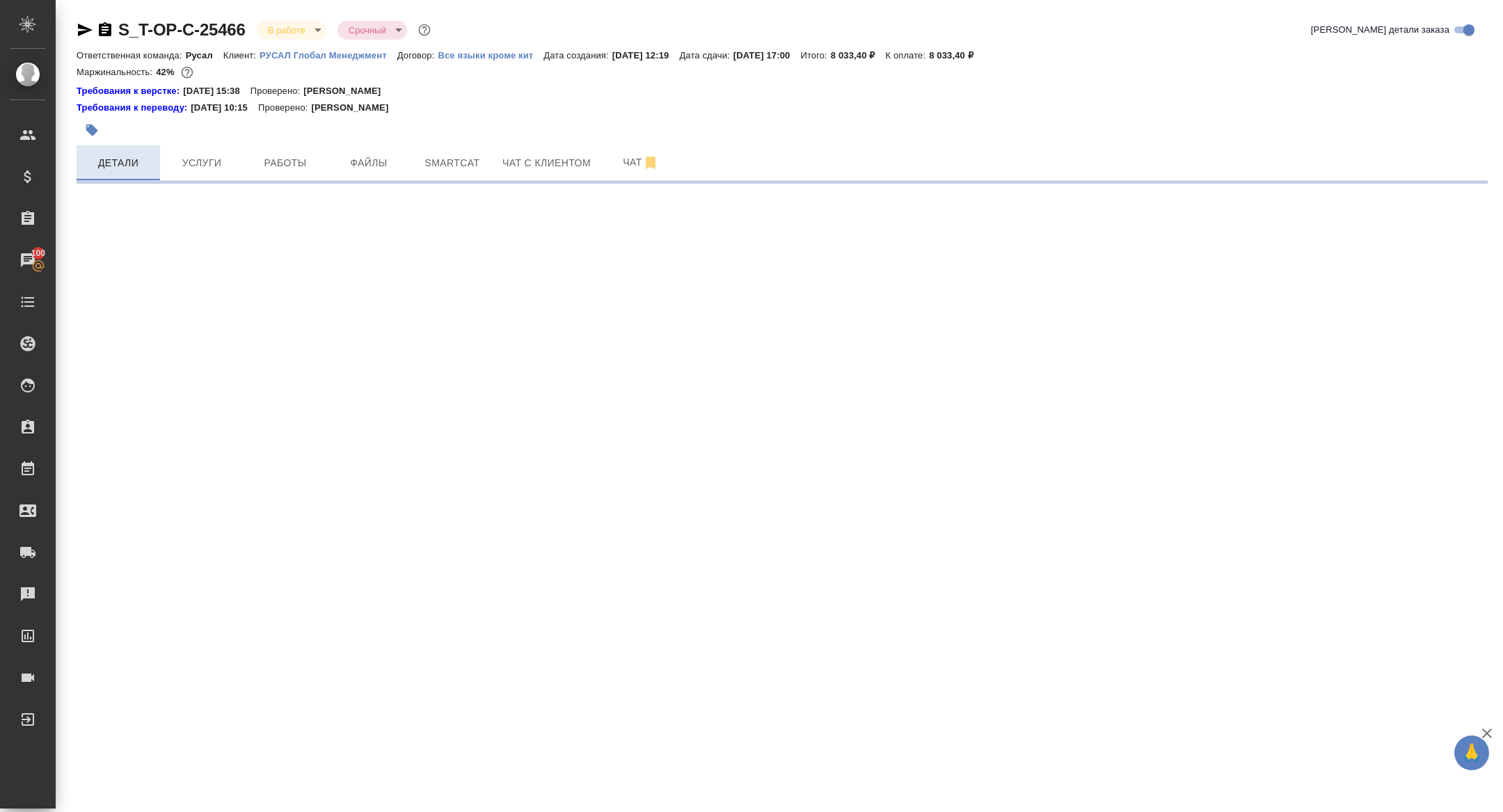
select select "RU"
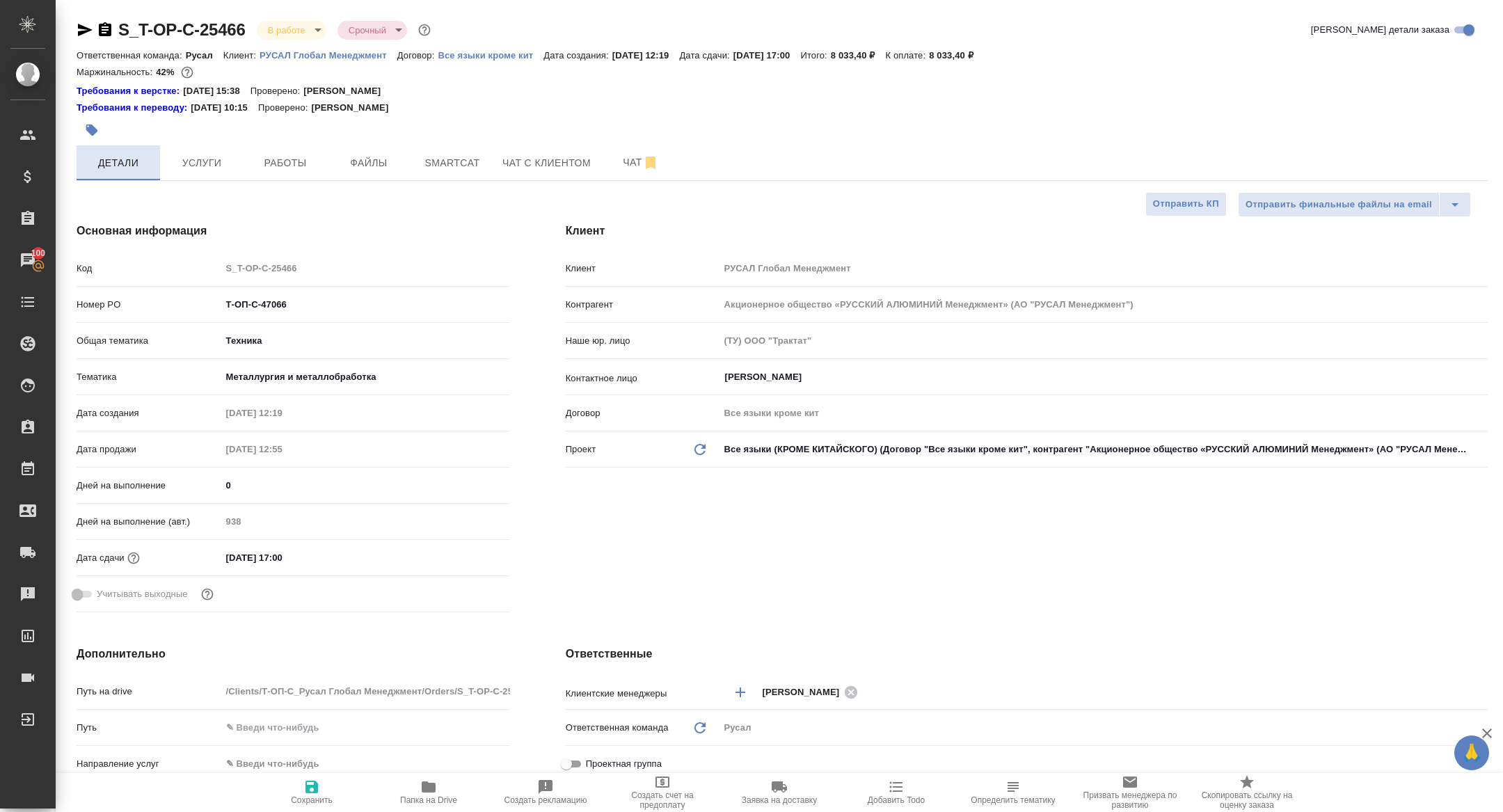
type textarea "x"
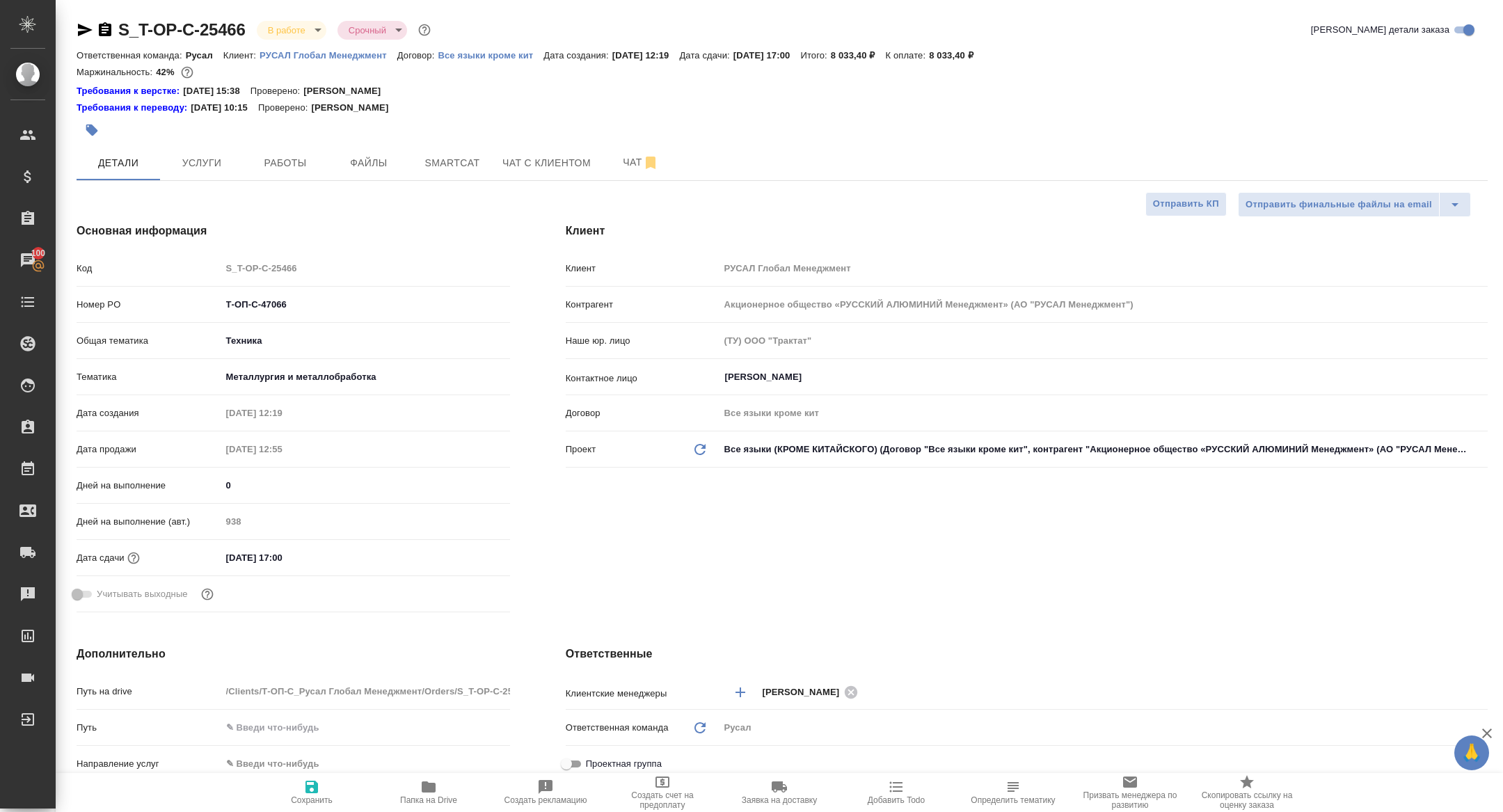
type textarea "x"
click at [84, 29] on icon "button" at bounding box center [84, 30] width 17 height 17
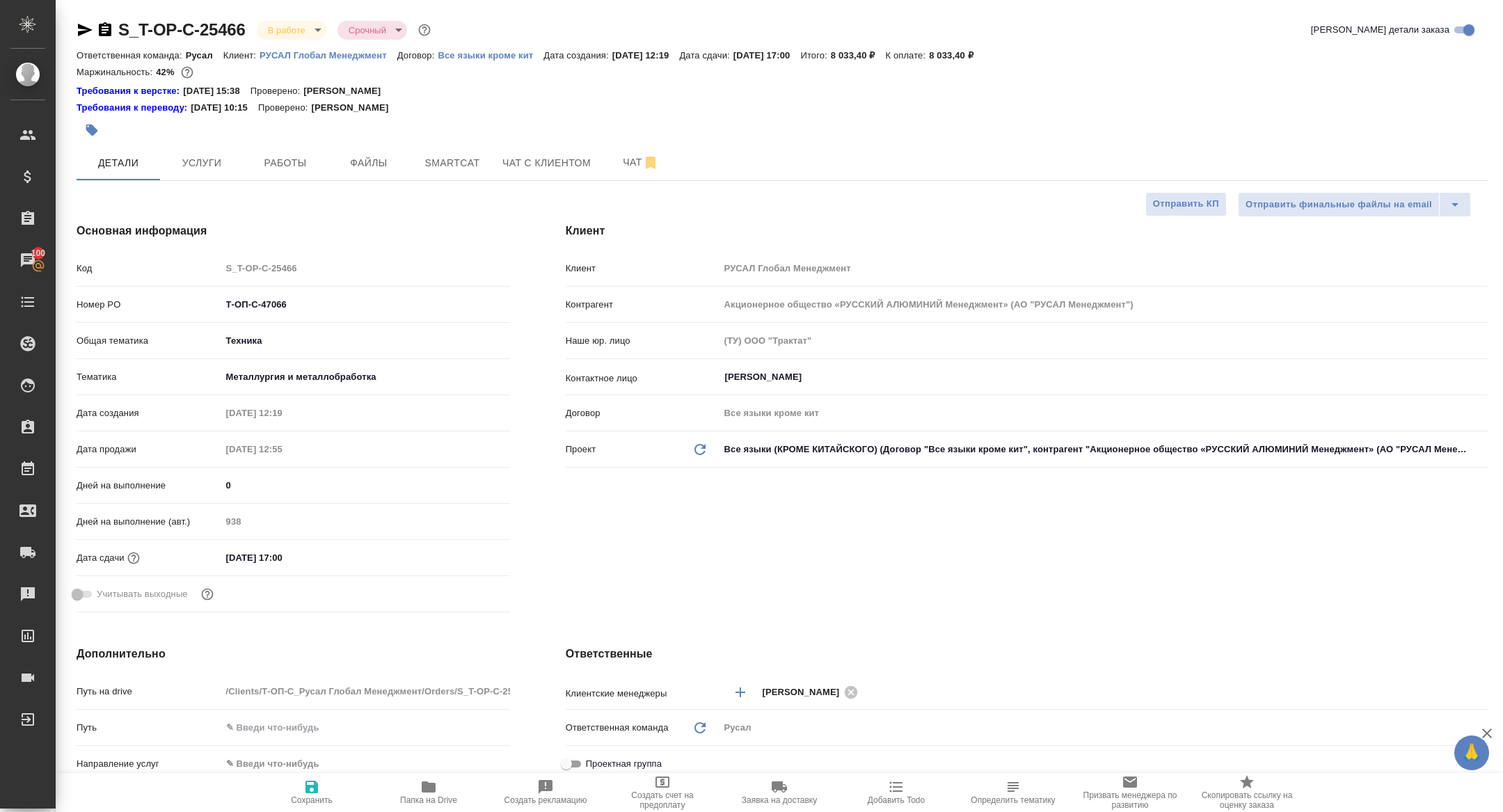
click at [450, 788] on span "Папка на Drive" at bounding box center [428, 792] width 100 height 26
type textarea "x"
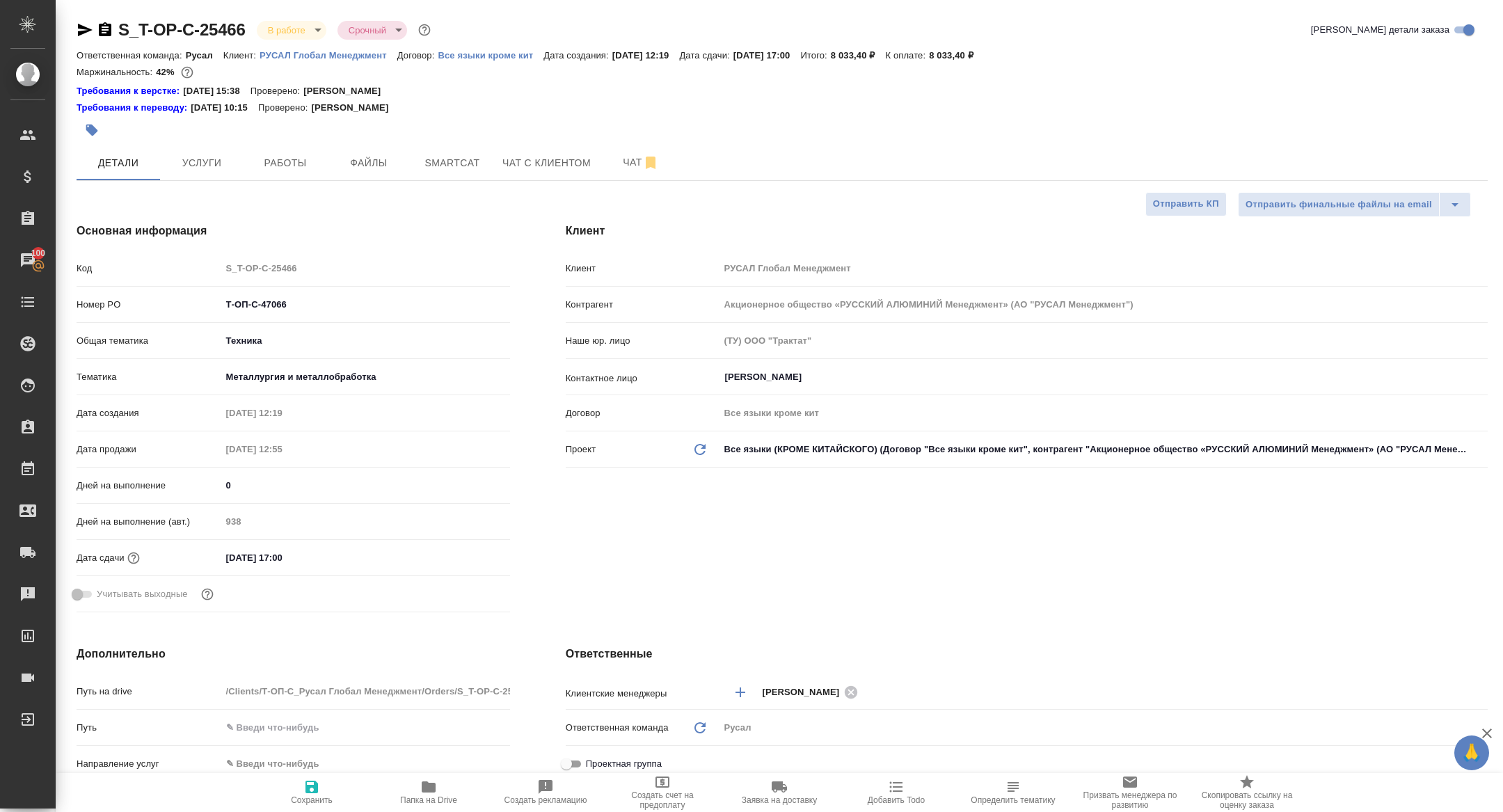
type textarea "x"
click at [79, 26] on icon "button" at bounding box center [85, 30] width 15 height 12
type textarea "x"
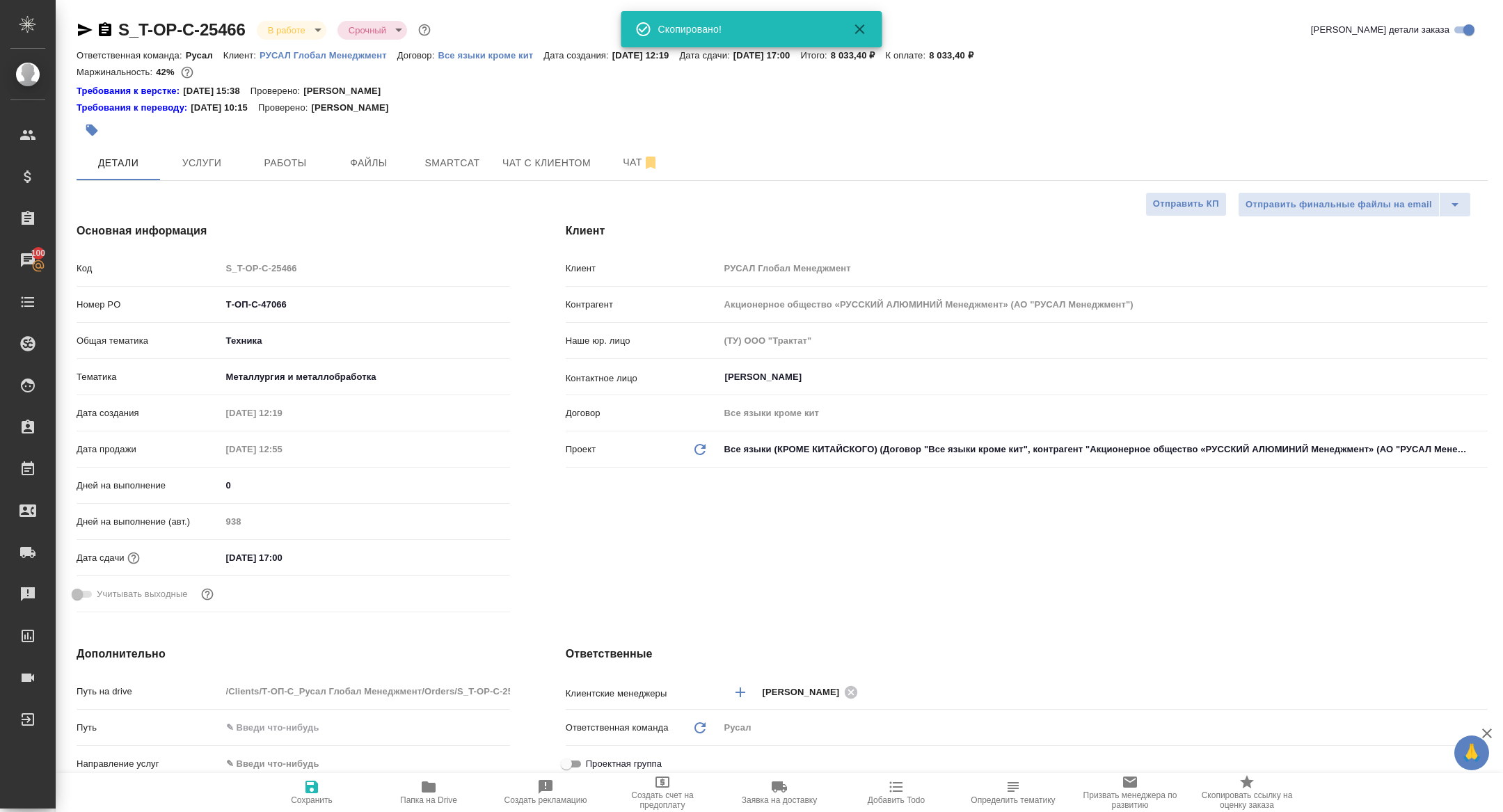
type textarea "x"
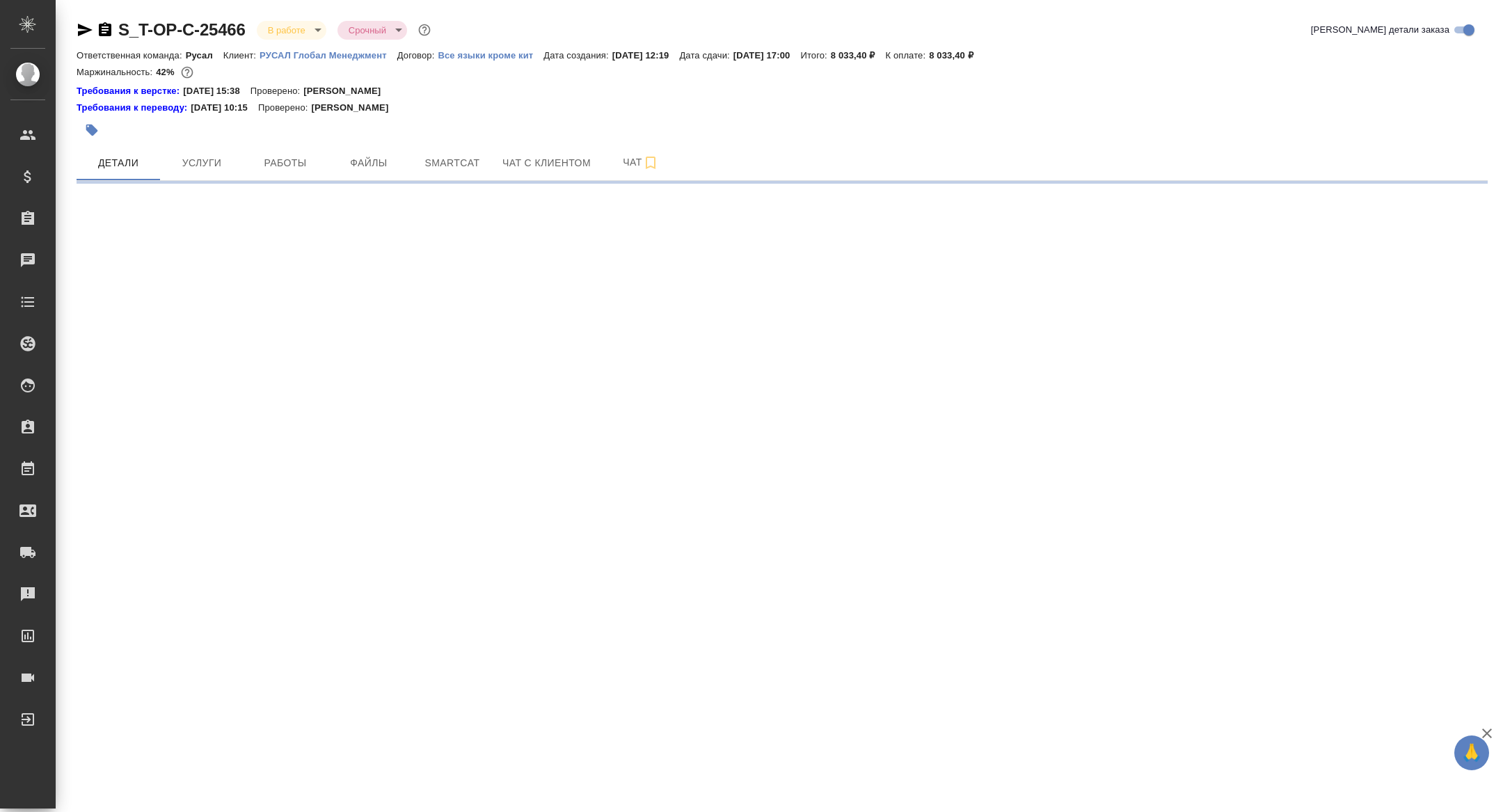
select select "RU"
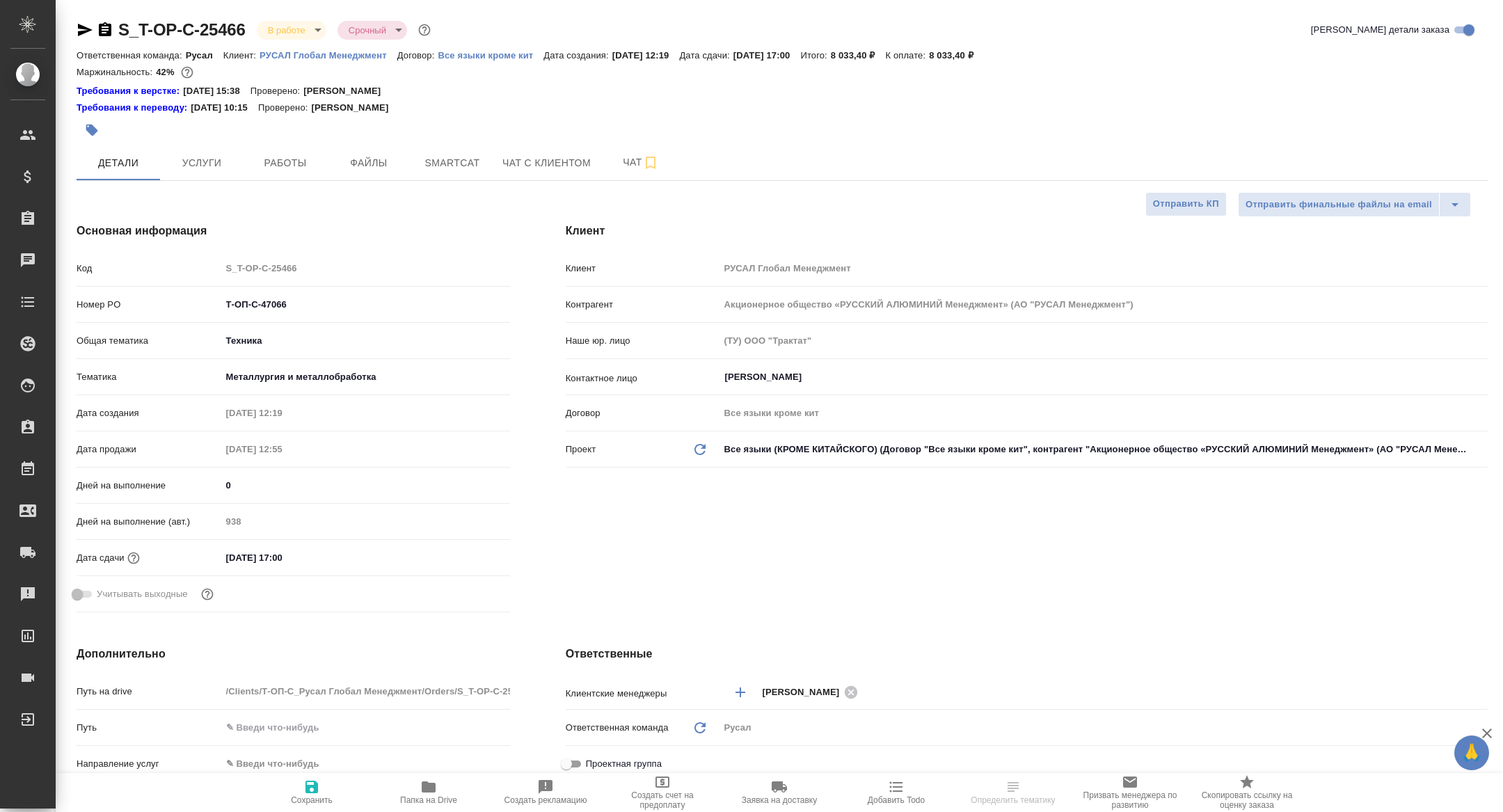
type textarea "x"
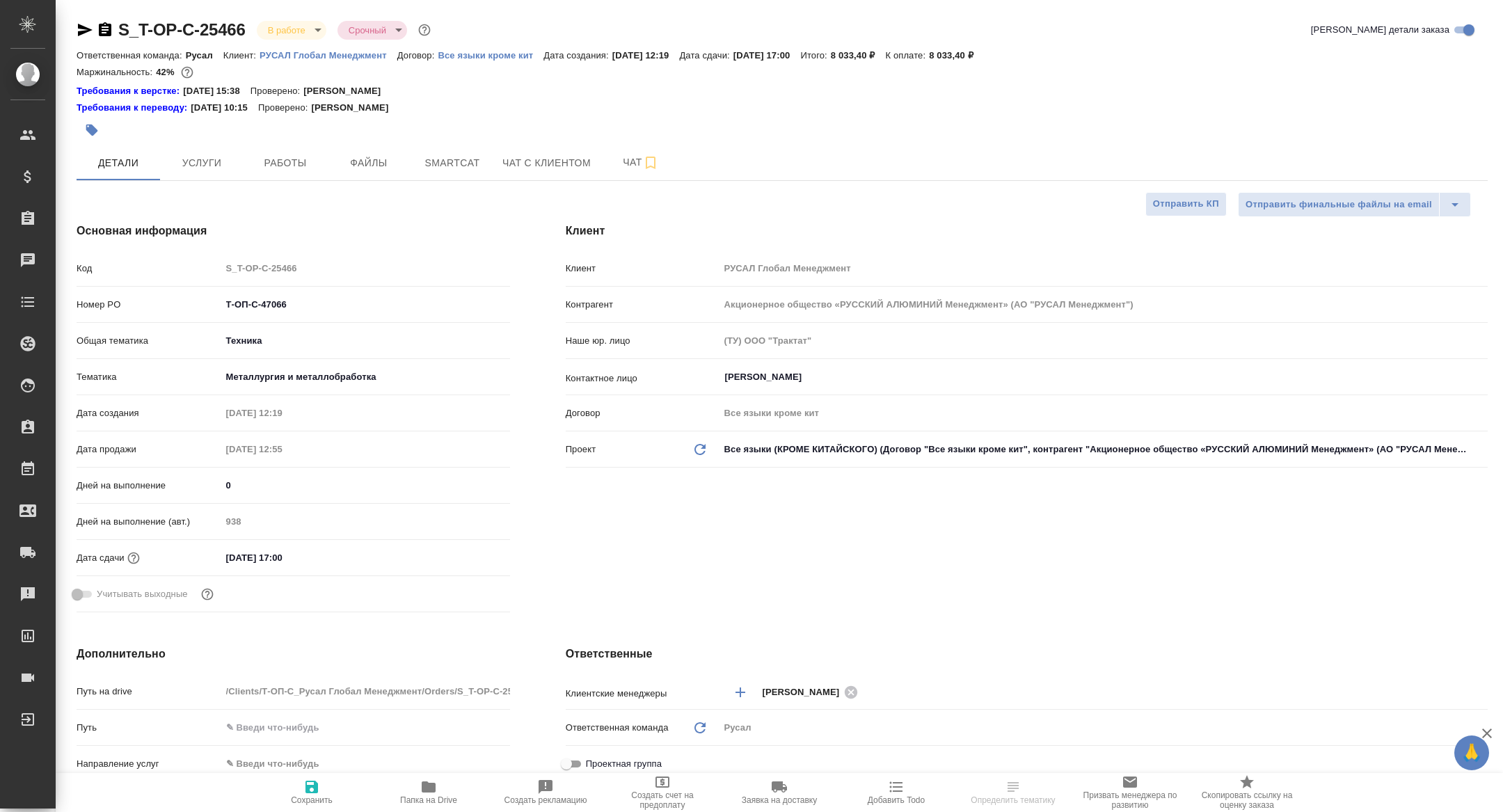
type textarea "x"
click at [449, 161] on span "Smartcat" at bounding box center [452, 163] width 67 height 17
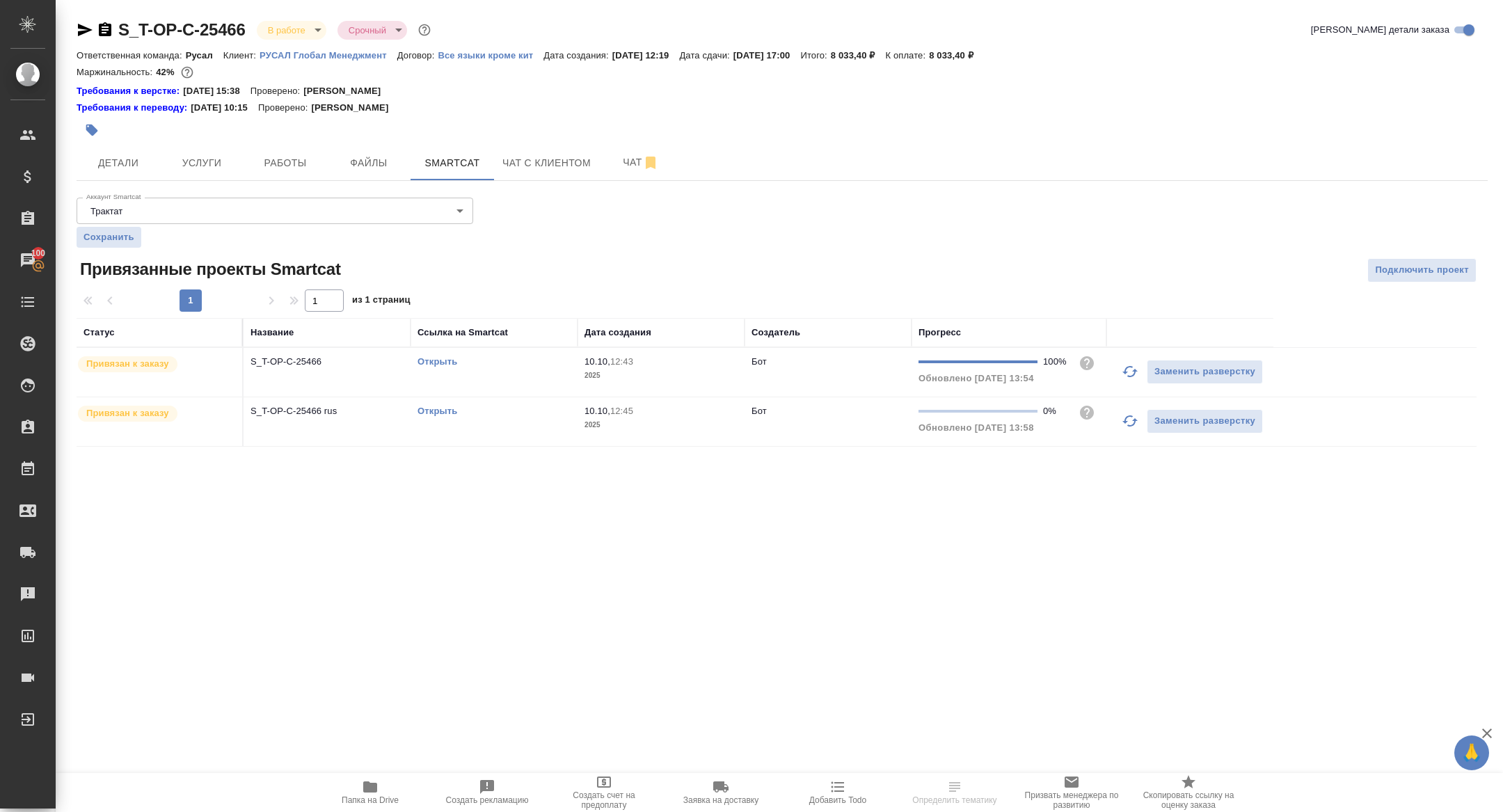
click at [1128, 420] on icon "button" at bounding box center [1129, 420] width 17 height 17
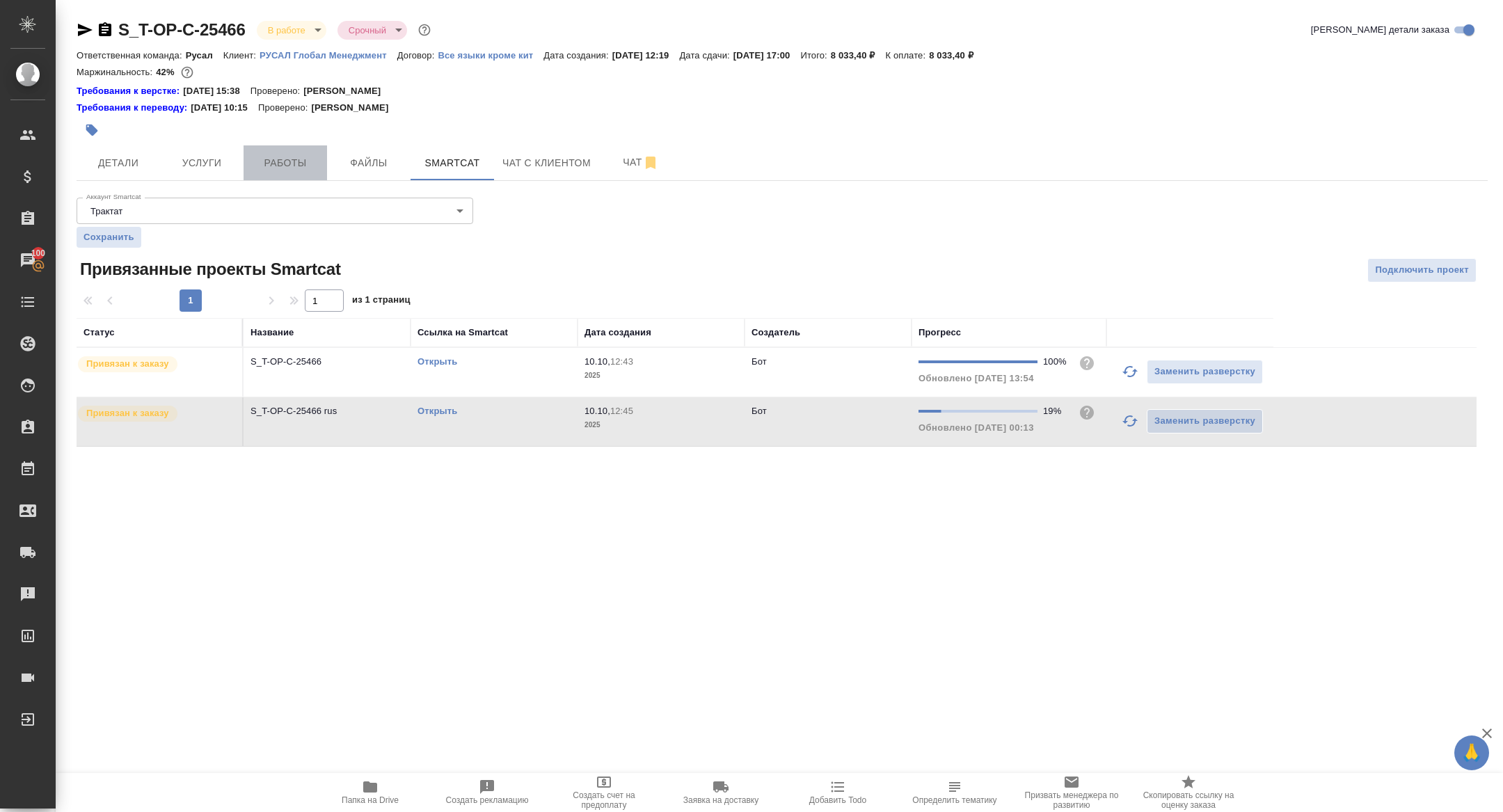
click at [295, 159] on span "Работы" at bounding box center [285, 163] width 67 height 17
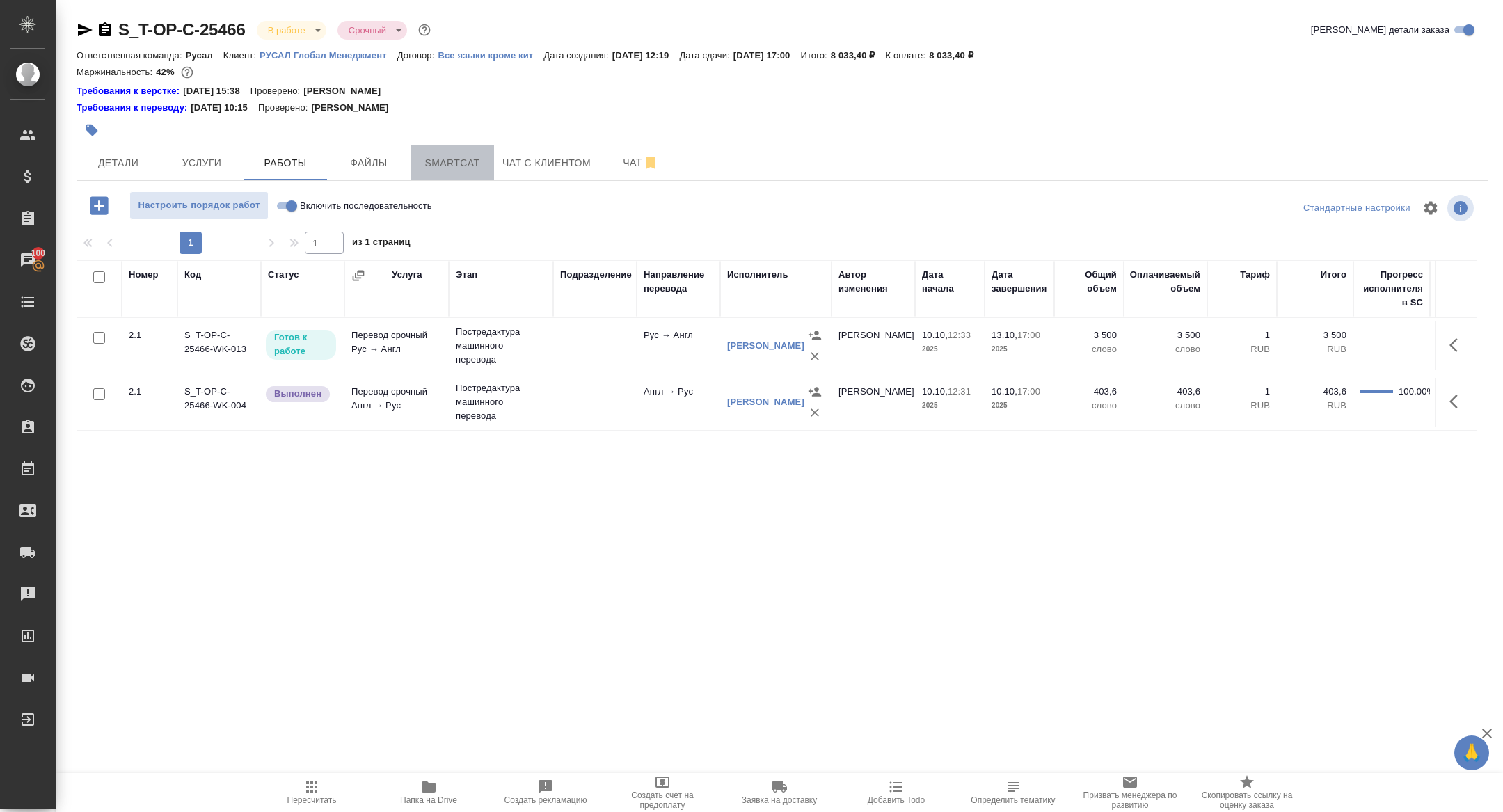
click at [449, 168] on span "Smartcat" at bounding box center [452, 163] width 67 height 17
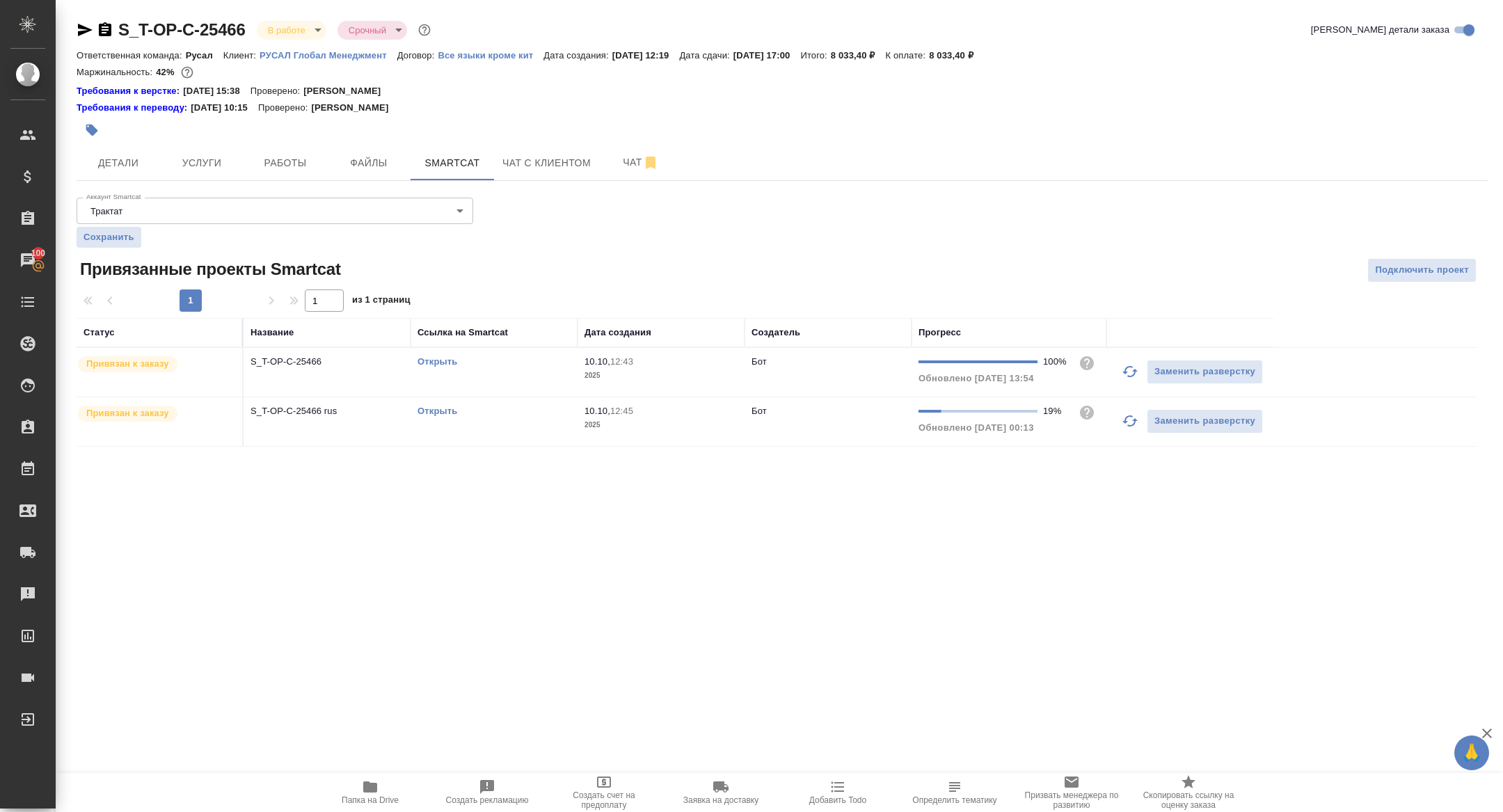
click at [438, 411] on link "Открыть" at bounding box center [437, 411] width 40 height 10
